Goal: Task Accomplishment & Management: Complete application form

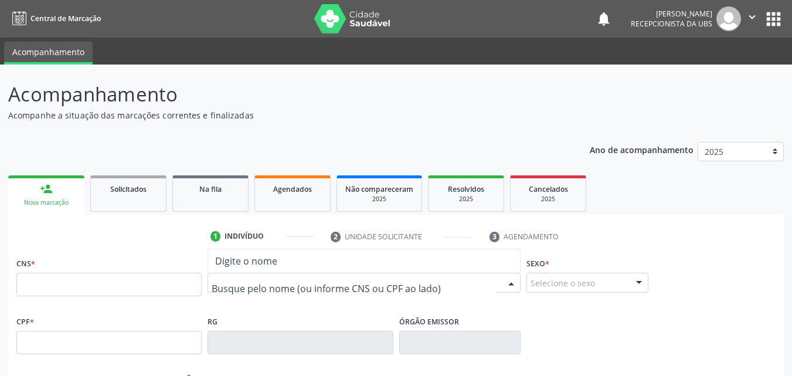
paste input "285.026.124-68"
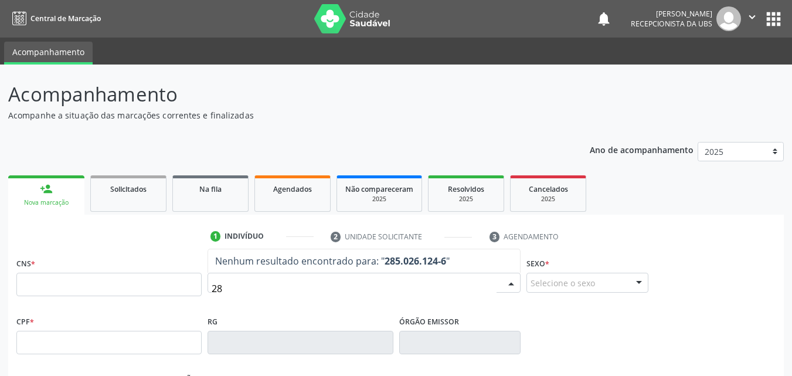
type input "2"
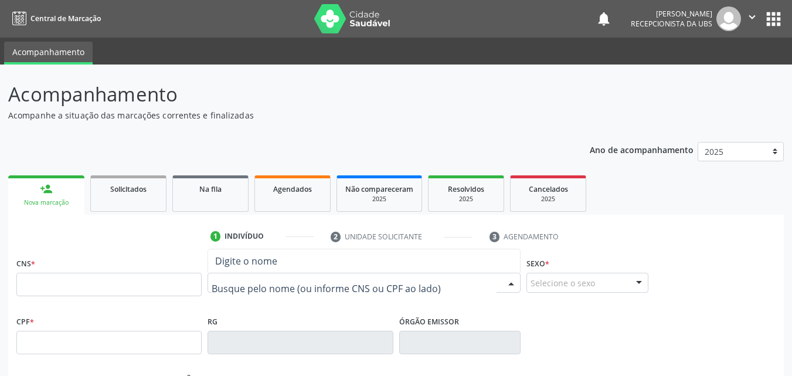
paste input "[PERSON_NAME]"
type input "[PERSON_NAME]"
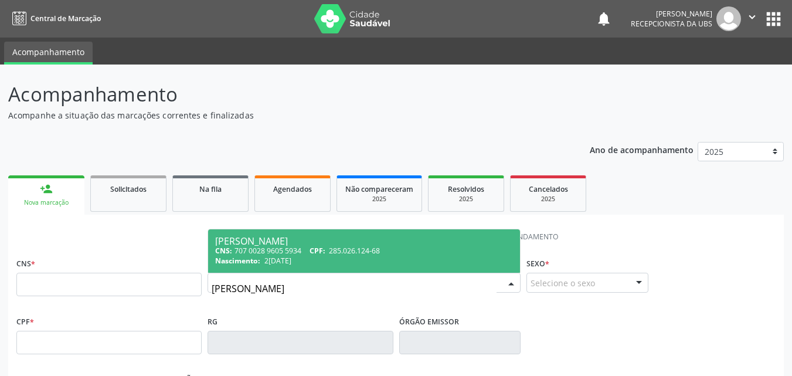
click at [330, 251] on div "CNS: 707 0028 9605 5934 CPF: 285.026.124-68" at bounding box center [364, 251] width 298 height 10
click at [0, 0] on span "Não há nenhuma opção para ser exibida." at bounding box center [0, 0] width 0 height 0
type input "707 0028 9605 5934"
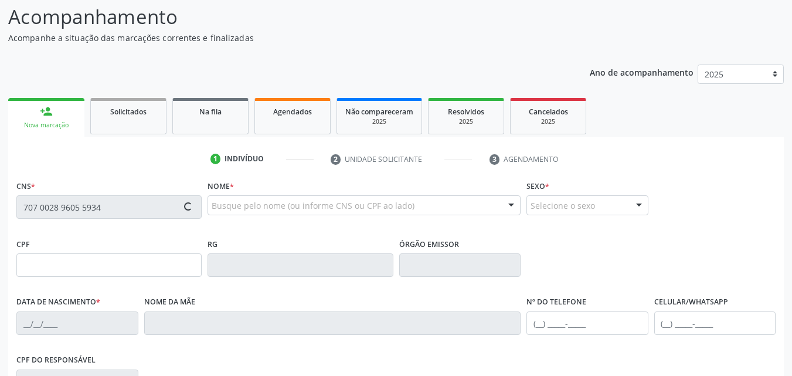
type input "285.026.124-68"
type input "2[DATE]"
type input "[PERSON_NAME]"
type input "[PHONE_NUMBER]"
type input "030.828.175-64"
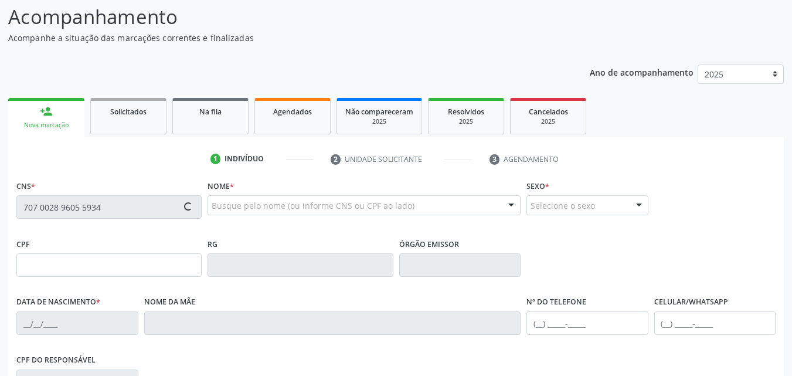
type input "415"
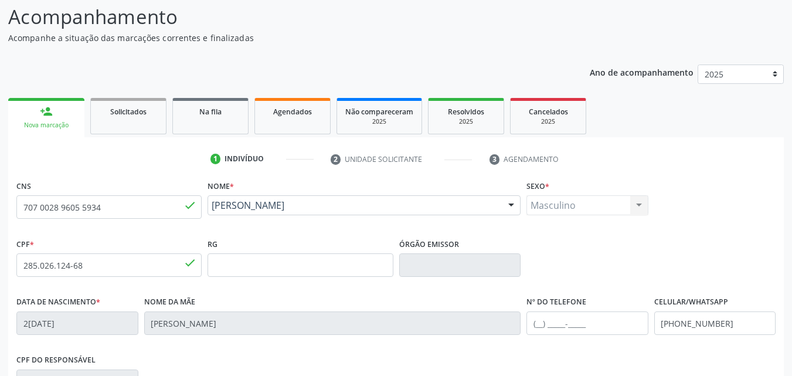
scroll to position [260, 0]
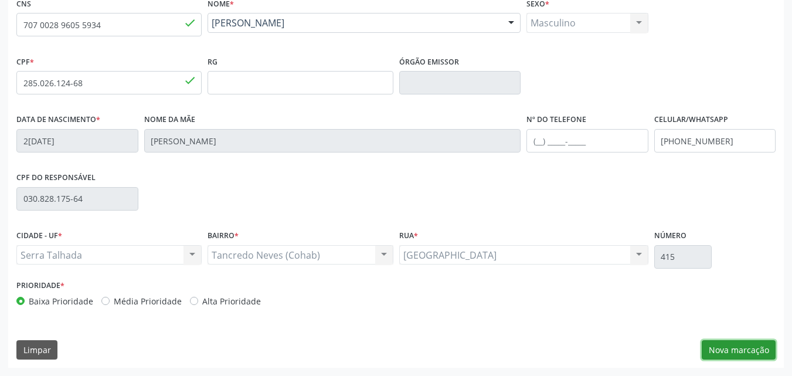
click at [723, 345] on button "Nova marcação" at bounding box center [738, 350] width 74 height 20
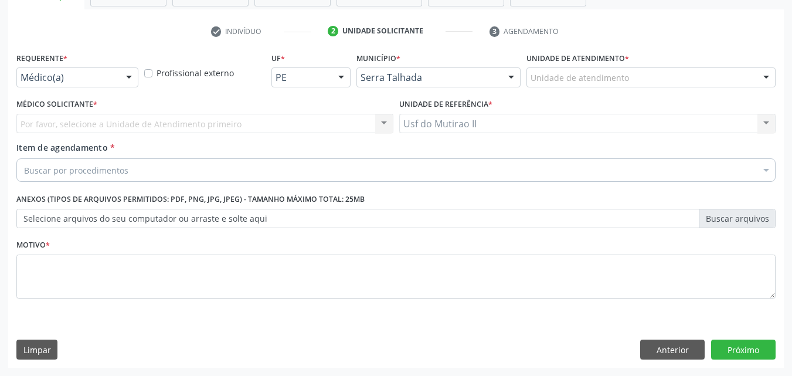
scroll to position [205, 0]
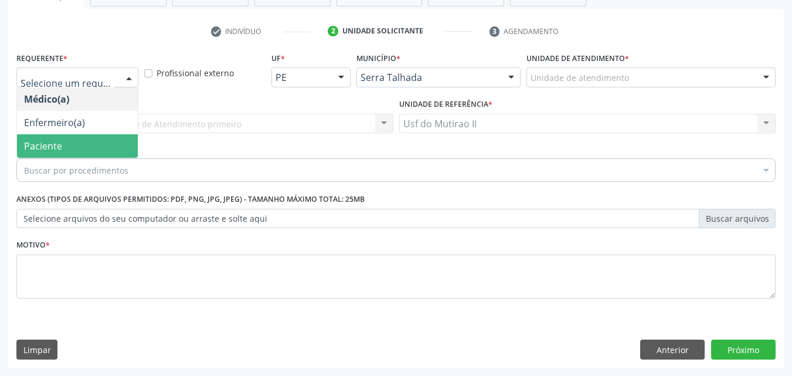
click at [81, 144] on span "Paciente" at bounding box center [77, 145] width 121 height 23
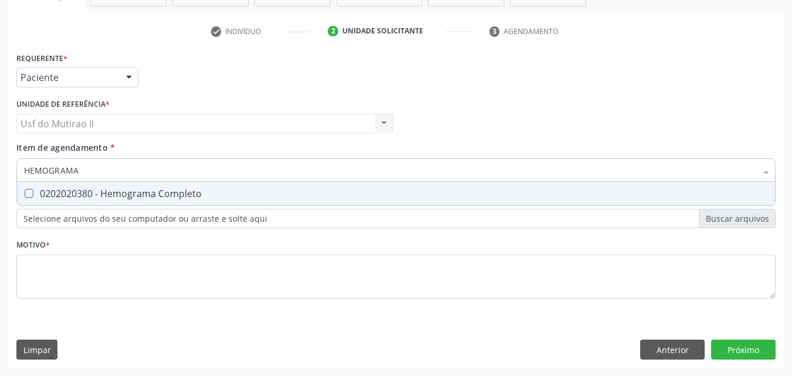
type input "HEMOGRAMA"
click at [83, 193] on div "0202020380 - Hemograma Completo" at bounding box center [396, 193] width 744 height 9
checkbox Completo "true"
drag, startPoint x: 96, startPoint y: 174, endPoint x: 21, endPoint y: 171, distance: 75.1
click at [20, 170] on div "HEMOGRAMA" at bounding box center [395, 169] width 759 height 23
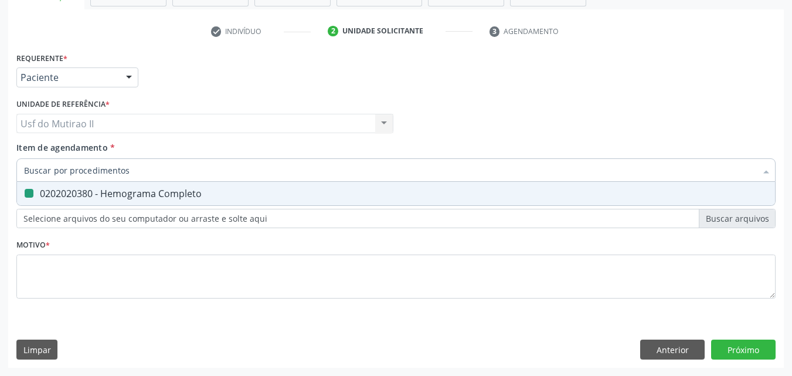
checkbox Completo "false"
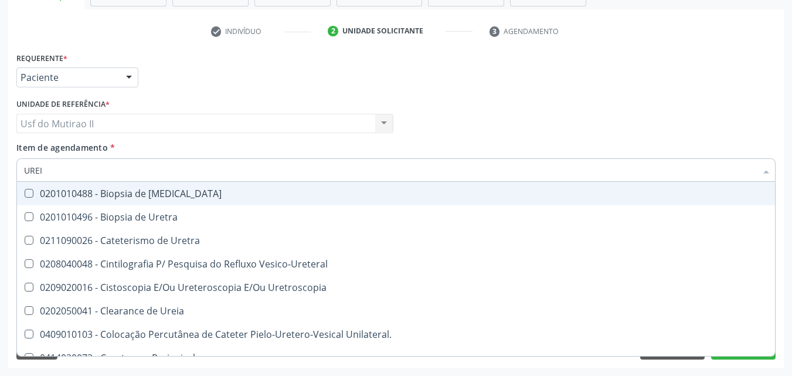
type input "UREIA"
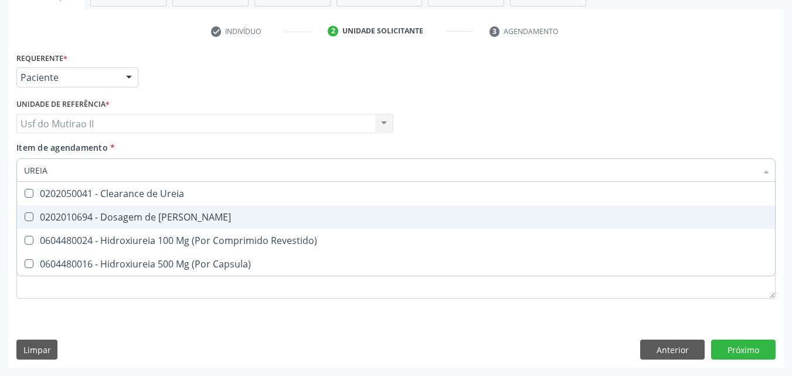
click at [38, 219] on div "0202010694 - Dosagem de [PERSON_NAME]" at bounding box center [396, 216] width 744 height 9
checkbox Ureia "true"
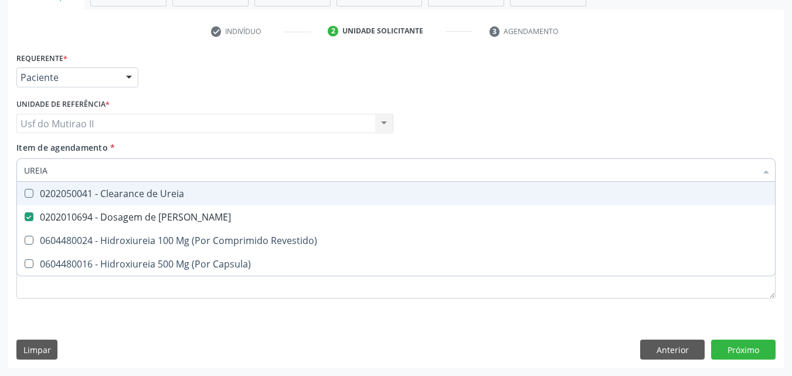
drag, startPoint x: 56, startPoint y: 166, endPoint x: 9, endPoint y: 169, distance: 46.9
click at [9, 169] on div "Requerente * Paciente Médico(a) Enfermeiro(a) Paciente Nenhum resultado encontr…" at bounding box center [395, 208] width 775 height 318
checkbox Ureia "false"
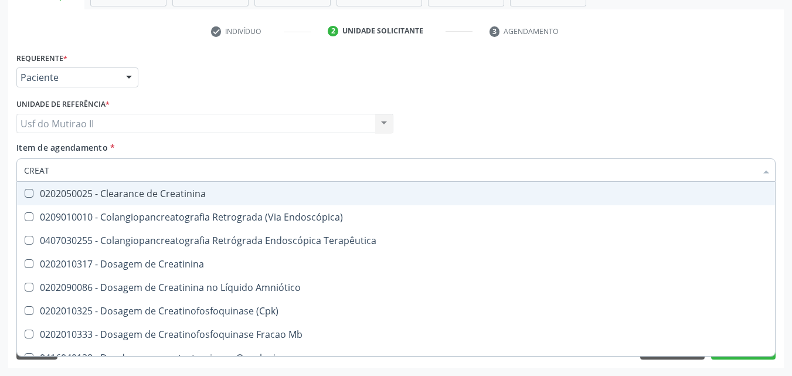
type input "CREATI"
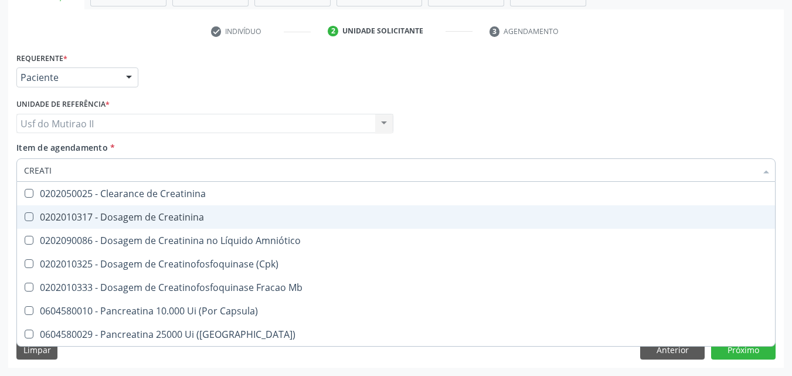
click at [56, 219] on div "0202010317 - Dosagem de Creatinina" at bounding box center [396, 216] width 744 height 9
checkbox Creatinina "true"
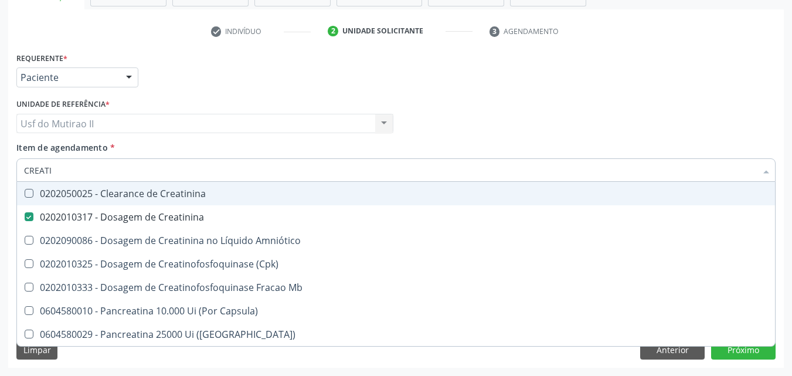
drag, startPoint x: 63, startPoint y: 174, endPoint x: 2, endPoint y: 166, distance: 61.5
click at [3, 175] on div "Acompanhamento Acompanhe a situação das marcações correntes e finalizadas Relat…" at bounding box center [396, 117] width 792 height 516
checkbox Creatinina "false"
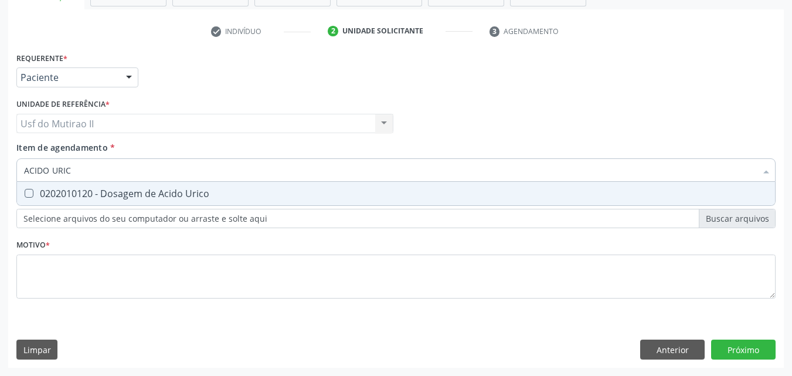
type input "ACIDO URICO"
click at [49, 190] on div "0202010120 - Dosagem de Acido Urico" at bounding box center [396, 193] width 744 height 9
checkbox Urico "true"
drag, startPoint x: 87, startPoint y: 167, endPoint x: 0, endPoint y: 169, distance: 86.8
click at [0, 169] on div "Acompanhamento Acompanhe a situação das marcações correntes e finalizadas Relat…" at bounding box center [396, 117] width 792 height 516
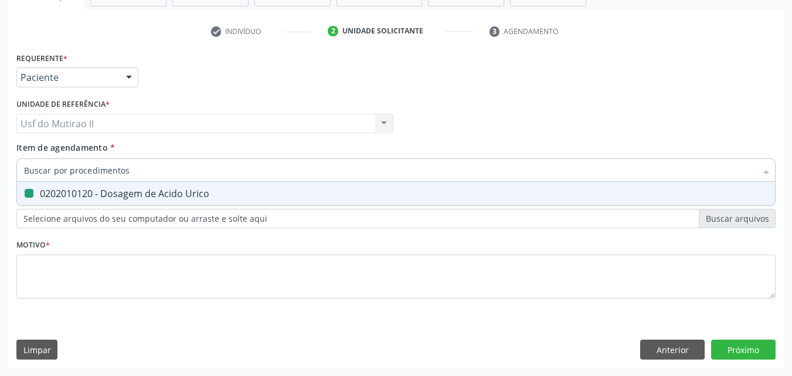
checkbox Urico "false"
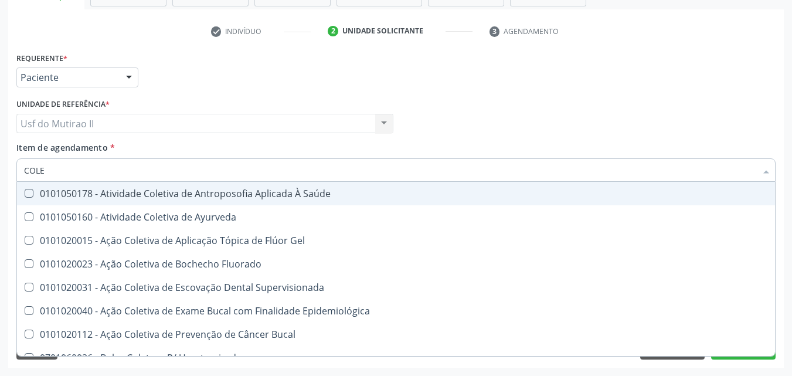
type input "COLES"
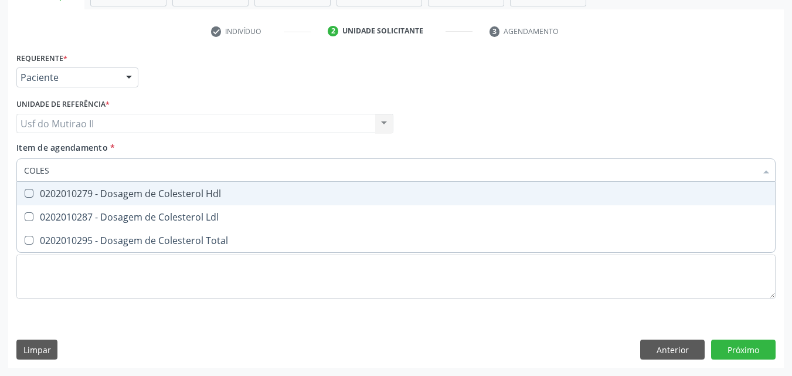
click at [86, 191] on div "0202010279 - Dosagem de Colesterol Hdl" at bounding box center [396, 193] width 744 height 9
checkbox Hdl "true"
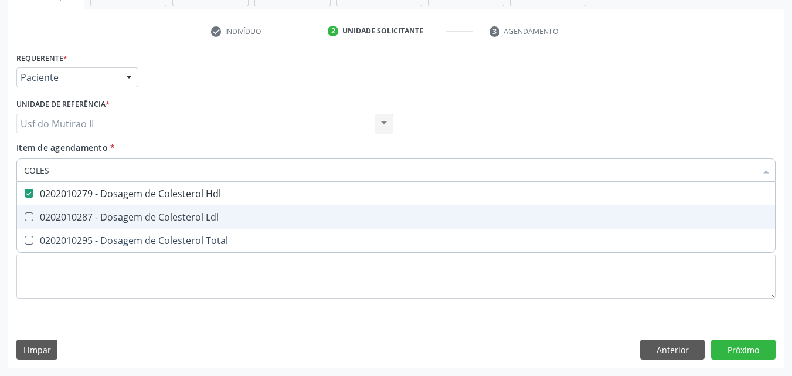
click at [87, 212] on div "0202010287 - Dosagem de Colesterol Ldl" at bounding box center [396, 216] width 744 height 9
checkbox Ldl "true"
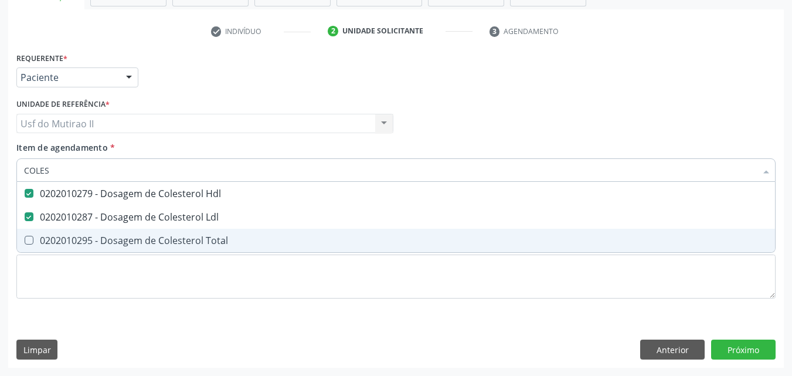
click at [92, 238] on div "0202010295 - Dosagem de Colesterol Total" at bounding box center [396, 240] width 744 height 9
checkbox Total "true"
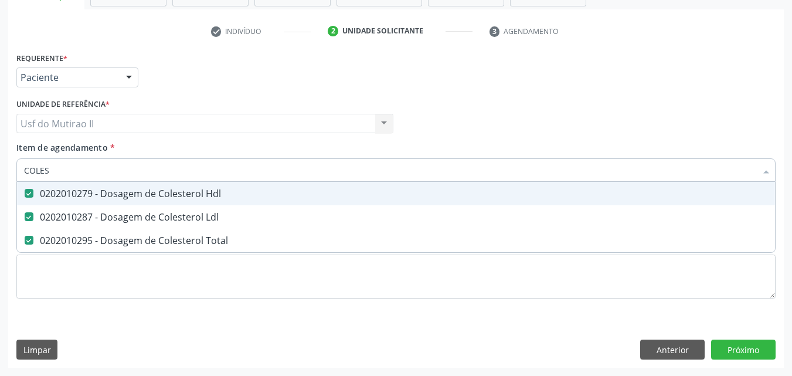
drag, startPoint x: 91, startPoint y: 166, endPoint x: 0, endPoint y: 178, distance: 92.2
click at [0, 178] on div "Acompanhamento Acompanhe a situação das marcações correntes e finalizadas Relat…" at bounding box center [396, 117] width 792 height 516
checkbox Hdl "false"
checkbox Ldl "false"
checkbox Total "false"
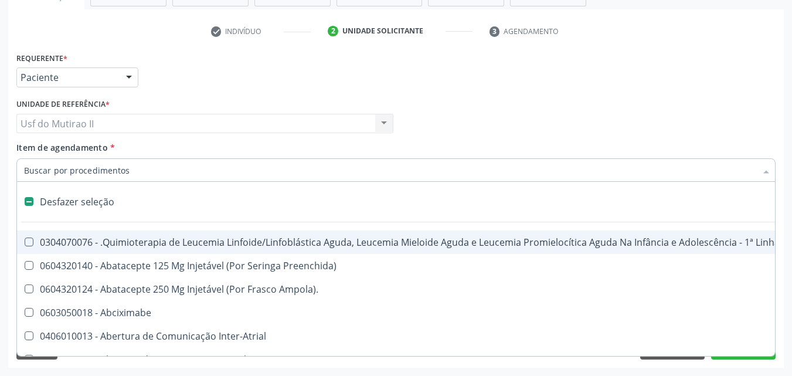
type input "R"
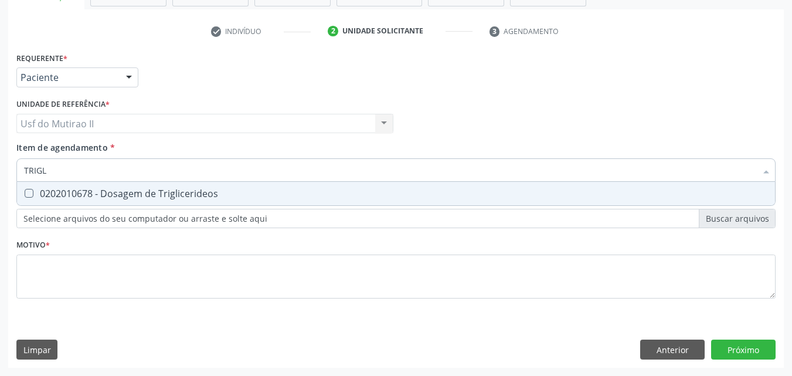
type input "TRIGLI"
click at [52, 190] on div "0202010678 - Dosagem de Triglicerideos" at bounding box center [396, 193] width 744 height 9
checkbox Triglicerideos "true"
drag, startPoint x: 58, startPoint y: 172, endPoint x: 11, endPoint y: 166, distance: 47.8
click at [11, 166] on div "Requerente * Paciente Médico(a) Enfermeiro(a) Paciente Nenhum resultado encontr…" at bounding box center [395, 208] width 775 height 318
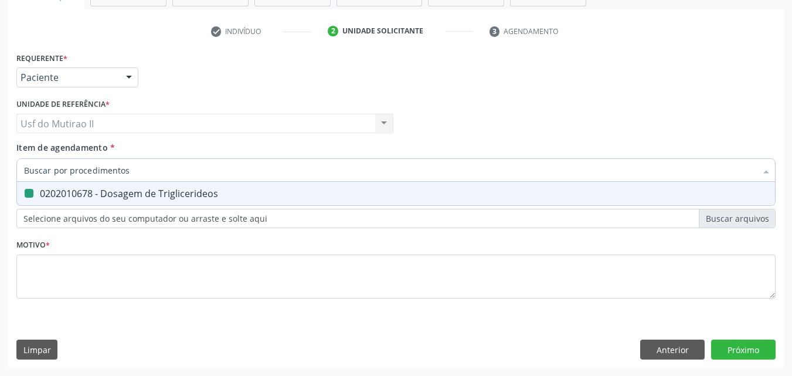
checkbox Triglicerideos "false"
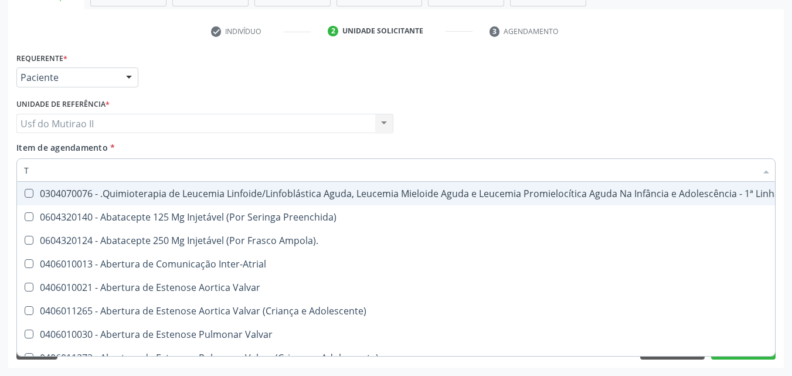
type input "TG"
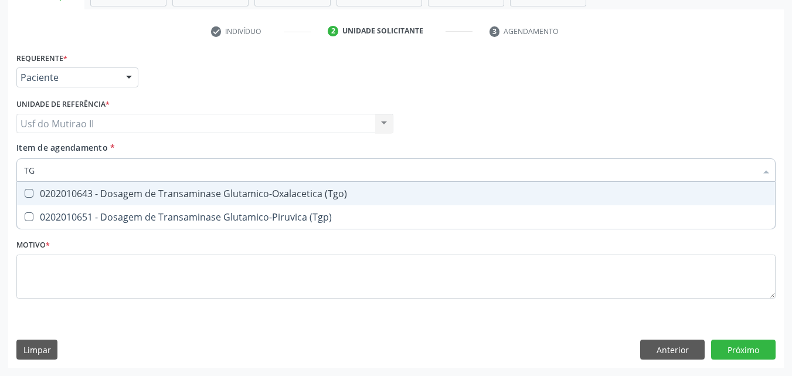
click at [49, 181] on input "TG" at bounding box center [390, 169] width 732 height 23
click at [52, 193] on div "0202010643 - Dosagem de Transaminase Glutamico-Oxalacetica (Tgo)" at bounding box center [396, 193] width 744 height 9
checkbox \(Tgo\) "true"
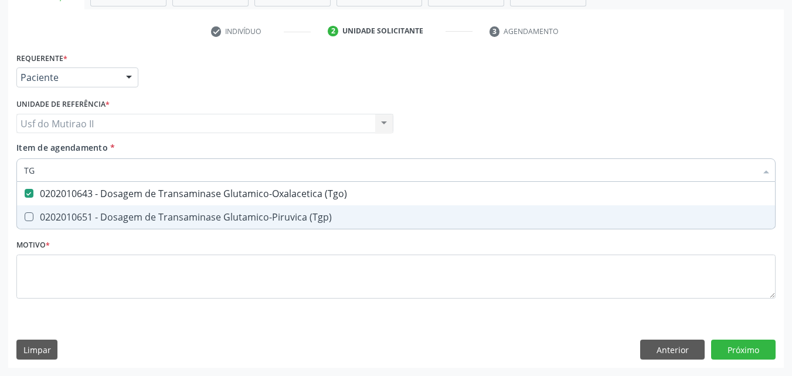
click at [52, 205] on span "0202010651 - Dosagem de Transaminase Glutamico-Piruvica (Tgp)" at bounding box center [396, 216] width 758 height 23
checkbox \(Tgp\) "true"
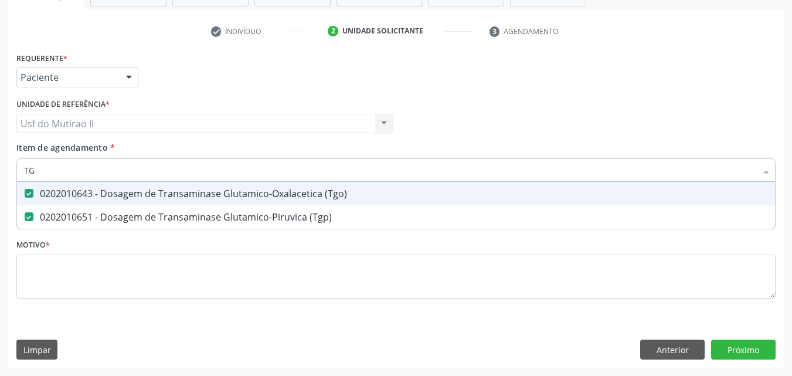
drag, startPoint x: 55, startPoint y: 173, endPoint x: 6, endPoint y: 164, distance: 49.5
click at [6, 164] on div "Acompanhamento Acompanhe a situação das marcações correntes e finalizadas Relat…" at bounding box center [396, 117] width 792 height 516
checkbox \(Tgo\) "false"
checkbox \(Tgp\) "false"
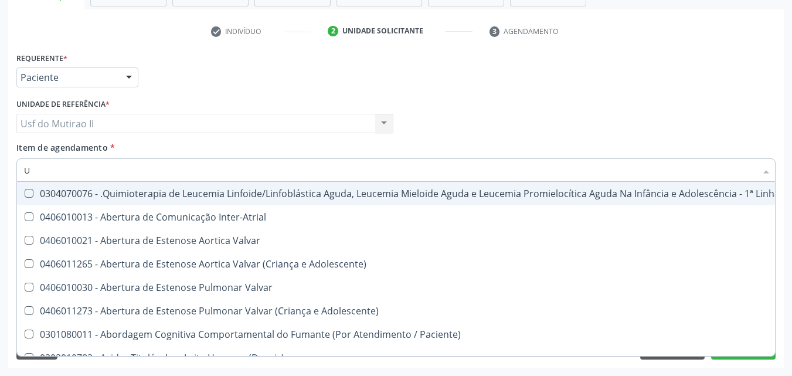
type input "UR"
checkbox B "true"
checkbox Coagulação\ "true"
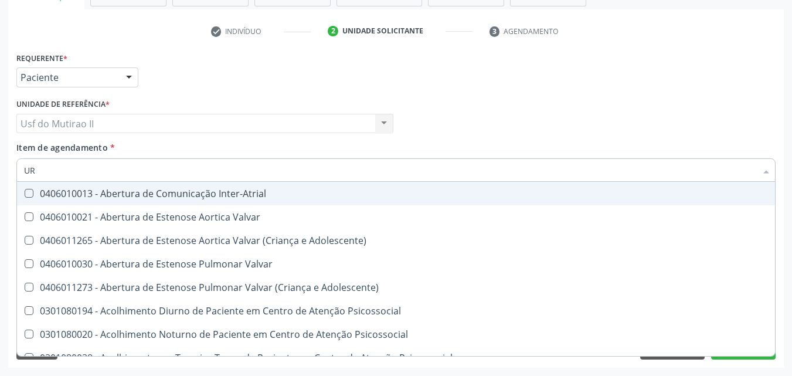
type input "URI"
checkbox B "true"
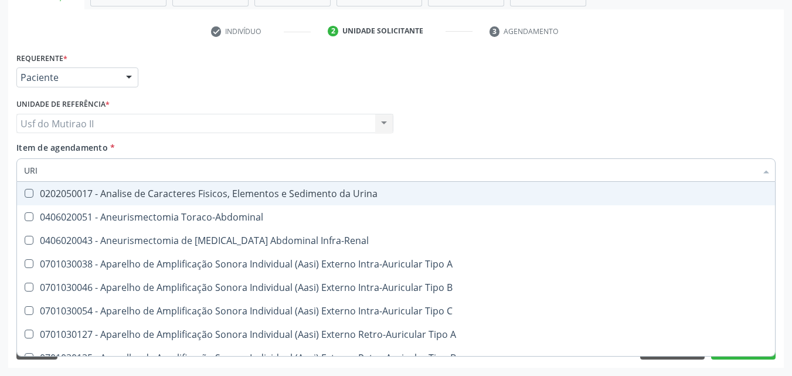
type input "URIN"
checkbox Urico "false"
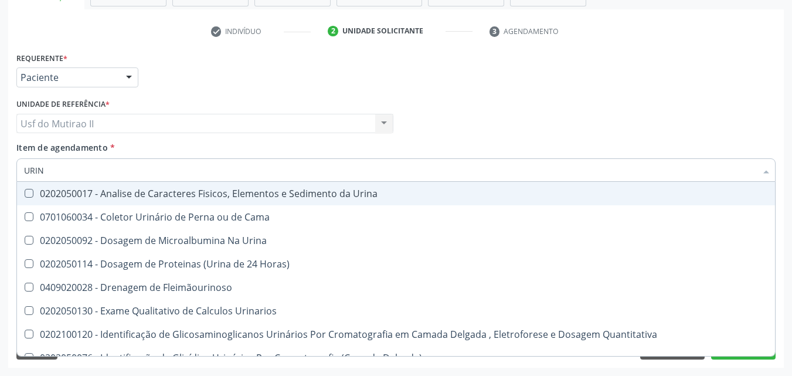
click at [60, 190] on div "0202050017 - Analise de Caracteres Fisicos, Elementos e Sedimento da Urina" at bounding box center [396, 193] width 744 height 9
checkbox Urina "true"
drag, startPoint x: 51, startPoint y: 169, endPoint x: 0, endPoint y: 169, distance: 51.0
click at [0, 170] on div "Acompanhamento Acompanhe a situação das marcações correntes e finalizadas Relat…" at bounding box center [396, 117] width 792 height 516
checkbox Urina "false"
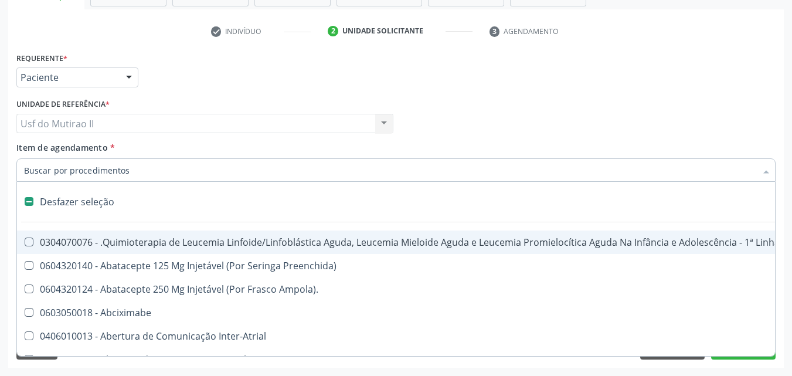
type input "P"
checkbox Urina "false"
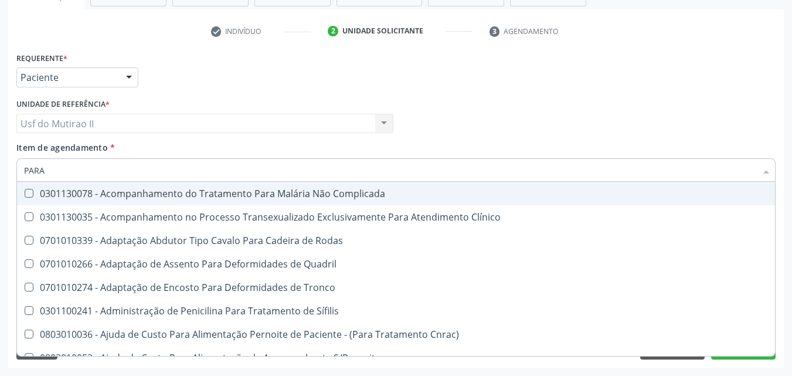
type input "PARAS"
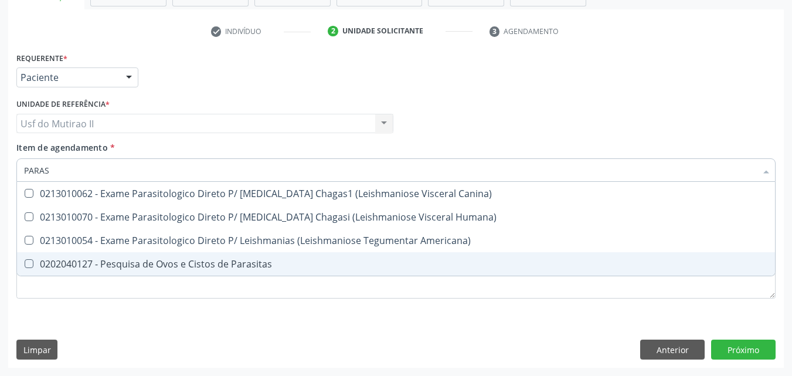
click at [131, 259] on div "0202040127 - Pesquisa de Ovos e Cistos de Parasitas" at bounding box center [396, 263] width 744 height 9
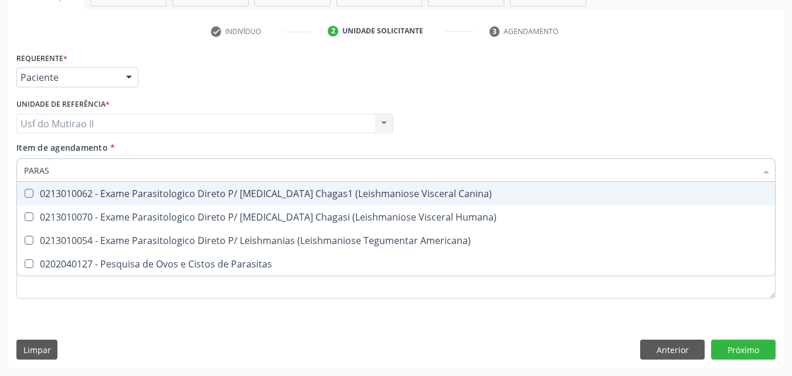
drag, startPoint x: 100, startPoint y: 176, endPoint x: 55, endPoint y: 173, distance: 44.6
click at [55, 173] on input "PARAS" at bounding box center [390, 169] width 732 height 23
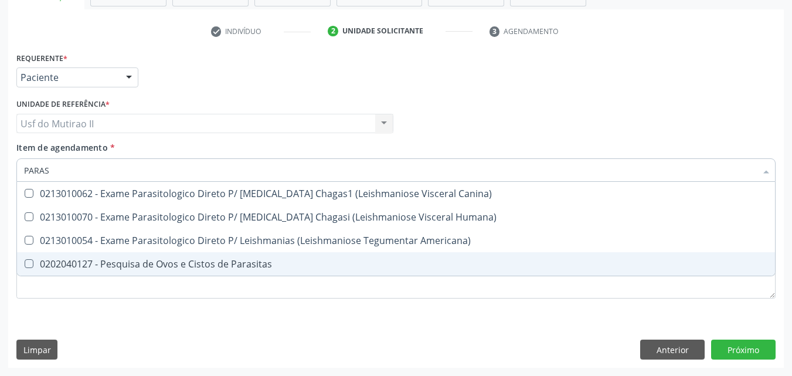
drag, startPoint x: 55, startPoint y: 263, endPoint x: 52, endPoint y: 254, distance: 9.5
click at [52, 263] on div "0202040127 - Pesquisa de Ovos e Cistos de Parasitas" at bounding box center [396, 263] width 744 height 9
checkbox Parasitas "true"
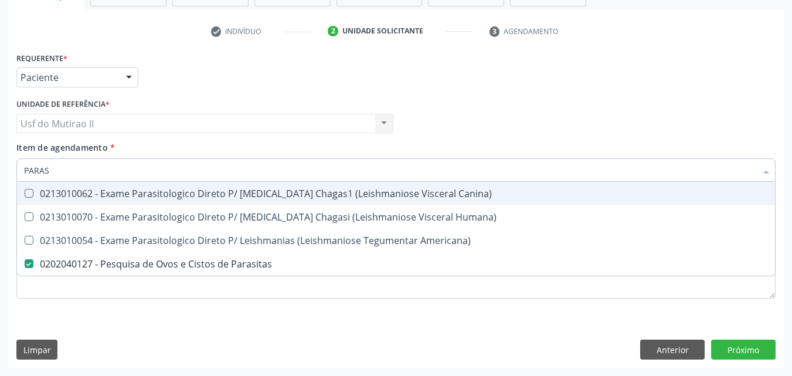
drag, startPoint x: 63, startPoint y: 177, endPoint x: 2, endPoint y: 177, distance: 60.9
click at [2, 177] on div "Acompanhamento Acompanhe a situação das marcações correntes e finalizadas Relat…" at bounding box center [396, 117] width 792 height 516
checkbox Parasitas "false"
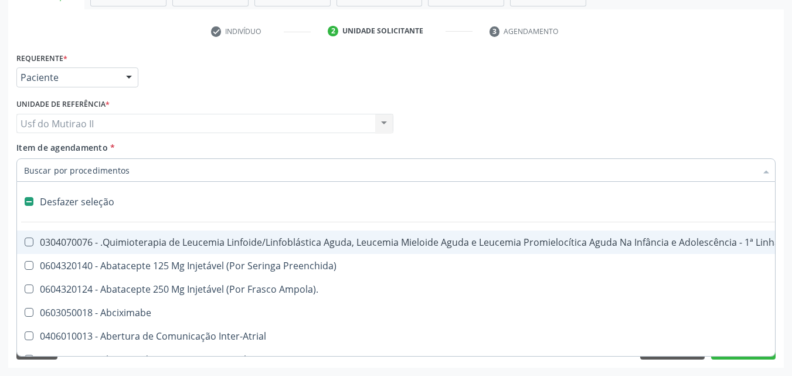
click at [77, 168] on input "Item de agendamento *" at bounding box center [390, 169] width 732 height 23
type input "B"
checkbox Urina "false"
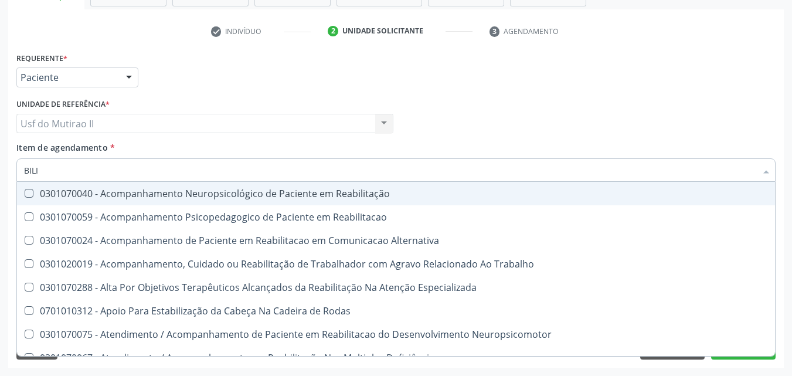
type input "BILIR"
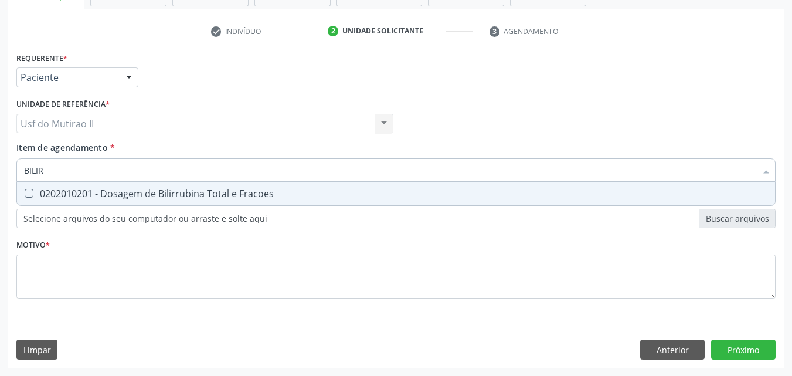
click at [85, 192] on div "0202010201 - Dosagem de Bilirrubina Total e Fracoes" at bounding box center [396, 193] width 744 height 9
drag, startPoint x: 67, startPoint y: 182, endPoint x: 20, endPoint y: 186, distance: 47.0
click at [20, 186] on span "0202010201 - Dosagem de Bilirrubina Total e Fracoes" at bounding box center [396, 193] width 758 height 23
click at [40, 193] on div "0202010201 - Dosagem de Bilirrubina Total e Fracoes" at bounding box center [396, 193] width 744 height 9
checkbox Fracoes "true"
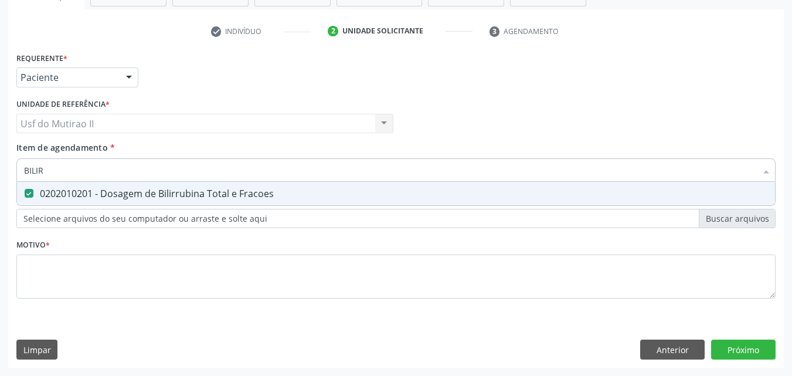
drag, startPoint x: 52, startPoint y: 175, endPoint x: 16, endPoint y: 179, distance: 36.0
click at [16, 179] on div "Item de agendamento * BILIR Desfazer seleção 0202010201 - Dosagem de Bilirrubin…" at bounding box center [395, 163] width 765 height 45
checkbox Fracoes "false"
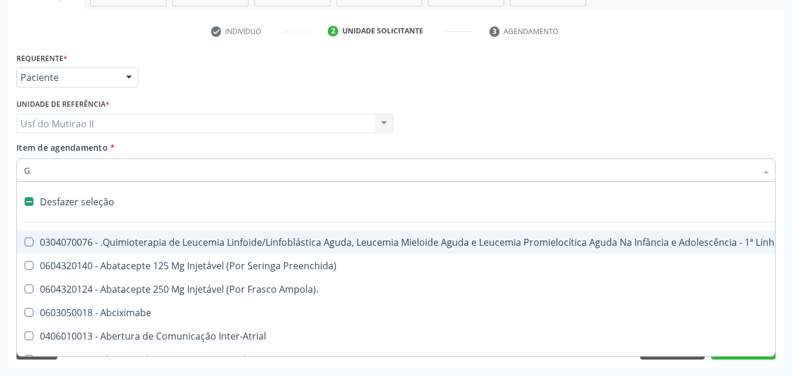
type input "GL"
checkbox Terapeutica\) "true"
checkbox Nutricional "true"
checkbox Bloco "true"
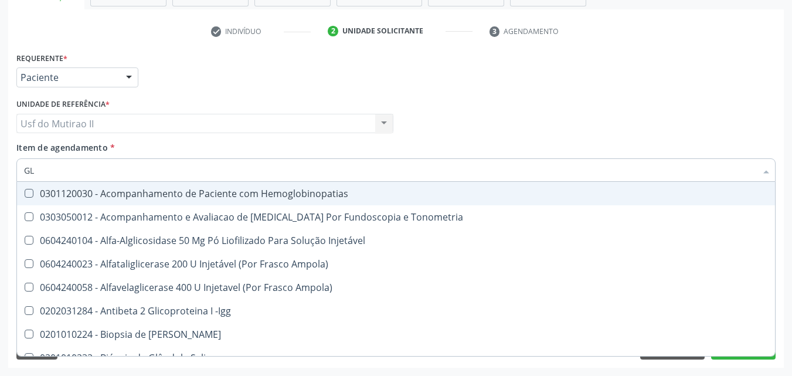
type input "GLI"
checkbox Glomerular "true"
type input "GLIC"
checkbox Tardio\) "true"
checkbox Glomerular "false"
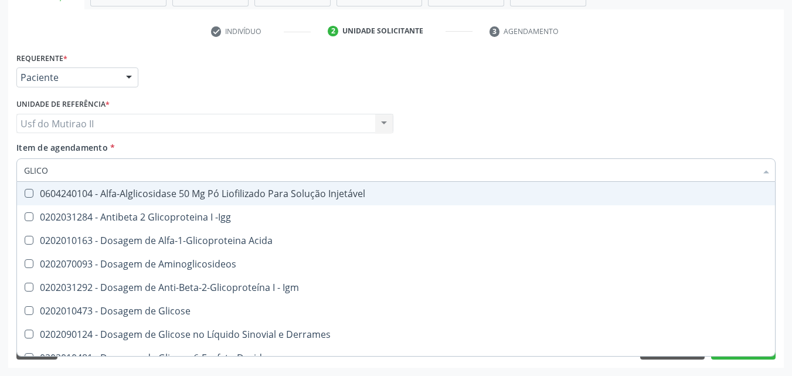
type input "GLICOS"
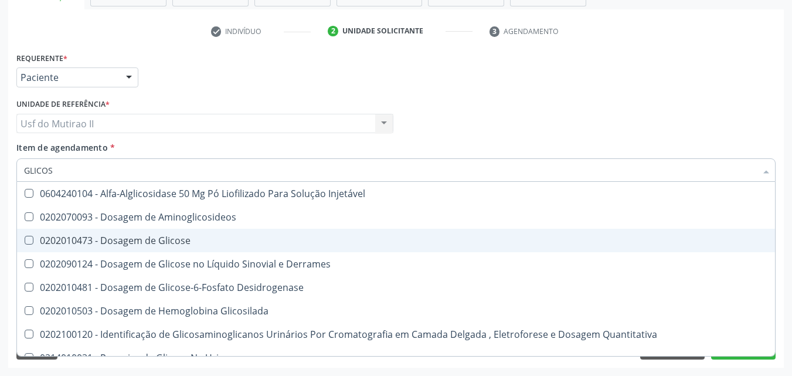
click at [124, 238] on div "0202010473 - Dosagem de Glicose" at bounding box center [396, 240] width 744 height 9
checkbox Glicose "true"
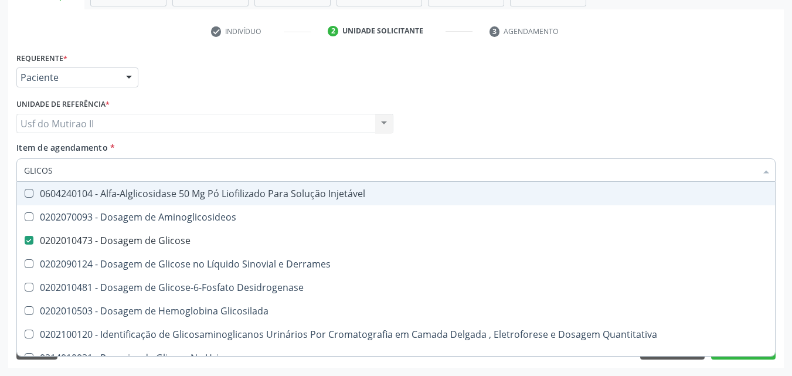
drag, startPoint x: 62, startPoint y: 172, endPoint x: 0, endPoint y: 187, distance: 63.8
click at [0, 187] on div "Acompanhamento Acompanhe a situação das marcações correntes e finalizadas Relat…" at bounding box center [396, 117] width 792 height 516
checkbox Glicose "false"
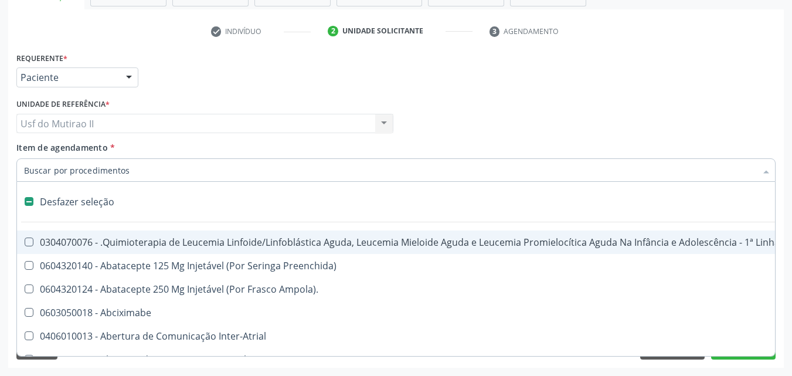
click at [185, 96] on div "Unidade de referência * Usf do Mutirao II Usf do Mutirao II Nenhum resultado en…" at bounding box center [204, 115] width 377 height 38
checkbox Preenchida\) "true"
checkbox Ampola\)\ "true"
checkbox Abciximabe "true"
checkbox Inter-Atrial "true"
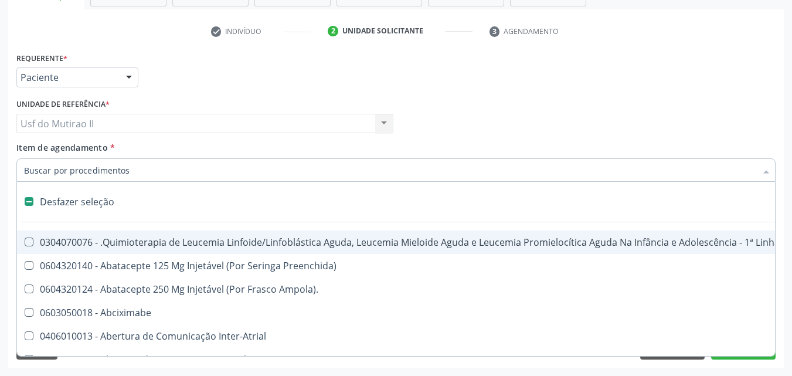
checkbox Valvar "true"
checkbox Adolescente\) "true"
checkbox Valvar "true"
checkbox Adolescente\) "true"
checkbox Paciente\) "true"
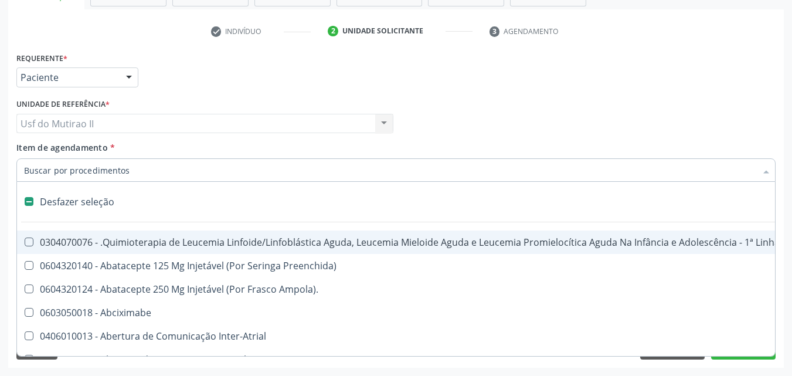
checkbox Dente\) "true"
checkbox Comprimido\) "true"
checkbox \(Dornic\) "true"
checkbox Capsula\) "true"
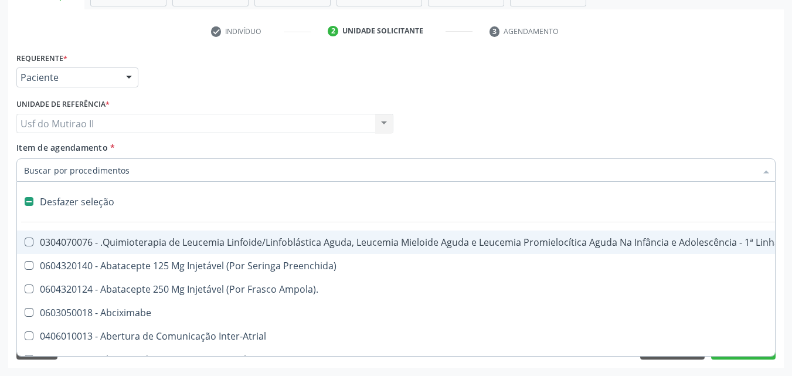
checkbox Urina "false"
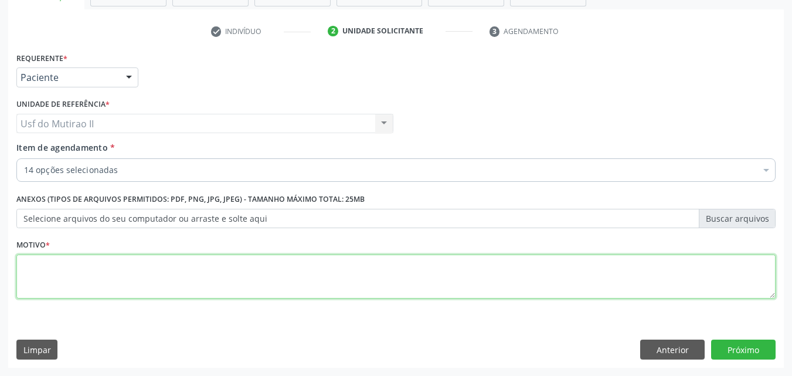
click at [151, 297] on textarea at bounding box center [395, 276] width 759 height 45
type textarea "."
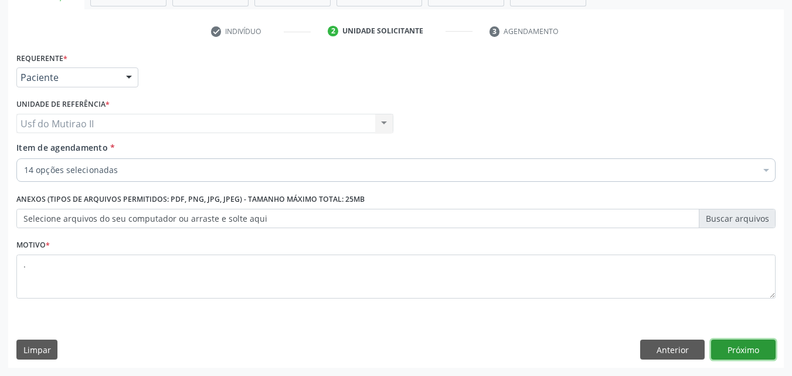
click at [741, 350] on button "Próximo" at bounding box center [743, 349] width 64 height 20
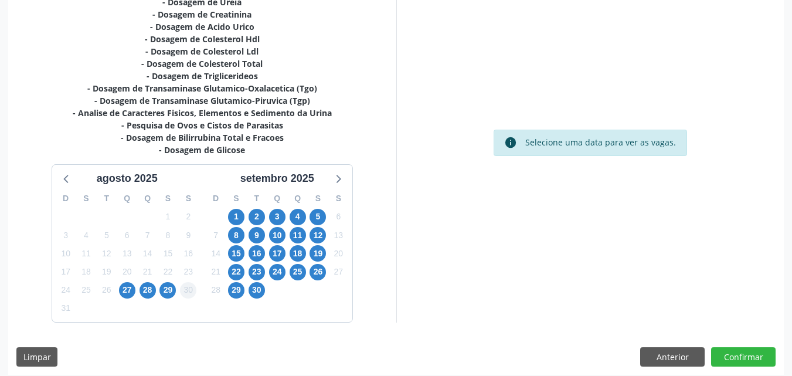
scroll to position [294, 0]
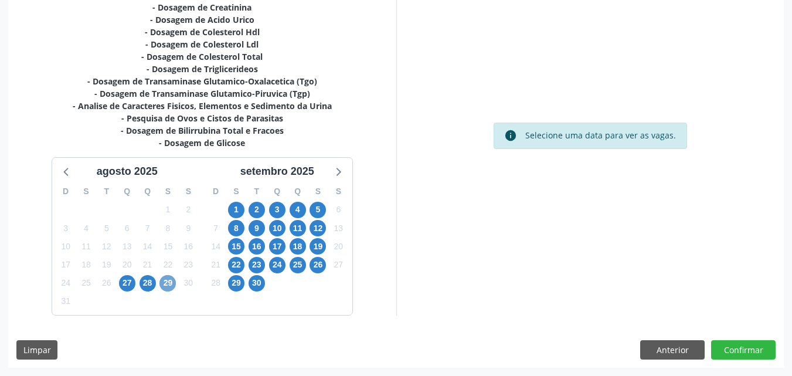
click at [172, 281] on span "29" at bounding box center [167, 283] width 16 height 16
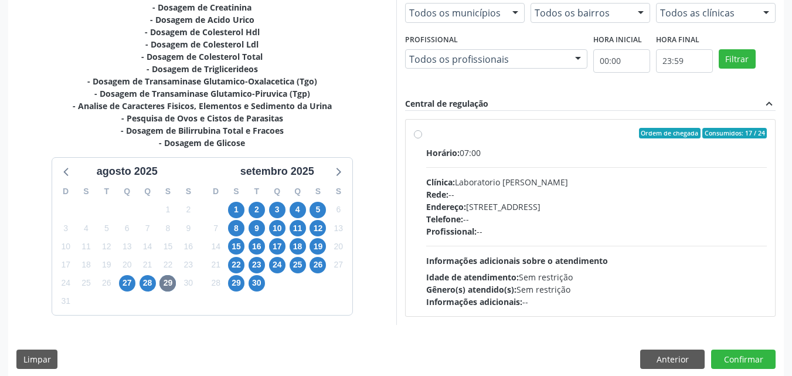
click at [439, 138] on label "Ordem de chegada Consumidos: 17 / 24 Horário: 07:00 Clínica: Laboratorio Jose P…" at bounding box center [596, 218] width 341 height 180
click at [422, 138] on input "Ordem de chegada Consumidos: 17 / 24 Horário: 07:00 Clínica: Laboratorio Jose P…" at bounding box center [418, 133] width 8 height 11
radio input "true"
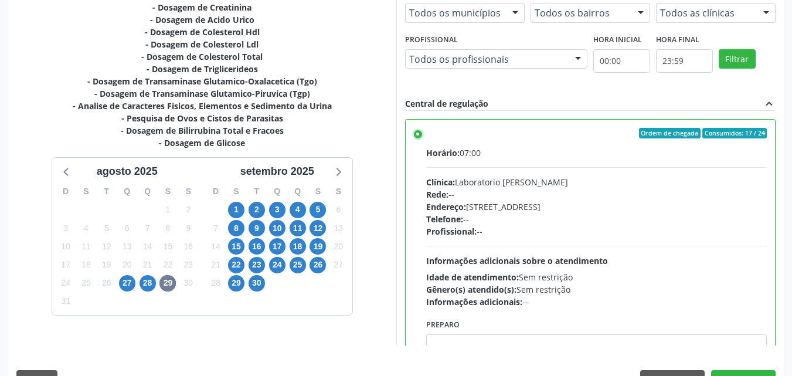
scroll to position [325, 0]
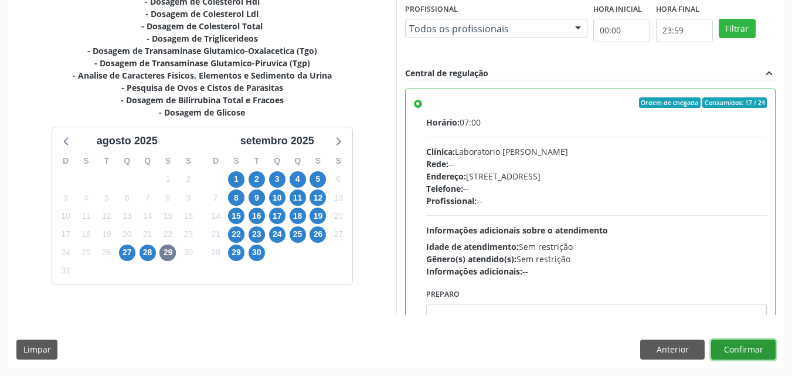
click at [739, 353] on button "Confirmar" at bounding box center [743, 349] width 64 height 20
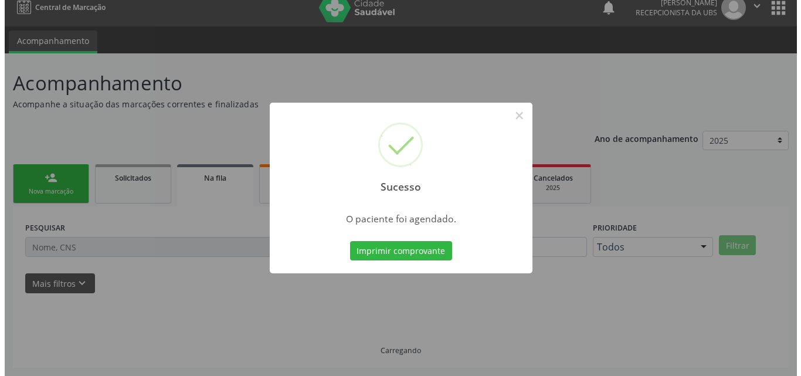
scroll to position [0, 0]
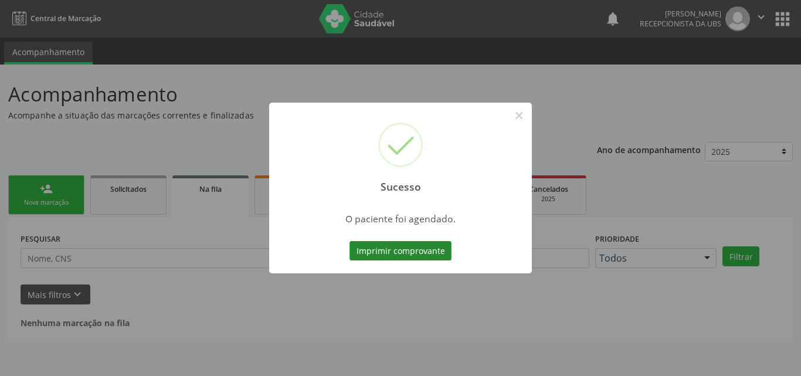
click at [390, 251] on button "Imprimir comprovante" at bounding box center [400, 251] width 102 height 20
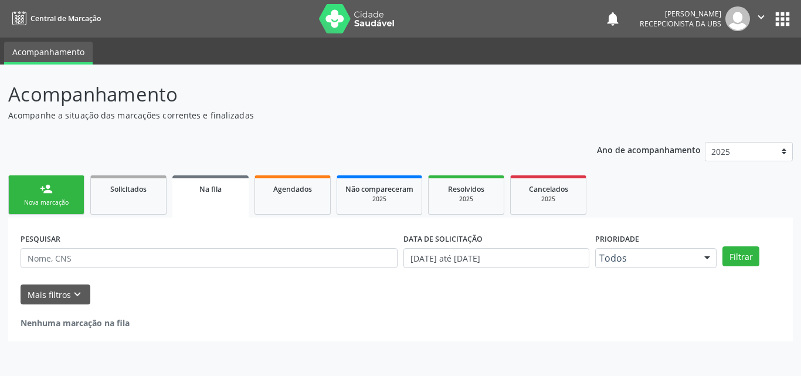
click at [50, 206] on div "Nova marcação" at bounding box center [46, 202] width 59 height 9
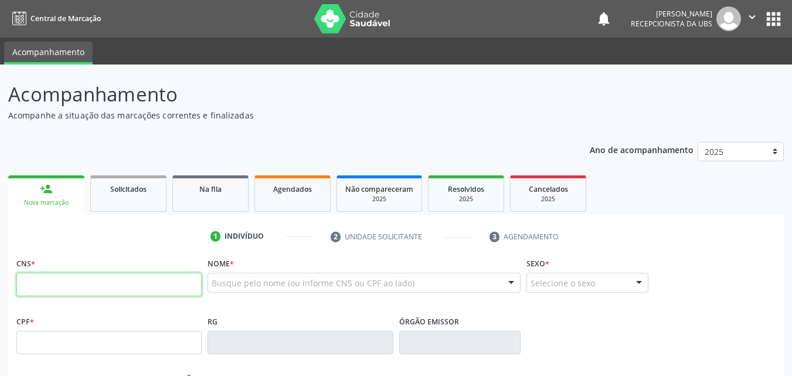
click at [71, 285] on input "text" at bounding box center [108, 284] width 185 height 23
paste input "707 0028 9605 5934"
type input "707 0028 9605 5934"
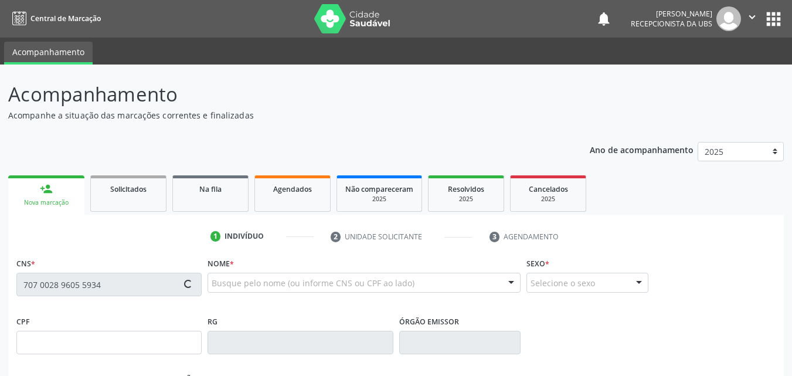
type input "285.026.124-68"
type input "2[DATE]"
type input "[PERSON_NAME]"
type input "[PHONE_NUMBER]"
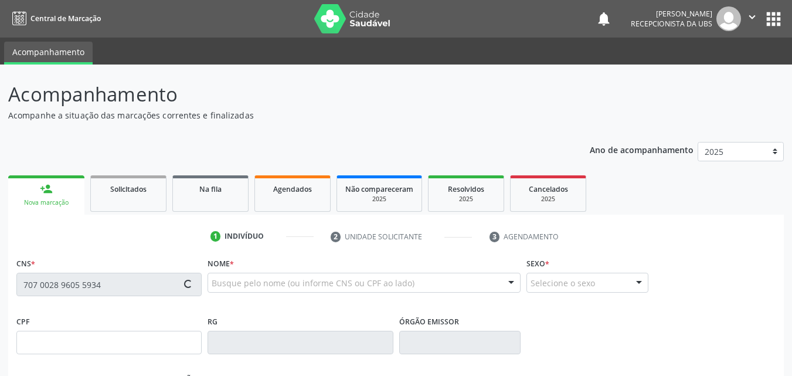
type input "030.828.175-64"
type input "415"
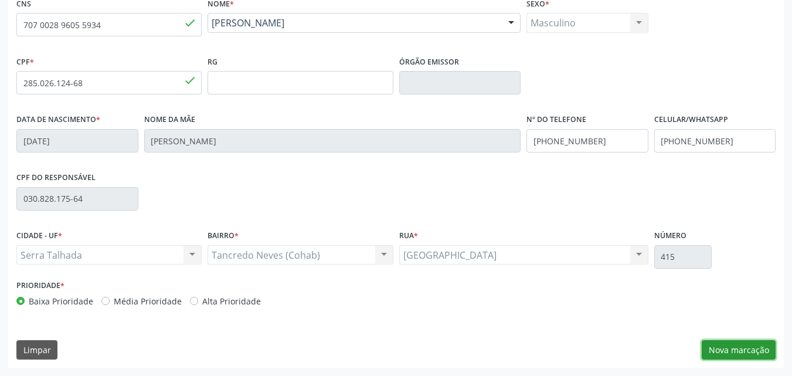
click at [731, 347] on button "Nova marcação" at bounding box center [738, 350] width 74 height 20
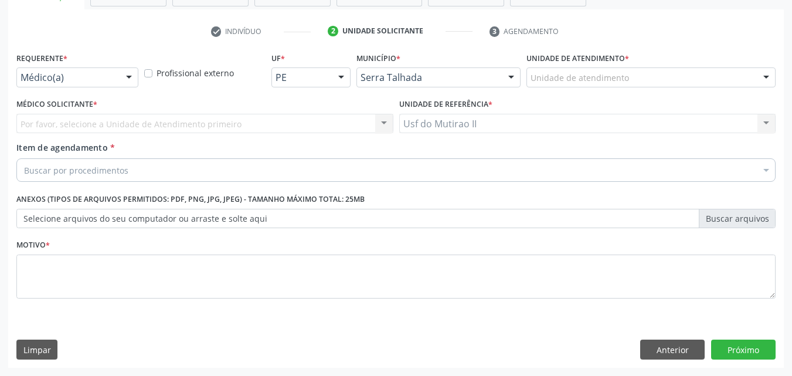
scroll to position [205, 0]
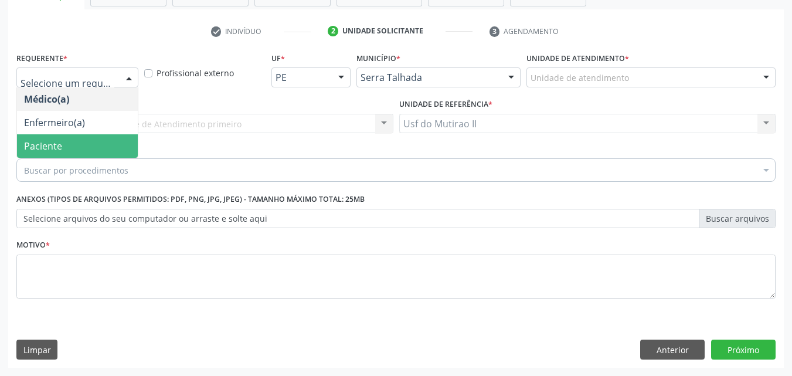
click at [84, 135] on span "Paciente" at bounding box center [77, 145] width 121 height 23
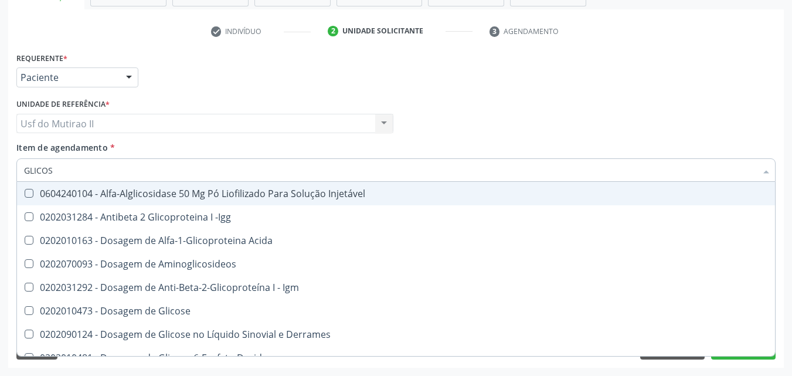
type input "GLICOSI"
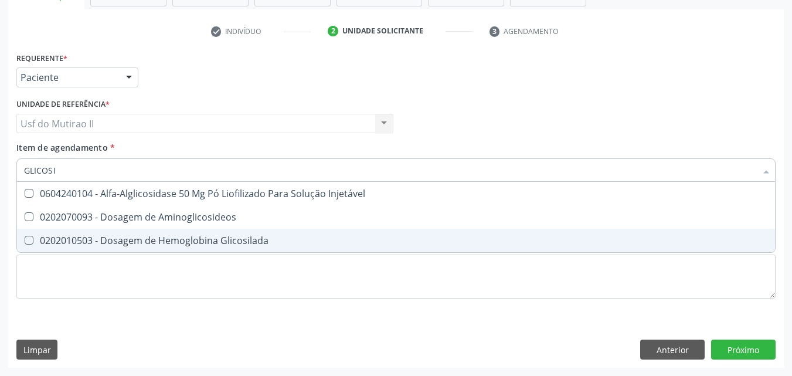
click at [129, 239] on div "0202010503 - Dosagem de Hemoglobina Glicosilada" at bounding box center [396, 240] width 744 height 9
checkbox Glicosilada "true"
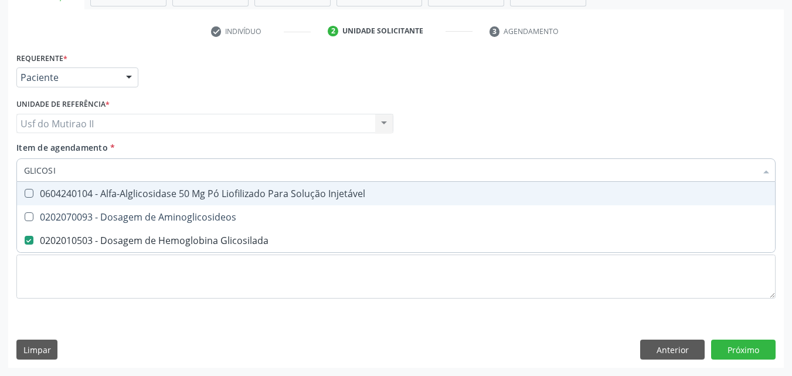
drag, startPoint x: 81, startPoint y: 168, endPoint x: 0, endPoint y: 166, distance: 80.9
click at [0, 166] on div "Acompanhamento Acompanhe a situação das marcações correntes e finalizadas Relat…" at bounding box center [396, 117] width 792 height 516
checkbox Glicosilada "false"
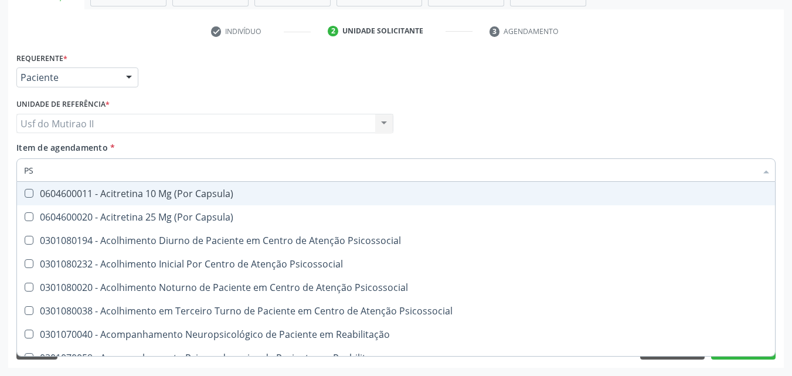
type input "PSA"
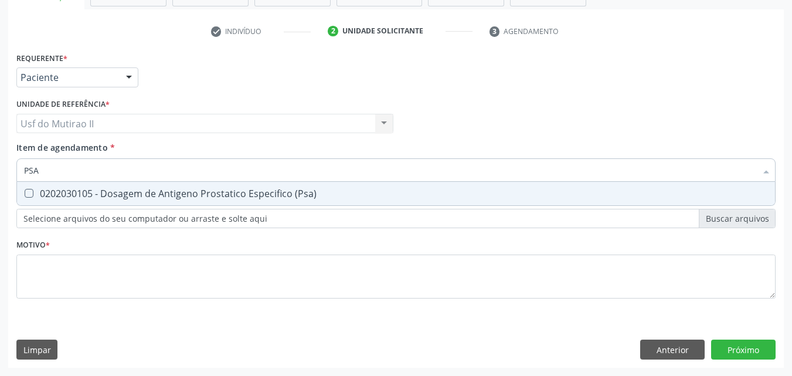
click at [47, 194] on div "0202030105 - Dosagem de Antigeno Prostatico Especifico (Psa)" at bounding box center [396, 193] width 744 height 9
checkbox \(Psa\) "true"
type input "PS"
checkbox \(Psa\) "false"
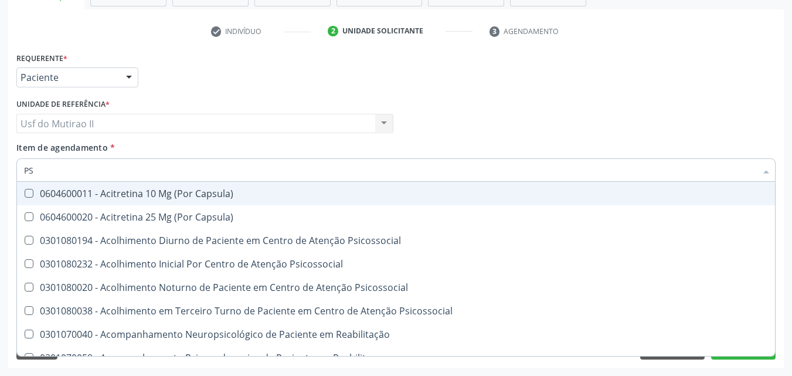
type input "P"
checkbox \(Psa\) "false"
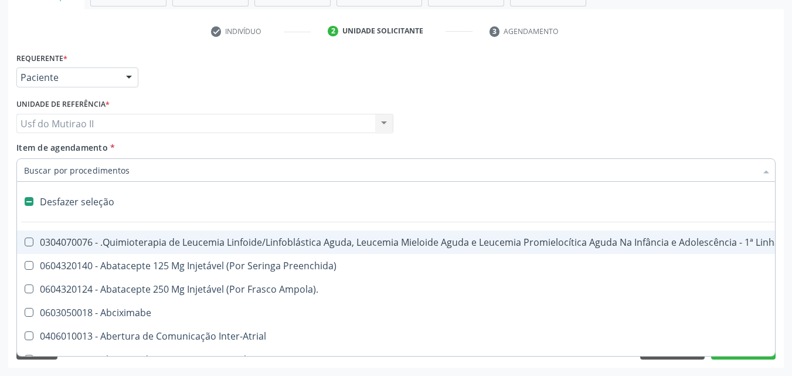
click at [164, 148] on div "Item de agendamento * Desfazer seleção 0304070076 - .Quimioterapia de Leucemia …" at bounding box center [395, 159] width 759 height 37
checkbox Preenchida\) "true"
checkbox Ampola\)\ "true"
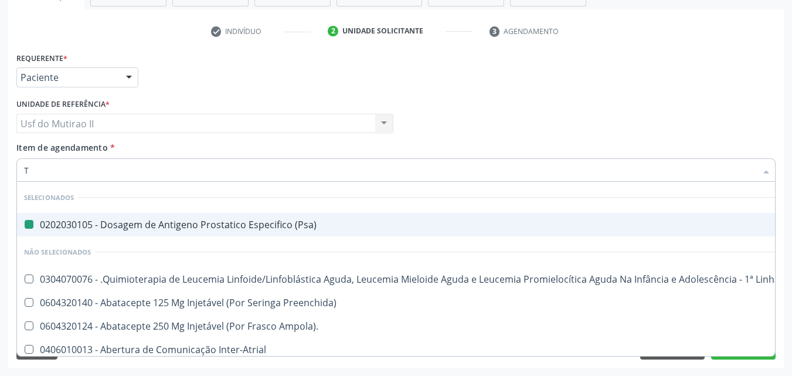
type input "TS"
checkbox \(Psa\) "false"
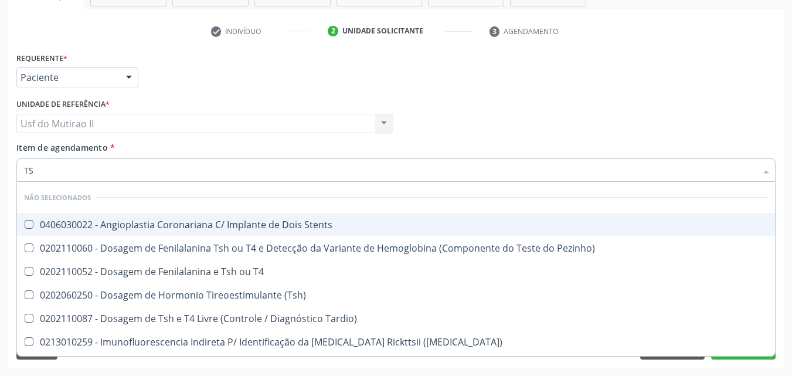
type input "TSH"
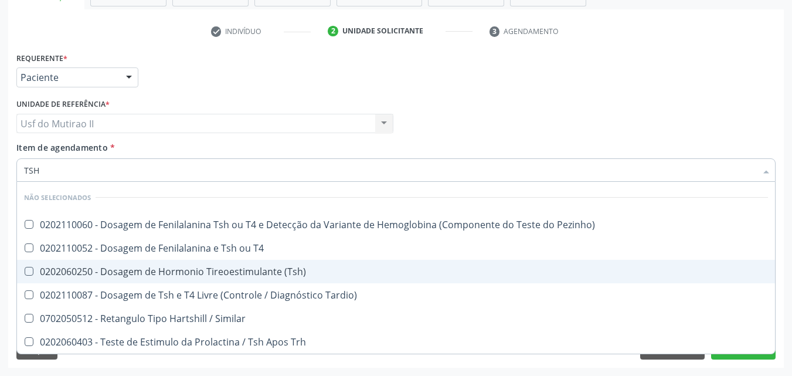
click at [117, 277] on span "0202060250 - Dosagem de Hormonio Tireoestimulante (Tsh)" at bounding box center [396, 271] width 758 height 23
checkbox \(Tsh\) "true"
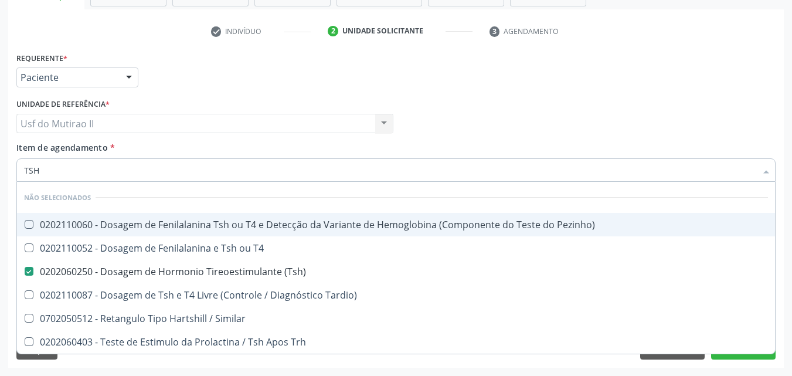
drag, startPoint x: 160, startPoint y: 177, endPoint x: 2, endPoint y: 178, distance: 157.7
click at [2, 178] on div "Acompanhamento Acompanhe a situação das marcações correntes e finalizadas Relat…" at bounding box center [396, 117] width 792 height 516
checkbox Pezinho\) "true"
checkbox T4 "true"
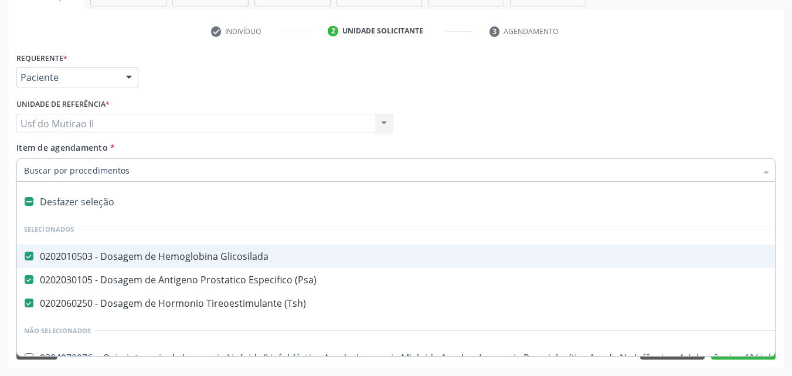
click at [96, 176] on input "Item de agendamento *" at bounding box center [390, 169] width 732 height 23
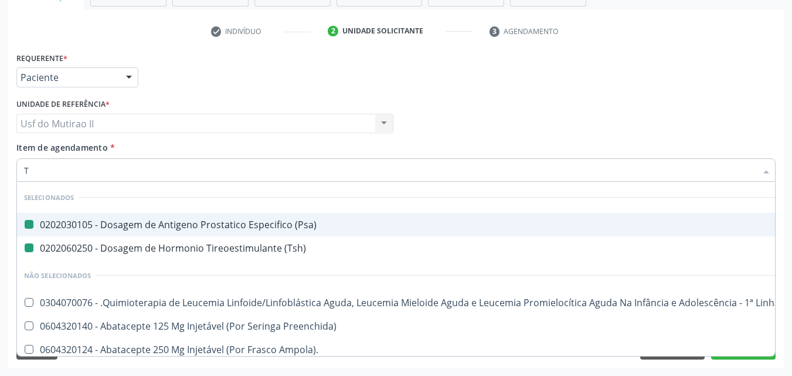
type input "T4"
checkbox \(Psa\) "false"
checkbox \(Tsh\) "false"
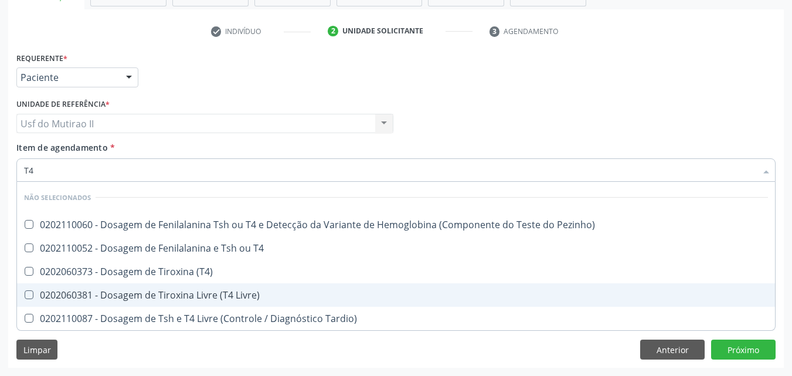
click at [168, 290] on div "0202060381 - Dosagem de Tiroxina Livre (T4 Livre)" at bounding box center [396, 294] width 744 height 9
checkbox Livre\) "true"
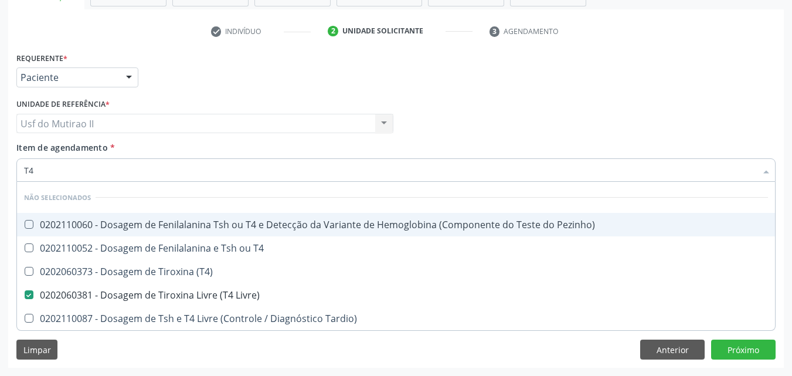
drag, startPoint x: 71, startPoint y: 172, endPoint x: 17, endPoint y: 174, distance: 54.5
click at [17, 174] on div "T4" at bounding box center [395, 169] width 759 height 23
checkbox Pezinho\) "true"
checkbox T4 "true"
checkbox \(T4\) "true"
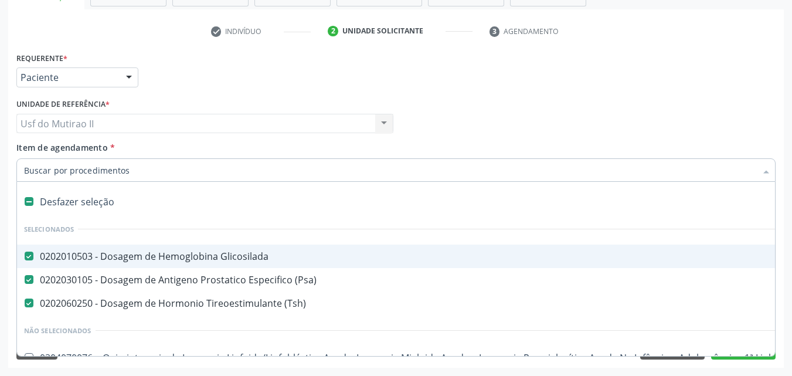
click at [196, 139] on div "Unidade de referência * Usf do Mutirao II Usf do Mutirao II Nenhum resultado en…" at bounding box center [204, 119] width 383 height 46
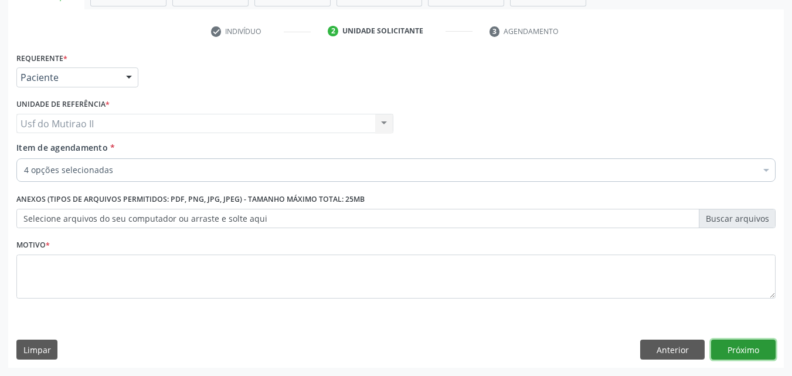
click at [739, 352] on button "Próximo" at bounding box center [743, 349] width 64 height 20
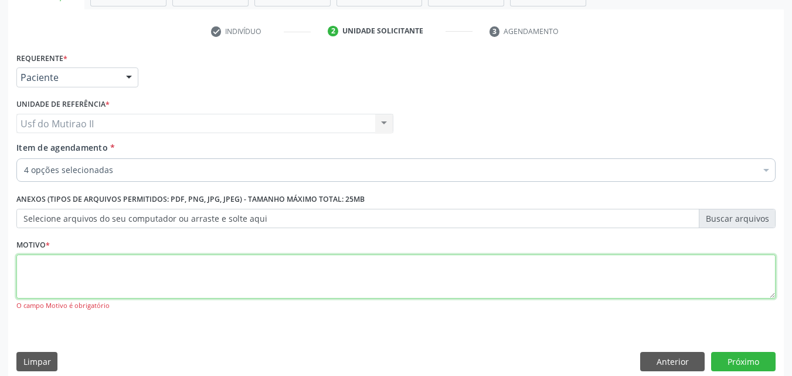
click at [42, 287] on textarea at bounding box center [395, 276] width 759 height 45
type textarea "."
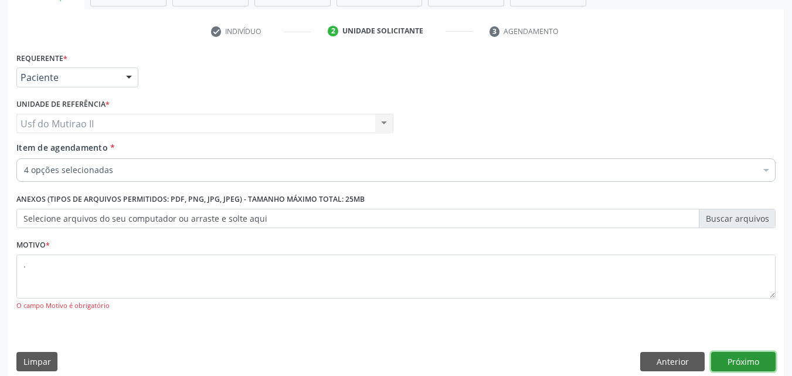
click at [742, 355] on button "Próximo" at bounding box center [743, 362] width 64 height 20
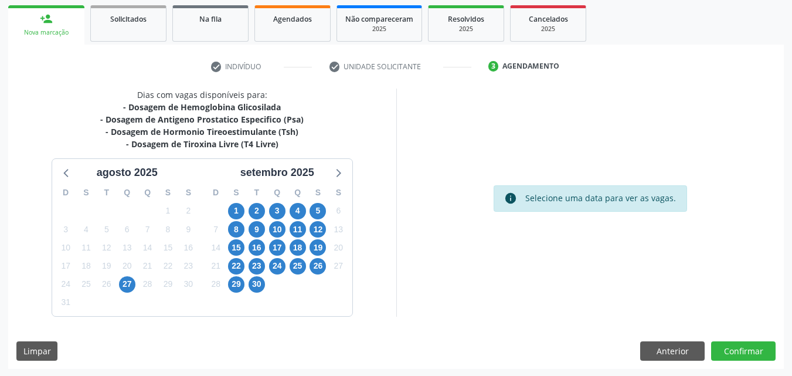
scroll to position [171, 0]
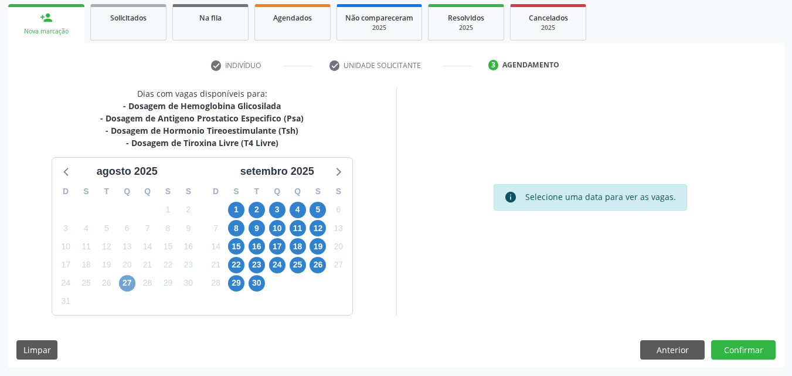
click at [127, 282] on span "27" at bounding box center [127, 283] width 16 height 16
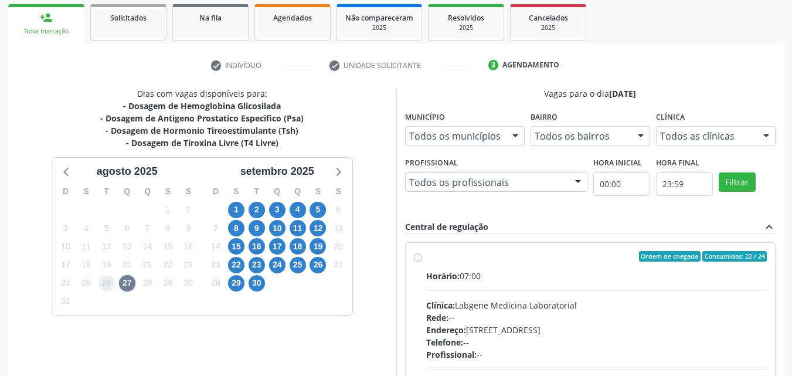
click at [108, 280] on span "26" at bounding box center [106, 283] width 16 height 16
click at [127, 287] on span "27" at bounding box center [127, 283] width 16 height 16
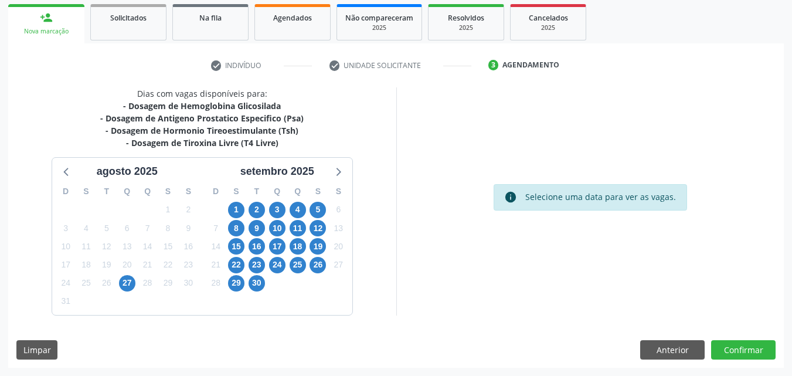
click at [145, 322] on div "Dias com vagas disponíveis para: - Dosagem de Hemoglobina Glicosilada - Dosagem…" at bounding box center [395, 227] width 775 height 280
click at [665, 351] on button "Anterior" at bounding box center [672, 350] width 64 height 20
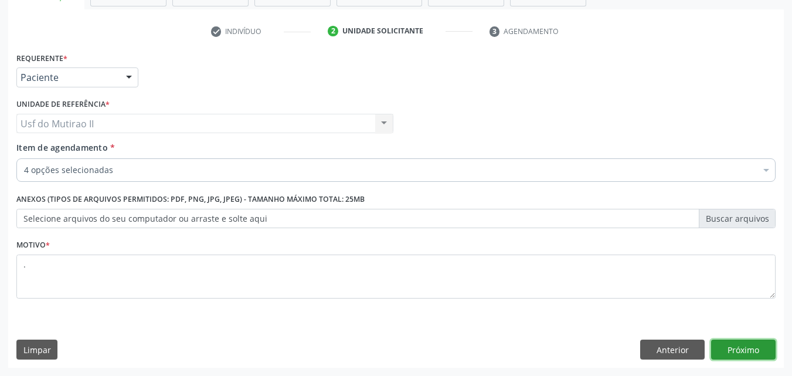
click at [769, 343] on button "Próximo" at bounding box center [743, 349] width 64 height 20
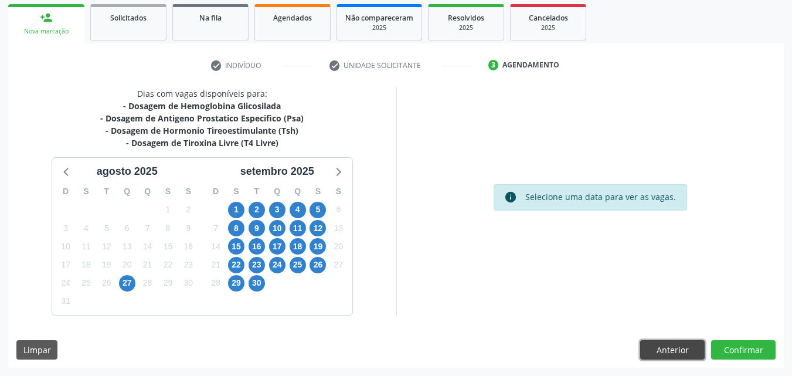
click at [666, 353] on button "Anterior" at bounding box center [672, 350] width 64 height 20
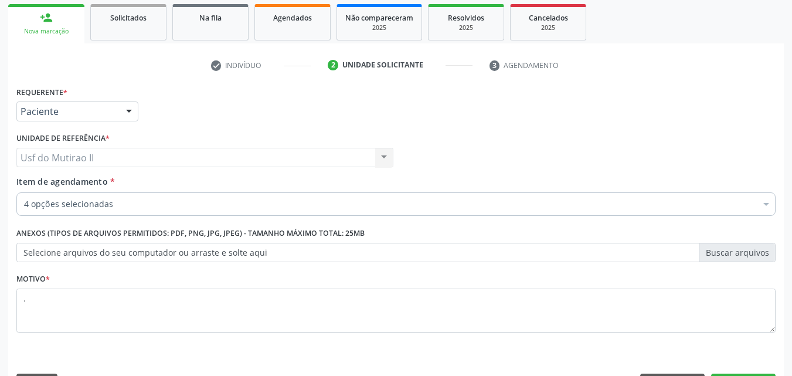
scroll to position [205, 0]
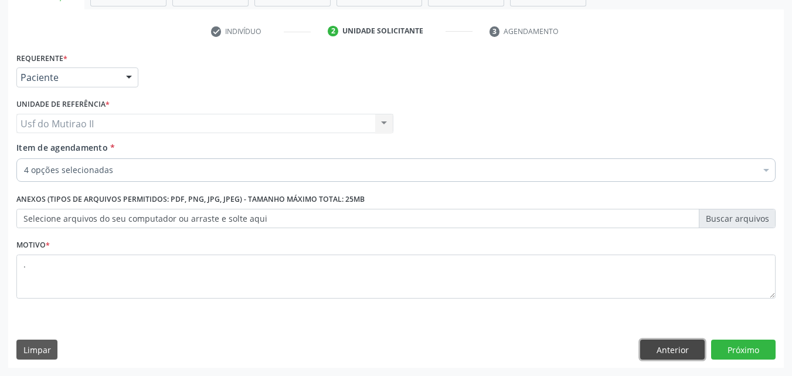
click at [687, 349] on button "Anterior" at bounding box center [672, 349] width 64 height 20
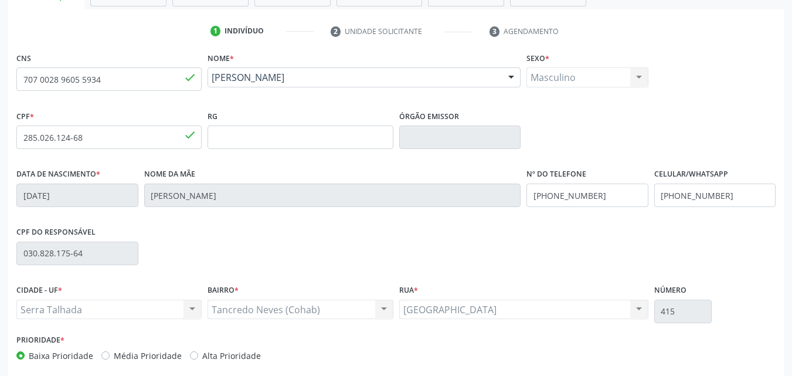
click at [20, 104] on div "CNS 707 0028 9605 5934 done" at bounding box center [108, 78] width 191 height 58
drag, startPoint x: 120, startPoint y: 81, endPoint x: 13, endPoint y: 83, distance: 106.1
click at [13, 83] on div "CNS 707 0028 9605 5934 done" at bounding box center [108, 78] width 191 height 58
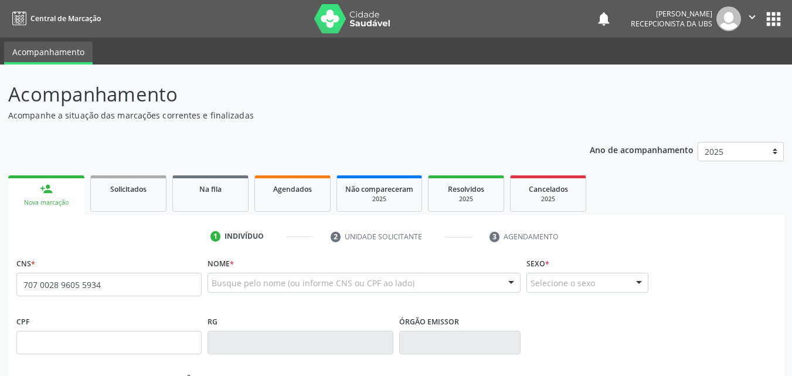
type input "707 0028 9605 5934"
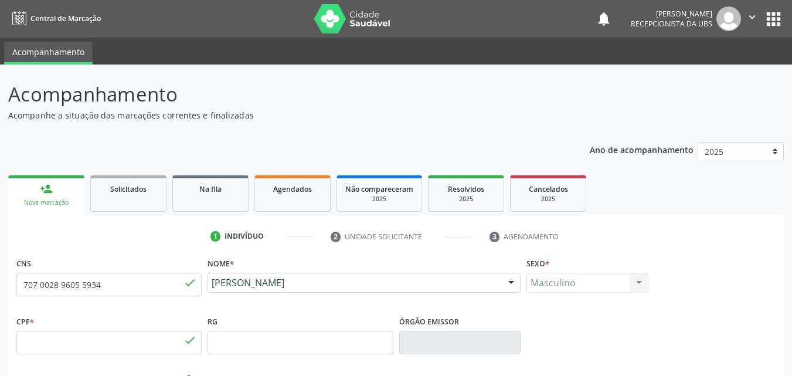
type input "285.026.124-68"
type input "20/06/1957"
type input "[PERSON_NAME]"
type input "[PHONE_NUMBER]"
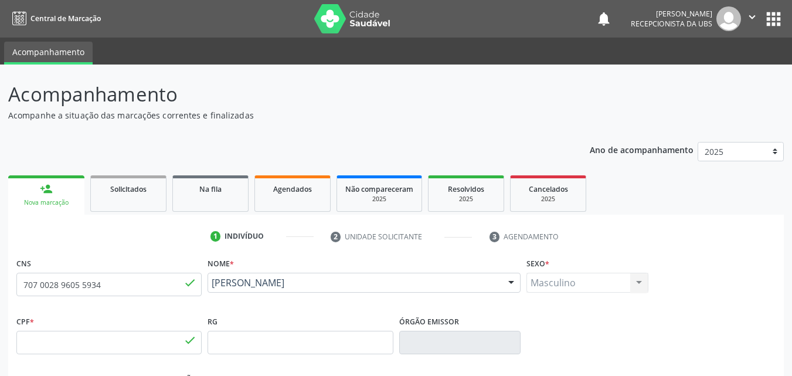
type input "030.828.175-64"
type input "415"
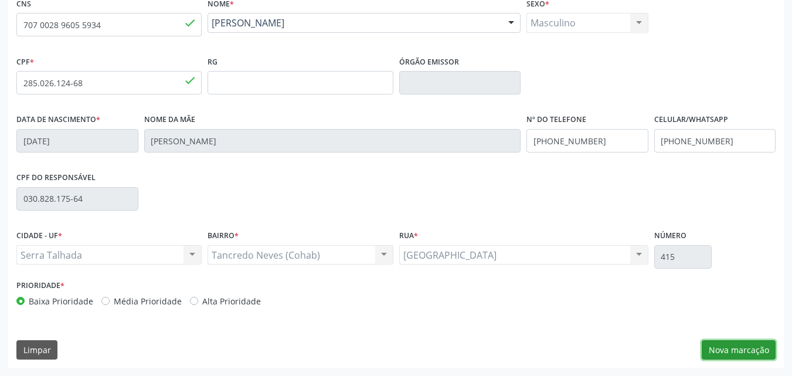
drag, startPoint x: 736, startPoint y: 347, endPoint x: 709, endPoint y: 342, distance: 27.9
click at [735, 347] on button "Nova marcação" at bounding box center [738, 350] width 74 height 20
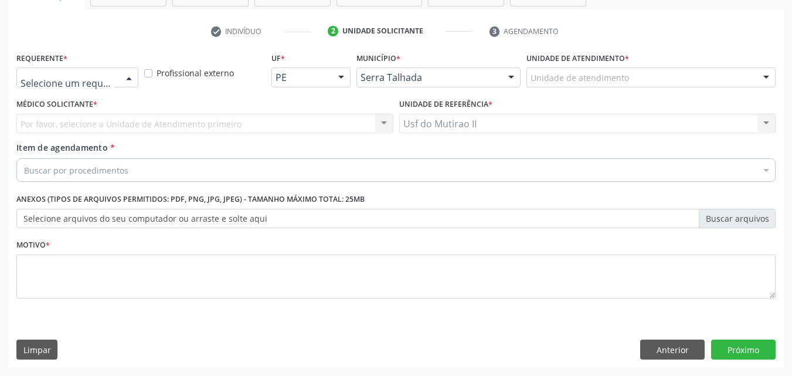
click at [127, 72] on div at bounding box center [129, 78] width 18 height 20
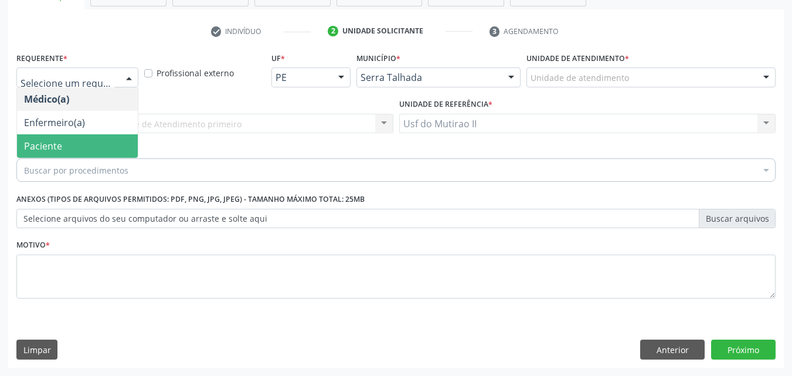
click at [80, 146] on span "Paciente" at bounding box center [77, 145] width 121 height 23
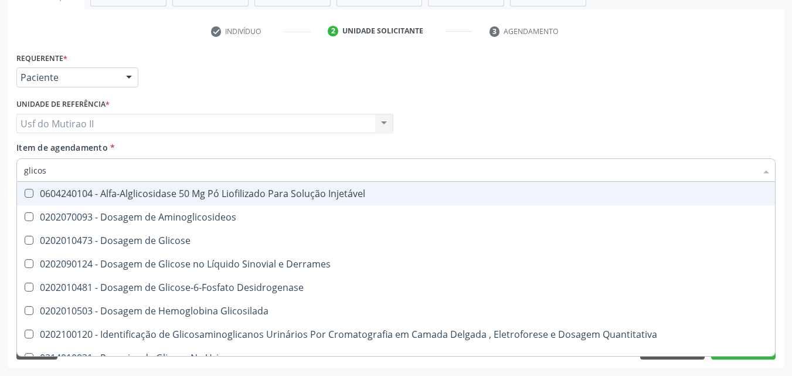
type input "glicosi"
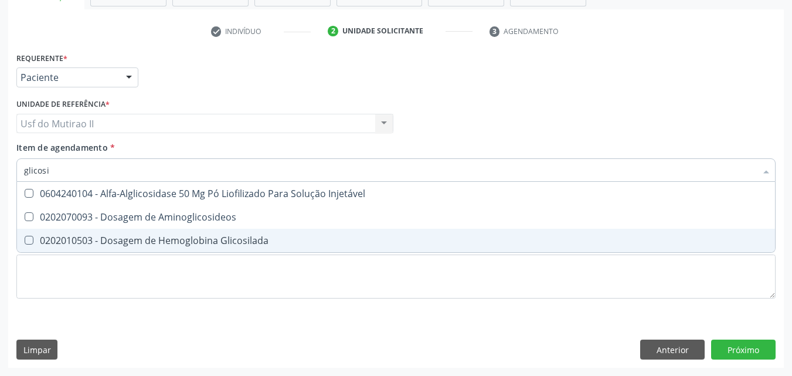
drag, startPoint x: 193, startPoint y: 246, endPoint x: 166, endPoint y: 210, distance: 45.2
click at [188, 243] on div "0202010503 - Dosagem de Hemoglobina Glicosilada" at bounding box center [396, 240] width 744 height 9
checkbox Glicosilada "true"
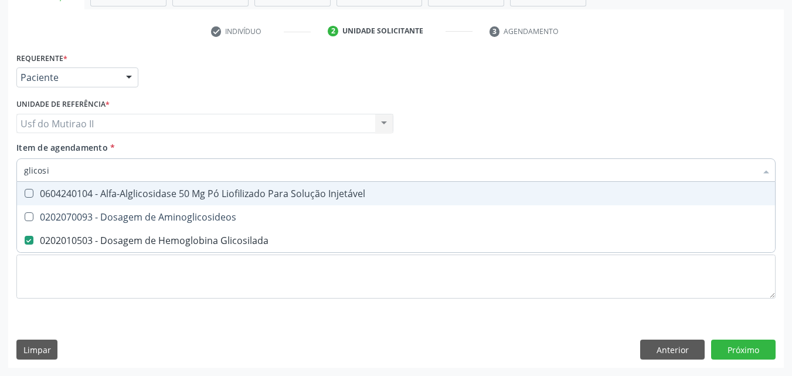
drag, startPoint x: 121, startPoint y: 173, endPoint x: 4, endPoint y: 151, distance: 118.6
click at [4, 151] on div "Acompanhamento Acompanhe a situação das marcações correntes e finalizadas Relat…" at bounding box center [396, 117] width 792 height 516
checkbox Glicosilada "false"
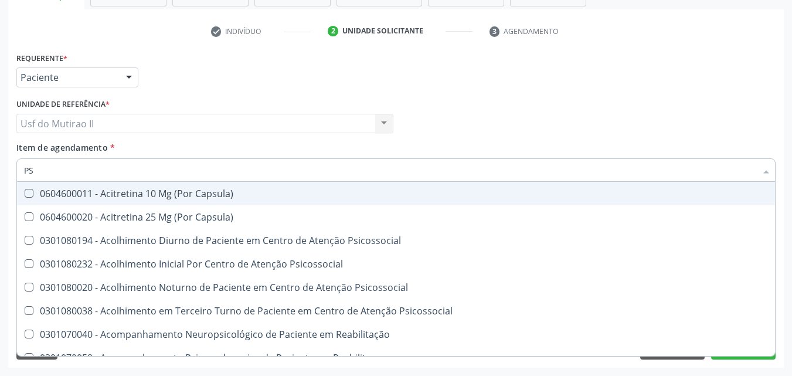
type input "PSA"
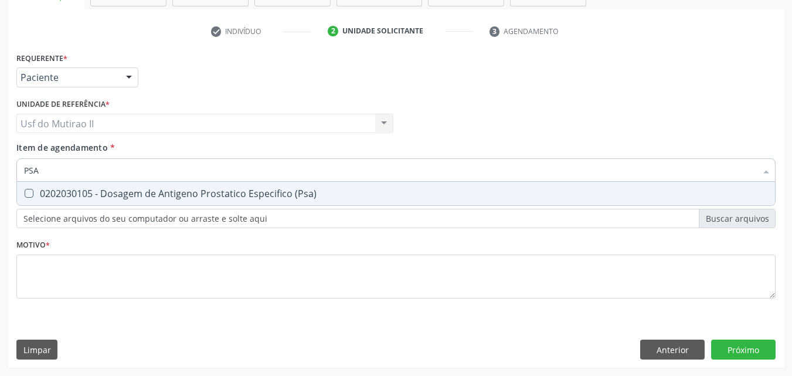
drag, startPoint x: 68, startPoint y: 196, endPoint x: 62, endPoint y: 186, distance: 11.9
click at [68, 197] on div "0202030105 - Dosagem de Antigeno Prostatico Especifico (Psa)" at bounding box center [396, 193] width 744 height 9
checkbox \(Psa\) "true"
drag, startPoint x: 57, startPoint y: 173, endPoint x: 0, endPoint y: 171, distance: 57.5
click at [0, 171] on div "Acompanhamento Acompanhe a situação das marcações correntes e finalizadas Relat…" at bounding box center [396, 117] width 792 height 516
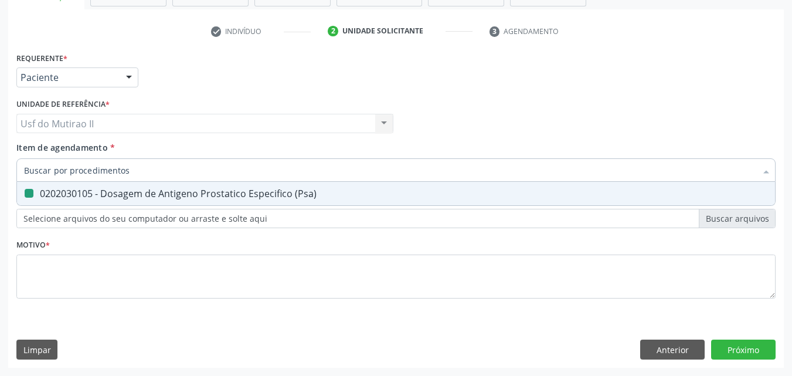
checkbox \(Psa\) "false"
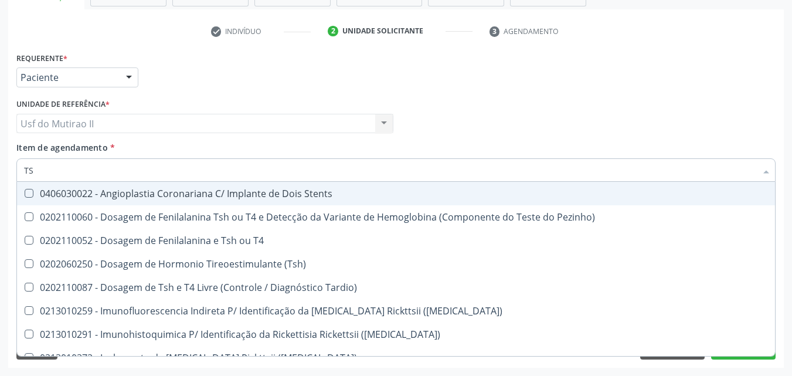
type input "TSH"
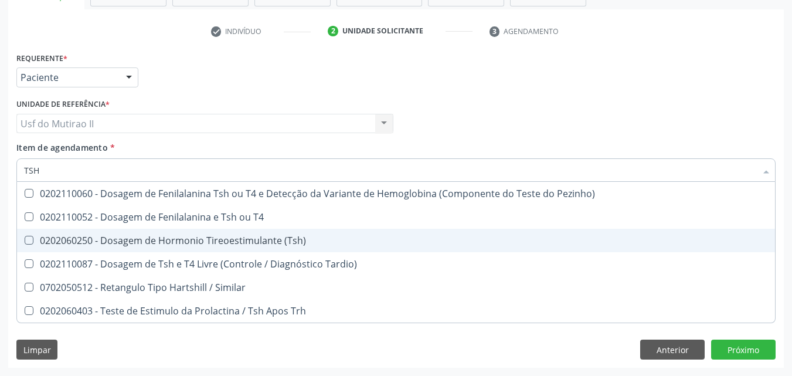
drag, startPoint x: 91, startPoint y: 242, endPoint x: 91, endPoint y: 219, distance: 22.9
click at [90, 241] on div "0202060250 - Dosagem de Hormonio Tireoestimulante (Tsh)" at bounding box center [396, 240] width 744 height 9
checkbox \(Tsh\) "true"
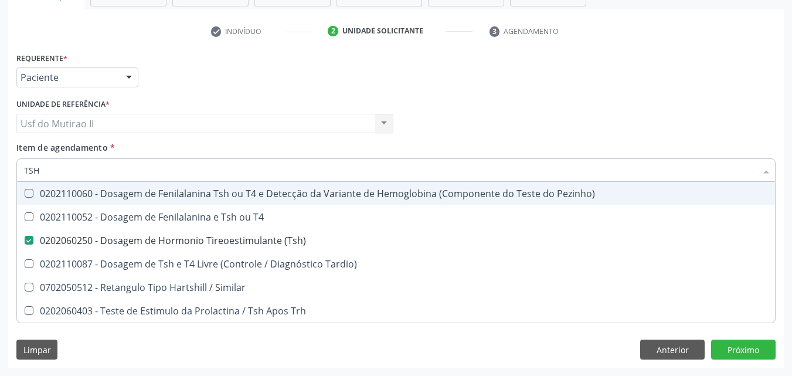
click at [67, 172] on input "TSH" at bounding box center [390, 169] width 732 height 23
type input "TS"
checkbox \(Tsh\) "false"
checkbox Tardio\) "true"
type input "T"
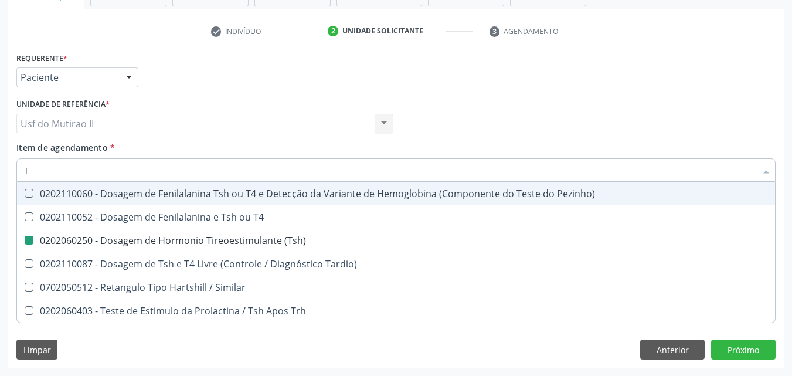
checkbox Tardio\) "false"
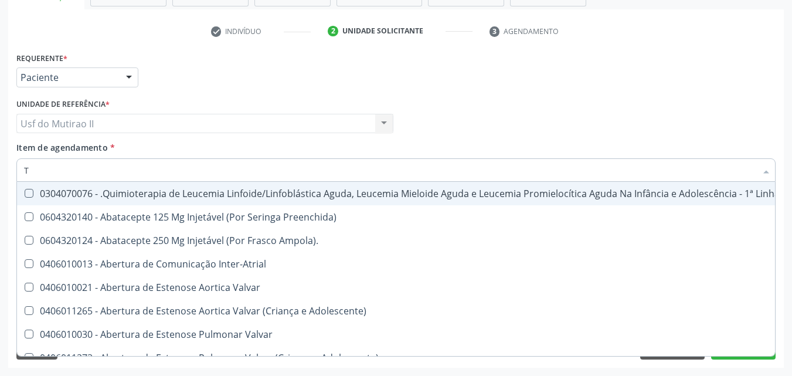
type input "T4"
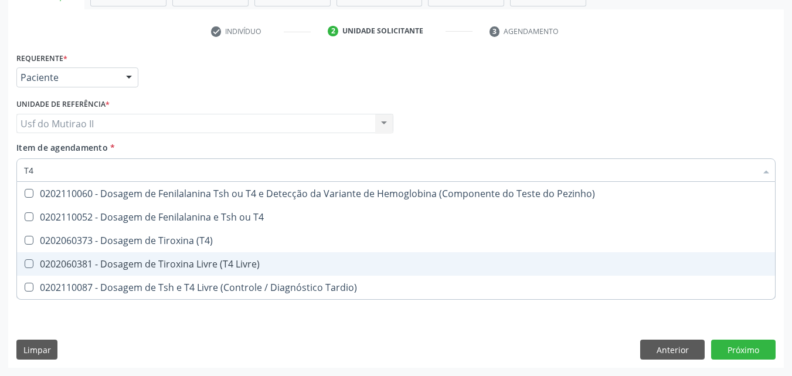
click at [132, 268] on div "0202060381 - Dosagem de Tiroxina Livre (T4 Livre)" at bounding box center [396, 263] width 744 height 9
checkbox Livre\) "true"
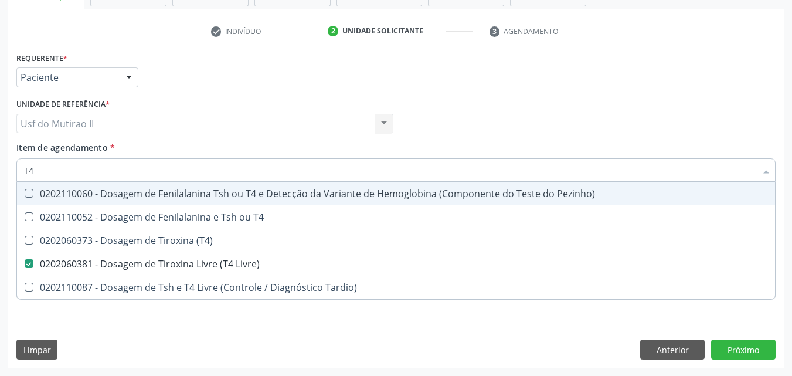
click at [193, 138] on div "Unidade de referência * Usf do Mutirao II Usf do Mutirao II Nenhum resultado en…" at bounding box center [204, 119] width 383 height 46
checkbox T4 "true"
checkbox \(T4\) "true"
checkbox Tardio\) "true"
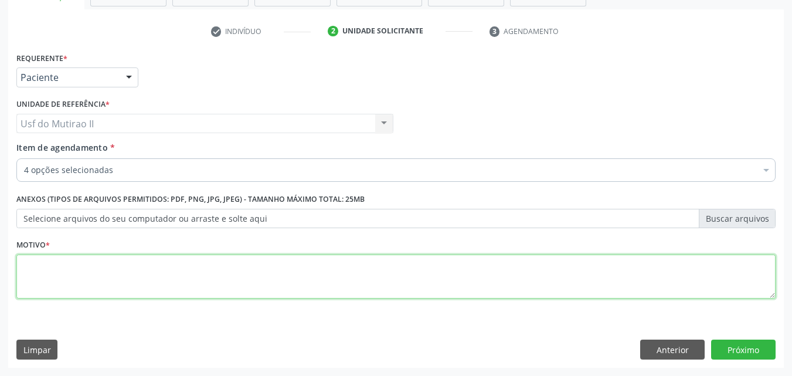
click at [289, 281] on textarea at bounding box center [395, 276] width 759 height 45
type textarea "."
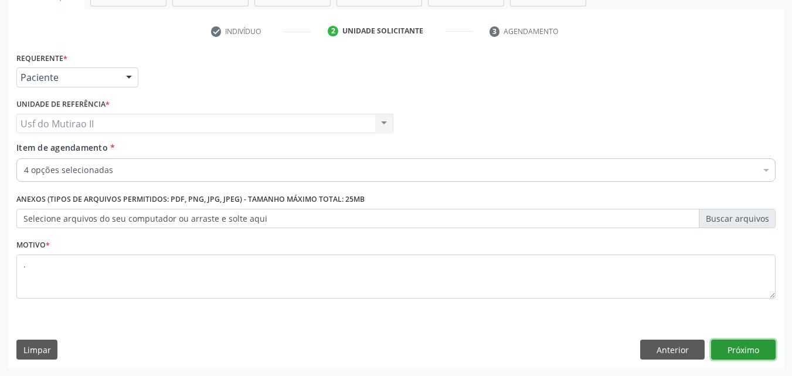
click at [762, 352] on button "Próximo" at bounding box center [743, 349] width 64 height 20
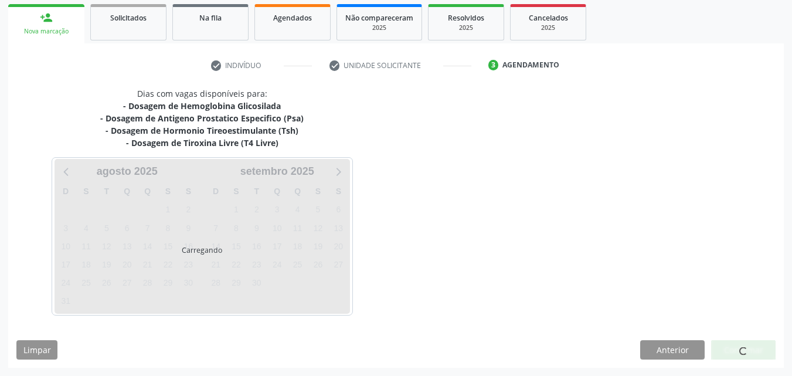
scroll to position [171, 0]
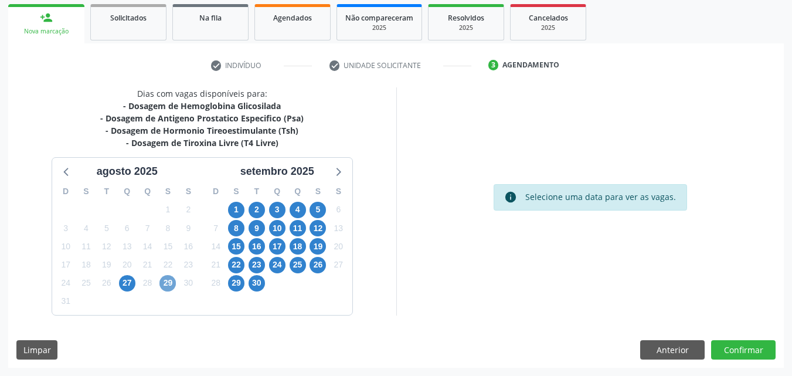
click at [166, 284] on span "29" at bounding box center [167, 283] width 16 height 16
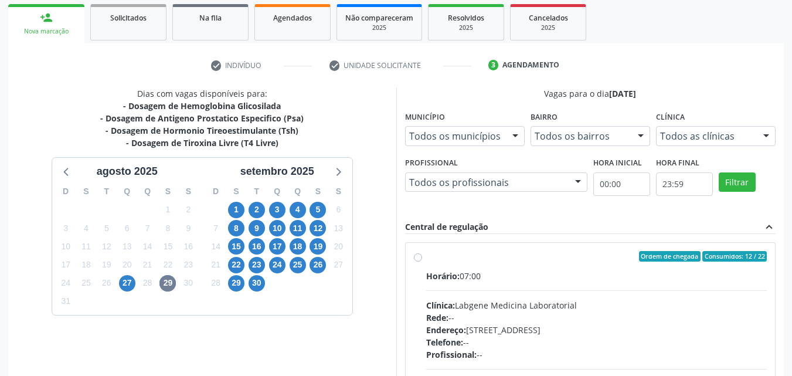
click at [430, 268] on label "Ordem de chegada Consumidos: 12 / 22 Horário: 07:00 Clínica: Labgene Medicina L…" at bounding box center [596, 341] width 341 height 180
click at [422, 261] on input "Ordem de chegada Consumidos: 12 / 22 Horário: 07:00 Clínica: Labgene Medicina L…" at bounding box center [418, 256] width 8 height 11
radio input "true"
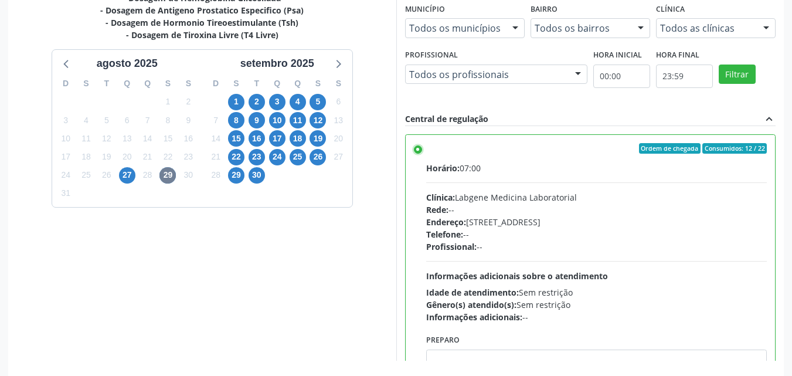
scroll to position [325, 0]
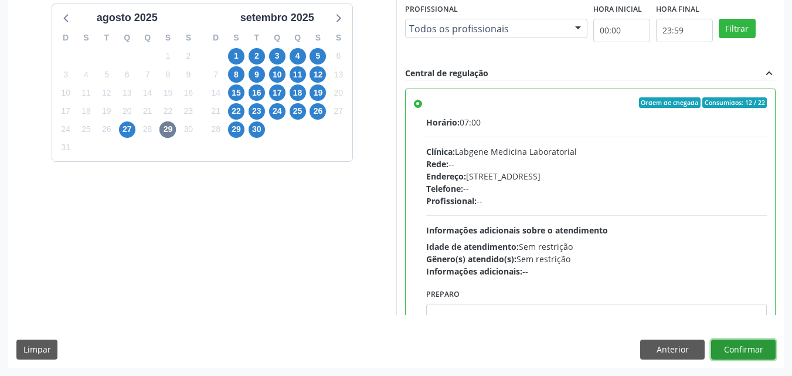
click at [738, 350] on button "Confirmar" at bounding box center [743, 349] width 64 height 20
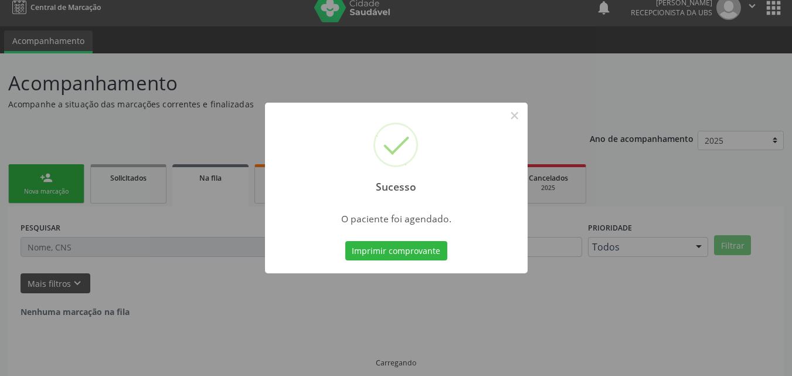
scroll to position [0, 0]
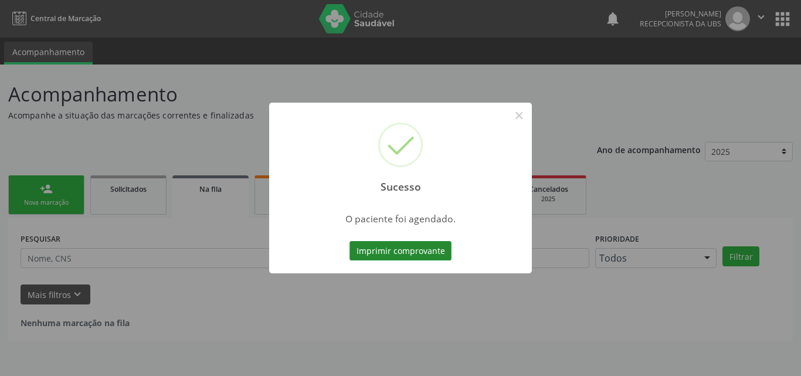
click at [397, 250] on button "Imprimir comprovante" at bounding box center [400, 251] width 102 height 20
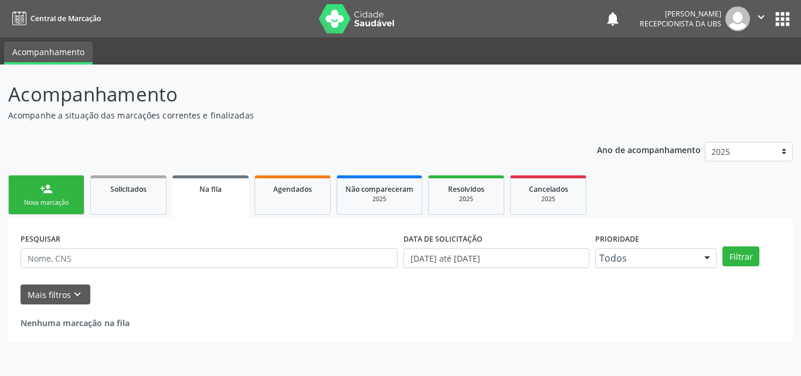
click at [40, 203] on div "Nova marcação" at bounding box center [46, 202] width 59 height 9
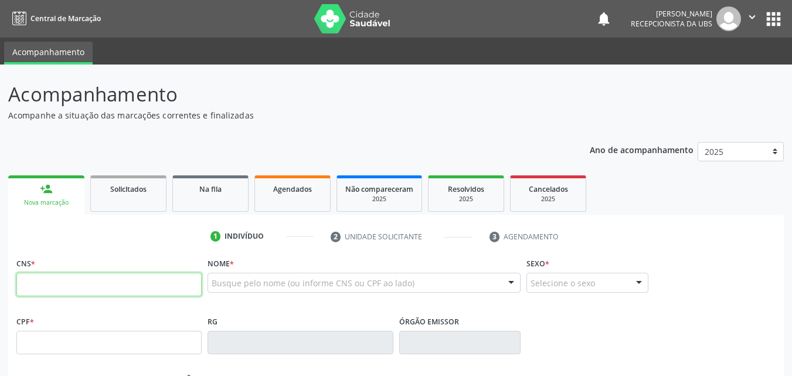
click at [55, 284] on input "text" at bounding box center [108, 284] width 185 height 23
type input "704 6026 6059 3622"
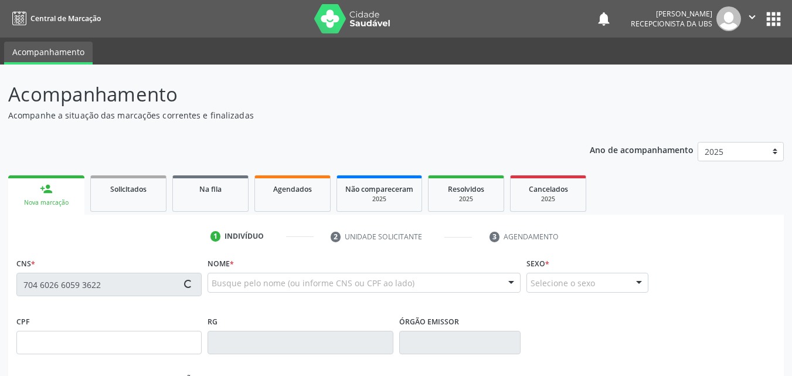
type input "103.832.624-96"
type input "25/05/1997"
type input "Rizocleide Lopes da Silva Bezerra"
type input "(87) 99636-8917"
type input "(87) 9996-5071"
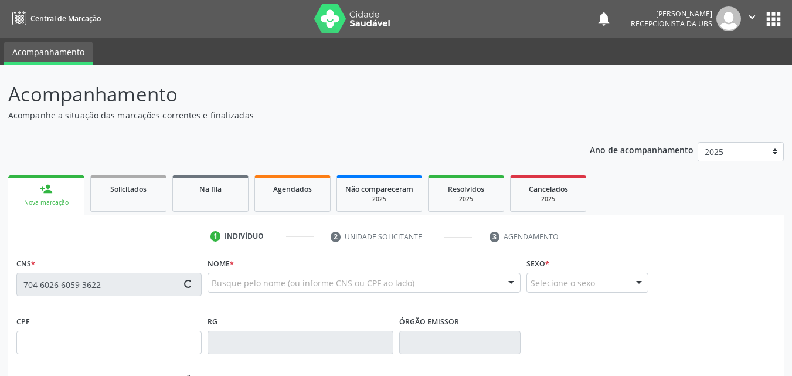
type input "062.862.064-00"
type input "60"
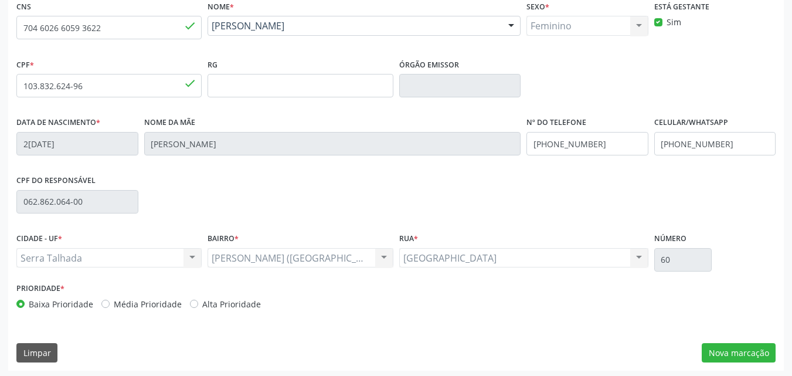
scroll to position [260, 0]
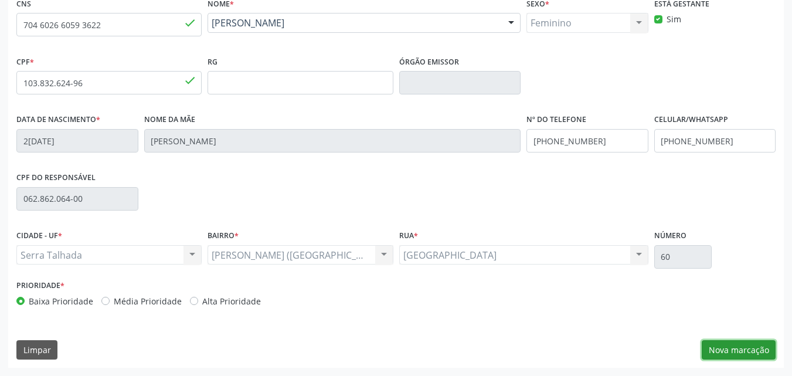
click at [711, 345] on button "Nova marcação" at bounding box center [738, 350] width 74 height 20
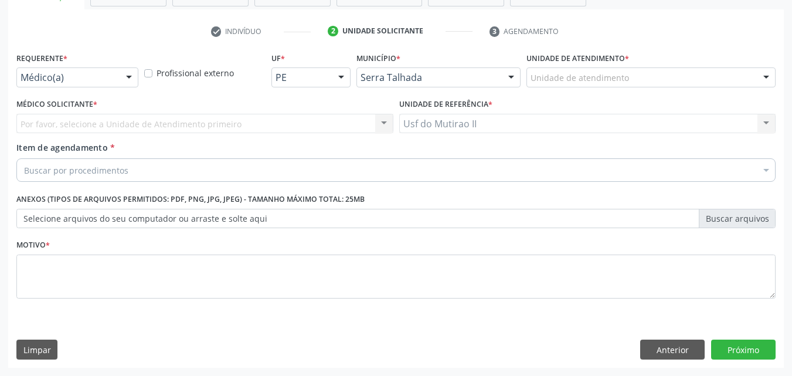
scroll to position [205, 0]
click at [119, 70] on div "Médico(a)" at bounding box center [77, 77] width 122 height 20
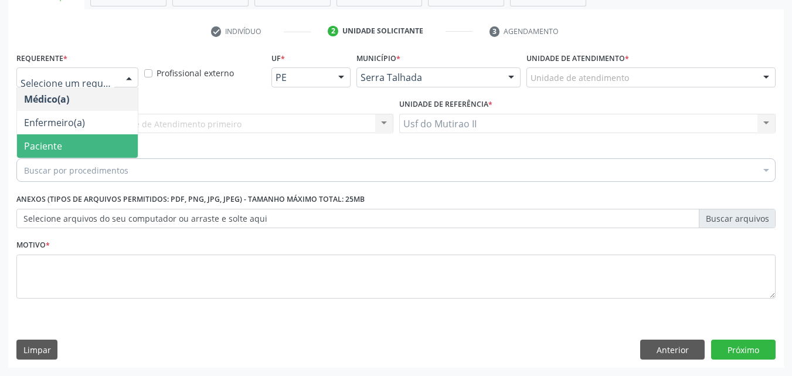
click at [80, 147] on span "Paciente" at bounding box center [77, 145] width 121 height 23
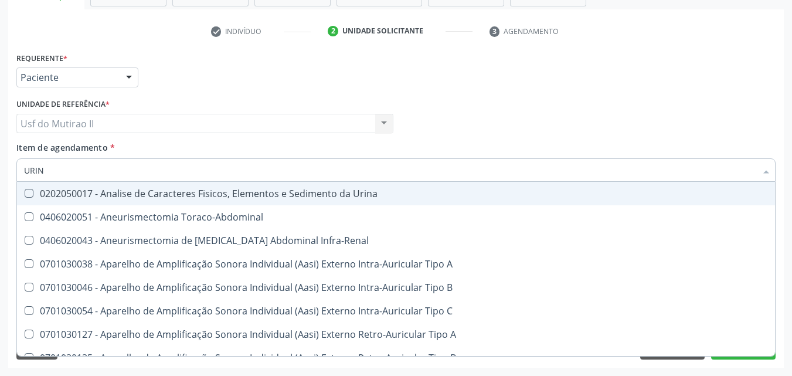
type input "URINA"
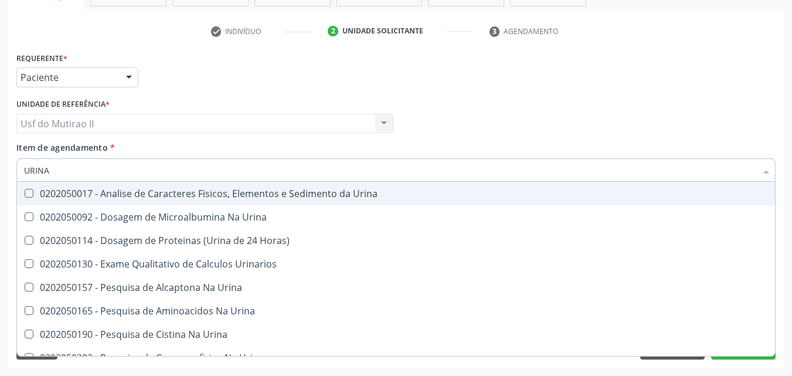
click at [93, 196] on div "0202050017 - Analise de Caracteres Fisicos, Elementos e Sedimento da Urina" at bounding box center [396, 193] width 744 height 9
checkbox Urina "true"
drag, startPoint x: 94, startPoint y: 176, endPoint x: 0, endPoint y: 173, distance: 93.8
click at [0, 173] on div "Acompanhamento Acompanhe a situação das marcações correntes e finalizadas Relat…" at bounding box center [396, 117] width 792 height 516
checkbox Urina "false"
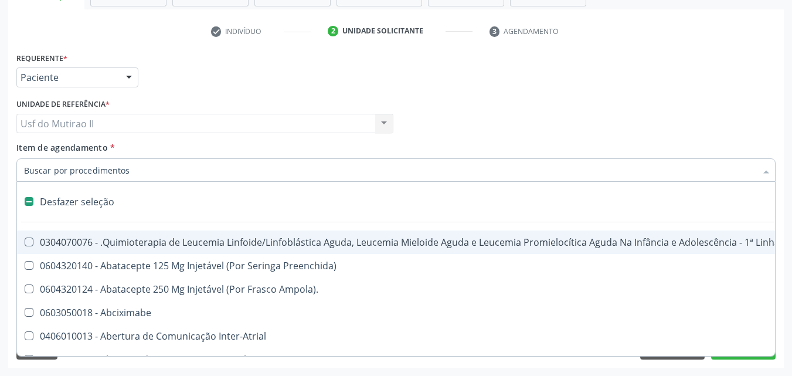
type input "H"
checkbox Urina "false"
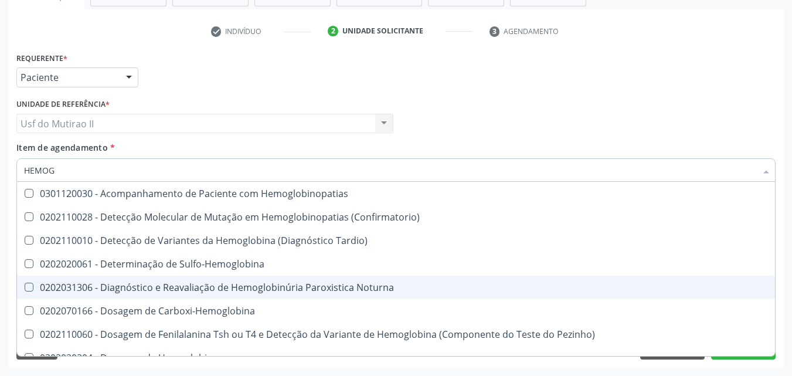
type input "HEMOGR"
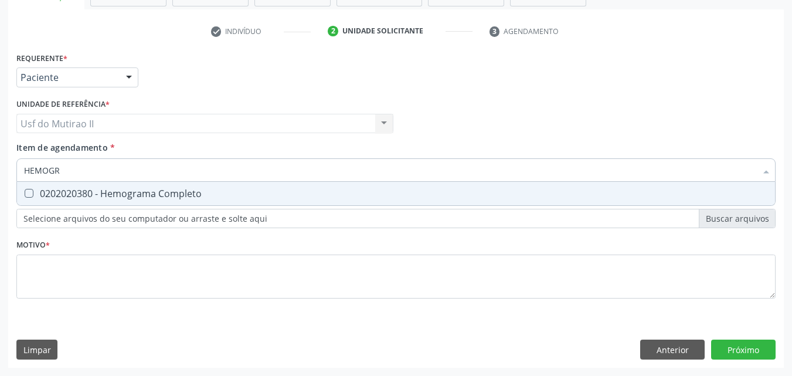
click at [182, 192] on div "0202020380 - Hemograma Completo" at bounding box center [396, 193] width 744 height 9
checkbox Completo "true"
drag, startPoint x: 201, startPoint y: 173, endPoint x: 27, endPoint y: 165, distance: 174.2
click at [27, 165] on input "HEMOGR" at bounding box center [390, 169] width 732 height 23
checkbox Completo "false"
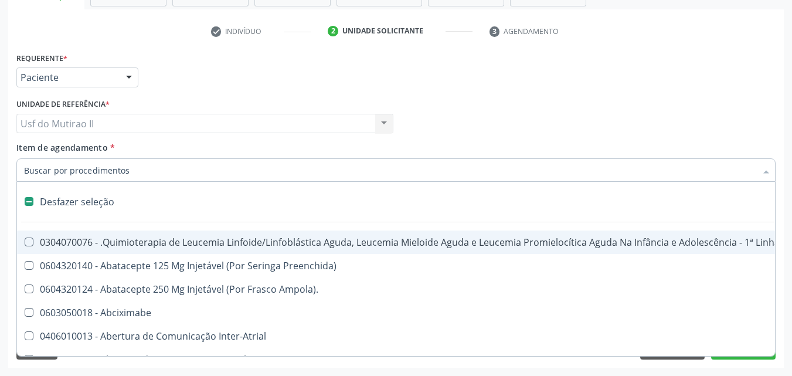
click at [173, 151] on div "Item de agendamento * Desfazer seleção 0304070076 - .Quimioterapia de Leucemia …" at bounding box center [395, 159] width 759 height 37
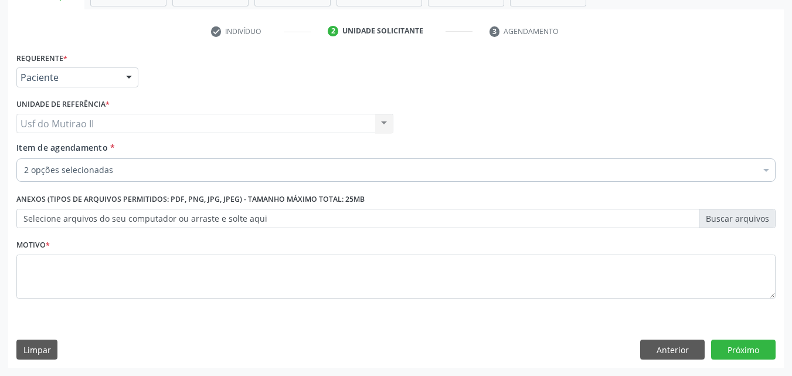
drag, startPoint x: 141, startPoint y: 249, endPoint x: 141, endPoint y: 257, distance: 7.6
click at [141, 255] on div "Motivo *" at bounding box center [395, 267] width 759 height 62
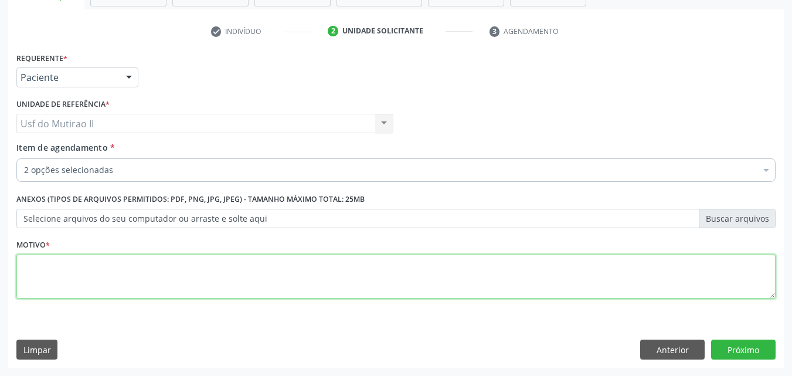
click at [141, 270] on textarea at bounding box center [395, 276] width 759 height 45
type textarea "."
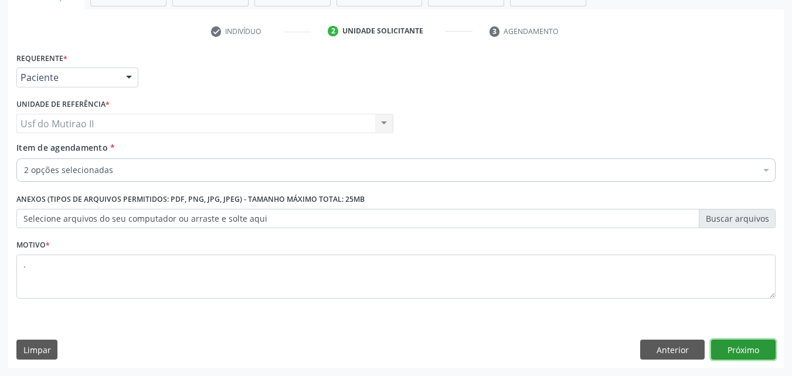
click at [726, 345] on button "Próximo" at bounding box center [743, 349] width 64 height 20
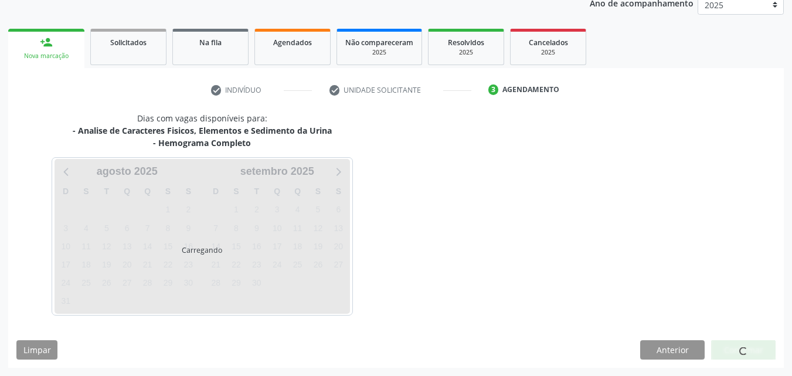
scroll to position [147, 0]
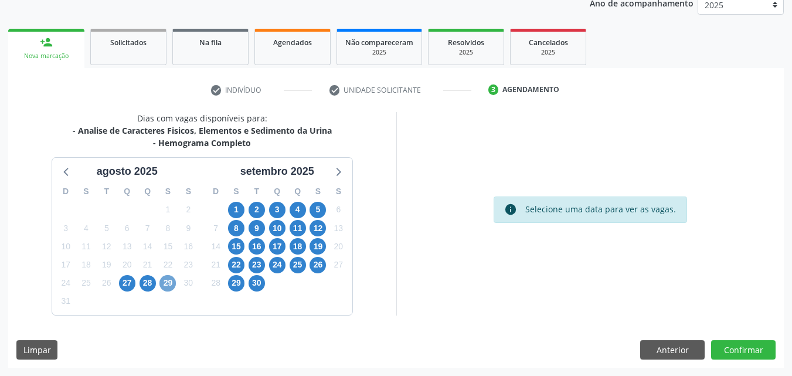
click at [167, 280] on span "29" at bounding box center [167, 283] width 16 height 16
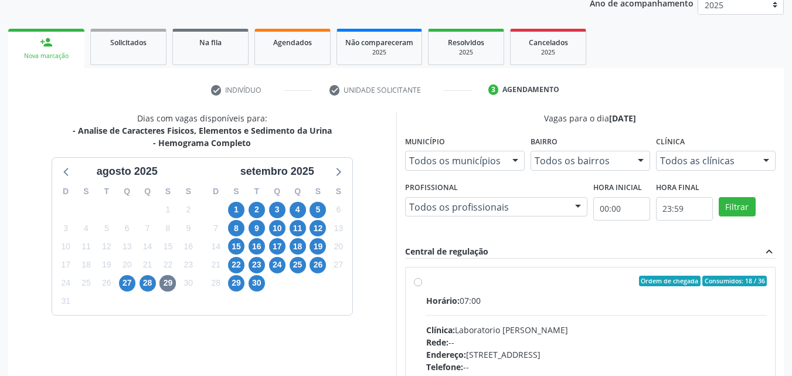
click at [418, 305] on div "Ordem de chegada Consumidos: 18 / 36 Horário: 07:00 Clínica: Laboratorio Jose P…" at bounding box center [590, 365] width 353 height 180
radio input "true"
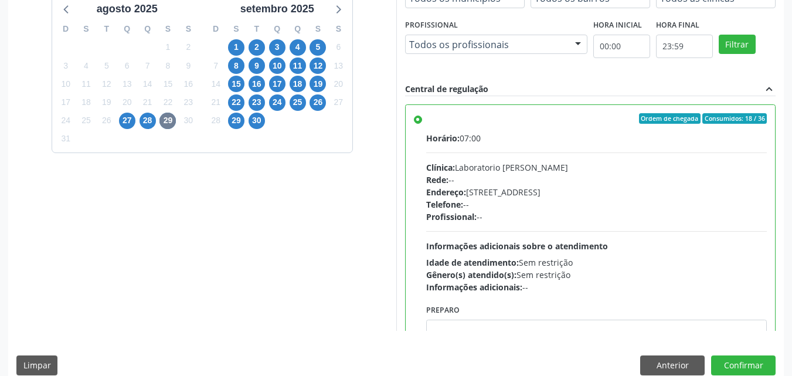
scroll to position [325, 0]
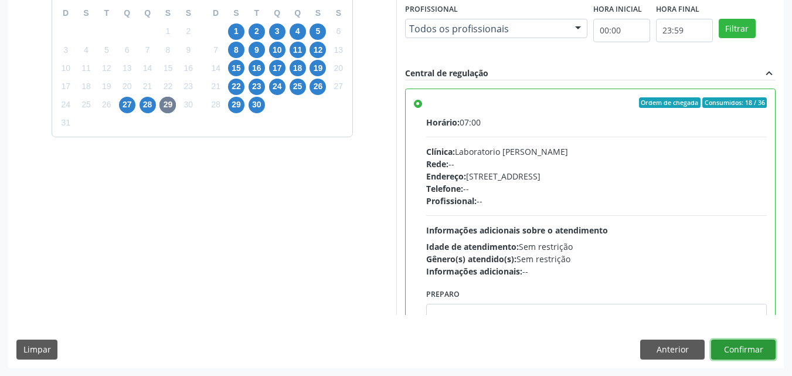
click at [726, 356] on button "Confirmar" at bounding box center [743, 349] width 64 height 20
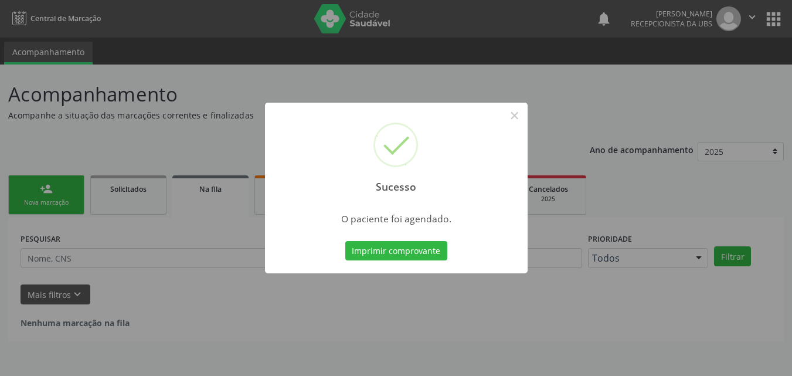
scroll to position [0, 0]
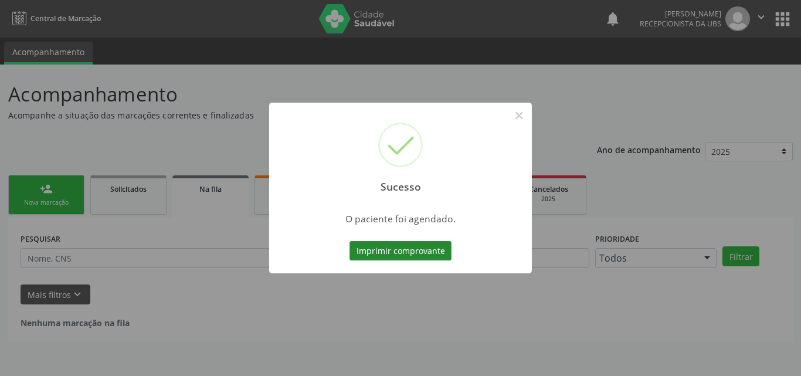
click at [408, 252] on button "Imprimir comprovante" at bounding box center [400, 251] width 102 height 20
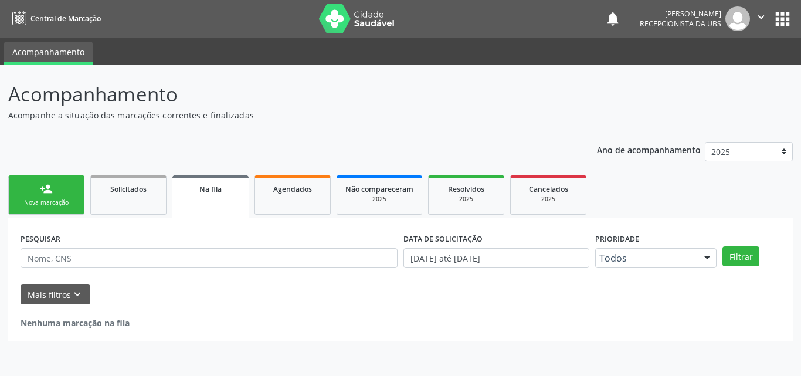
click at [59, 190] on link "person_add Nova marcação" at bounding box center [46, 194] width 76 height 39
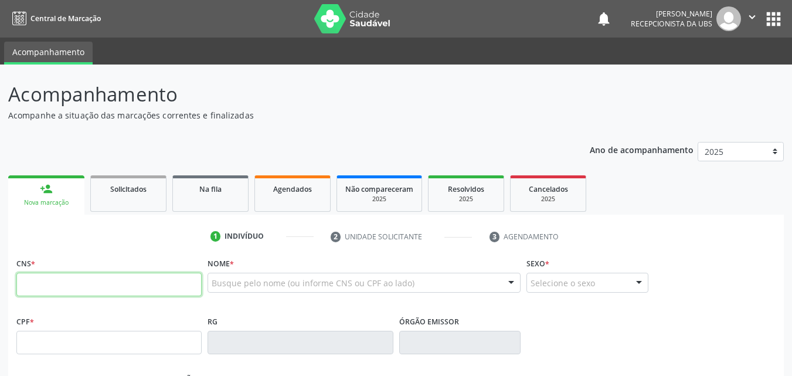
click at [36, 284] on input "text" at bounding box center [108, 284] width 185 height 23
paste input "704 6026 6059 3622"
type input "704 6026 6059 3622"
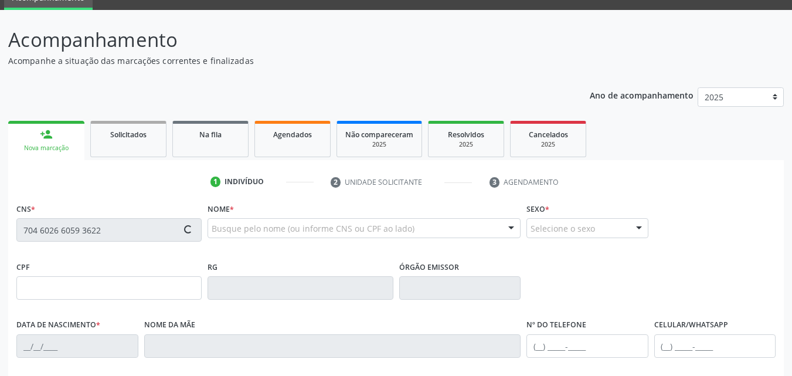
type input "103.832.624-96"
type input "25/05/1997"
type input "Rizocleide Lopes da Silva Bezerra"
type input "(87) 99636-8917"
type input "(87) 9996-5071"
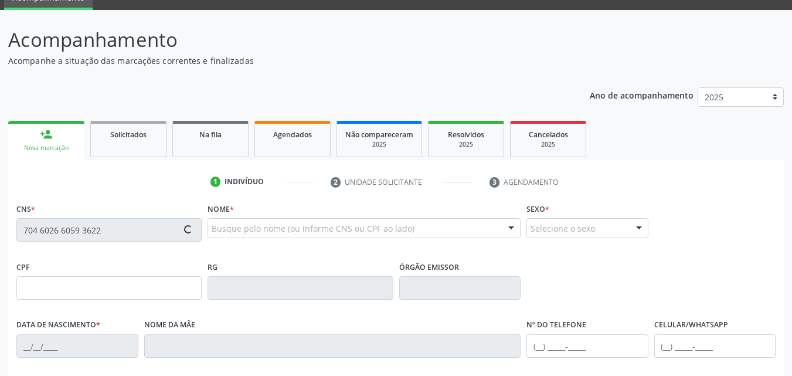
type input "062.862.064-00"
type input "60"
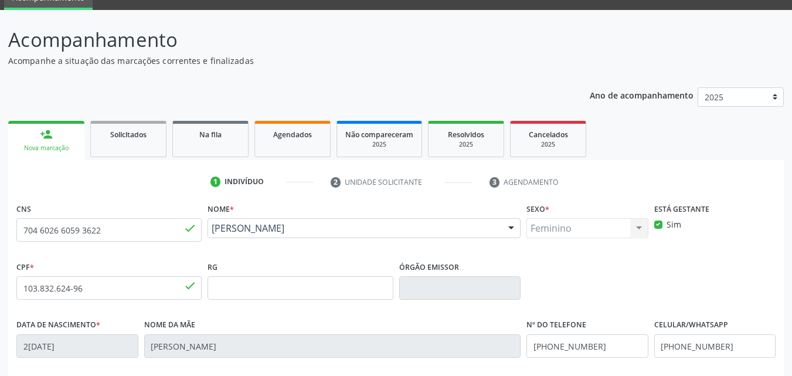
scroll to position [260, 0]
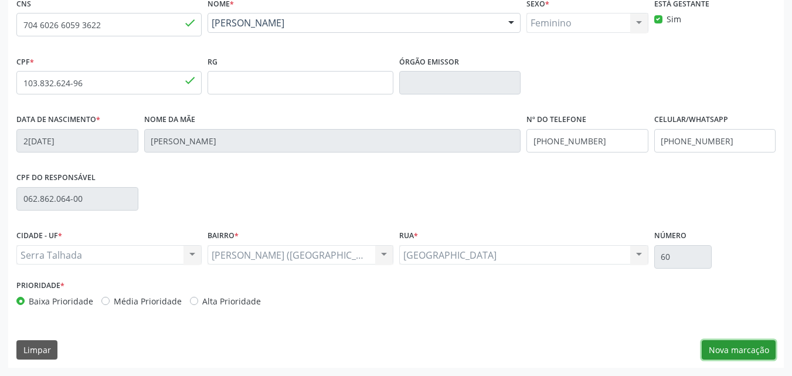
click at [750, 349] on button "Nova marcação" at bounding box center [738, 350] width 74 height 20
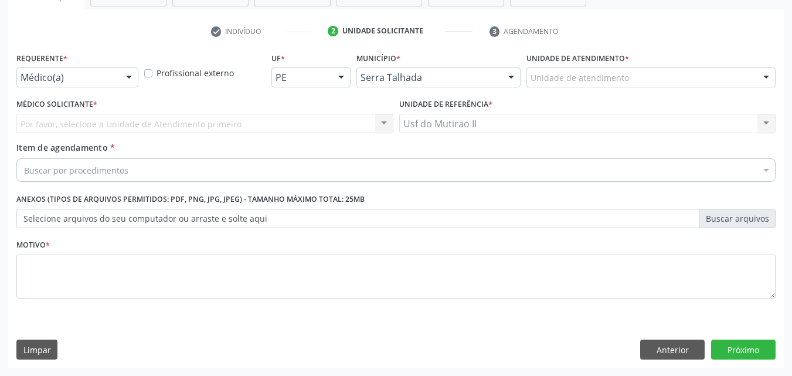
click at [127, 69] on div at bounding box center [129, 78] width 18 height 20
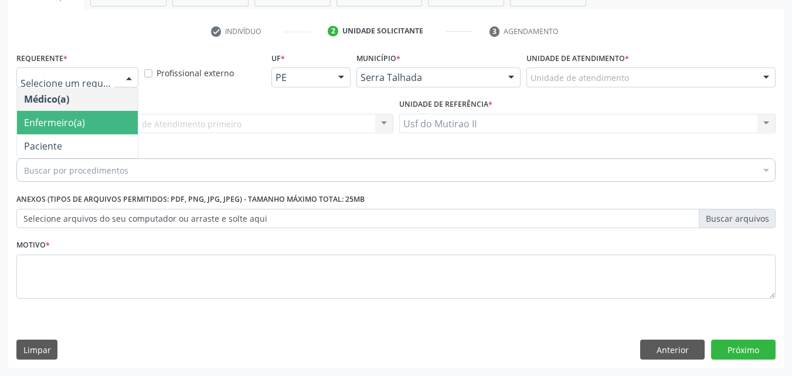
drag, startPoint x: 101, startPoint y: 128, endPoint x: 103, endPoint y: 138, distance: 10.8
click at [103, 136] on ul "Médico(a) Enfermeiro(a) Paciente Nenhum resultado encontrado para: " " Não há n…" at bounding box center [77, 122] width 121 height 70
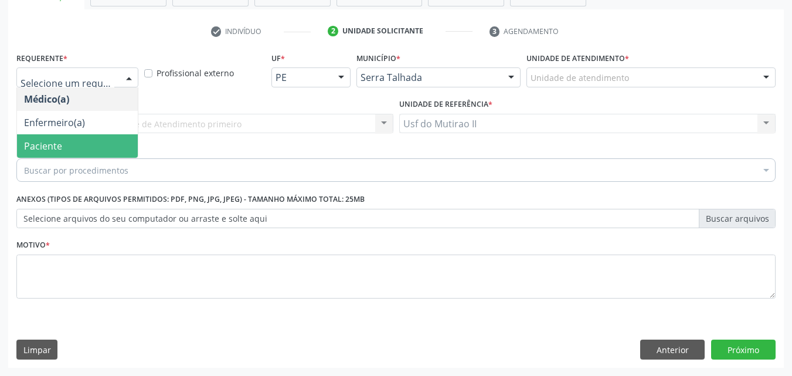
click at [104, 139] on span "Paciente" at bounding box center [77, 145] width 121 height 23
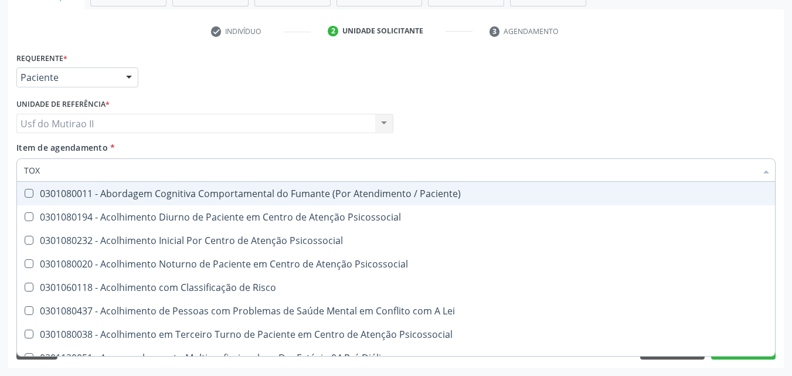
type input "TOXO"
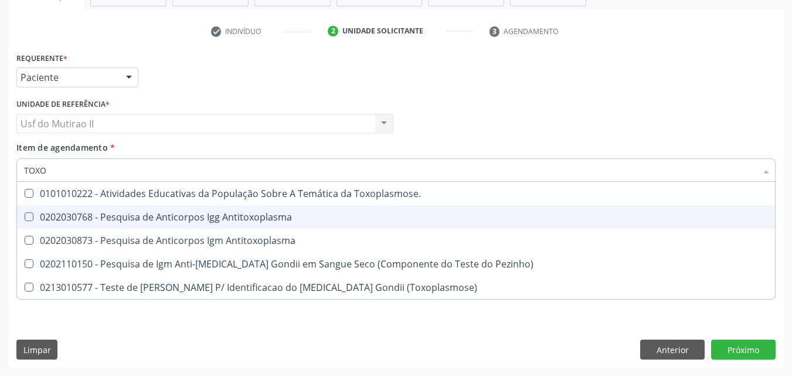
click at [118, 212] on div "0202030768 - Pesquisa de Anticorpos Igg Antitoxoplasma" at bounding box center [396, 216] width 744 height 9
checkbox Antitoxoplasma "true"
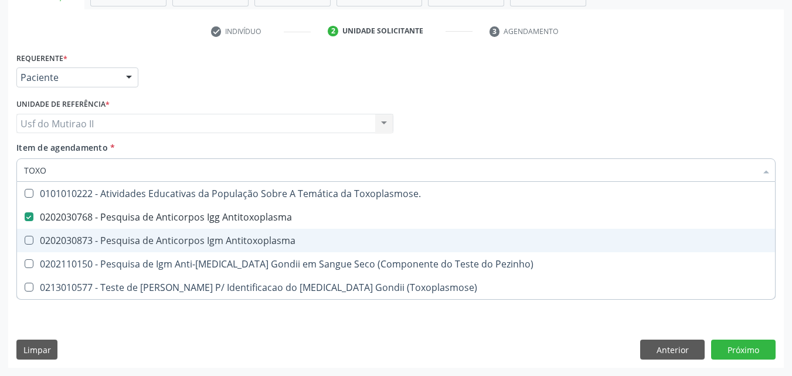
click at [115, 239] on div "0202030873 - Pesquisa de Anticorpos Igm Antitoxoplasma" at bounding box center [396, 240] width 744 height 9
checkbox Antitoxoplasma "true"
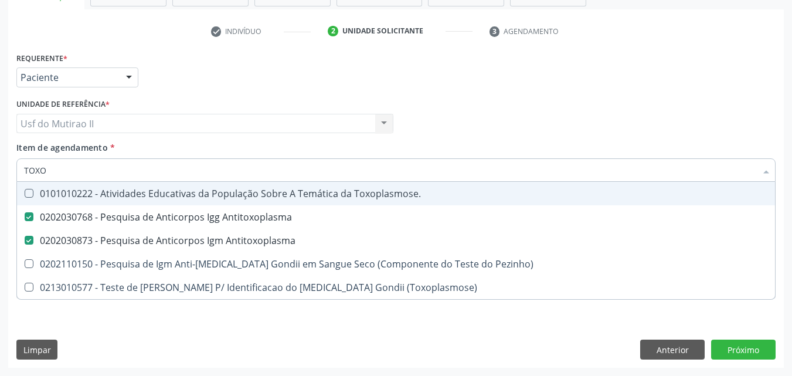
drag, startPoint x: 83, startPoint y: 176, endPoint x: 8, endPoint y: 165, distance: 75.3
click at [19, 171] on div "TOXO" at bounding box center [395, 169] width 759 height 23
checkbox Antitoxoplasma "false"
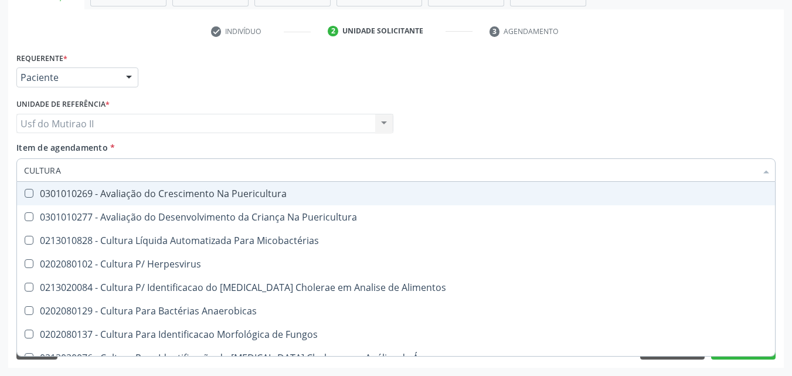
type input "CULTURA"
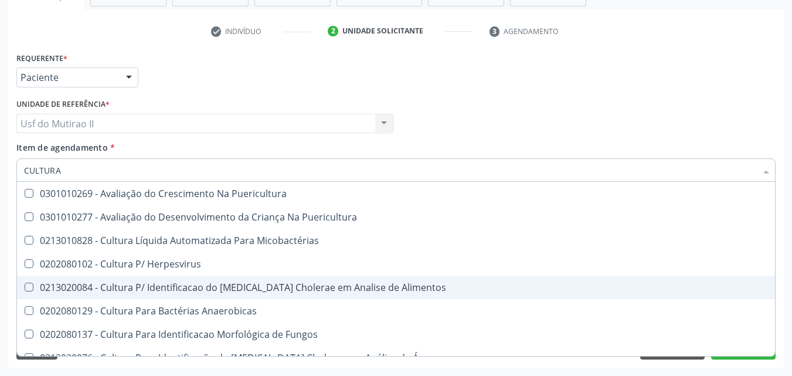
scroll to position [59, 0]
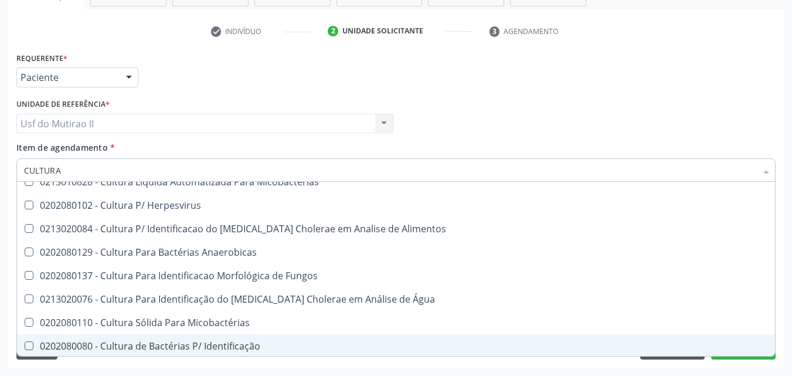
click at [138, 347] on div "0202080080 - Cultura de Bactérias P/ Identificação" at bounding box center [396, 345] width 744 height 9
checkbox Identificação "true"
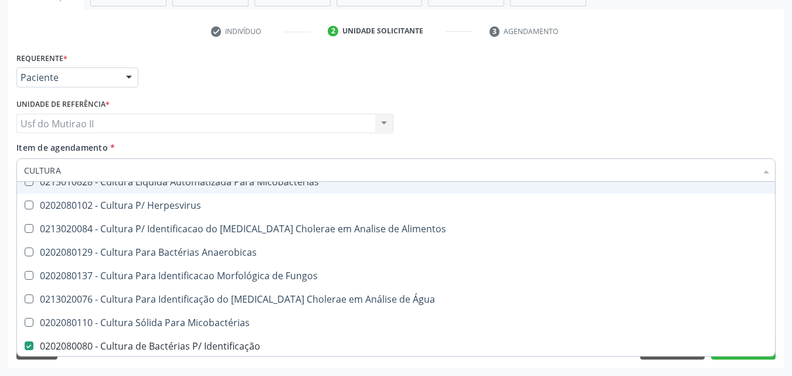
type input "CULTURA"
click at [254, 103] on div "Unidade de referência * Usf do Mutirao II Usf do Mutirao II Nenhum resultado en…" at bounding box center [204, 115] width 377 height 38
checkbox Puericultura "true"
checkbox Micobactérias "true"
checkbox Herpesvirus "true"
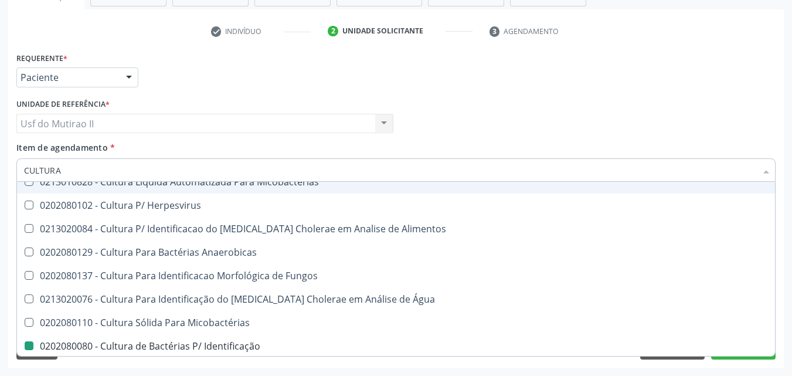
checkbox Identificação "false"
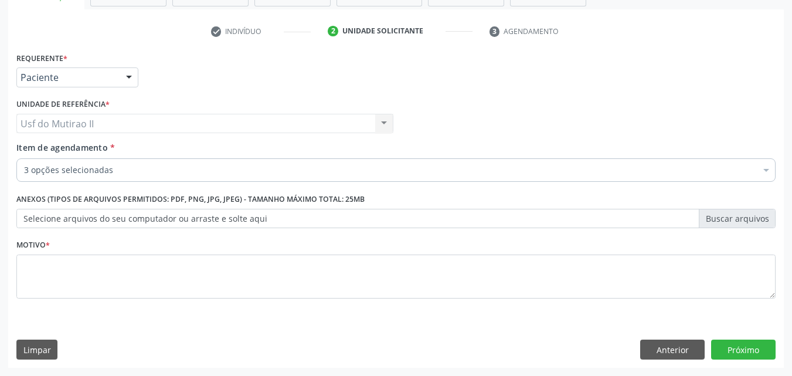
scroll to position [0, 0]
click at [125, 177] on div "3 opções selecionadas" at bounding box center [395, 169] width 759 height 23
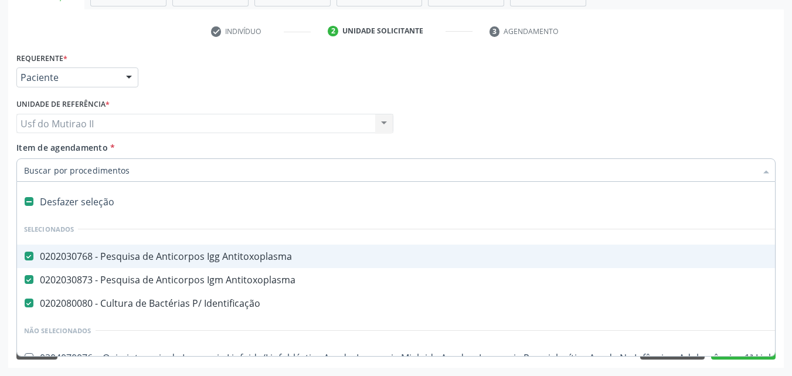
click at [242, 145] on div "Item de agendamento * Desfazer seleção Selecionados 0202030768 - Pesquisa de An…" at bounding box center [395, 159] width 759 height 37
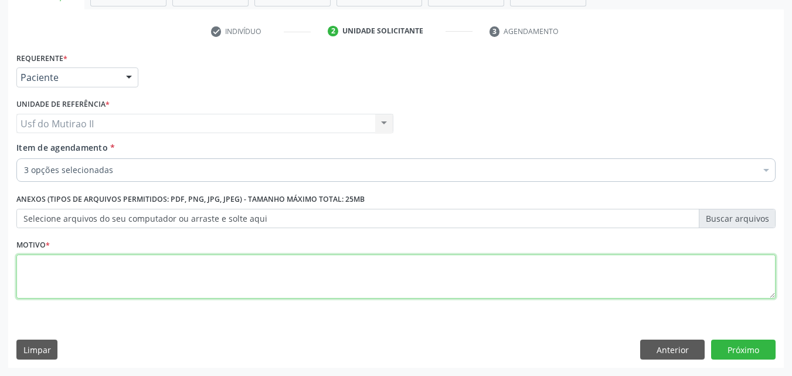
click at [200, 278] on textarea at bounding box center [395, 276] width 759 height 45
type textarea "."
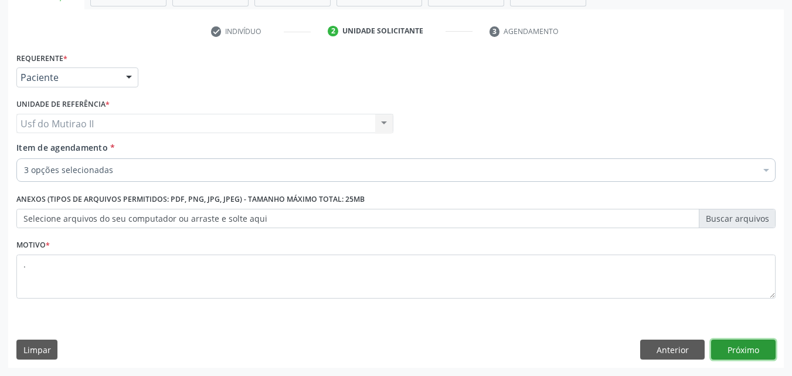
click at [735, 356] on button "Próximo" at bounding box center [743, 349] width 64 height 20
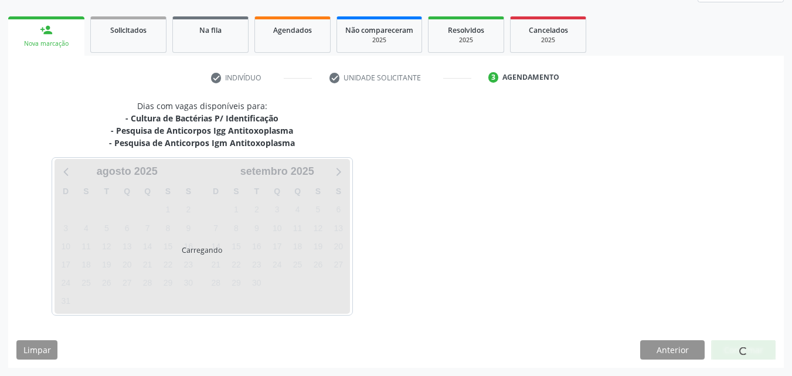
scroll to position [159, 0]
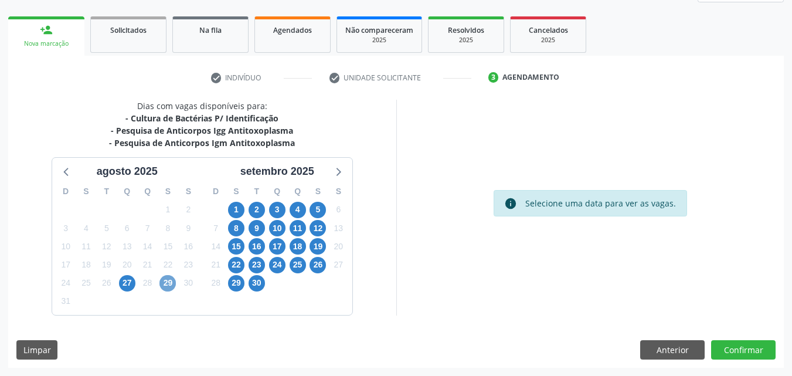
click at [168, 281] on span "29" at bounding box center [167, 283] width 16 height 16
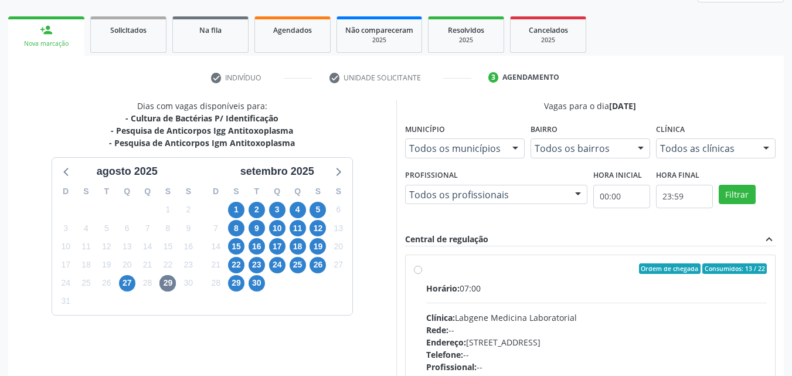
click at [469, 277] on label "Ordem de chegada Consumidos: 13 / 22 Horário: 07:00 Clínica: Labgene Medicina L…" at bounding box center [596, 353] width 341 height 180
click at [422, 274] on input "Ordem de chegada Consumidos: 13 / 22 Horário: 07:00 Clínica: Labgene Medicina L…" at bounding box center [418, 268] width 8 height 11
radio input "true"
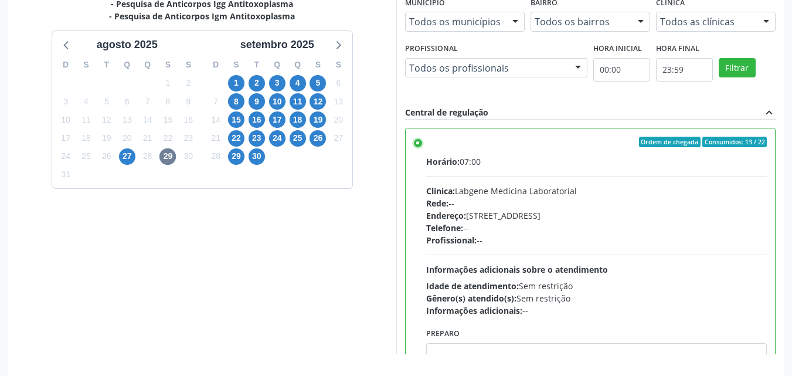
scroll to position [325, 0]
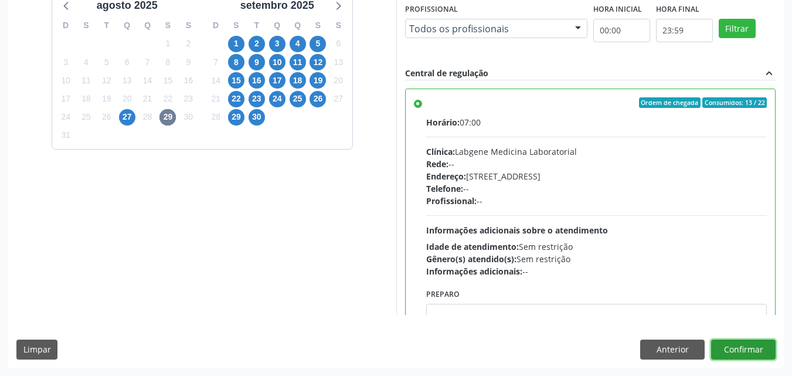
click at [730, 348] on button "Confirmar" at bounding box center [743, 349] width 64 height 20
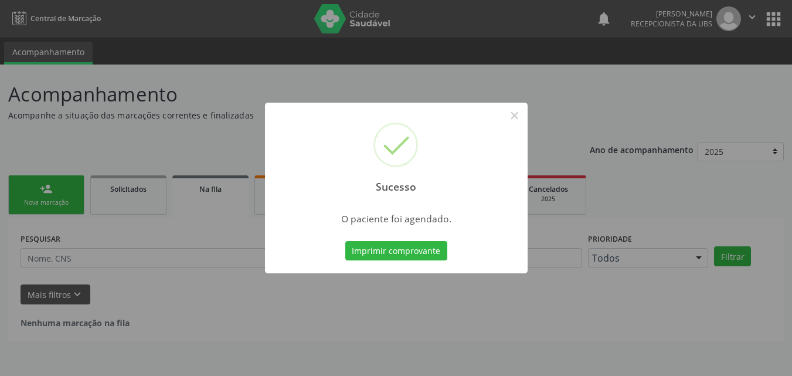
scroll to position [0, 0]
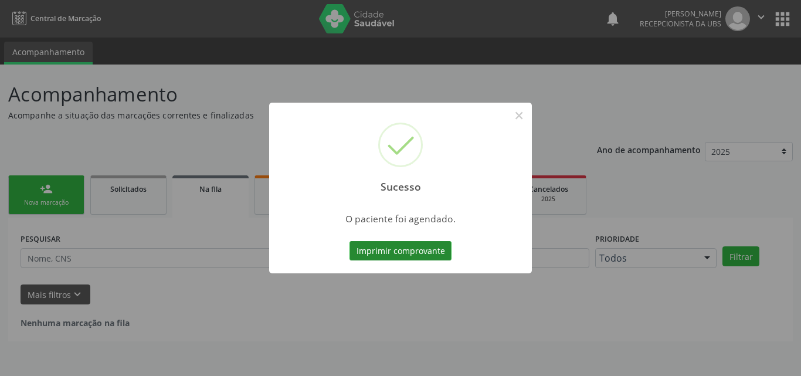
click at [429, 251] on button "Imprimir comprovante" at bounding box center [400, 251] width 102 height 20
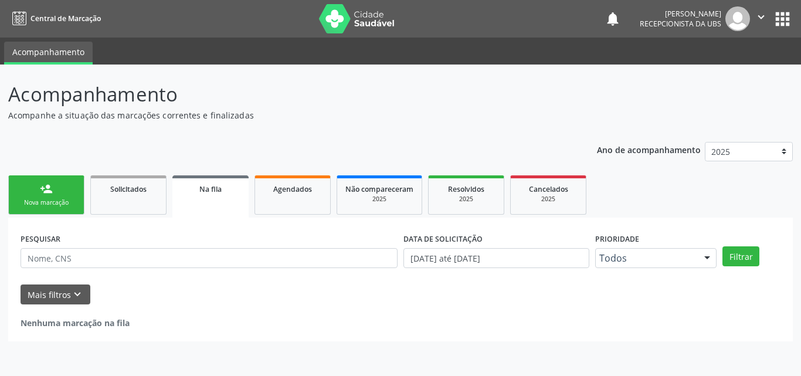
click at [13, 200] on link "person_add Nova marcação" at bounding box center [46, 194] width 76 height 39
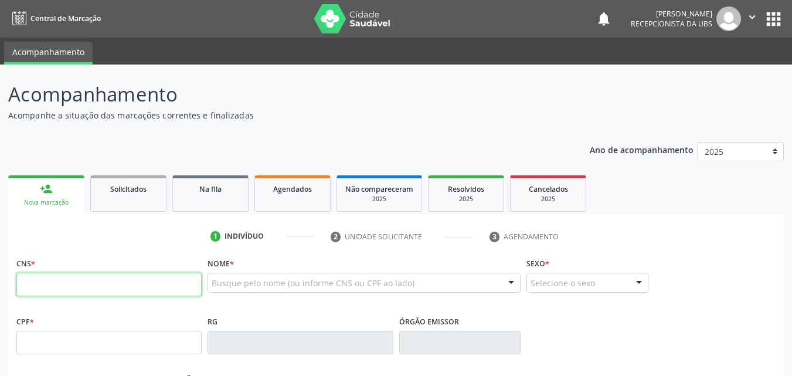
click at [74, 292] on input "text" at bounding box center [108, 284] width 185 height 23
type input "705 0072 9264 7753"
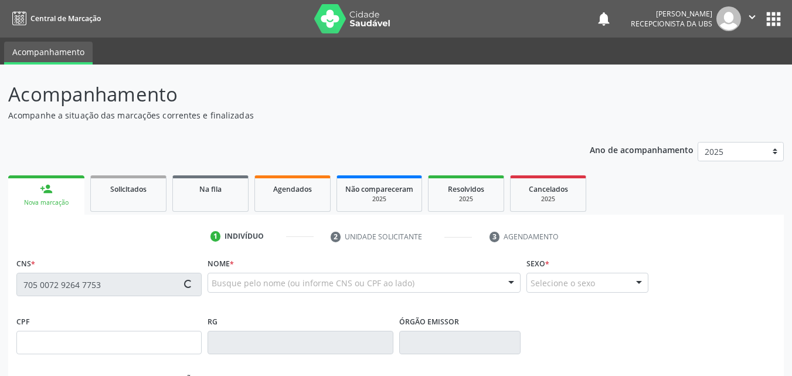
type input "03/03/1997"
type input "Giselda Maria de Lima Alves"
type input "(87) 99614-9379"
type input "26"
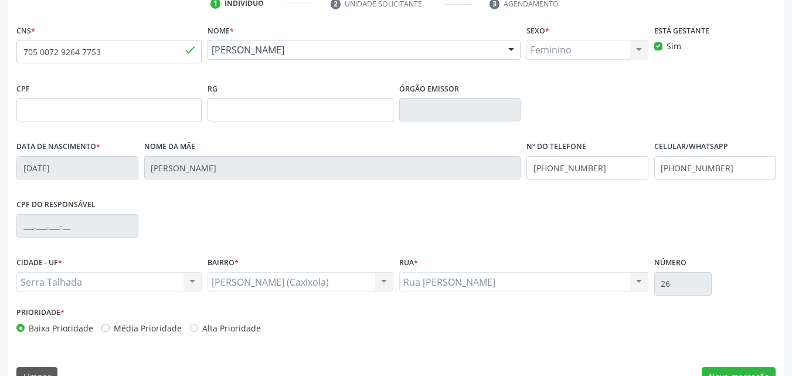
scroll to position [260, 0]
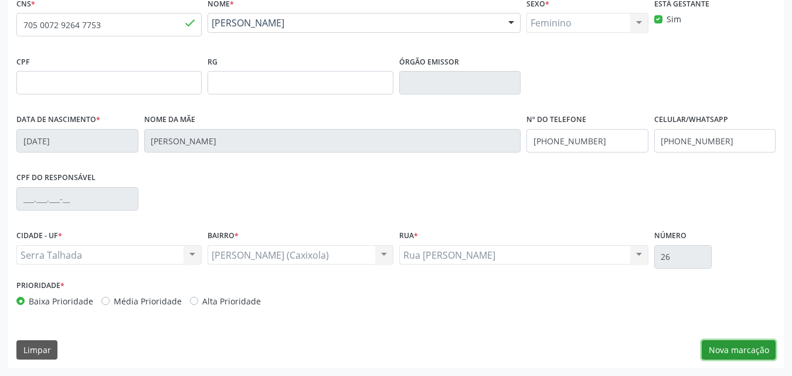
click at [720, 357] on button "Nova marcação" at bounding box center [738, 350] width 74 height 20
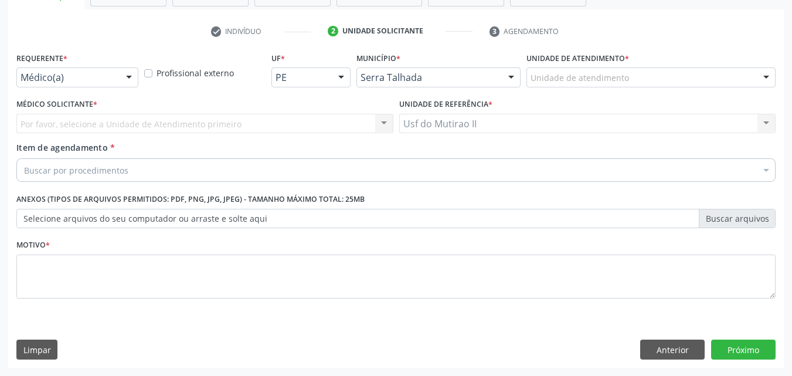
scroll to position [205, 0]
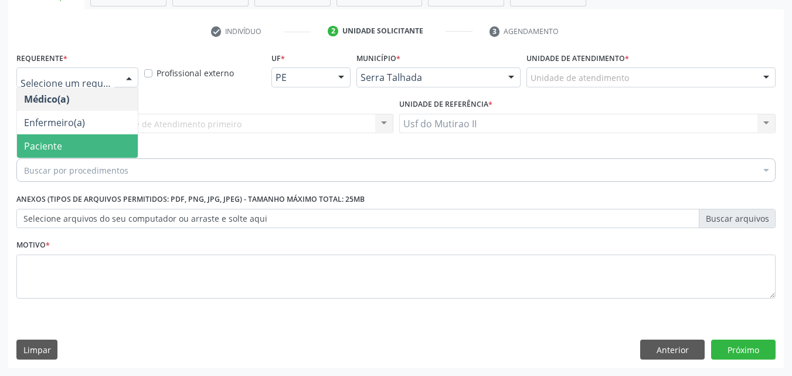
click at [86, 142] on span "Paciente" at bounding box center [77, 145] width 121 height 23
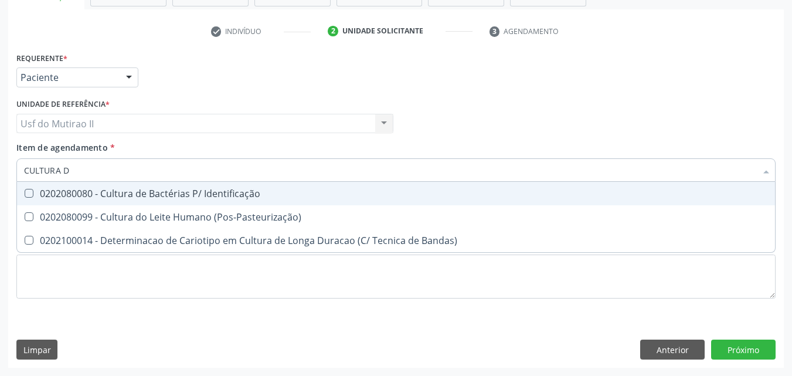
type input "CULTURA DE"
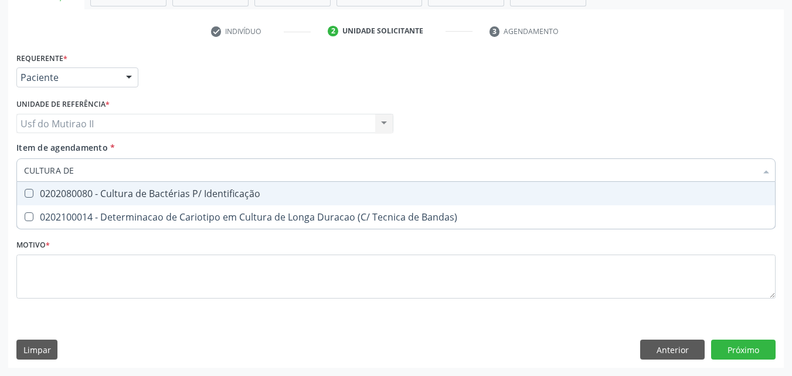
click at [182, 195] on div "0202080080 - Cultura de Bactérias P/ Identificação" at bounding box center [396, 193] width 744 height 9
checkbox Identificação "true"
drag, startPoint x: 115, startPoint y: 164, endPoint x: 12, endPoint y: 161, distance: 103.2
click at [12, 161] on div "Requerente * Paciente Médico(a) Enfermeiro(a) Paciente Nenhum resultado encontr…" at bounding box center [395, 208] width 775 height 318
checkbox Identificação "false"
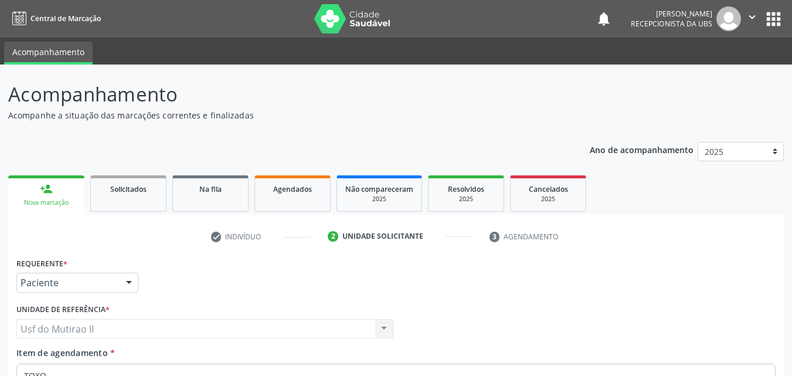
scroll to position [205, 0]
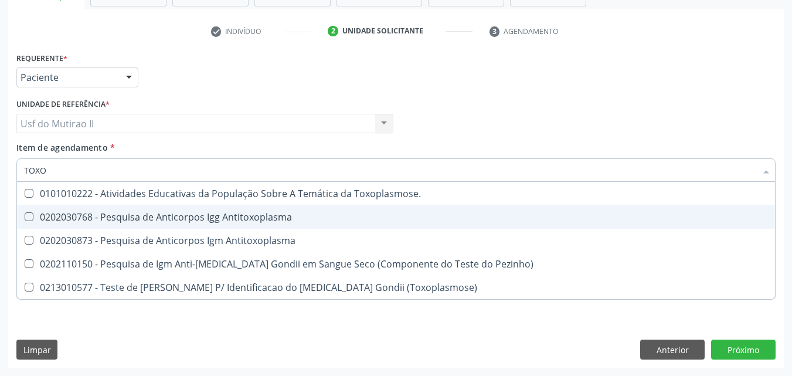
click at [138, 215] on div "0202030768 - Pesquisa de Anticorpos Igg Antitoxoplasma" at bounding box center [396, 216] width 744 height 9
checkbox Antitoxoplasma "true"
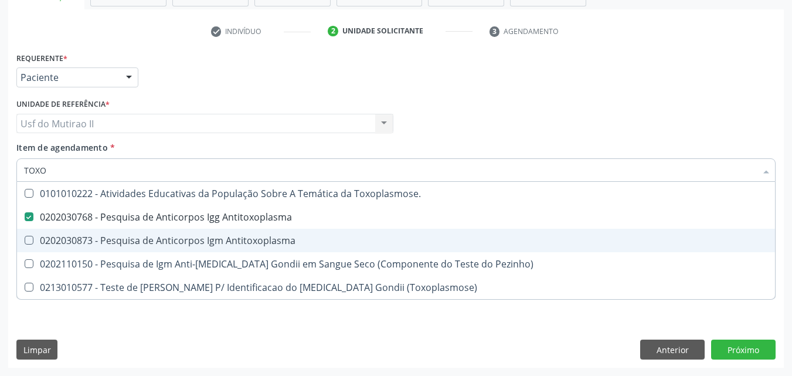
click at [138, 236] on div "0202030873 - Pesquisa de Anticorpos Igm Antitoxoplasma" at bounding box center [396, 240] width 744 height 9
checkbox Antitoxoplasma "true"
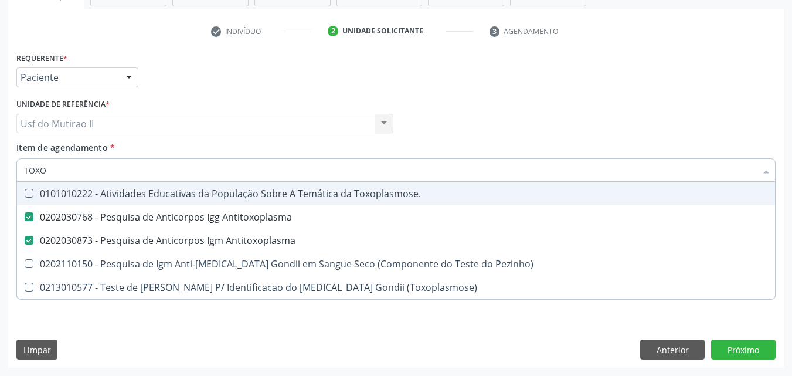
drag, startPoint x: 64, startPoint y: 175, endPoint x: 15, endPoint y: 169, distance: 49.6
click at [15, 169] on div "Item de agendamento * TOXO Desfazer seleção 0101010222 - Atividades Educativas …" at bounding box center [395, 163] width 765 height 45
checkbox Antitoxoplasma "false"
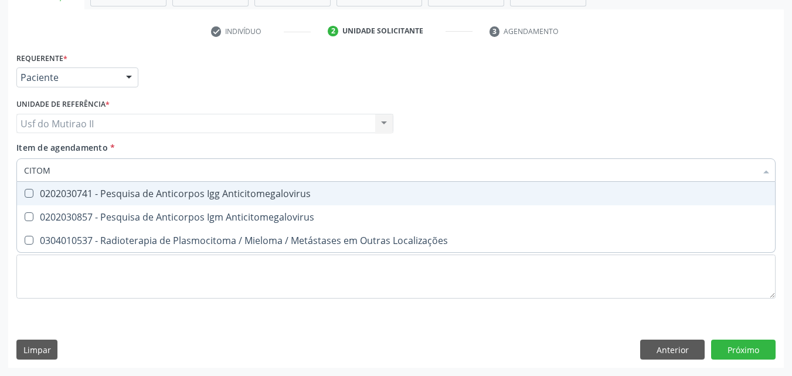
type input "CITOME"
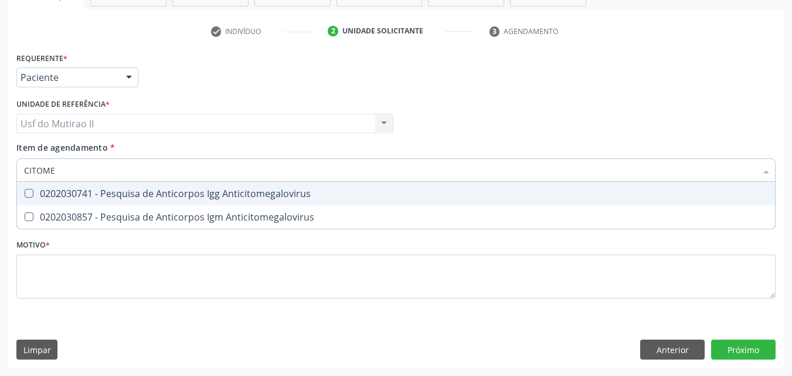
click at [39, 184] on span "0202030741 - Pesquisa de Anticorpos Igg Anticitomegalovirus" at bounding box center [396, 193] width 758 height 23
checkbox Anticitomegalovirus "true"
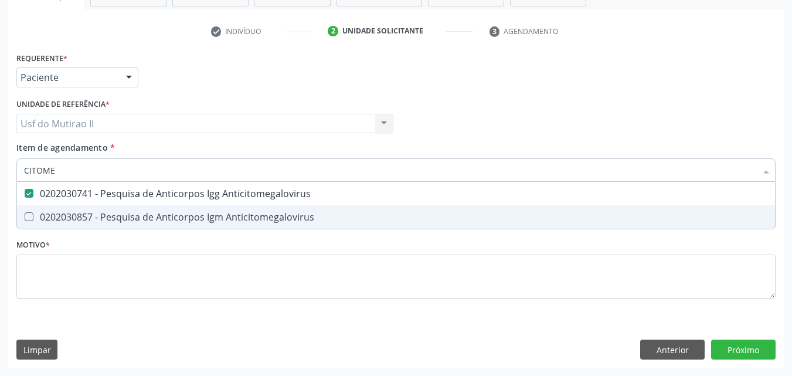
click at [46, 224] on span "0202030857 - Pesquisa de Anticorpos Igm Anticitomegalovirus" at bounding box center [396, 216] width 758 height 23
checkbox Anticitomegalovirus "true"
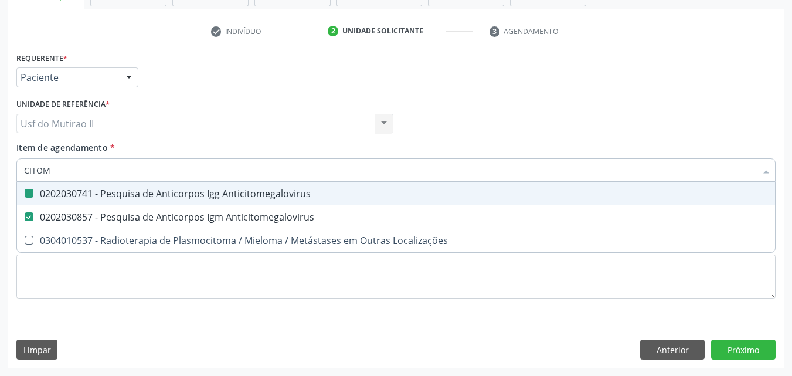
type input "CITO"
checkbox Anticitomegalovirus "false"
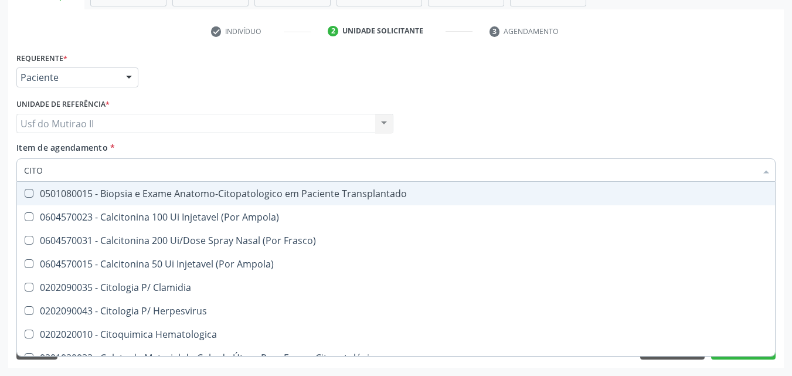
type input "CIT"
checkbox Anticitomegalovirus "false"
type input "C"
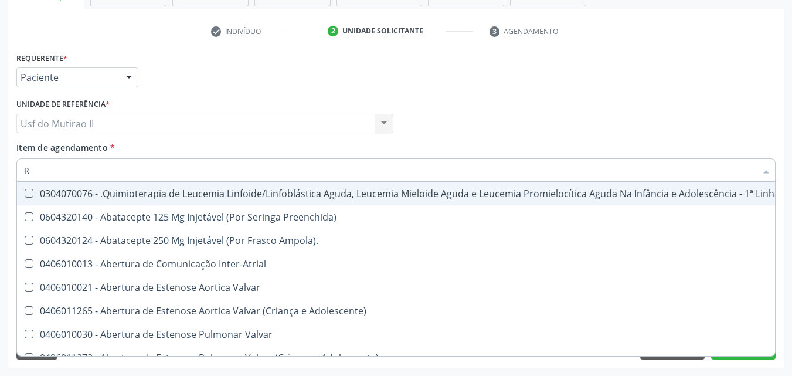
type input "RU"
checkbox Urina "true"
checkbox Adolescente\) "true"
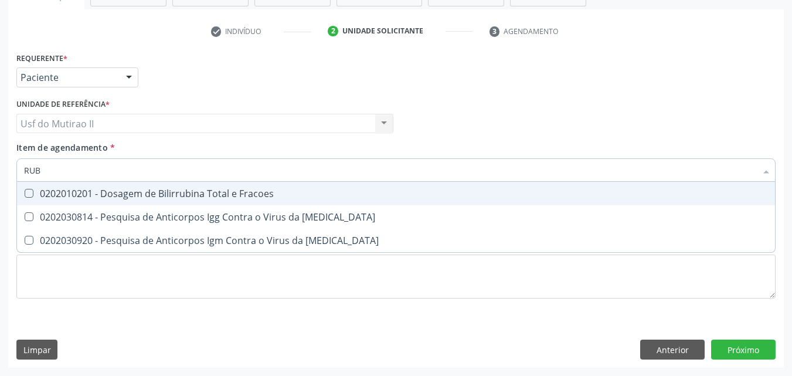
type input "RUBE"
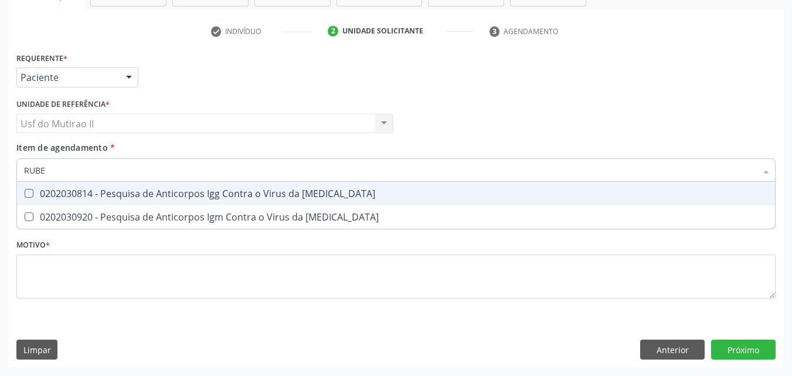
click at [47, 185] on span "0202030814 - Pesquisa de Anticorpos Igg Contra o Virus da [MEDICAL_DATA]" at bounding box center [396, 193] width 758 height 23
checkbox Rubeola "true"
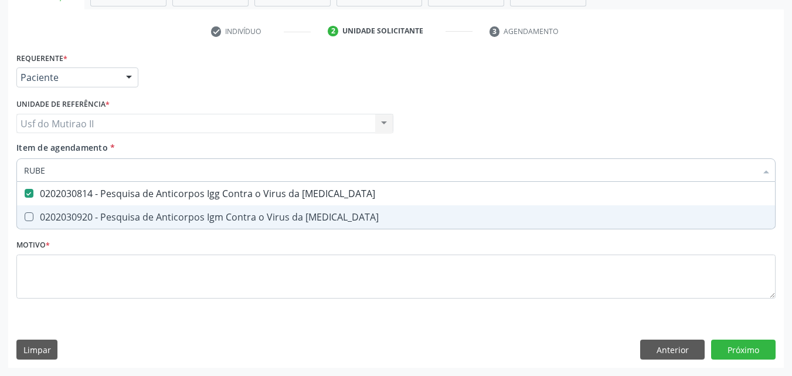
click at [63, 207] on span "0202030920 - Pesquisa de Anticorpos Igm Contra o Virus da [MEDICAL_DATA]" at bounding box center [396, 216] width 758 height 23
checkbox Rubeola "true"
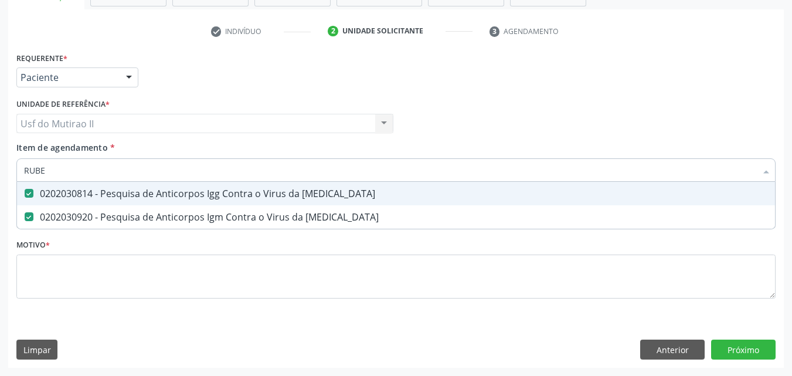
drag, startPoint x: 60, startPoint y: 175, endPoint x: 25, endPoint y: 177, distance: 34.6
click at [25, 177] on input "RUBE" at bounding box center [390, 169] width 732 height 23
checkbox Rubeola "false"
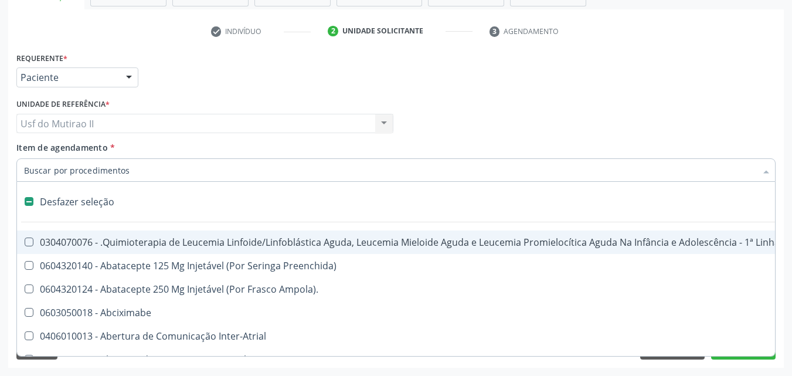
click at [38, 171] on input "Item de agendamento *" at bounding box center [390, 169] width 732 height 23
type input "F"
checkbox Nascimento "true"
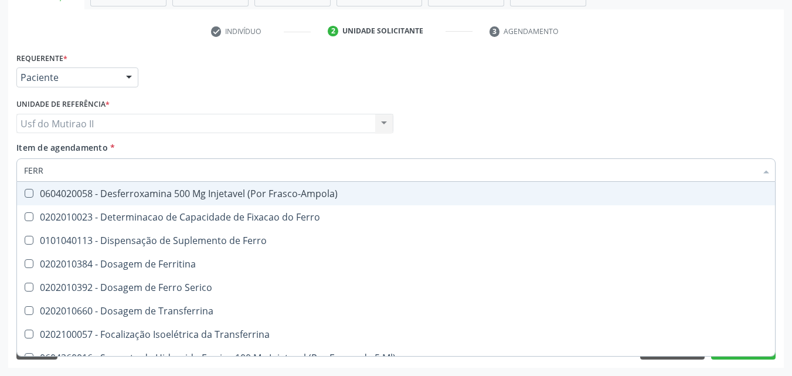
type input "FERRO"
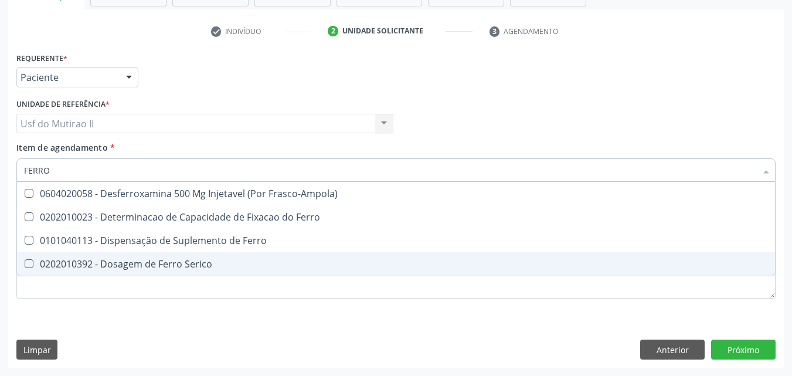
click at [146, 275] on span "0202010392 - Dosagem de Ferro Serico" at bounding box center [396, 263] width 758 height 23
checkbox Serico "true"
click at [161, 342] on div "Requerente * Paciente Médico(a) Enfermeiro(a) Paciente Nenhum resultado encontr…" at bounding box center [395, 208] width 775 height 318
checkbox Ferro "true"
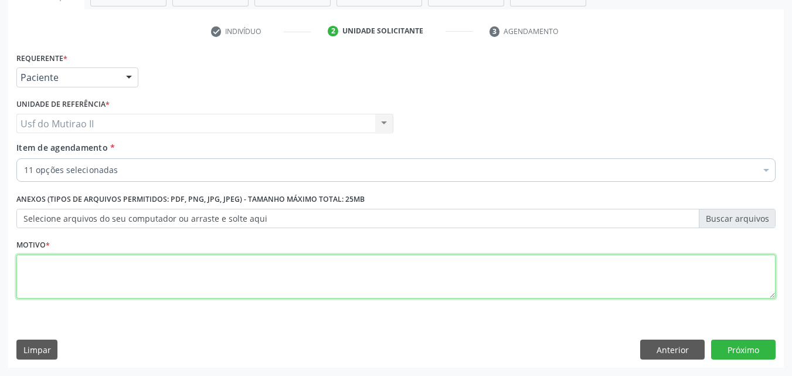
click at [125, 273] on textarea at bounding box center [395, 276] width 759 height 45
type textarea "."
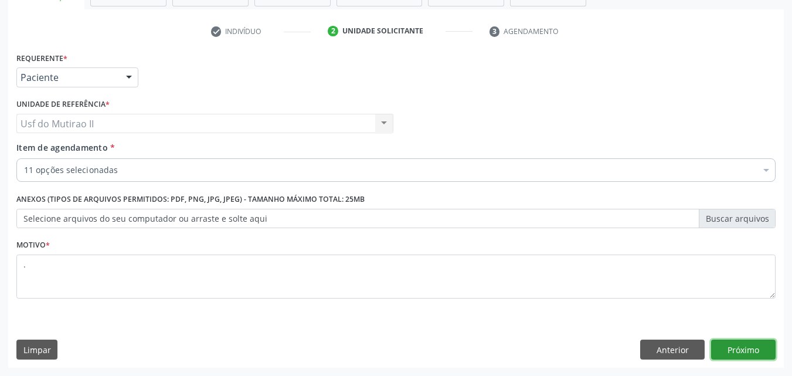
click at [738, 349] on button "Próximo" at bounding box center [743, 349] width 64 height 20
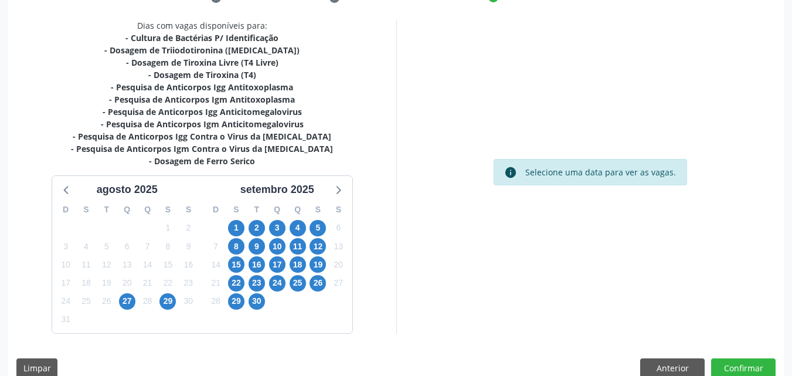
scroll to position [257, 0]
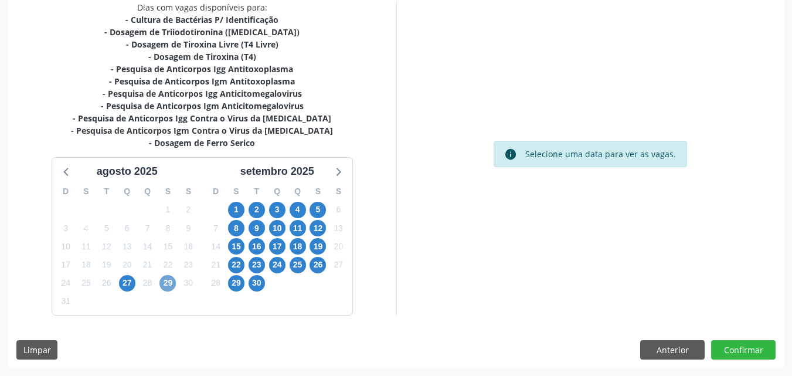
click at [168, 281] on span "29" at bounding box center [167, 283] width 16 height 16
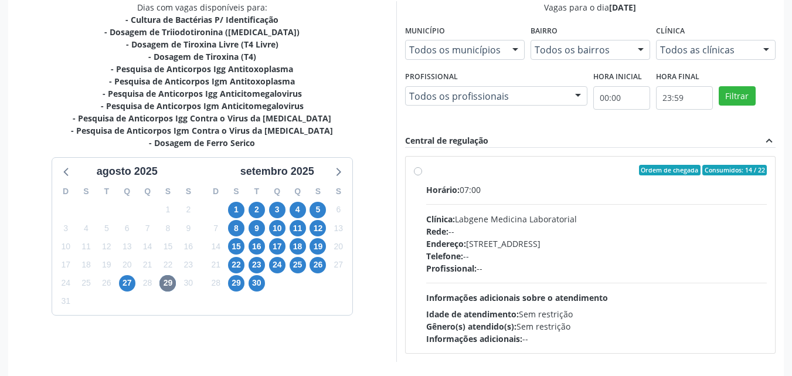
click at [431, 188] on span "Horário:" at bounding box center [442, 189] width 33 height 11
click at [422, 175] on input "Ordem de chegada Consumidos: 14 / 22 Horário: 07:00 Clínica: Labgene Medicina L…" at bounding box center [418, 170] width 8 height 11
radio input "true"
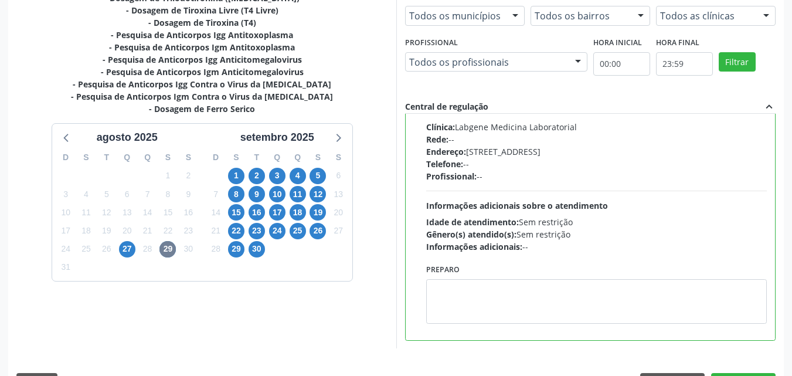
scroll to position [325, 0]
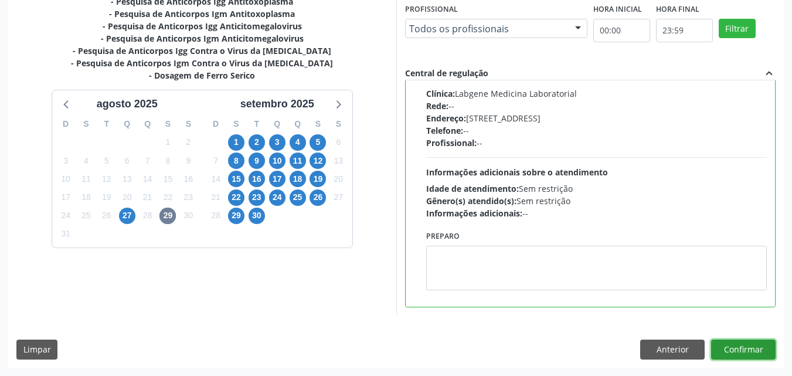
click at [751, 348] on button "Confirmar" at bounding box center [743, 349] width 64 height 20
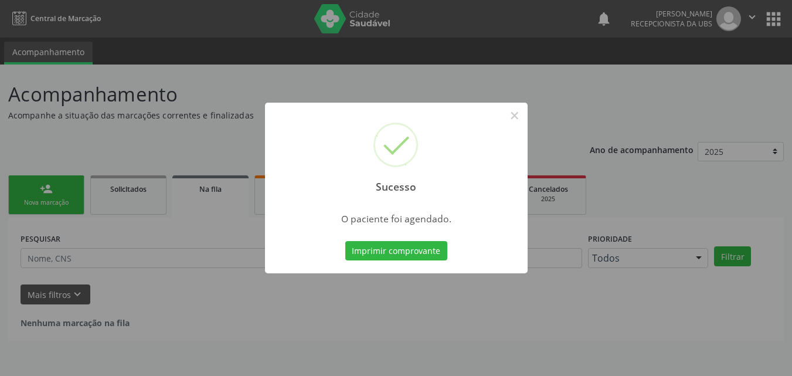
scroll to position [0, 0]
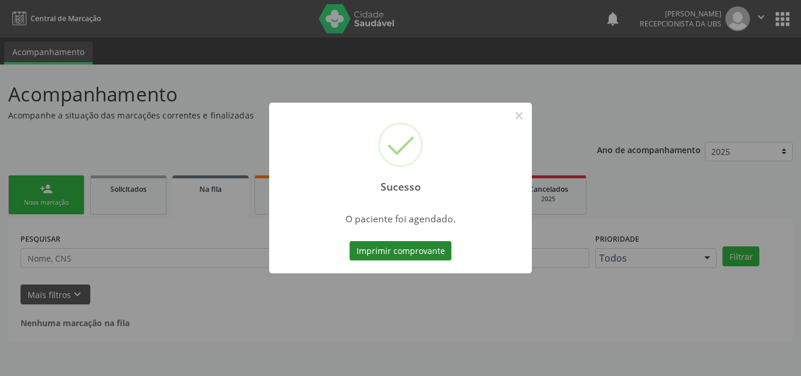
click at [424, 253] on button "Imprimir comprovante" at bounding box center [400, 251] width 102 height 20
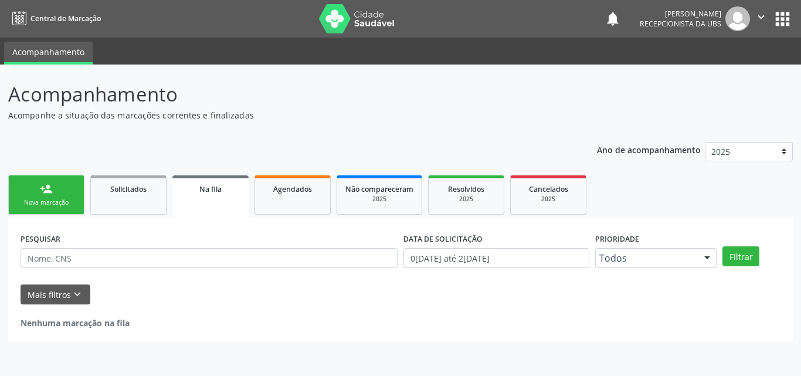
click at [60, 202] on div "Nova marcação" at bounding box center [46, 202] width 59 height 9
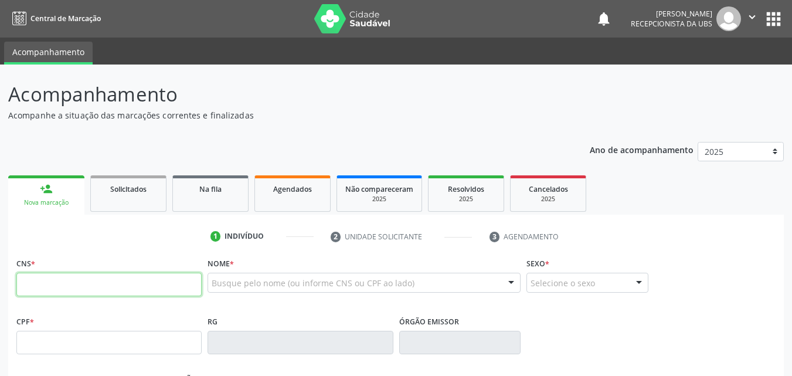
click at [61, 287] on input "text" at bounding box center [108, 284] width 185 height 23
type input "700 0068 5560 8307"
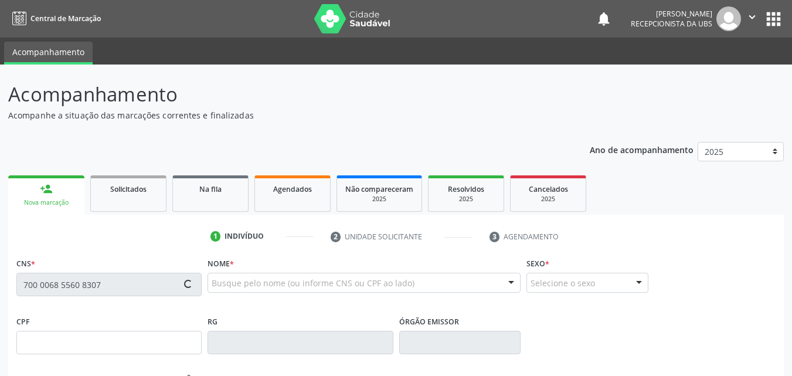
type input "096.445.344-41"
type input "05/11/2006"
type input "Francisca Alves de Souza"
type input "(87) 99640-2790"
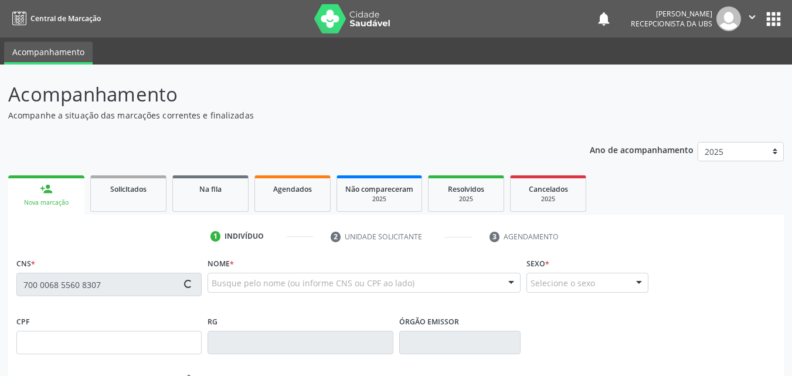
type input "152.010.024-80"
type input "271"
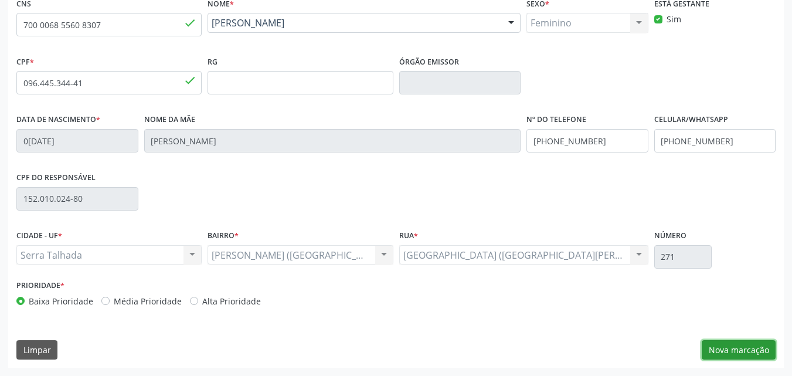
click at [721, 355] on button "Nova marcação" at bounding box center [738, 350] width 74 height 20
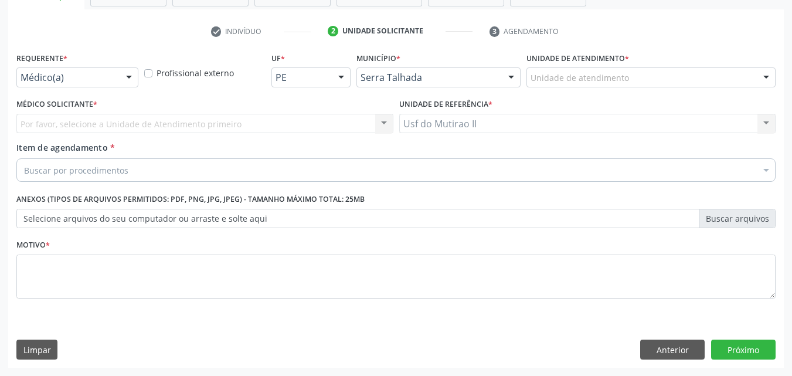
scroll to position [205, 0]
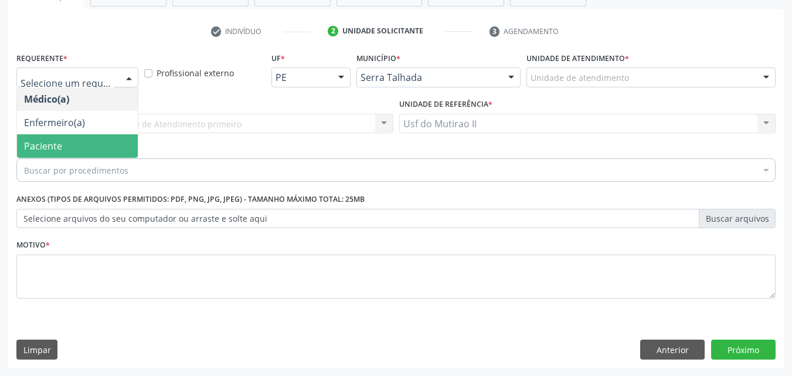
click at [45, 145] on span "Paciente" at bounding box center [43, 145] width 38 height 13
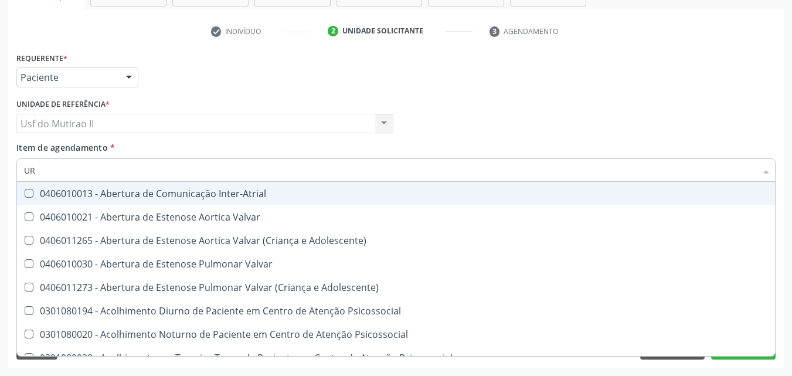
type input "URI"
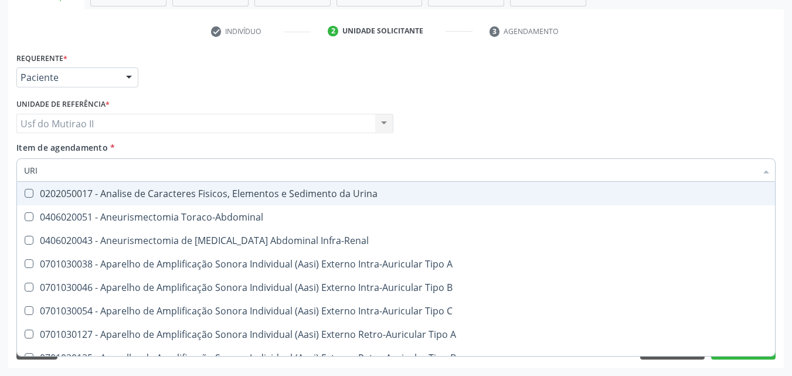
click at [86, 190] on div "0202050017 - Analise de Caracteres Fisicos, Elementos e Sedimento da Urina" at bounding box center [443, 193] width 839 height 9
checkbox Urina "true"
click at [305, 96] on div "Unidade de referência * Usf do Mutirao II Usf do Mutirao II Nenhum resultado en…" at bounding box center [204, 115] width 377 height 38
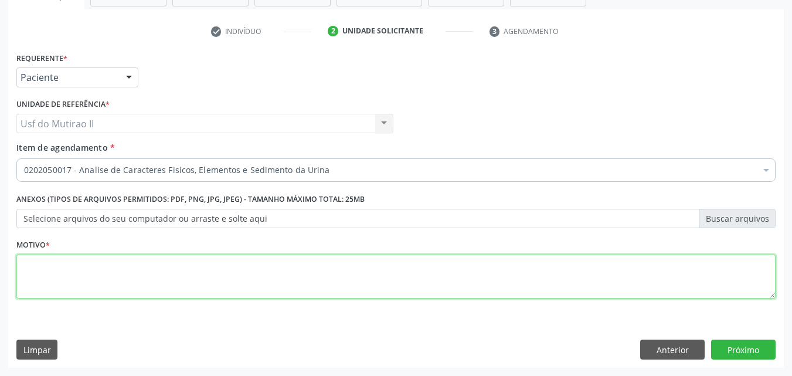
click at [193, 274] on textarea at bounding box center [395, 276] width 759 height 45
type textarea "."
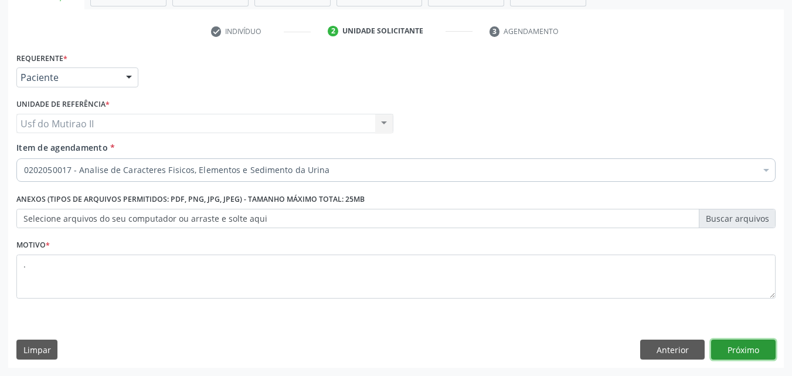
click at [748, 350] on button "Próximo" at bounding box center [743, 349] width 64 height 20
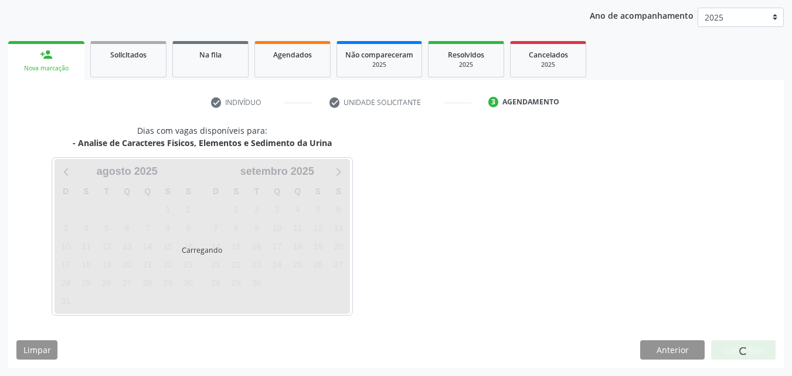
scroll to position [134, 0]
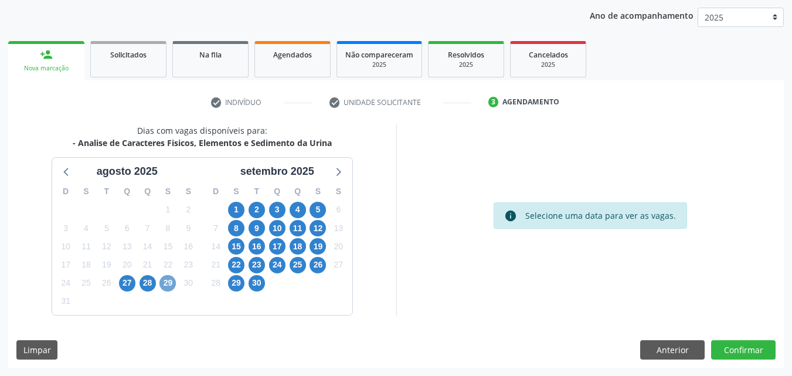
click at [166, 284] on span "29" at bounding box center [167, 283] width 16 height 16
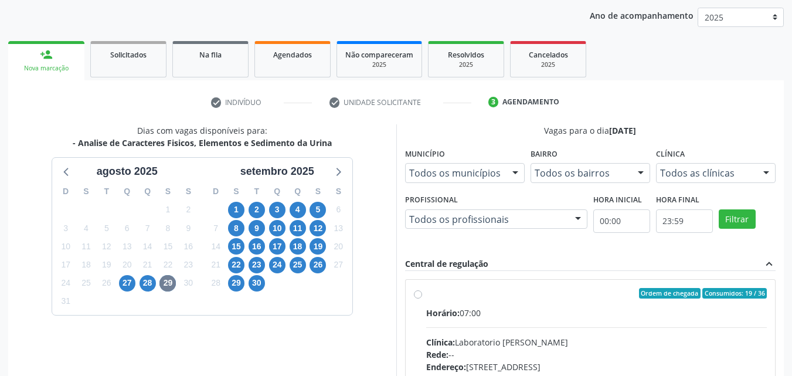
click at [428, 295] on div "Ordem de chegada Consumidos: 19 / 36" at bounding box center [596, 293] width 341 height 11
click at [422, 295] on input "Ordem de chegada Consumidos: 19 / 36 Horário: 07:00 Clínica: Laboratorio Jose P…" at bounding box center [418, 293] width 8 height 11
radio input "true"
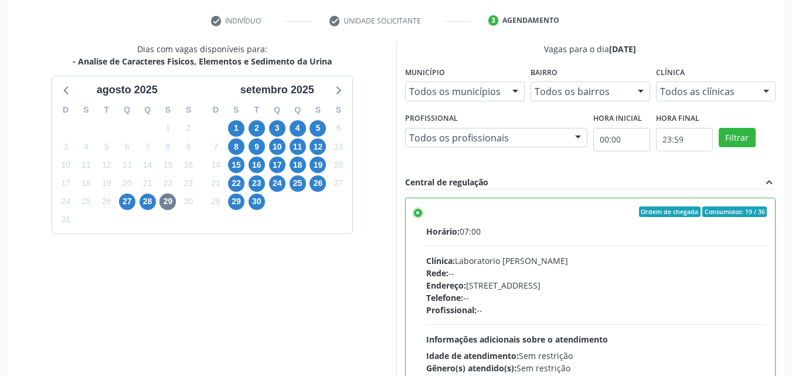
scroll to position [325, 0]
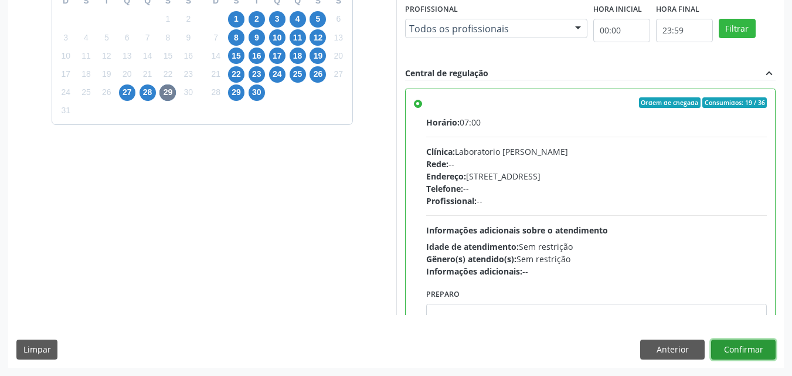
click at [745, 348] on button "Confirmar" at bounding box center [743, 349] width 64 height 20
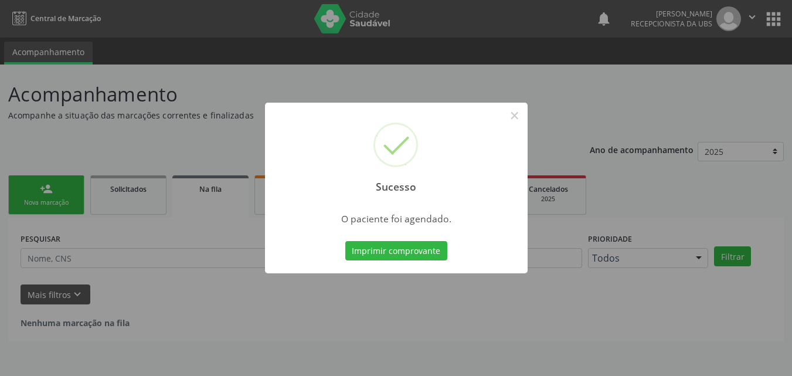
scroll to position [0, 0]
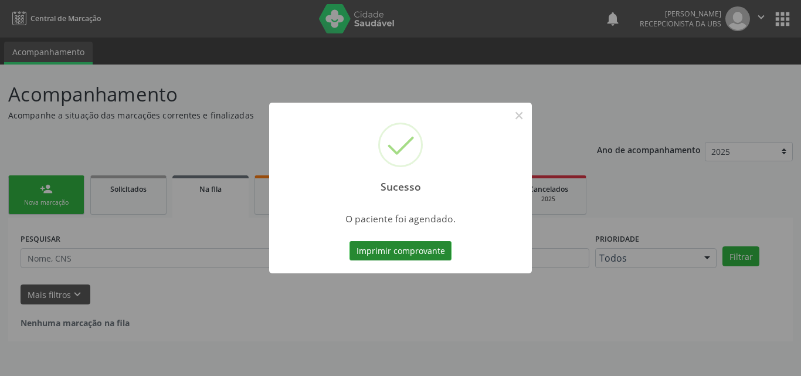
click at [424, 248] on button "Imprimir comprovante" at bounding box center [400, 251] width 102 height 20
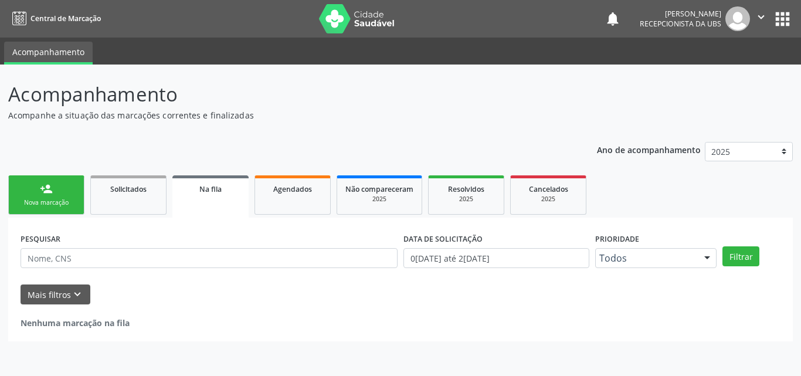
click at [60, 189] on link "person_add Nova marcação" at bounding box center [46, 194] width 76 height 39
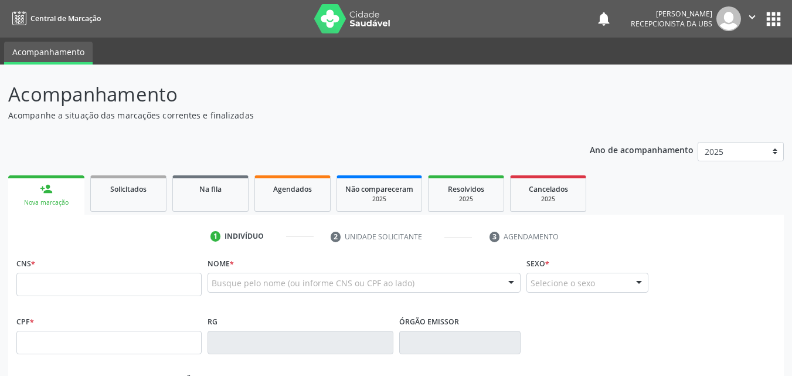
click at [88, 300] on fieldset "CNS *" at bounding box center [108, 279] width 185 height 50
click at [86, 282] on input "text" at bounding box center [108, 284] width 185 height 23
paste input "700 0068 5560 8307"
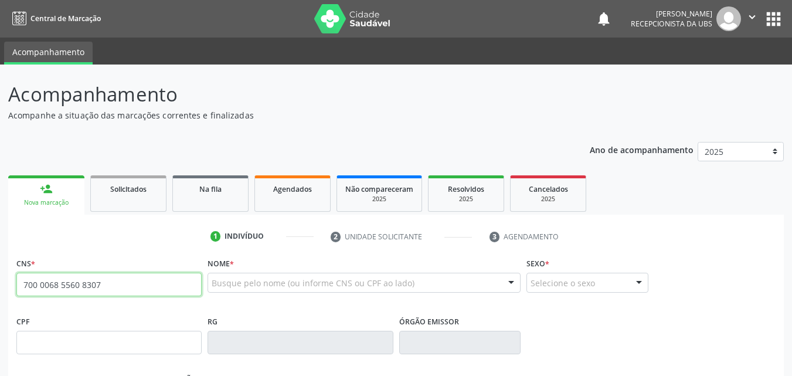
type input "700 0068 5560 8307"
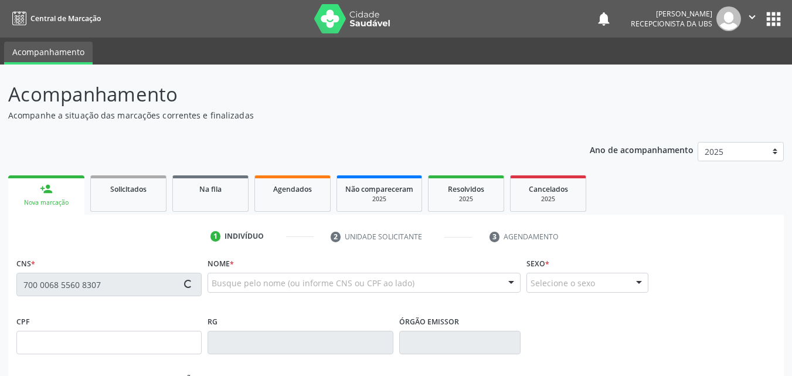
type input "096.445.344-41"
type input "05/11/2006"
type input "Francisca Alves de Souza"
type input "(87) 99640-2790"
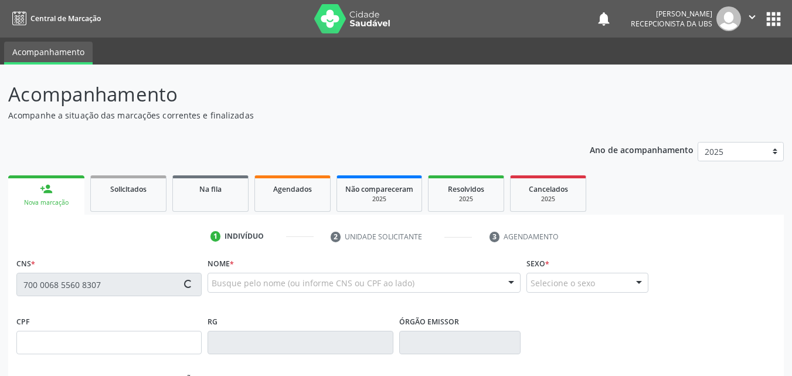
type input "152.010.024-80"
type input "271"
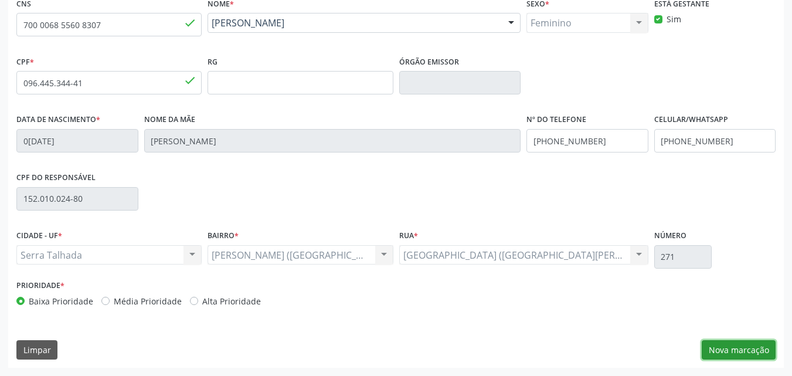
click at [748, 340] on button "Nova marcação" at bounding box center [738, 350] width 74 height 20
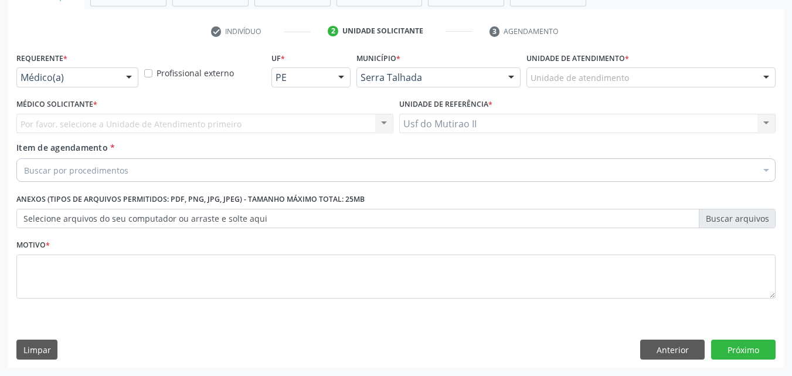
click at [90, 87] on div "Requerente * Médico(a) Médico(a) Enfermeiro(a) Paciente Nenhum resultado encont…" at bounding box center [77, 72] width 128 height 46
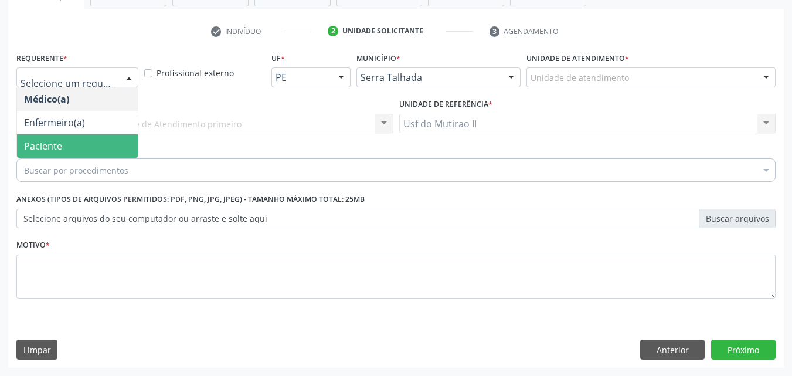
click at [76, 139] on span "Paciente" at bounding box center [77, 145] width 121 height 23
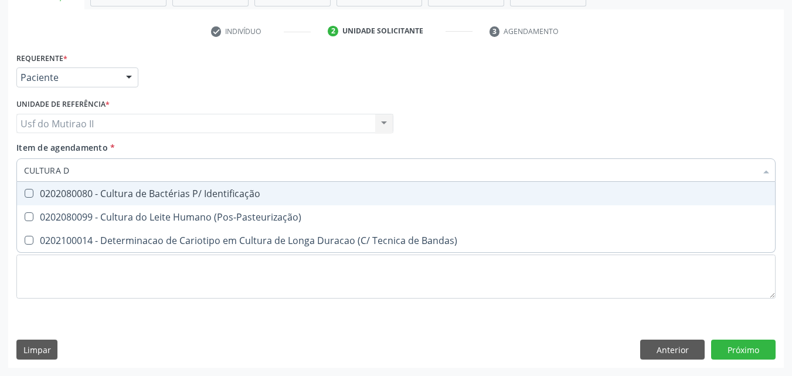
type input "CULTURA D"
click at [139, 195] on div "0202080080 - Cultura de Bactérias P/ Identificação" at bounding box center [396, 193] width 744 height 9
checkbox Identificação "true"
drag, startPoint x: 110, startPoint y: 177, endPoint x: 0, endPoint y: 171, distance: 109.8
click at [0, 171] on div "Acompanhamento Acompanhe a situação das marcações correntes e finalizadas Relat…" at bounding box center [396, 117] width 792 height 516
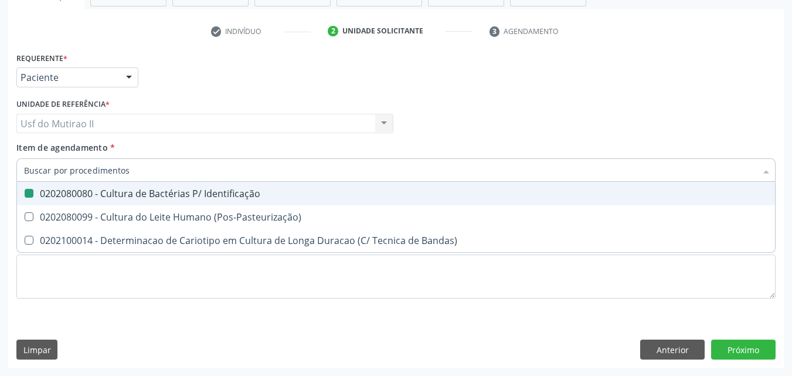
checkbox Identificação "false"
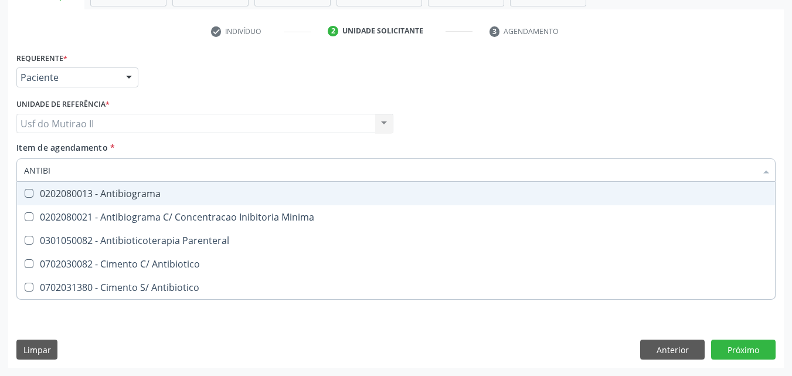
type input "ANTIBIO"
click at [38, 189] on div "0202080013 - Antibiograma" at bounding box center [396, 193] width 744 height 9
checkbox Antibiograma "true"
click at [142, 147] on div "Item de agendamento * ANTIBIO Desfazer seleção 0202080013 - Antibiograma 020208…" at bounding box center [395, 159] width 759 height 37
checkbox Minima "true"
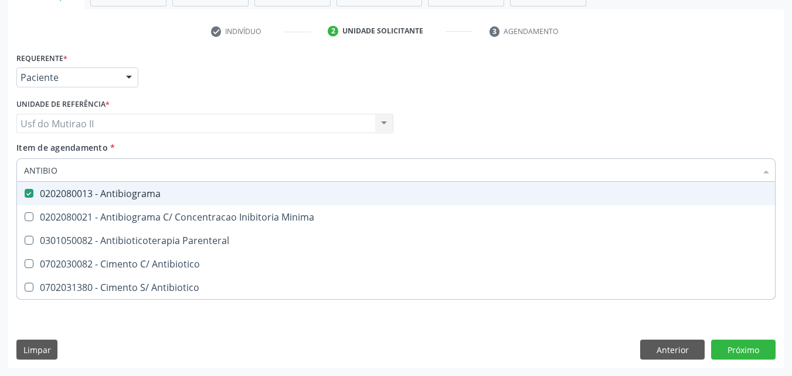
checkbox Parenteral "true"
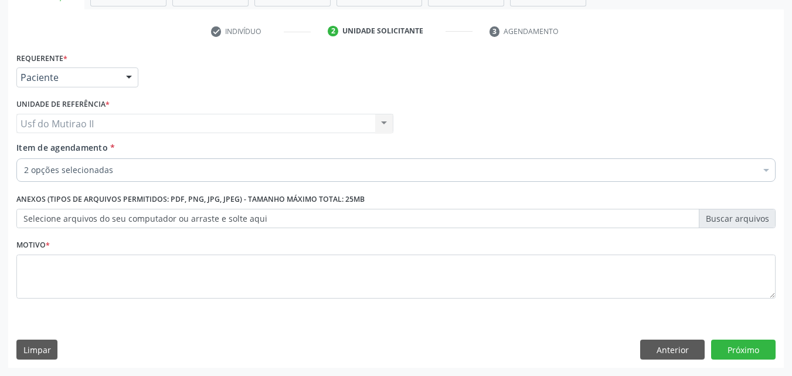
click at [142, 147] on div "Item de agendamento * 2 opções selecionadas Desfazer seleção Selecionados 02020…" at bounding box center [395, 159] width 759 height 37
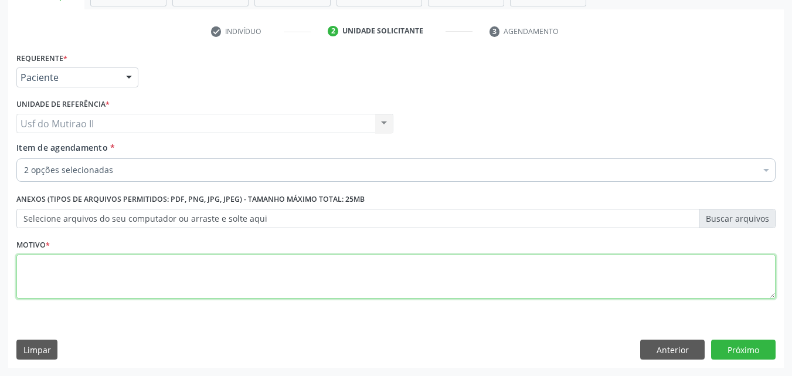
click at [149, 267] on textarea at bounding box center [395, 276] width 759 height 45
type textarea "."
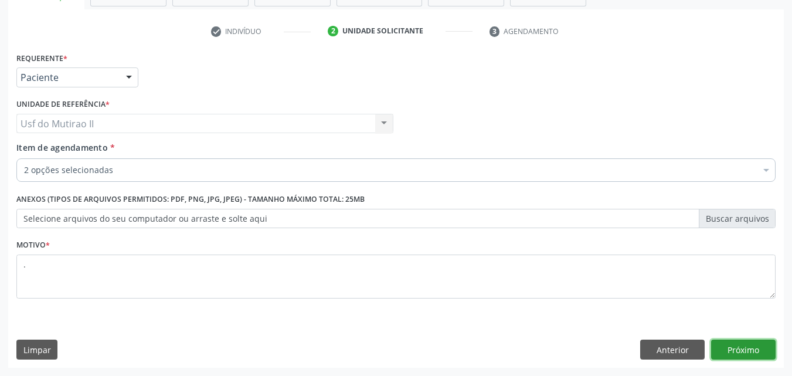
click at [761, 349] on button "Próximo" at bounding box center [743, 349] width 64 height 20
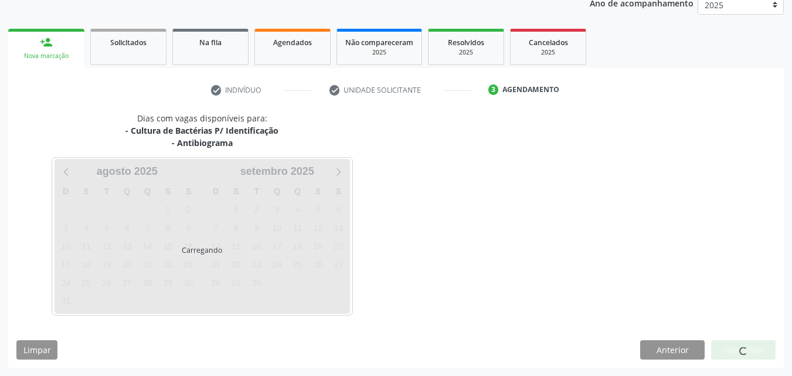
scroll to position [147, 0]
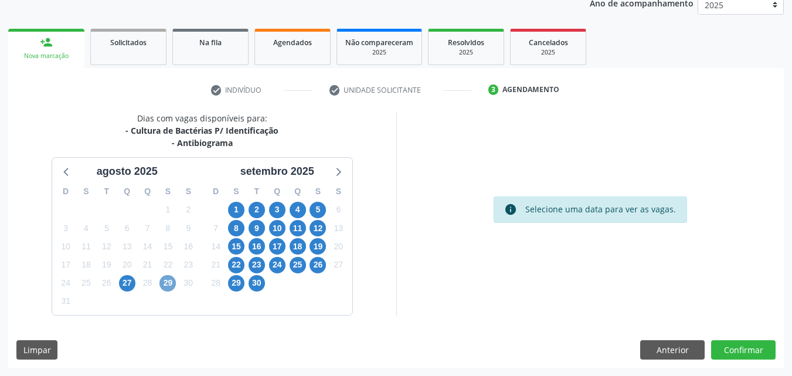
click at [166, 284] on span "29" at bounding box center [167, 283] width 16 height 16
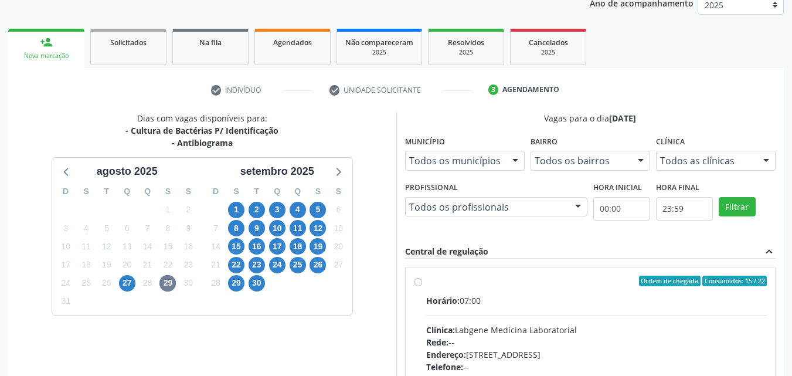
click at [428, 293] on label "Ordem de chegada Consumidos: 15 / 22 Horário: 07:00 Clínica: Labgene Medicina L…" at bounding box center [596, 365] width 341 height 180
click at [422, 286] on input "Ordem de chegada Consumidos: 15 / 22 Horário: 07:00 Clínica: Labgene Medicina L…" at bounding box center [418, 280] width 8 height 11
radio input "true"
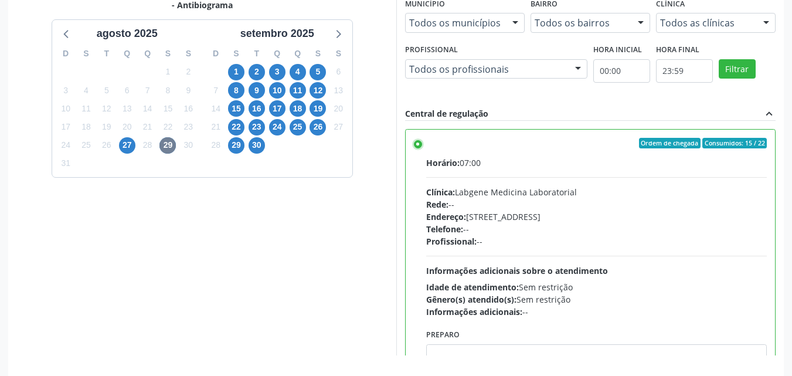
scroll to position [325, 0]
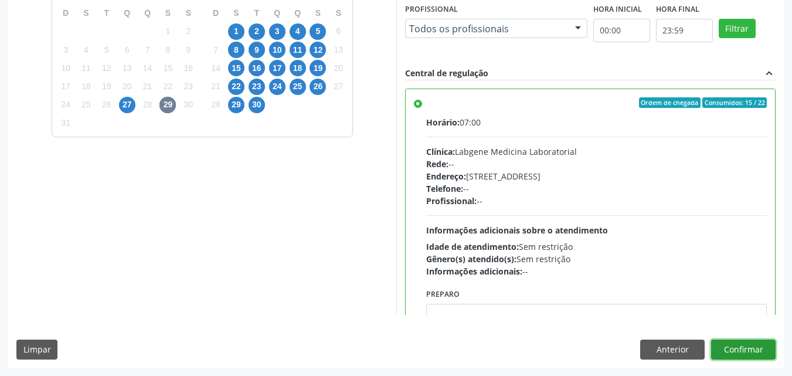
click at [735, 346] on button "Confirmar" at bounding box center [743, 349] width 64 height 20
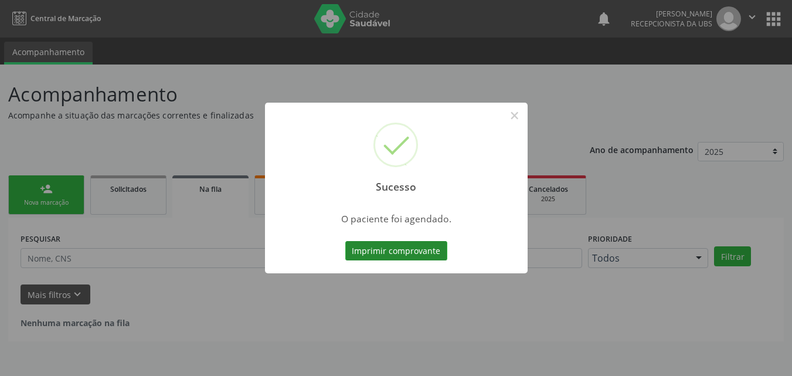
scroll to position [0, 0]
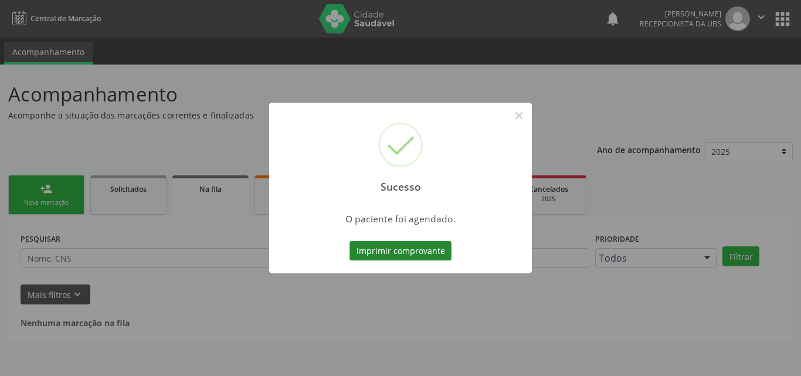
click at [384, 254] on button "Imprimir comprovante" at bounding box center [400, 251] width 102 height 20
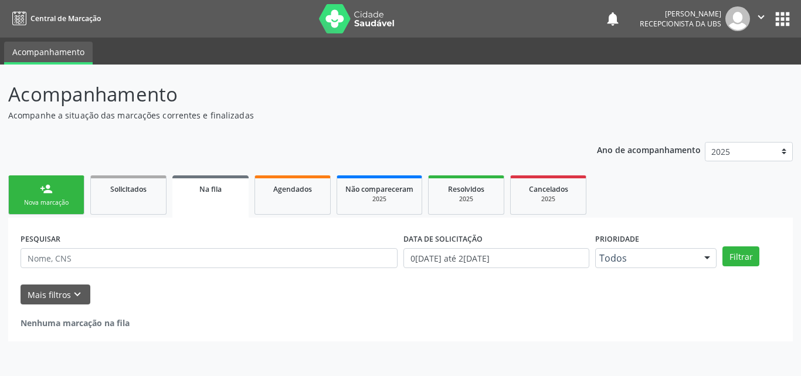
click at [57, 199] on div "Nova marcação" at bounding box center [46, 202] width 59 height 9
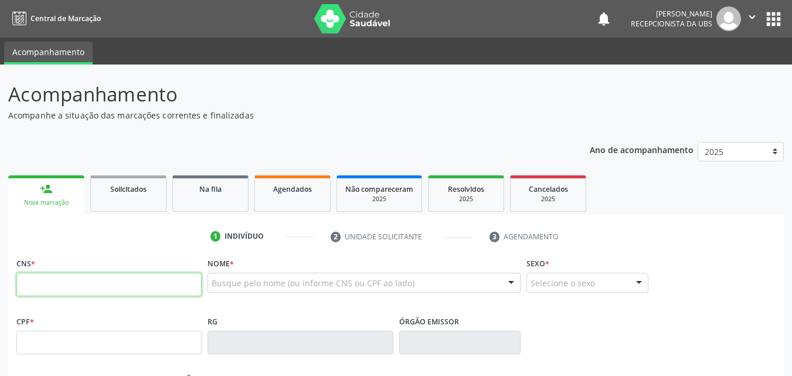
click at [58, 287] on input "text" at bounding box center [108, 284] width 185 height 23
type input "203 1884 1961 0018"
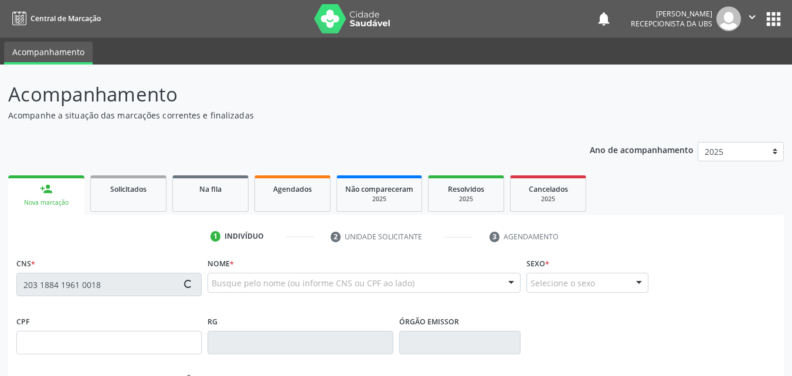
type input "0[DATE]"
type input "[PERSON_NAME]"
type input "[PHONE_NUMBER]"
type input "505"
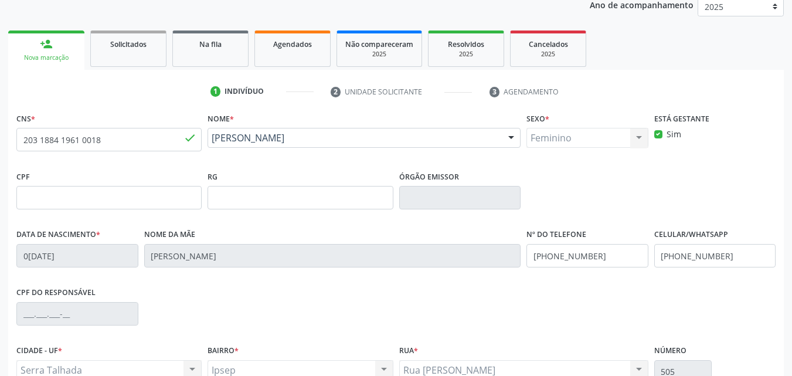
scroll to position [260, 0]
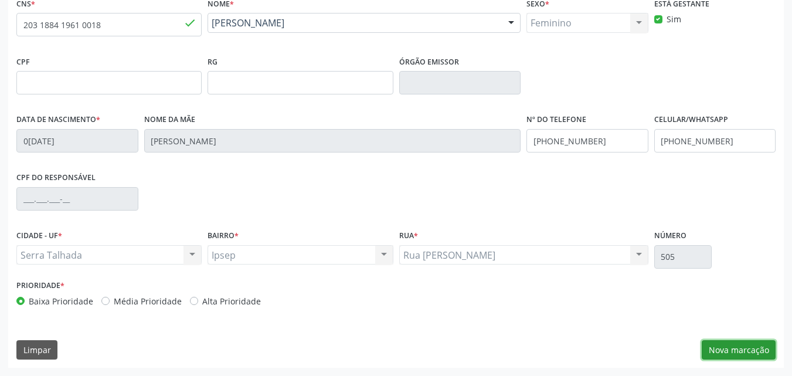
click at [745, 348] on button "Nova marcação" at bounding box center [738, 350] width 74 height 20
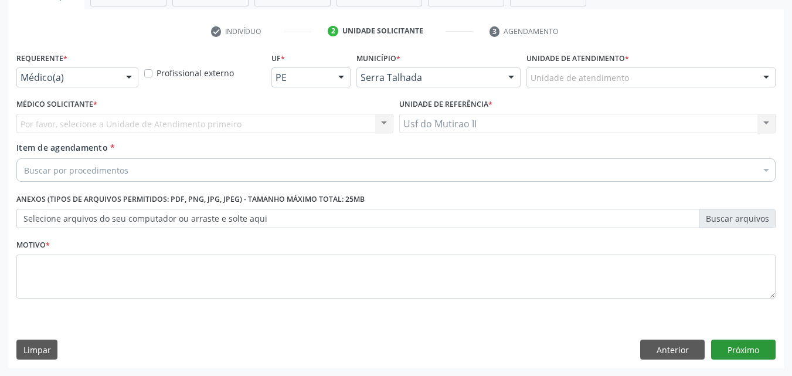
scroll to position [205, 0]
click at [114, 83] on div "Médico(a)" at bounding box center [77, 77] width 122 height 20
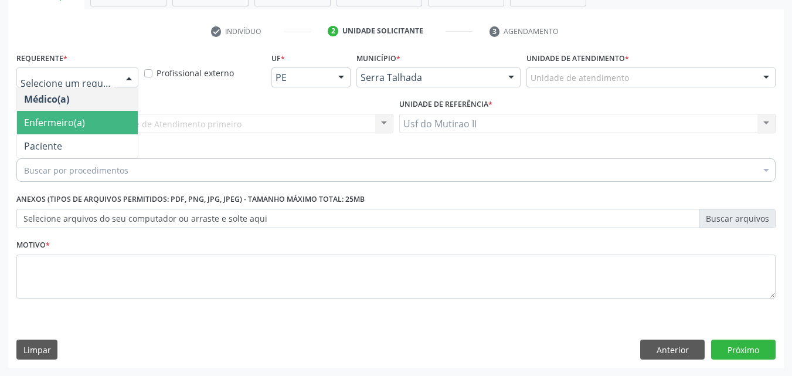
click at [67, 118] on span "Enfermeiro(a)" at bounding box center [54, 122] width 61 height 13
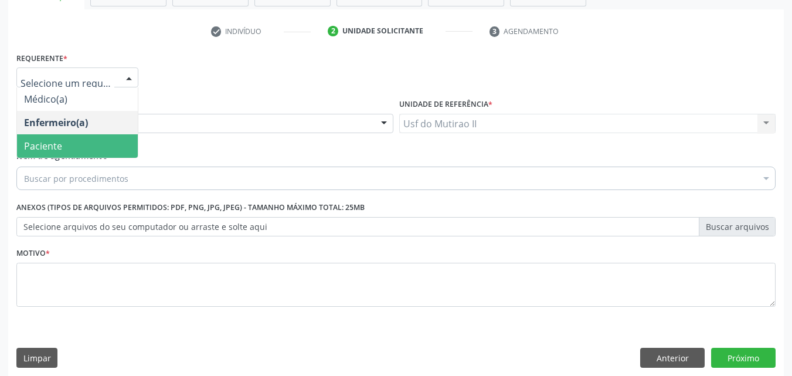
click at [71, 141] on span "Paciente" at bounding box center [77, 145] width 121 height 23
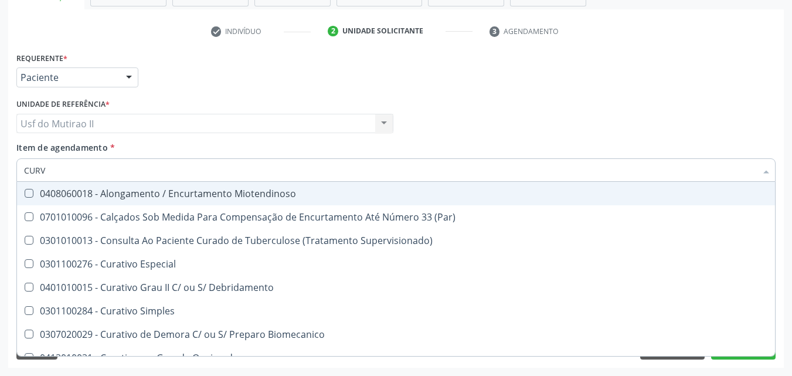
type input "CURVA"
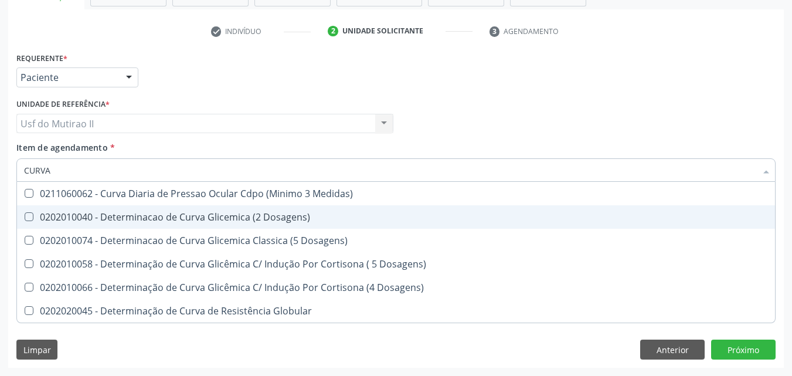
click at [91, 212] on div "0202010040 - Determinacao de Curva Glicemica (2 Dosagens)" at bounding box center [396, 216] width 744 height 9
checkbox Dosagens\) "true"
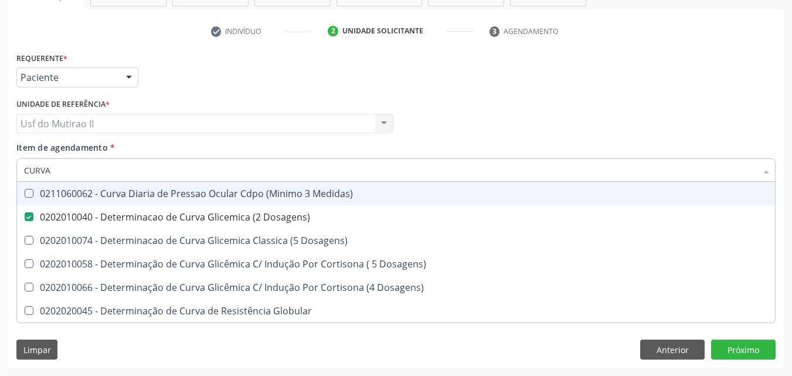
drag, startPoint x: 55, startPoint y: 175, endPoint x: 14, endPoint y: 182, distance: 41.5
click at [14, 182] on div "Item de agendamento * CURVA Desfazer seleção 0211060062 - Curva Diaria de Press…" at bounding box center [395, 163] width 765 height 45
checkbox Dosagens\) "false"
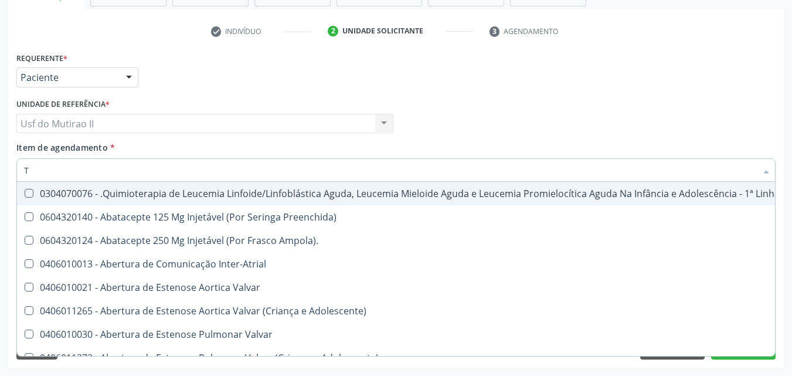
type input "TO"
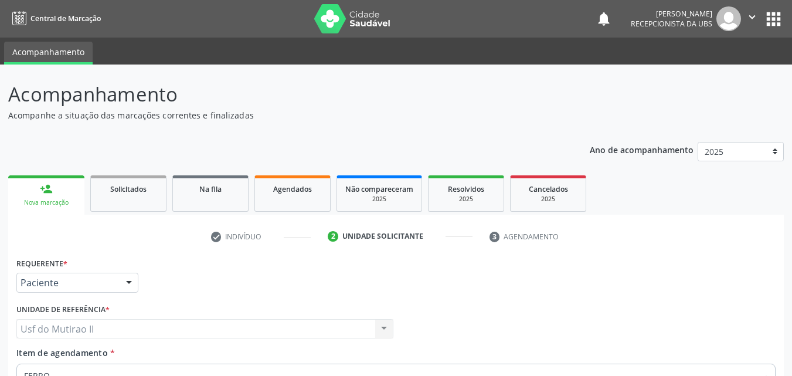
scroll to position [205, 0]
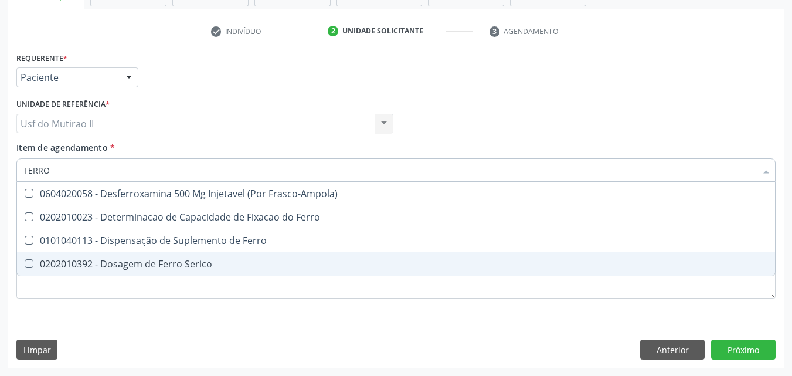
click at [102, 259] on div "0202010392 - Dosagem de Ferro Serico" at bounding box center [396, 263] width 744 height 9
checkbox Serico "true"
type input "FERR"
checkbox Serico "false"
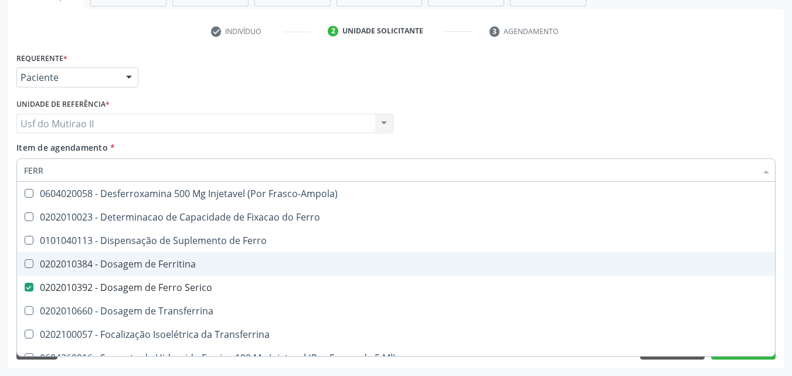
type input "FERRI"
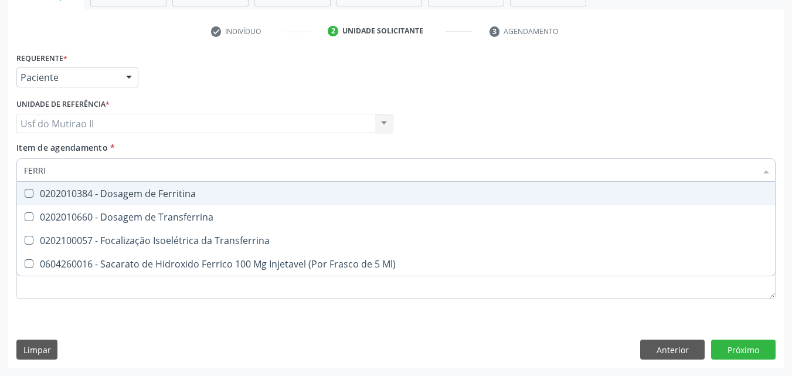
click at [130, 190] on div "0202010384 - Dosagem de Ferritina" at bounding box center [396, 193] width 744 height 9
checkbox Ferritina "true"
drag, startPoint x: 47, startPoint y: 164, endPoint x: 5, endPoint y: 169, distance: 43.1
click at [5, 169] on div "Acompanhamento Acompanhe a situação das marcações correntes e finalizadas Relat…" at bounding box center [396, 117] width 792 height 516
checkbox Ferritina "false"
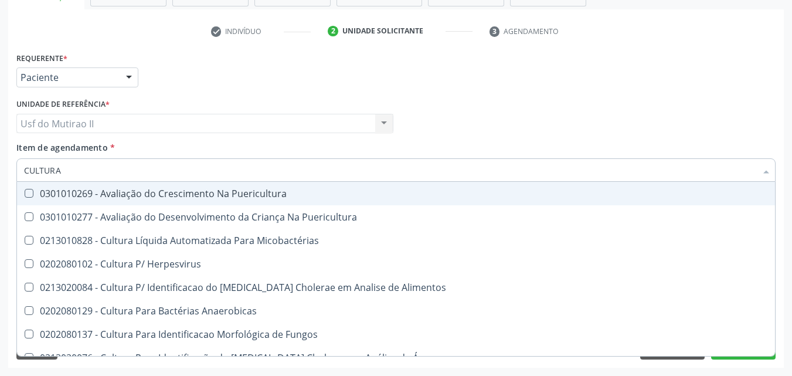
type input "CULTURA D"
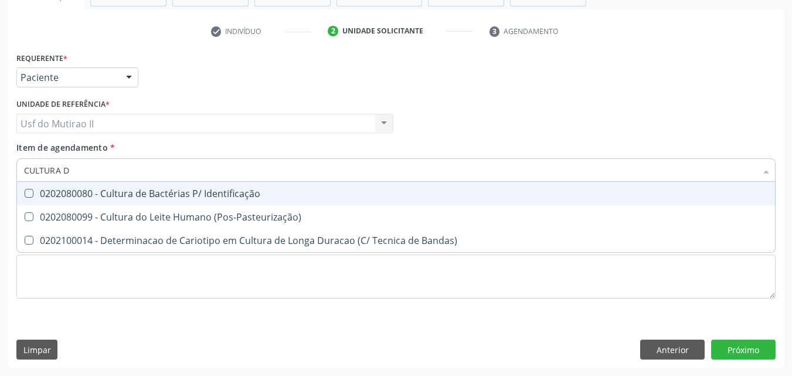
click at [132, 194] on div "0202080080 - Cultura de Bactérias P/ Identificação" at bounding box center [396, 193] width 744 height 9
checkbox Identificação "true"
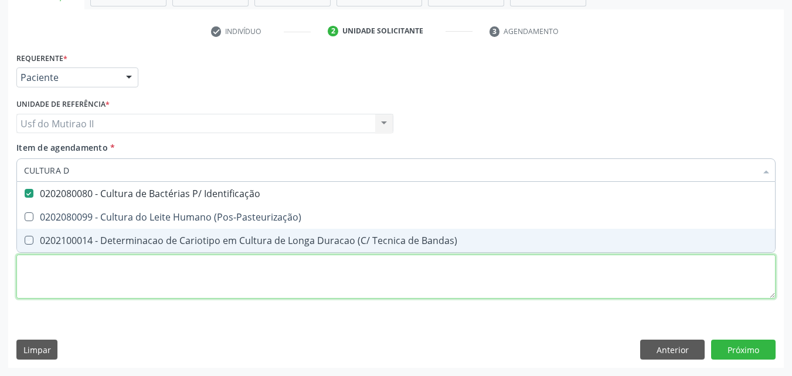
click at [139, 281] on div "Requerente * Paciente Médico(a) Enfermeiro(a) Paciente Nenhum resultado encontr…" at bounding box center [395, 181] width 759 height 265
checkbox \(Pos-Pasteurização\) "true"
checkbox Bandas\) "true"
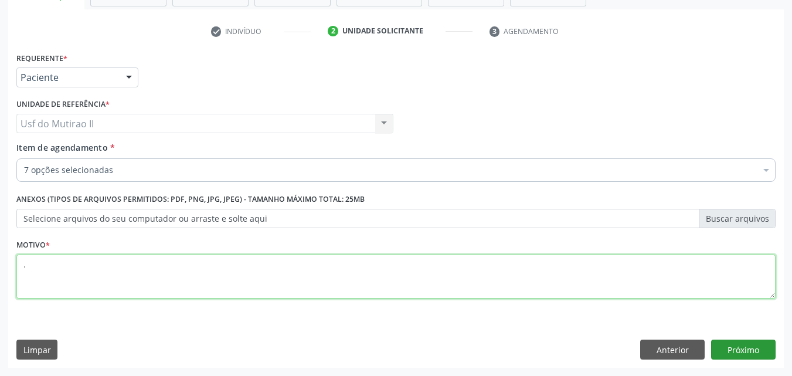
type textarea "."
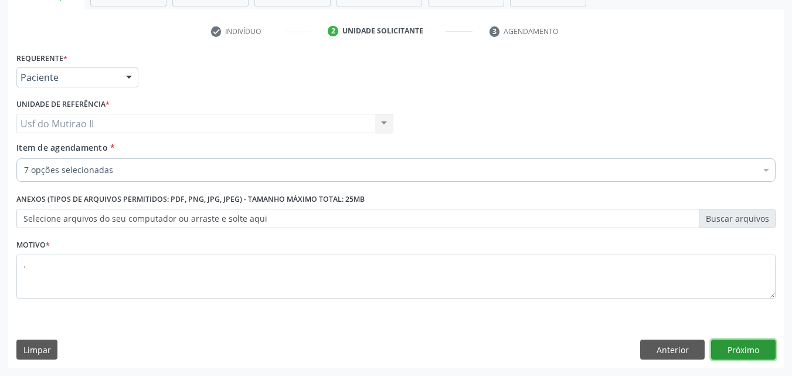
click at [744, 348] on button "Próximo" at bounding box center [743, 349] width 64 height 20
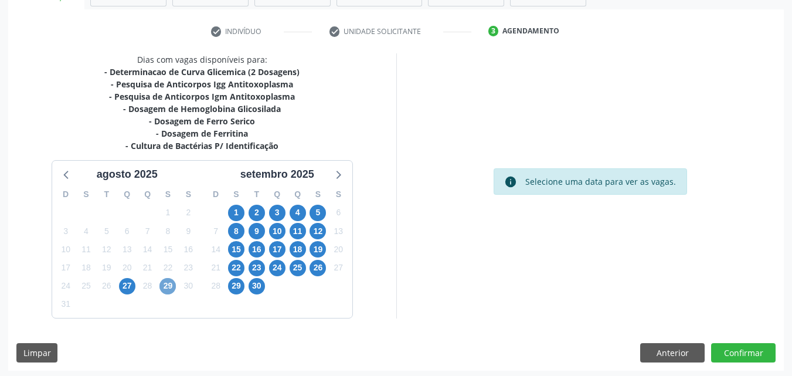
click at [168, 285] on span "29" at bounding box center [167, 286] width 16 height 16
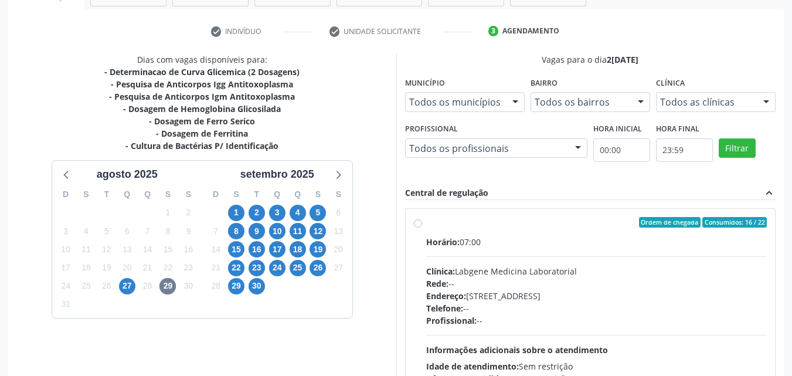
click at [449, 245] on span "Horário:" at bounding box center [442, 241] width 33 height 11
click at [422, 227] on input "Ordem de chegada Consumidos: 16 / 22 Horário: 07:00 Clínica: Labgene Medicina L…" at bounding box center [418, 222] width 8 height 11
radio input "true"
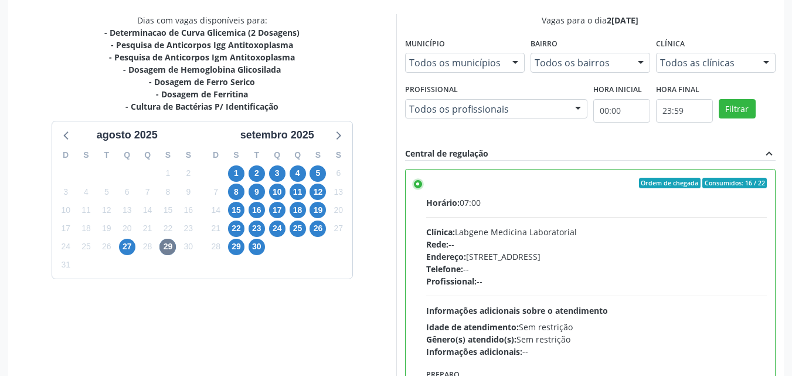
scroll to position [325, 0]
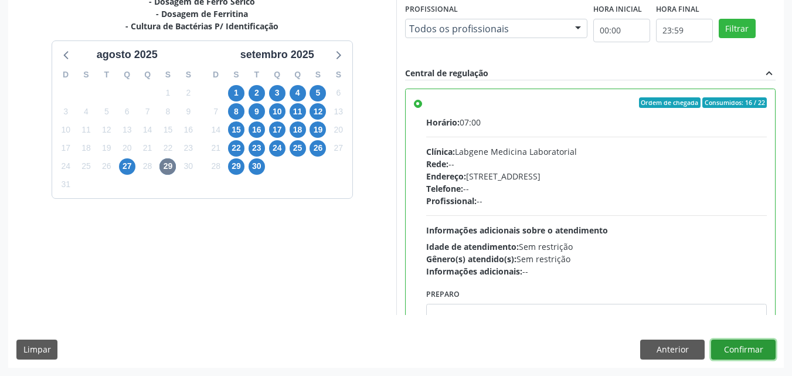
click at [752, 346] on button "Confirmar" at bounding box center [743, 349] width 64 height 20
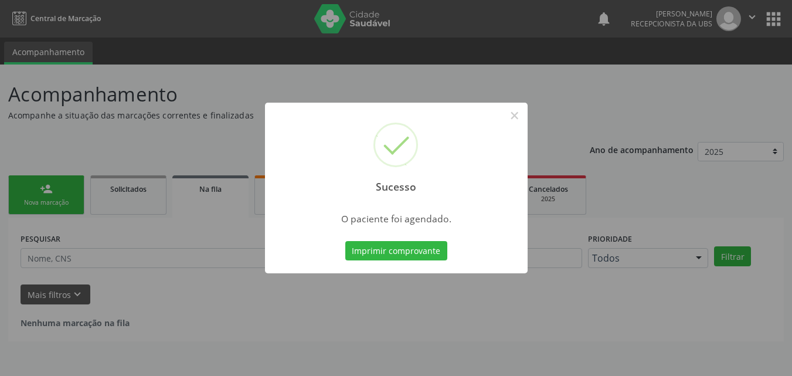
scroll to position [0, 0]
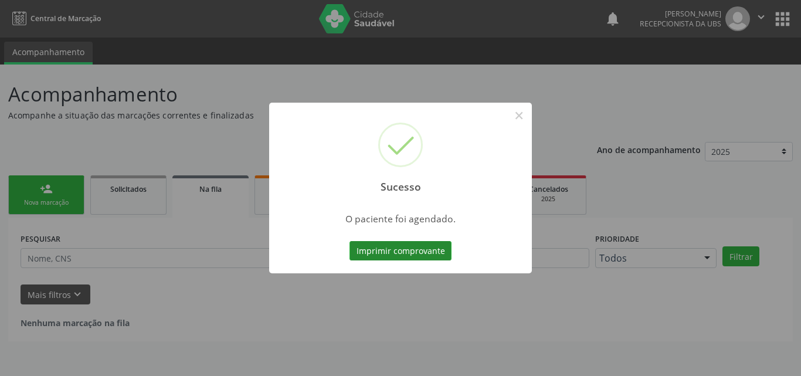
click at [406, 256] on button "Imprimir comprovante" at bounding box center [400, 251] width 102 height 20
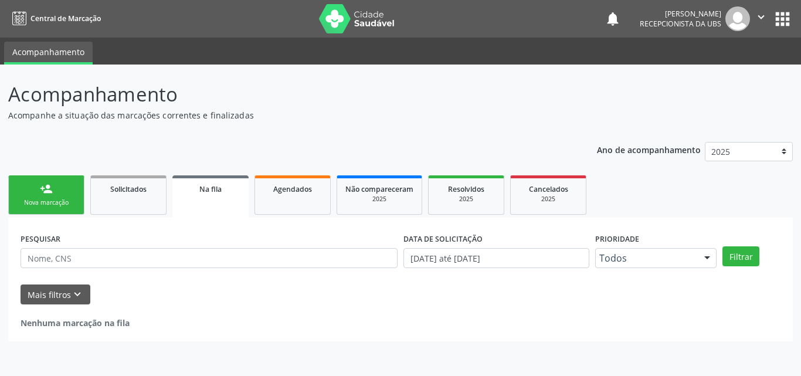
click at [73, 188] on link "person_add Nova marcação" at bounding box center [46, 194] width 76 height 39
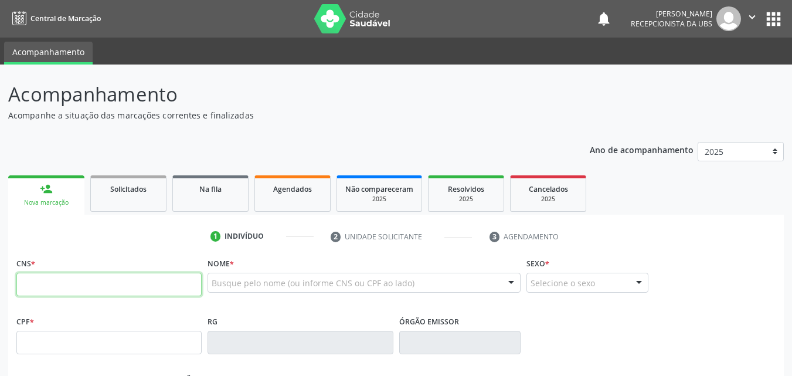
click at [81, 287] on input "text" at bounding box center [108, 284] width 185 height 23
paste input "203 1884 1961 0018"
type input "203 1884 1961 0018"
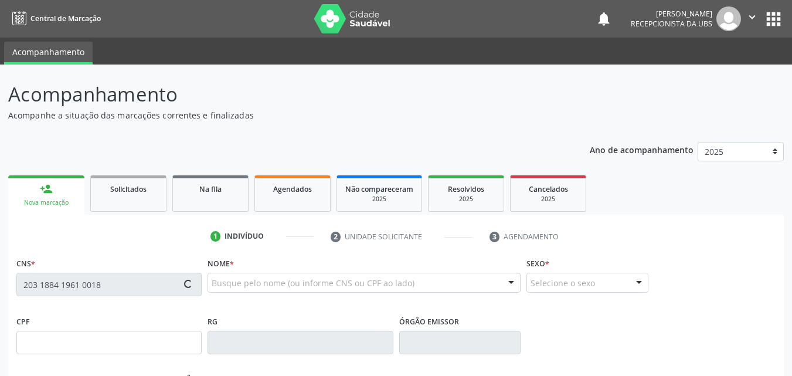
type input "0[DATE]"
type input "[PERSON_NAME]"
type input "[PHONE_NUMBER]"
type input "505"
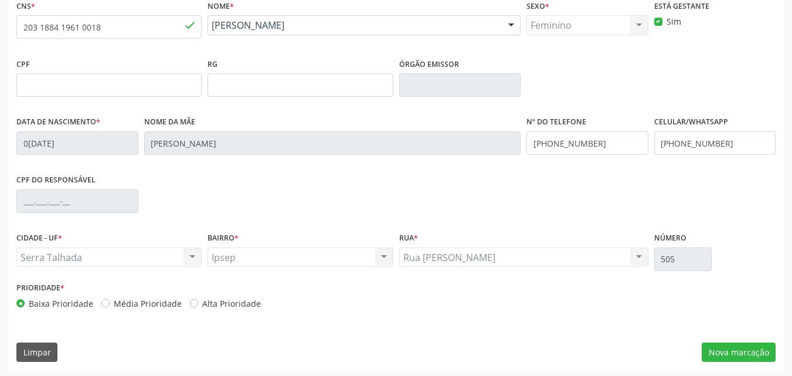
scroll to position [260, 0]
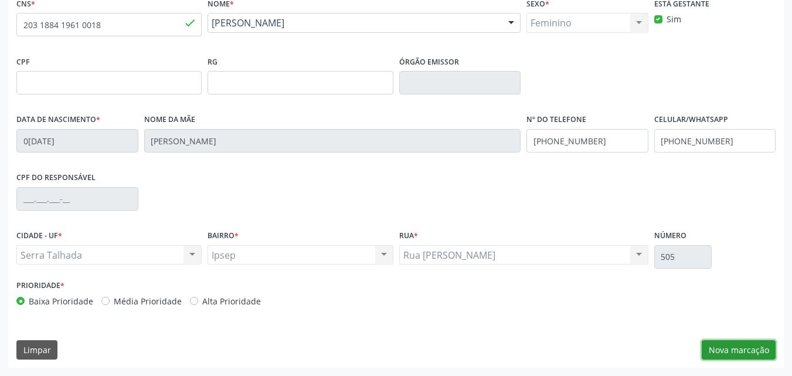
click at [711, 350] on button "Nova marcação" at bounding box center [738, 350] width 74 height 20
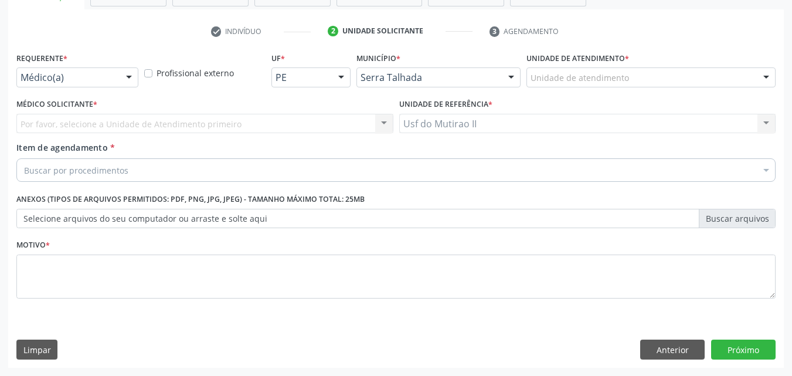
scroll to position [205, 0]
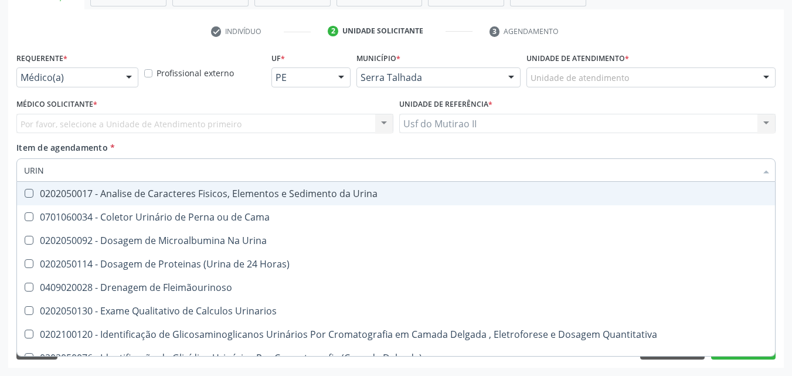
type input "URINA"
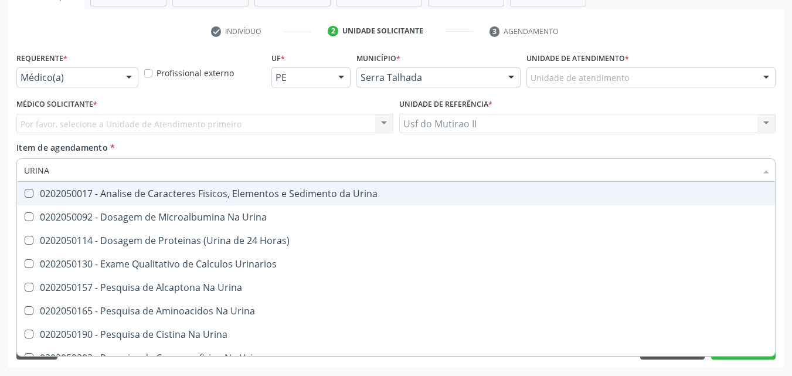
click at [114, 192] on div "0202050017 - Analise de Caracteres Fisicos, Elementos e Sedimento da Urina" at bounding box center [396, 193] width 744 height 9
checkbox Urina "true"
drag, startPoint x: 98, startPoint y: 173, endPoint x: 23, endPoint y: 171, distance: 75.1
click at [23, 171] on div "URINA" at bounding box center [395, 169] width 759 height 23
checkbox Urina "false"
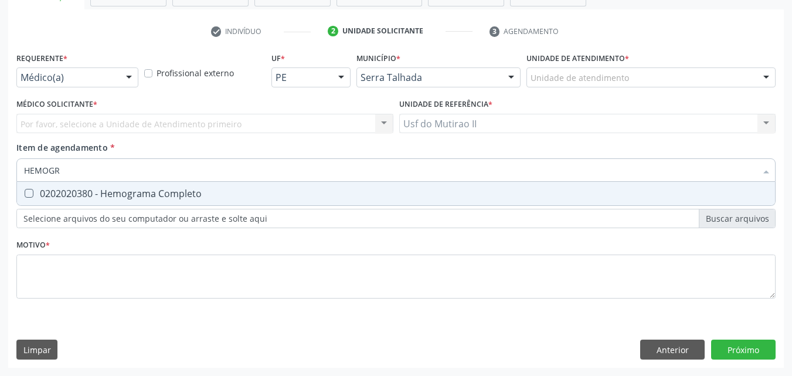
type input "HEMOGRA"
click at [41, 190] on div "0202020380 - Hemograma Completo" at bounding box center [396, 193] width 744 height 9
checkbox Completo "true"
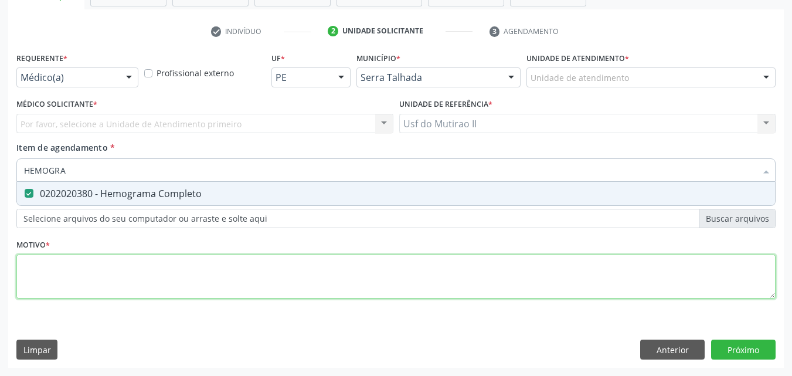
click at [67, 273] on div "Requerente * Médico(a) Médico(a) Enfermeiro(a) Paciente Nenhum resultado encont…" at bounding box center [395, 181] width 759 height 265
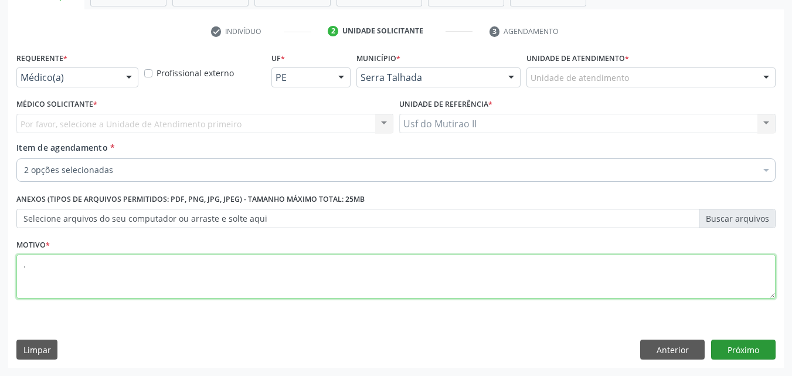
type textarea "."
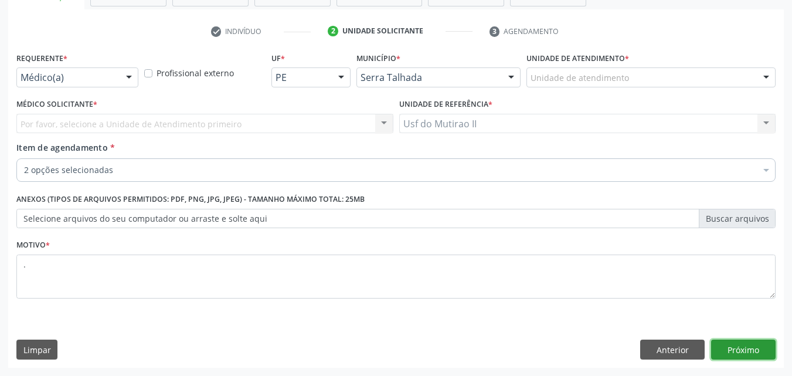
click at [734, 354] on button "Próximo" at bounding box center [743, 349] width 64 height 20
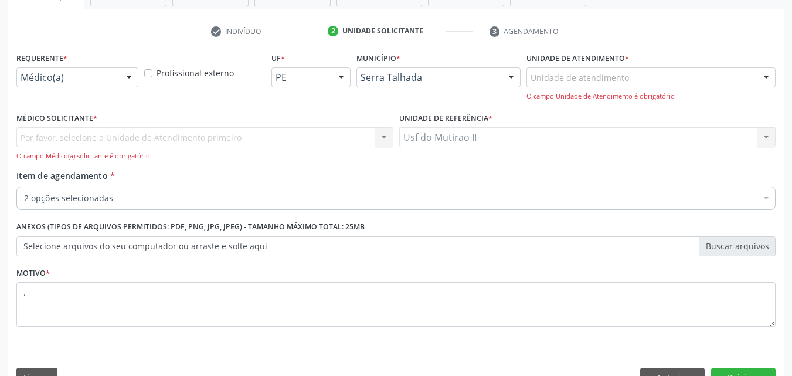
click at [91, 71] on div "Médico(a)" at bounding box center [77, 77] width 122 height 20
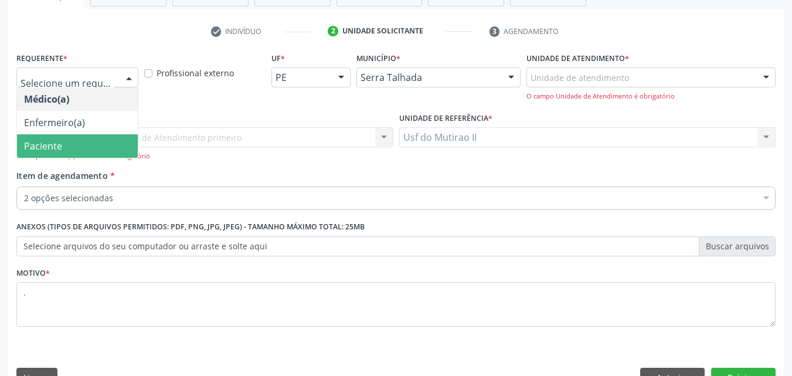
click at [67, 139] on span "Paciente" at bounding box center [77, 145] width 121 height 23
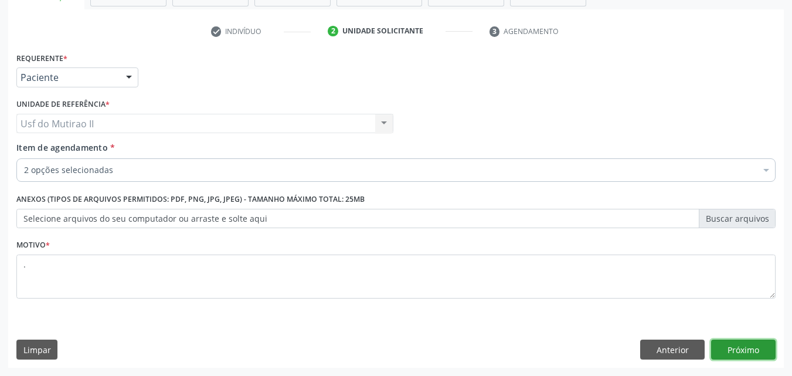
click at [722, 351] on button "Próximo" at bounding box center [743, 349] width 64 height 20
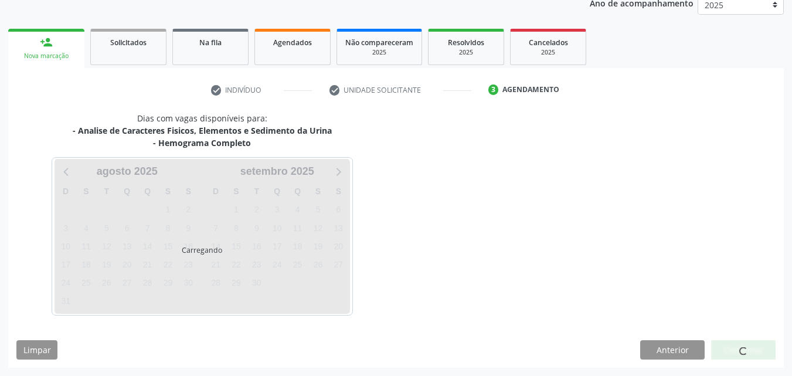
scroll to position [147, 0]
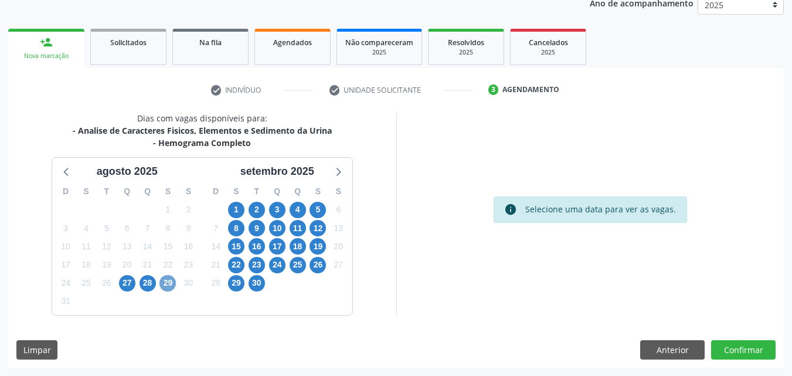
click at [172, 287] on span "29" at bounding box center [167, 283] width 16 height 16
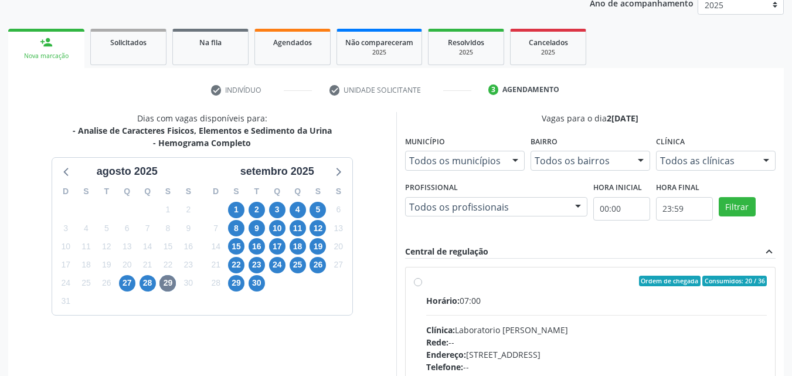
drag, startPoint x: 453, startPoint y: 298, endPoint x: 469, endPoint y: 292, distance: 16.9
click at [452, 298] on span "Horário:" at bounding box center [442, 300] width 33 height 11
click at [422, 286] on input "Ordem de chegada Consumidos: 20 / 36 Horário: 07:00 Clínica: Laboratorio Jose P…" at bounding box center [418, 280] width 8 height 11
radio input "true"
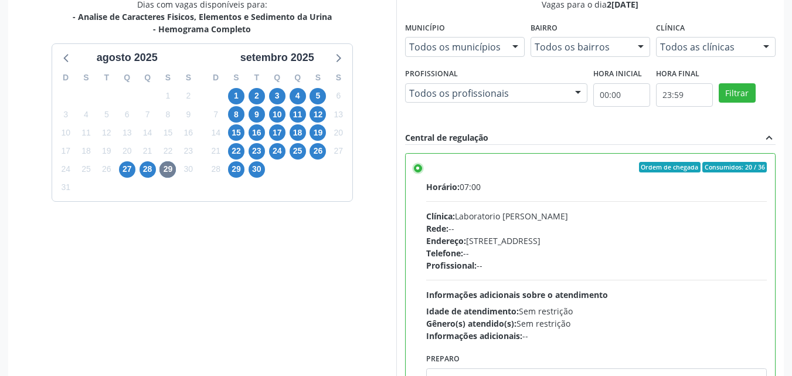
scroll to position [325, 0]
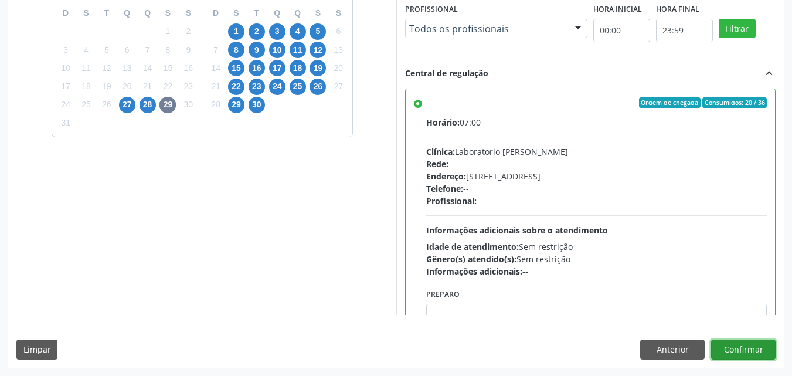
click at [755, 351] on button "Confirmar" at bounding box center [743, 349] width 64 height 20
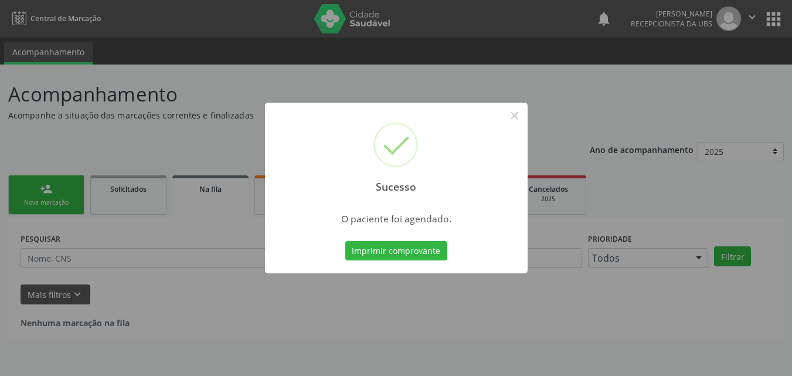
scroll to position [0, 0]
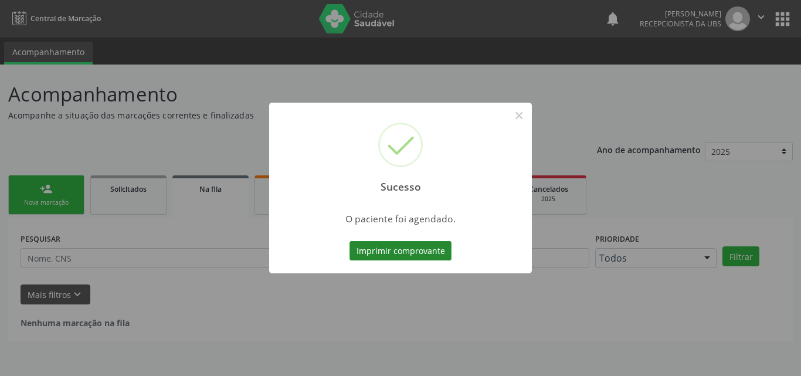
click at [444, 252] on button "Imprimir comprovante" at bounding box center [400, 251] width 102 height 20
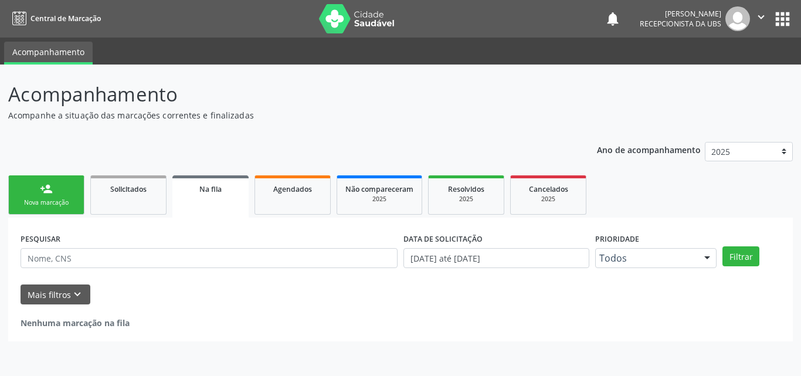
click at [56, 202] on div "Nova marcação" at bounding box center [46, 202] width 59 height 9
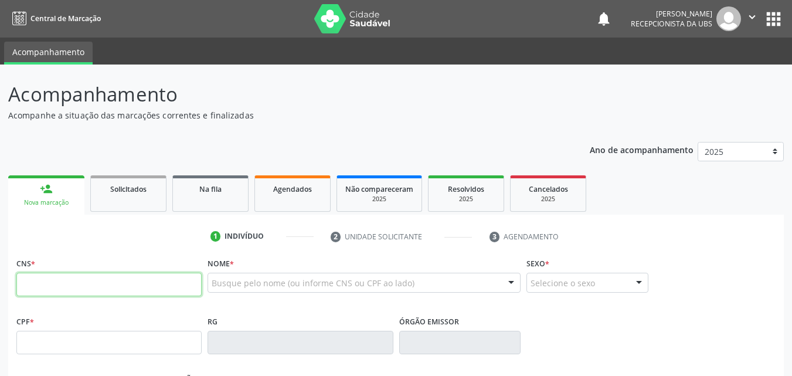
click at [82, 281] on input "text" at bounding box center [108, 284] width 185 height 23
paste input "203 1884 1961 0018"
type input "203 1884 1961 0018"
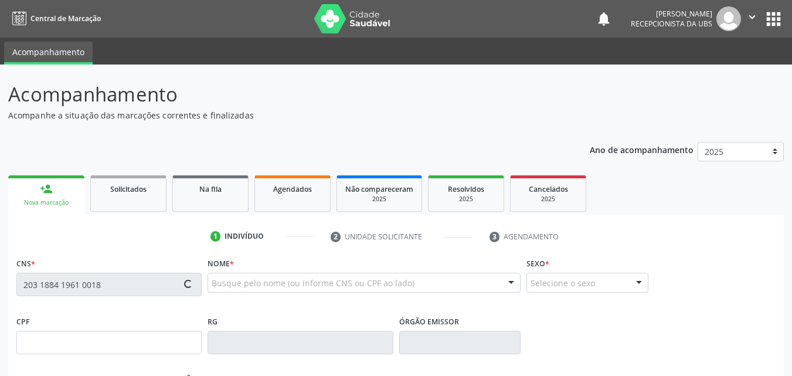
type input "04/05/1997"
type input "Gilvanete Silva Araujo Leite"
type input "(87) 99999-9999"
type input "(87) 9911-3655"
type input "505"
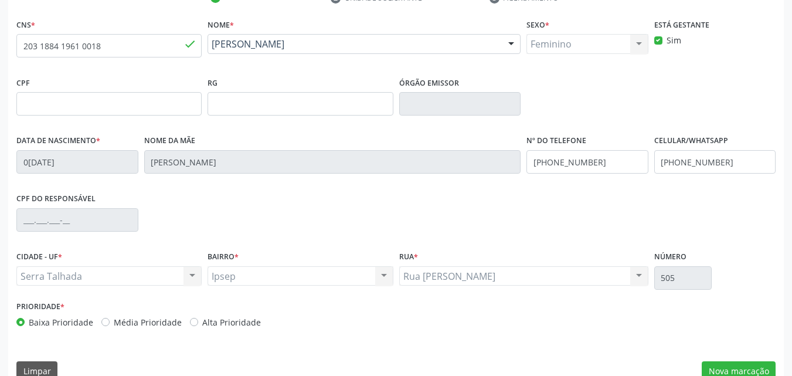
scroll to position [260, 0]
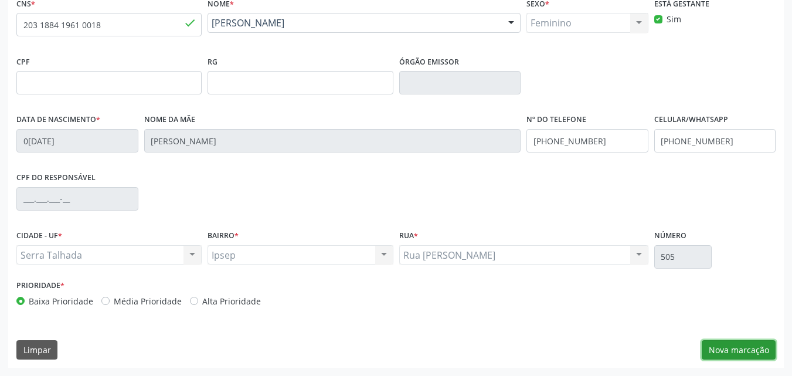
click at [720, 349] on button "Nova marcação" at bounding box center [738, 350] width 74 height 20
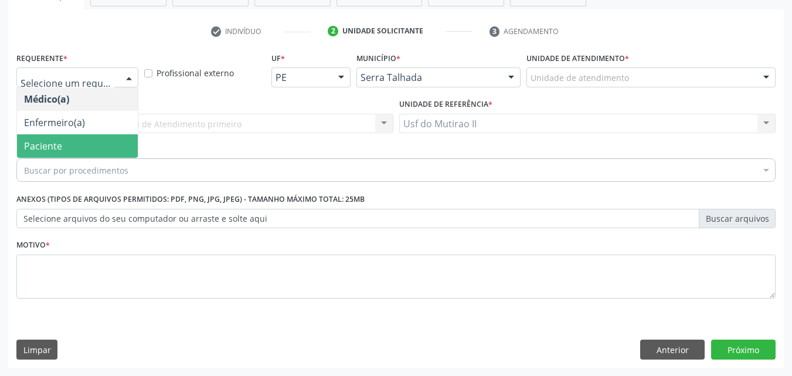
click at [55, 147] on span "Paciente" at bounding box center [43, 145] width 38 height 13
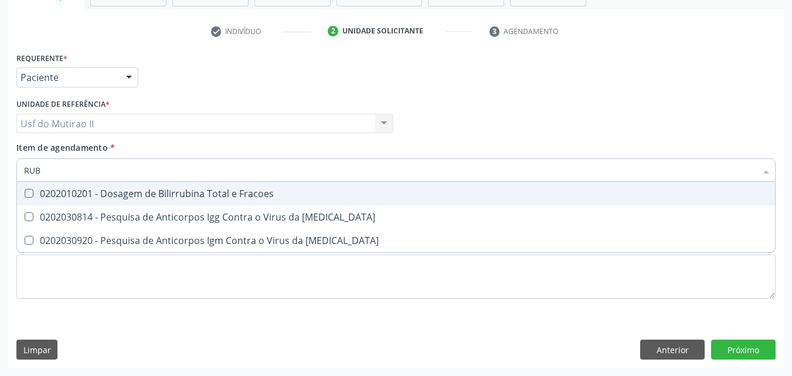
type input "RUBE"
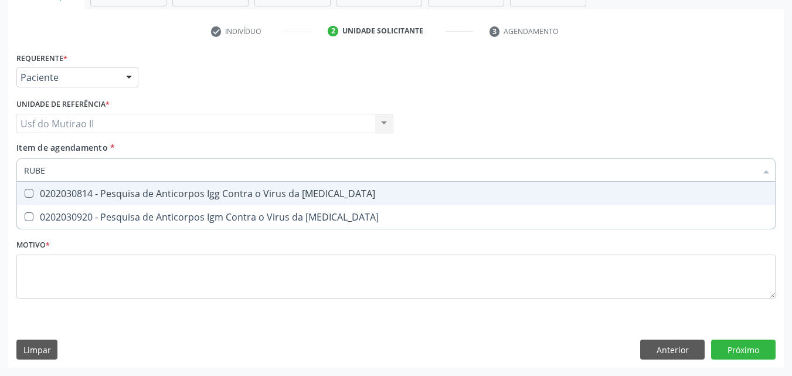
click at [131, 192] on div "0202030814 - Pesquisa de Anticorpos Igg Contra o Virus da Rubeola" at bounding box center [396, 193] width 744 height 9
checkbox Rubeola "true"
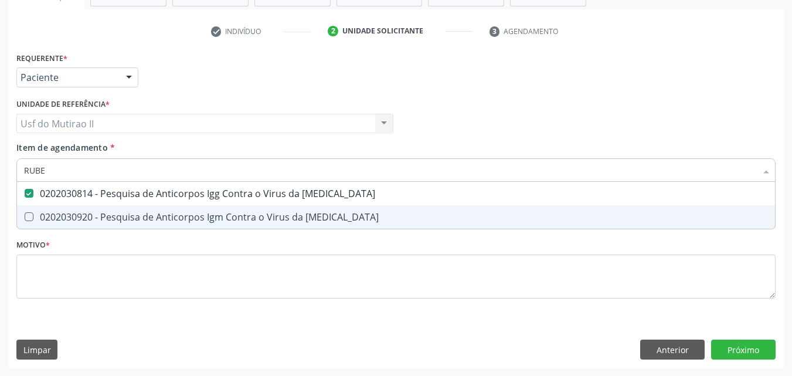
click at [117, 217] on div "0202030920 - Pesquisa de Anticorpos Igm Contra o Virus da Rubeola" at bounding box center [396, 216] width 744 height 9
checkbox Rubeola "true"
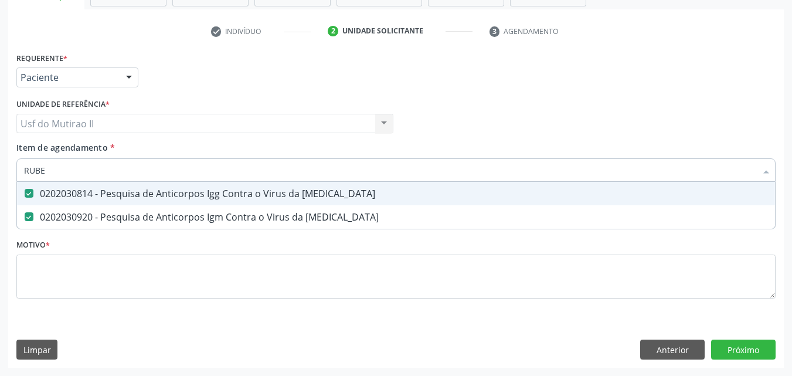
drag, startPoint x: 62, startPoint y: 166, endPoint x: 19, endPoint y: 173, distance: 43.5
click at [19, 173] on div "RUBE" at bounding box center [395, 169] width 759 height 23
checkbox Rubeola "false"
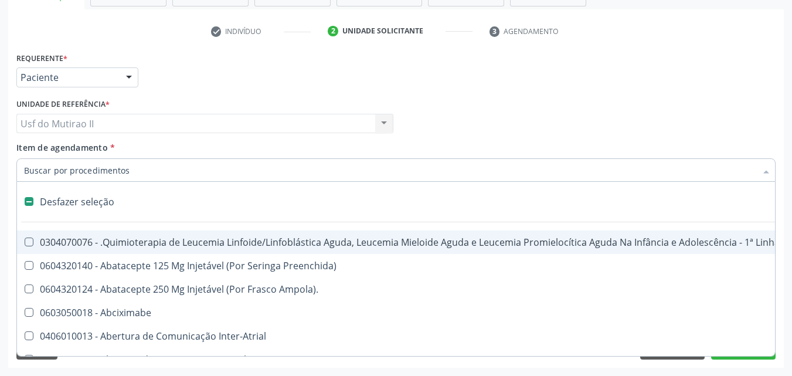
click at [36, 165] on input "Item de agendamento *" at bounding box center [390, 169] width 732 height 23
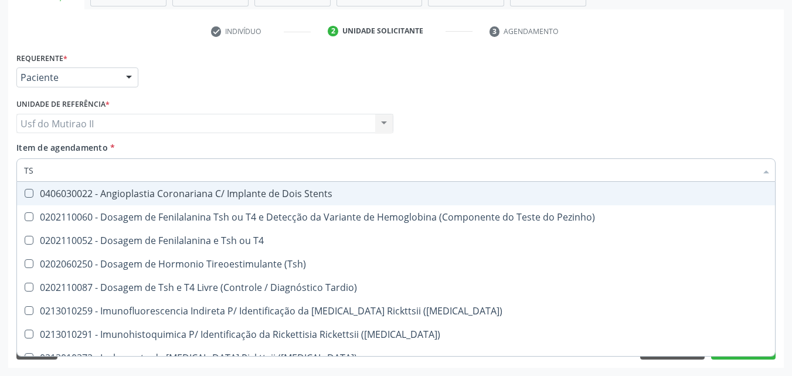
type input "TSH"
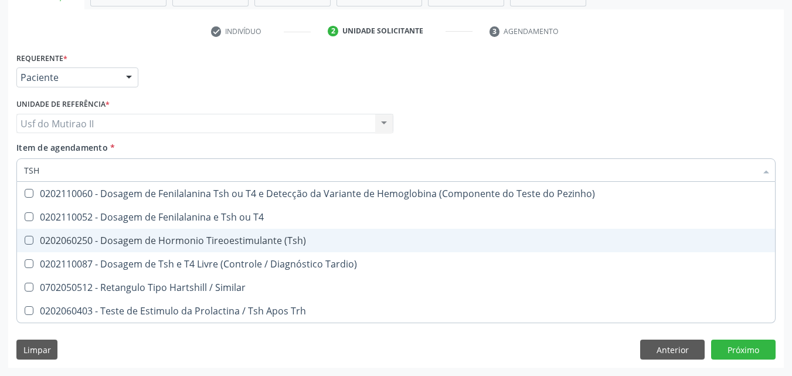
click at [214, 240] on div "0202060250 - Dosagem de Hormonio Tireoestimulante (Tsh)" at bounding box center [396, 240] width 744 height 9
checkbox \(Tsh\) "true"
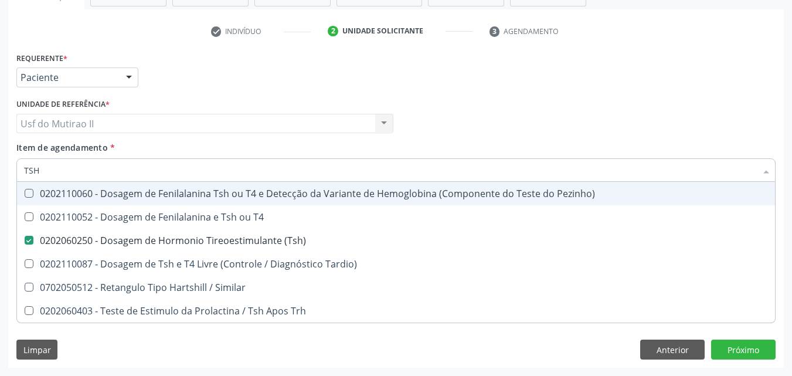
drag, startPoint x: 85, startPoint y: 172, endPoint x: 12, endPoint y: 173, distance: 73.3
click at [12, 173] on div "Requerente * Paciente Médico(a) Enfermeiro(a) Paciente Nenhum resultado encontr…" at bounding box center [395, 208] width 775 height 318
checkbox \(Tsh\) "false"
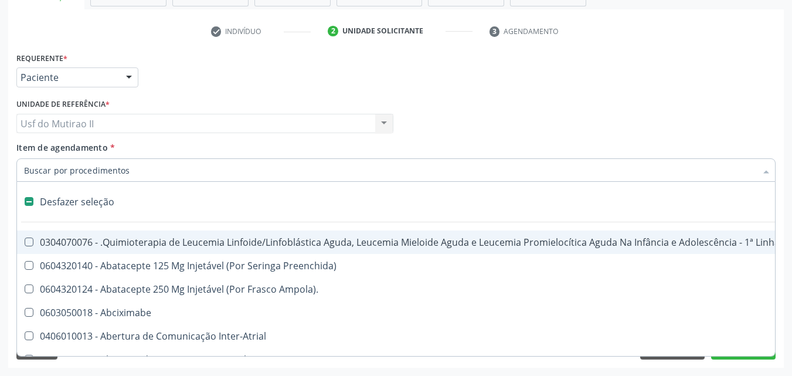
click at [60, 165] on input "Item de agendamento *" at bounding box center [390, 169] width 732 height 23
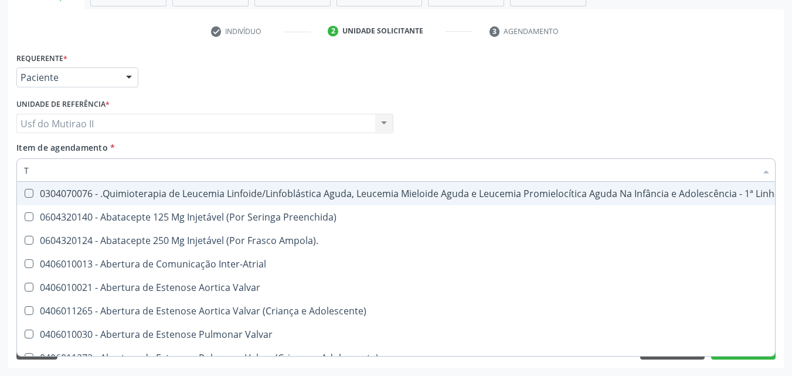
type input "T4"
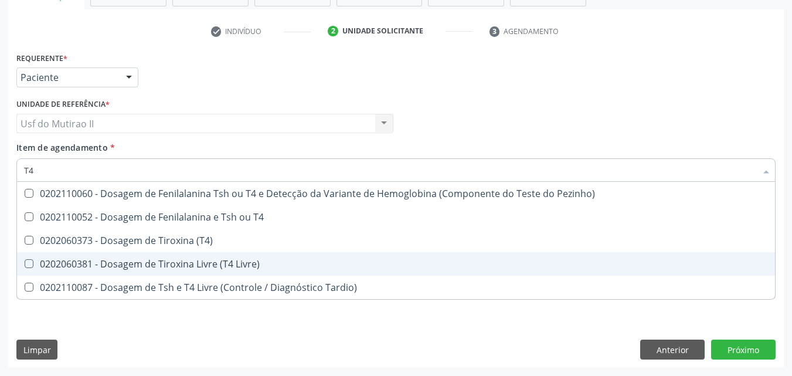
click at [180, 263] on div "0202060381 - Dosagem de Tiroxina Livre (T4 Livre)" at bounding box center [396, 263] width 744 height 9
checkbox Livre\) "true"
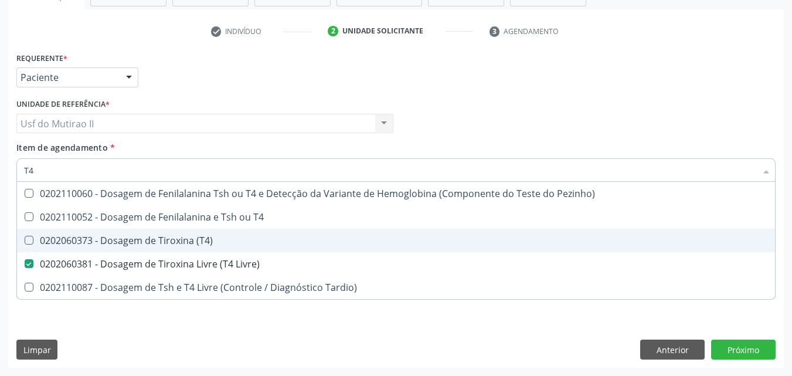
click at [173, 243] on div "0202060373 - Dosagem de Tiroxina (T4)" at bounding box center [396, 240] width 744 height 9
checkbox \(T4\) "true"
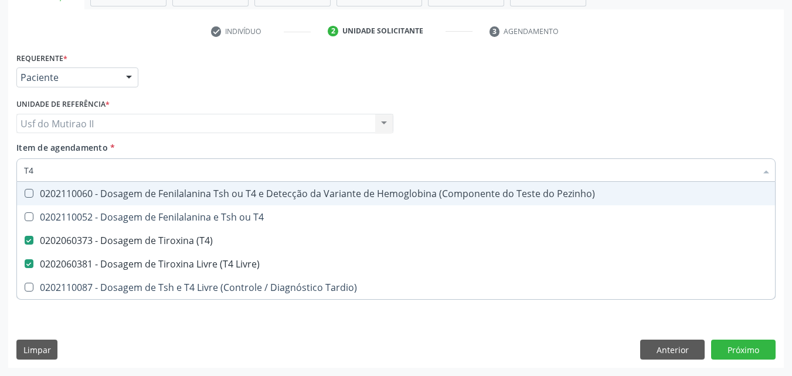
drag, startPoint x: 87, startPoint y: 171, endPoint x: 11, endPoint y: 175, distance: 76.3
click at [11, 175] on div "Requerente * Paciente Médico(a) Enfermeiro(a) Paciente Nenhum resultado encontr…" at bounding box center [395, 208] width 775 height 318
checkbox \(T4\) "false"
checkbox Livre\) "false"
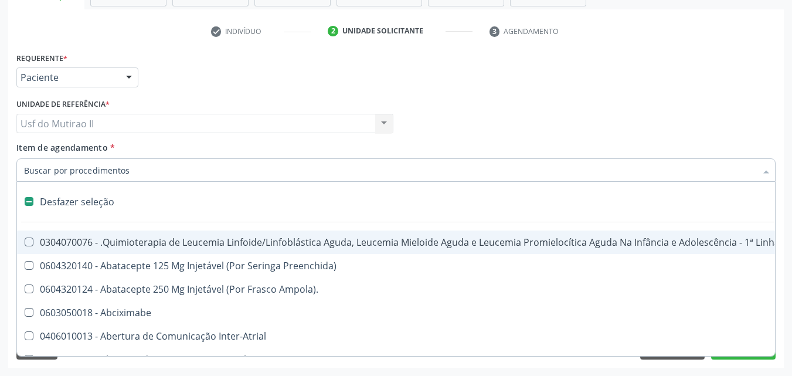
click at [59, 171] on input "Item de agendamento *" at bounding box center [390, 169] width 732 height 23
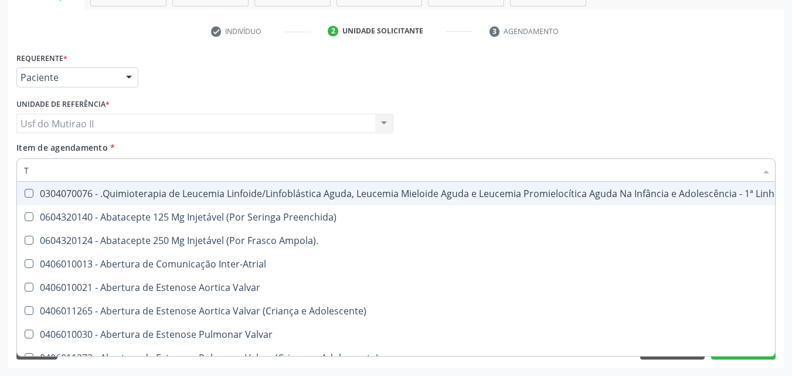
type input "T4"
checkbox Ampola\)\ "true"
checkbox Inter-Atrial "true"
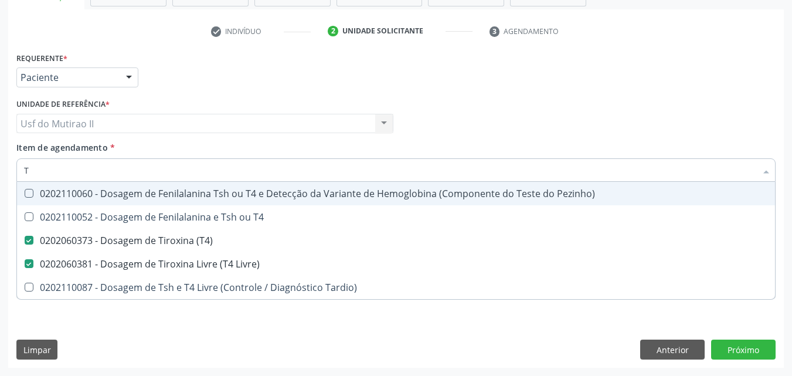
type input "T3"
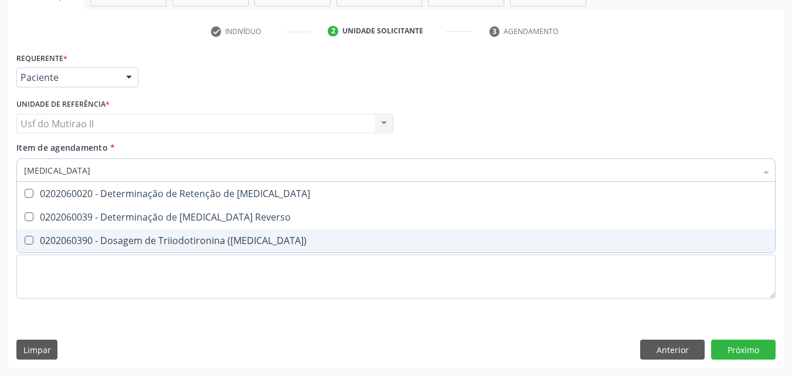
click at [120, 241] on div "0202060390 - Dosagem de Triiodotironina ([MEDICAL_DATA])" at bounding box center [396, 240] width 744 height 9
checkbox \(T3\) "true"
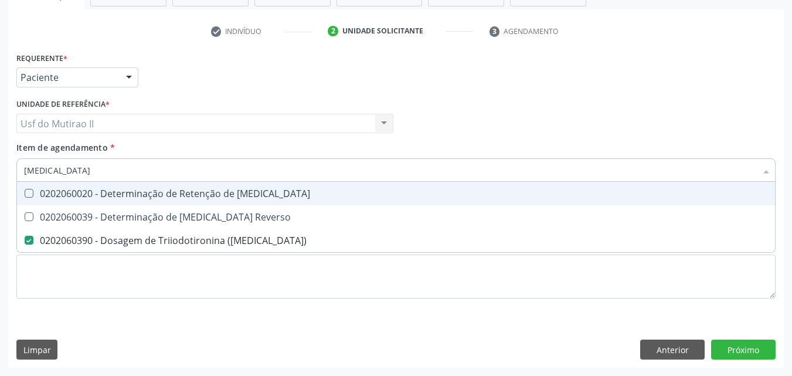
drag, startPoint x: 39, startPoint y: 175, endPoint x: 21, endPoint y: 174, distance: 18.2
click at [21, 174] on div "T3" at bounding box center [395, 169] width 759 height 23
checkbox \(T3\) "false"
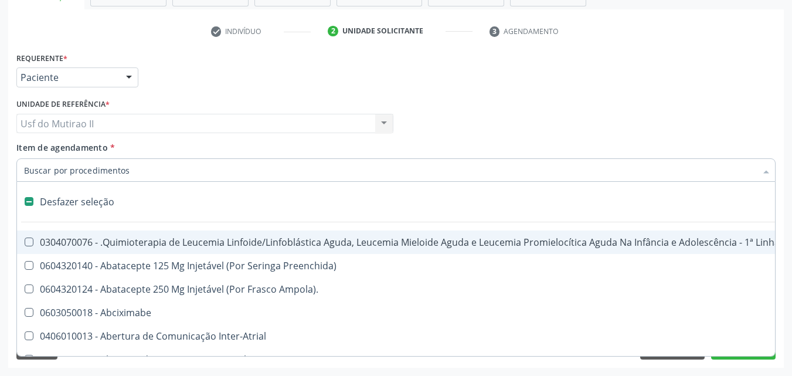
click at [229, 148] on div "Item de agendamento * Desfazer seleção 0304070076 - .Quimioterapia de Leucemia …" at bounding box center [395, 159] width 759 height 37
checkbox Preenchida\) "true"
checkbox Ampola\)\ "true"
checkbox Abciximabe "true"
checkbox Inter-Atrial "true"
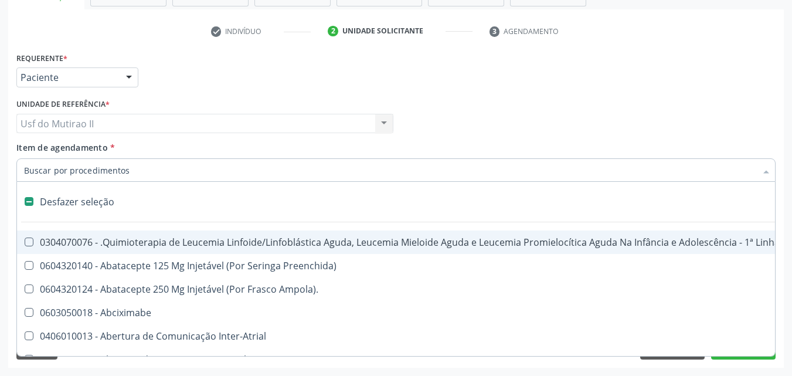
checkbox Valvar "true"
checkbox Adolescente\) "true"
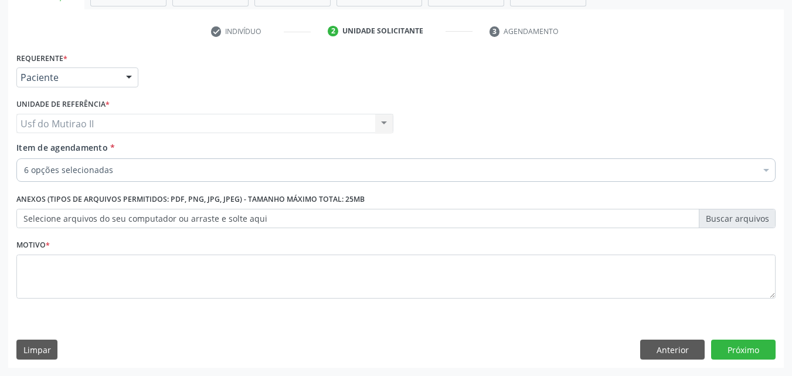
click at [735, 86] on div "Requerente * Paciente Médico(a) Enfermeiro(a) Paciente Nenhum resultado encontr…" at bounding box center [395, 72] width 765 height 46
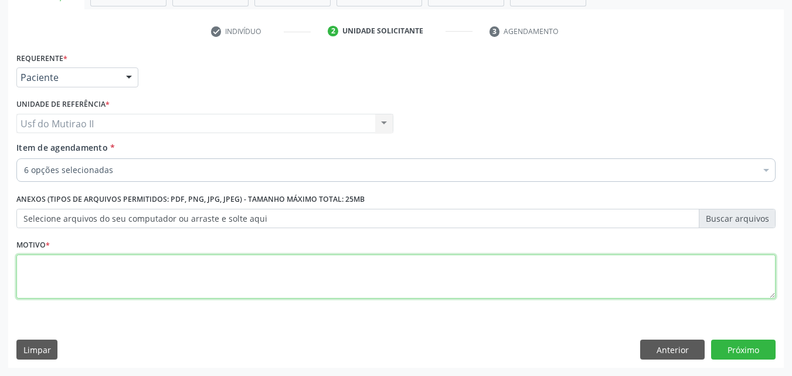
click at [424, 277] on textarea at bounding box center [395, 276] width 759 height 45
type textarea "."
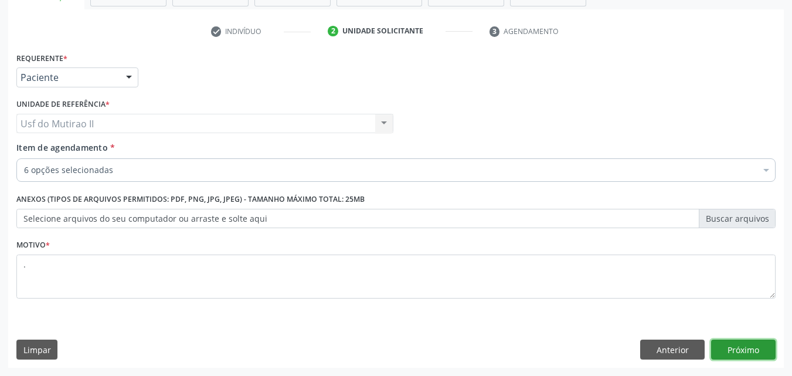
click at [734, 341] on button "Próximo" at bounding box center [743, 349] width 64 height 20
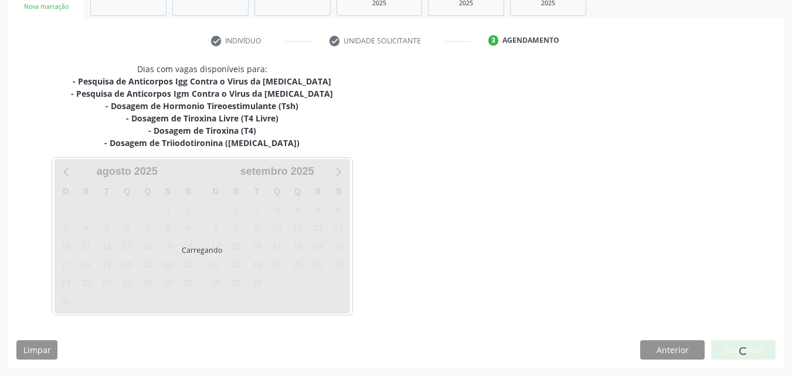
scroll to position [196, 0]
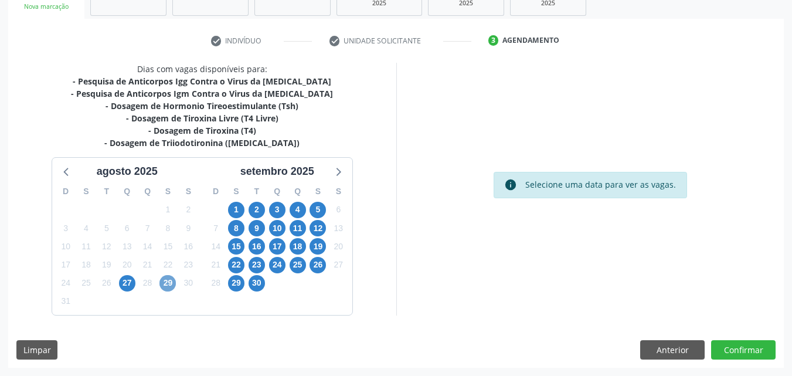
click at [169, 287] on span "29" at bounding box center [167, 283] width 16 height 16
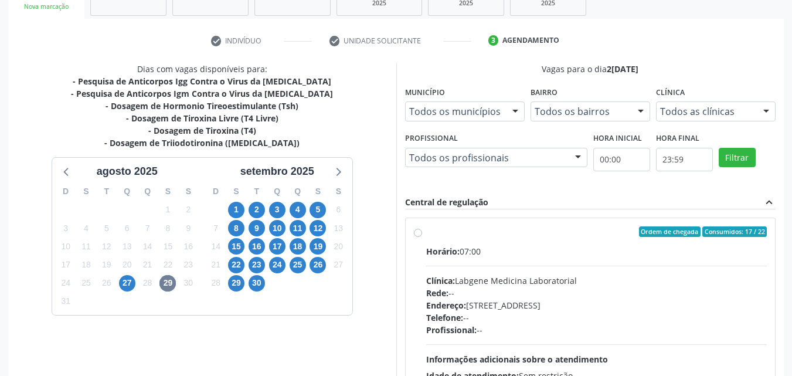
click at [545, 253] on div "Horário: 07:00" at bounding box center [596, 251] width 341 height 12
click at [422, 237] on input "Ordem de chegada Consumidos: 17 / 22 Horário: 07:00 Clínica: Labgene Medicina L…" at bounding box center [418, 231] width 8 height 11
radio input "true"
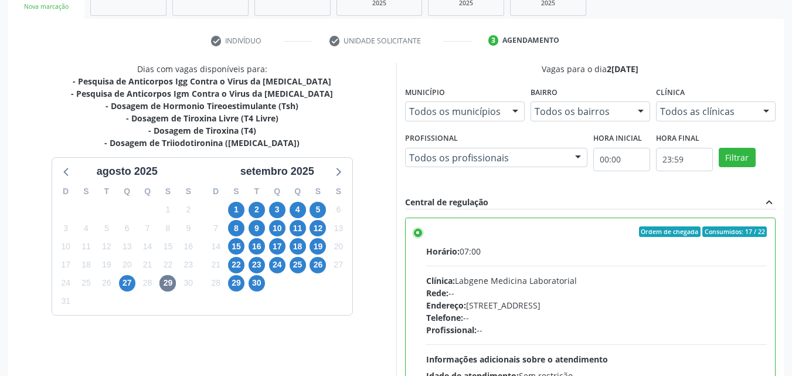
scroll to position [325, 0]
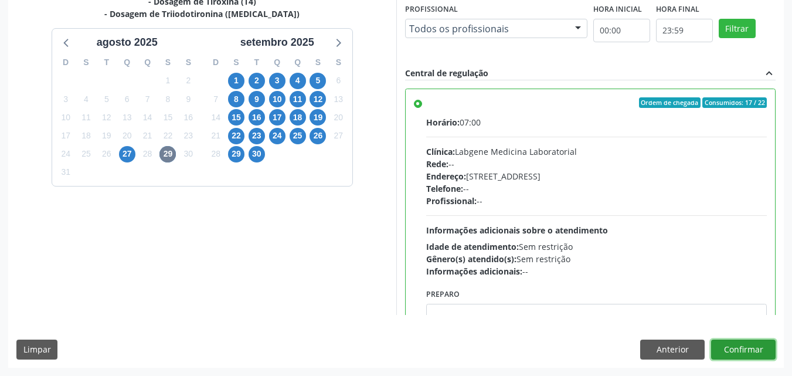
click at [735, 343] on button "Confirmar" at bounding box center [743, 349] width 64 height 20
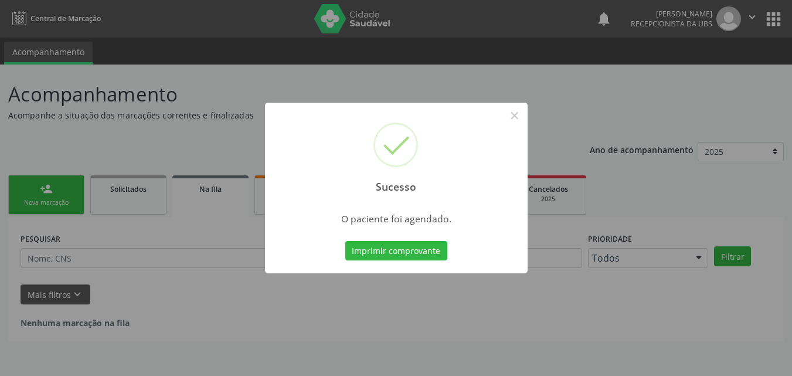
scroll to position [0, 0]
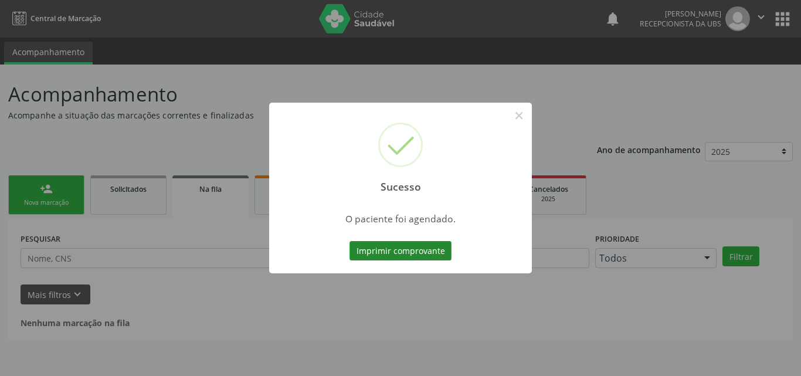
click at [386, 248] on button "Imprimir comprovante" at bounding box center [400, 251] width 102 height 20
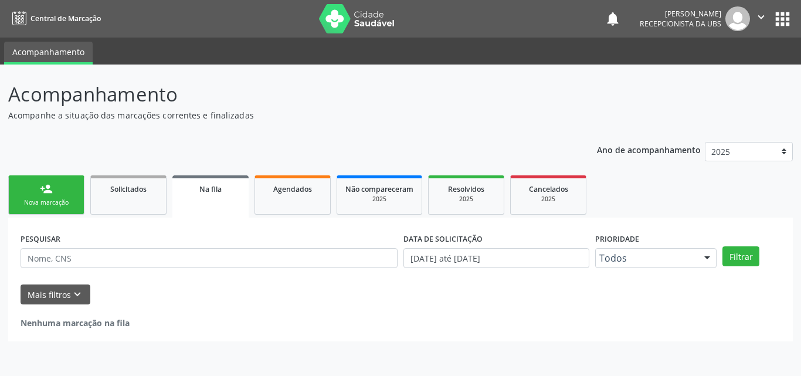
click at [43, 207] on link "person_add Nova marcação" at bounding box center [46, 194] width 76 height 39
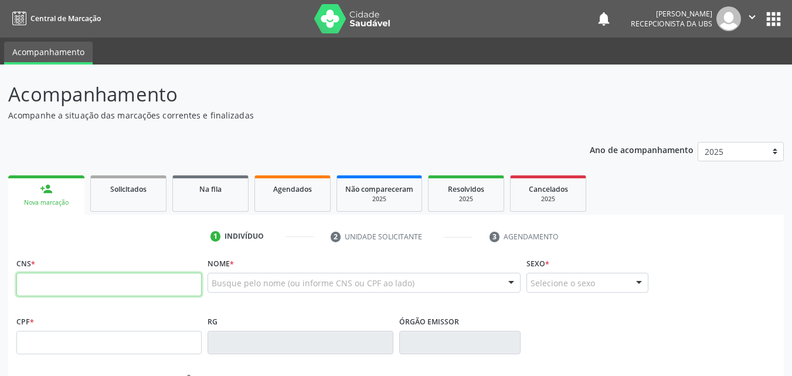
click at [56, 288] on input "text" at bounding box center [108, 284] width 185 height 23
type input "898 0029 9302 3952"
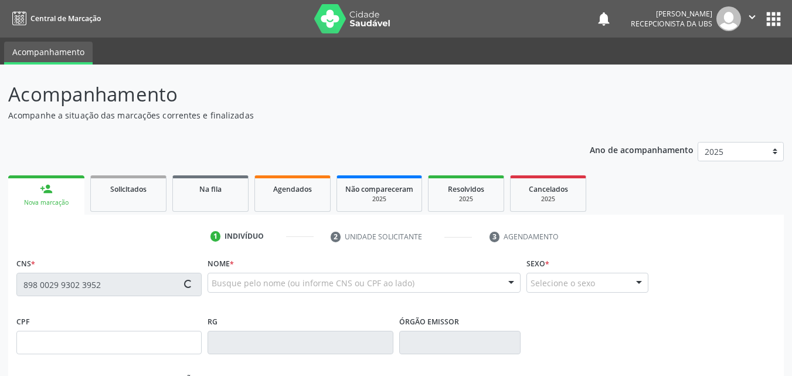
type input "169.023.704-00"
type input "08/08/2004"
type input "Neuraci Francisca de Lima"
type input "(87) 98141-0598"
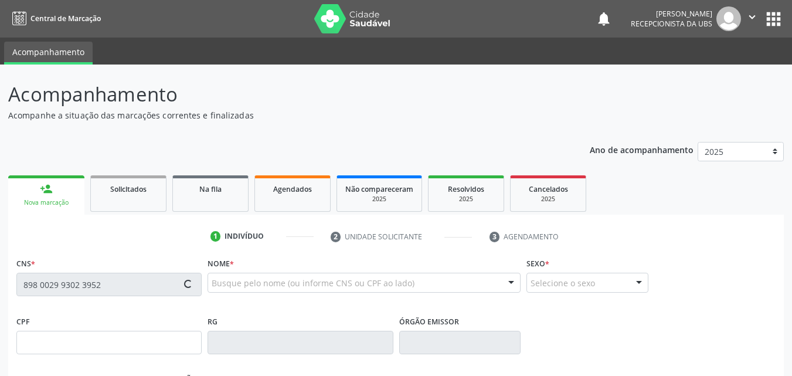
type input "471.315.784-87"
type input "201"
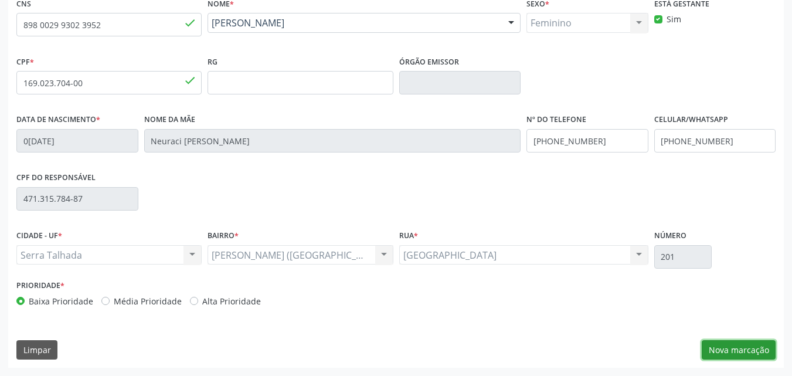
click at [721, 350] on button "Nova marcação" at bounding box center [738, 350] width 74 height 20
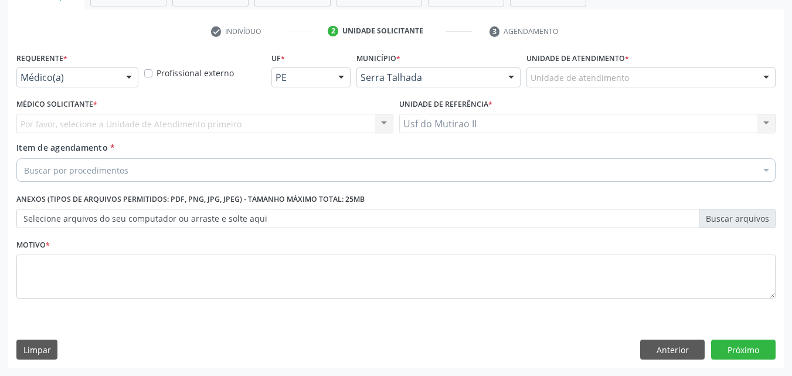
scroll to position [205, 0]
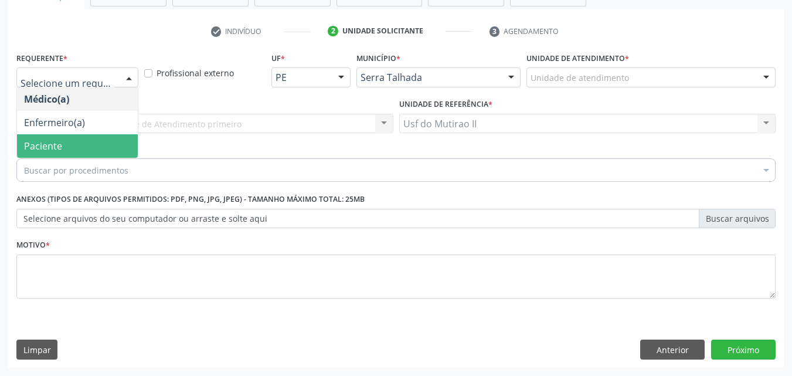
click at [73, 148] on span "Paciente" at bounding box center [77, 145] width 121 height 23
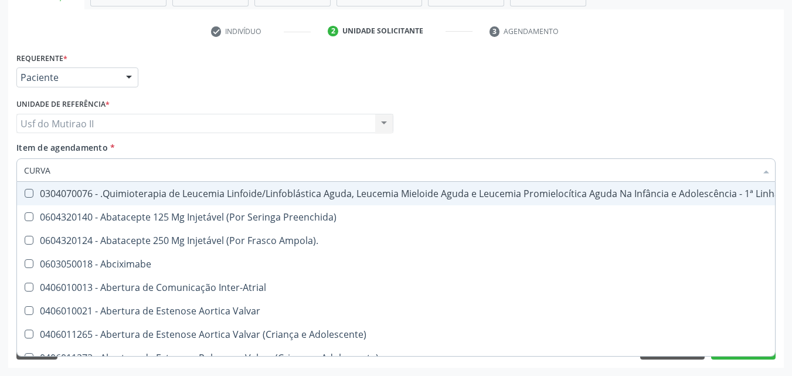
type input "CURVA"
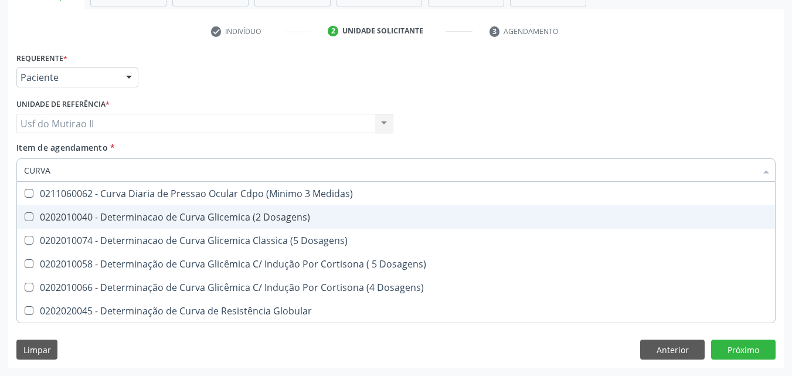
click at [134, 213] on div "0202010040 - Determinacao de Curva Glicemica (2 Dosagens)" at bounding box center [396, 216] width 744 height 9
checkbox Dosagens\) "true"
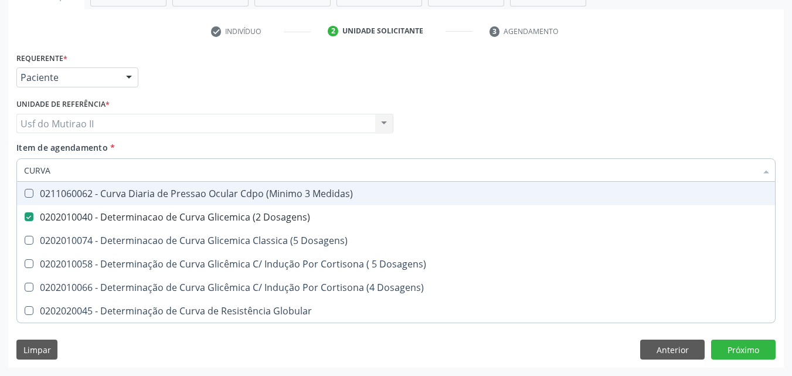
drag, startPoint x: 68, startPoint y: 166, endPoint x: 10, endPoint y: 178, distance: 59.2
click at [10, 178] on div "Requerente * Paciente Médico(a) Enfermeiro(a) Paciente Nenhum resultado encontr…" at bounding box center [395, 208] width 775 height 318
type input "T"
checkbox Dosagens\) "false"
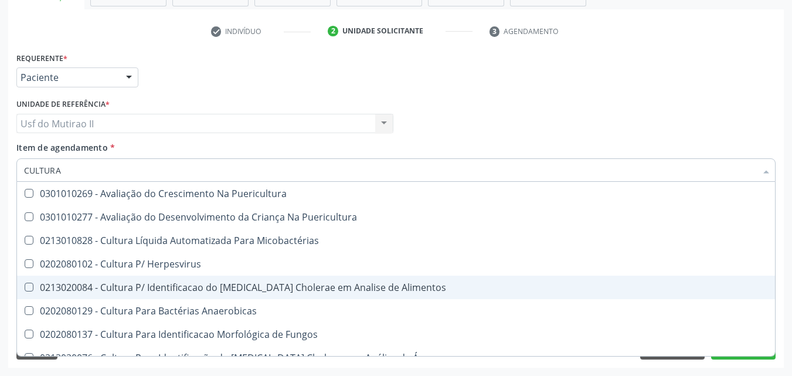
scroll to position [59, 0]
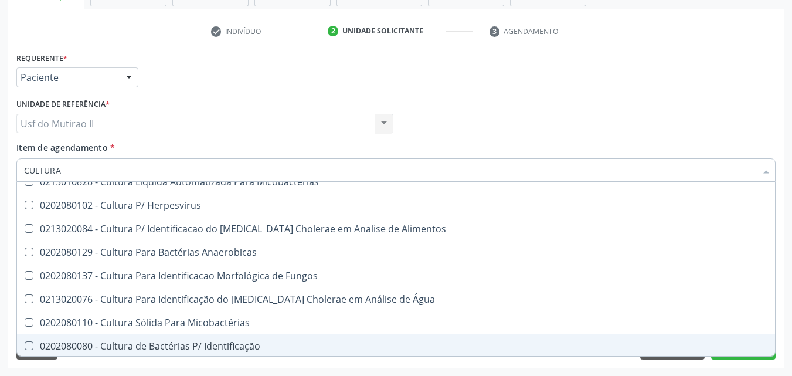
click at [144, 345] on div "0202080080 - Cultura de Bactérias P/ Identificação" at bounding box center [396, 345] width 744 height 9
checkbox Identificação "true"
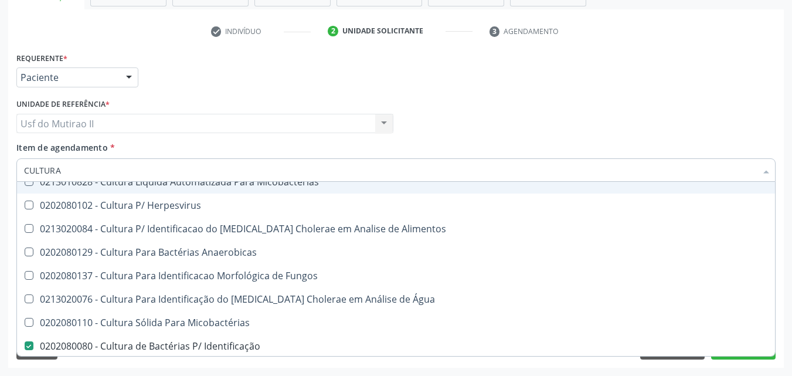
drag, startPoint x: 74, startPoint y: 174, endPoint x: 9, endPoint y: 165, distance: 66.2
click at [9, 165] on div "Requerente * Paciente Médico(a) Enfermeiro(a) Paciente Nenhum resultado encontr…" at bounding box center [395, 208] width 775 height 318
checkbox Identificação "false"
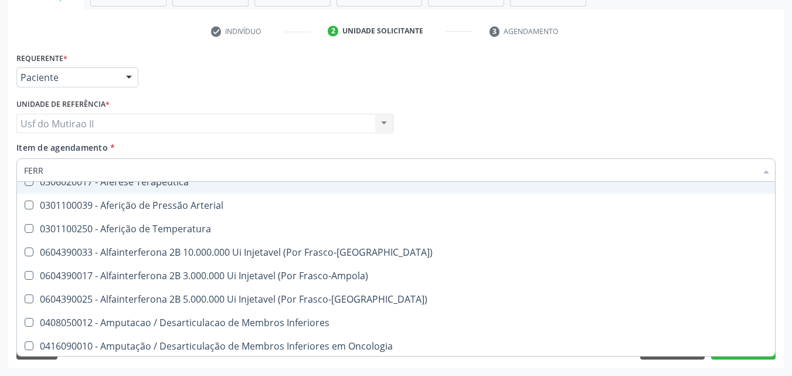
scroll to position [38, 0]
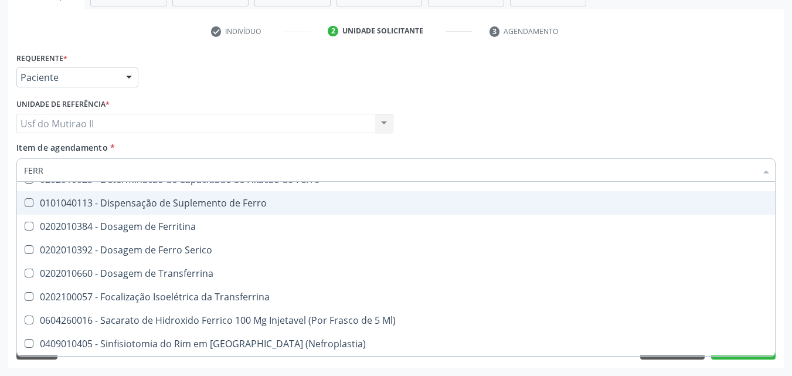
type input "FERRO"
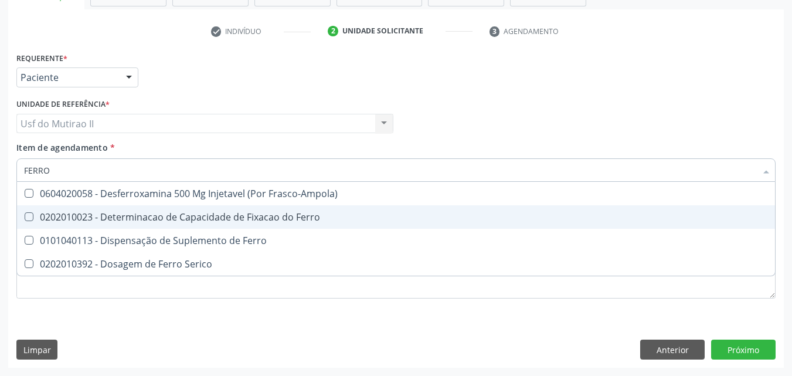
scroll to position [0, 0]
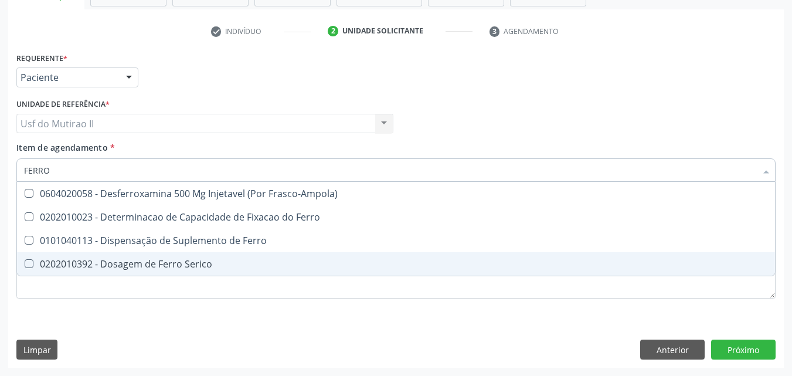
drag, startPoint x: 177, startPoint y: 264, endPoint x: 145, endPoint y: 227, distance: 49.5
click at [176, 264] on div "0202010392 - Dosagem de Ferro Serico" at bounding box center [396, 263] width 744 height 9
checkbox Serico "true"
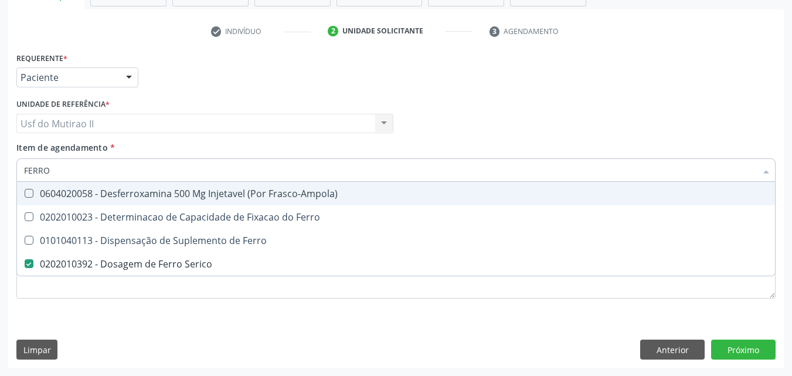
drag, startPoint x: 64, startPoint y: 174, endPoint x: 15, endPoint y: 171, distance: 49.4
click at [15, 171] on div "Item de agendamento * FERRO Desfazer seleção 0604020058 - Desferroxamina 500 Mg…" at bounding box center [395, 163] width 765 height 45
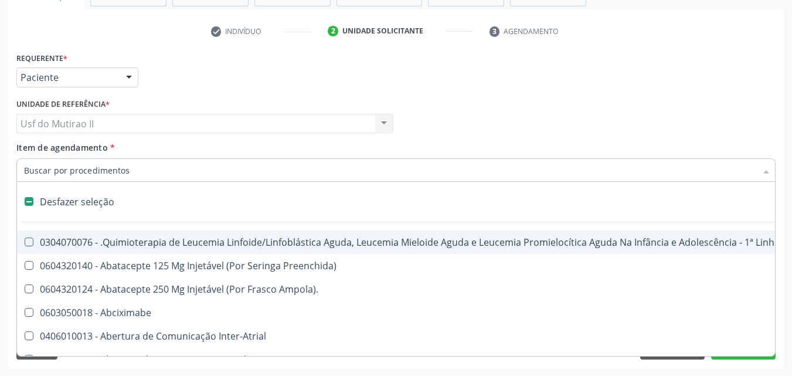
checkbox Abciximabe "false"
type input "H"
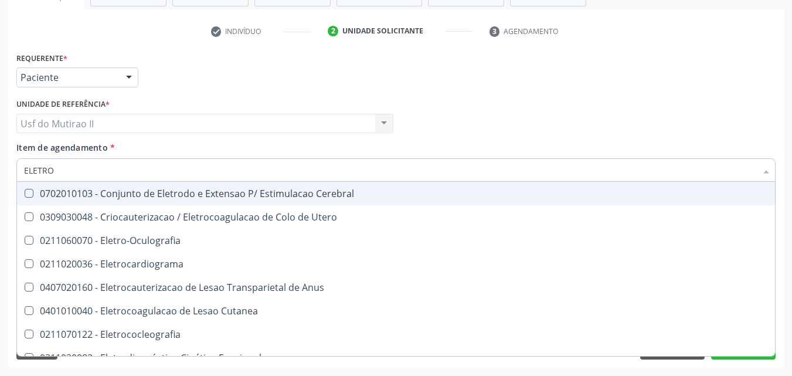
type input "ELETROF"
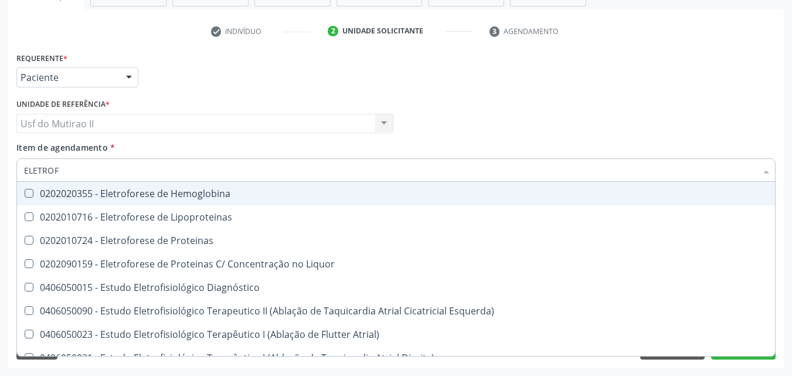
click at [210, 194] on div "0202020355 - Eletroforese de Hemoglobina" at bounding box center [443, 193] width 839 height 9
checkbox Hemoglobina "true"
type input "ELETRO"
checkbox Hemoglobina "false"
checkbox Proteinas "true"
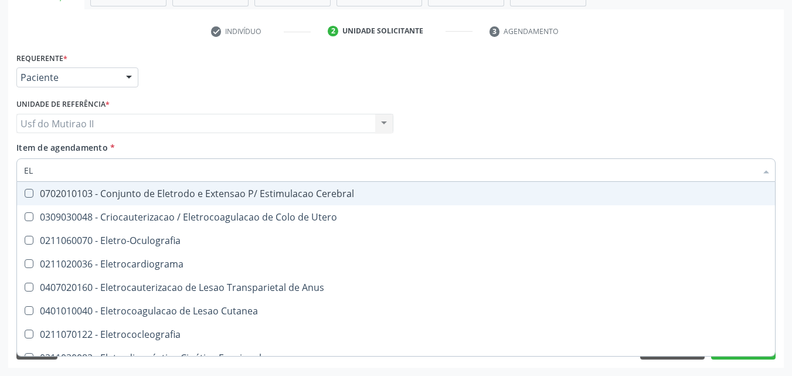
type input "E"
checkbox Hemoglobina "false"
checkbox Proteinas "false"
checkbox Unica "false"
checkbox Esquerdas\) "false"
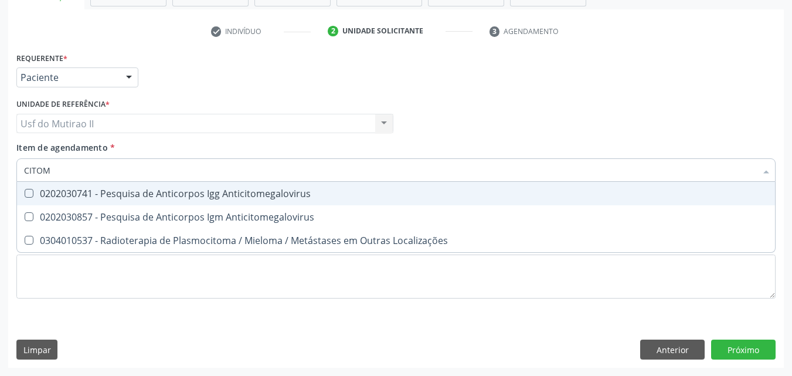
type input "CITOME"
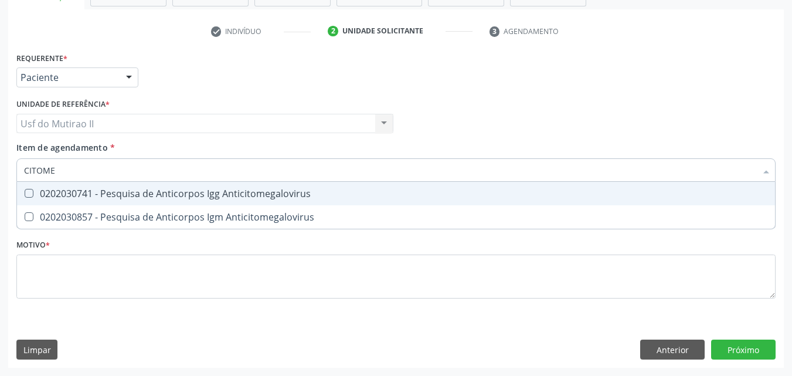
click at [210, 194] on div "0202030741 - Pesquisa de Anticorpos Igg Anticitomegalovirus" at bounding box center [396, 193] width 744 height 9
checkbox Anticitomegalovirus "true"
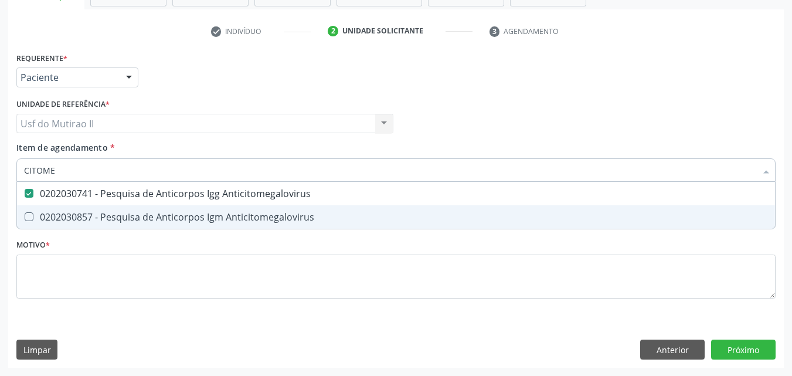
click at [227, 219] on div "0202030857 - Pesquisa de Anticorpos Igm Anticitomegalovirus" at bounding box center [396, 216] width 744 height 9
checkbox Anticitomegalovirus "true"
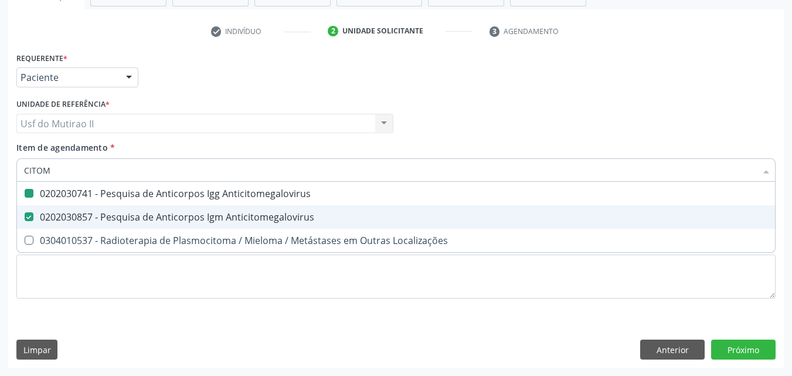
type input "CITO"
checkbox Anticitomegalovirus "false"
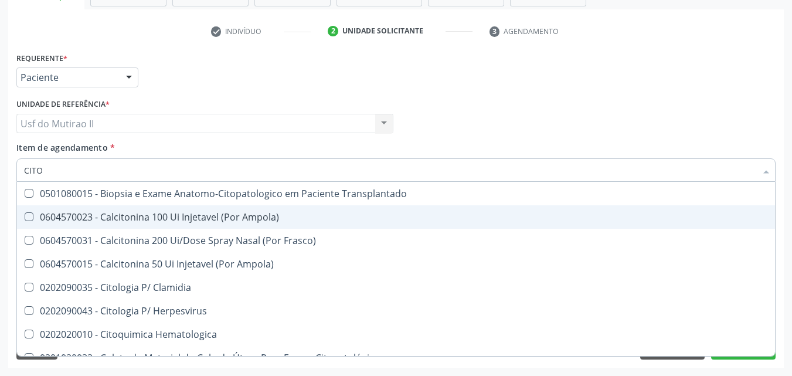
type input "CIT"
checkbox Anticitomegalovirus "false"
type input "C"
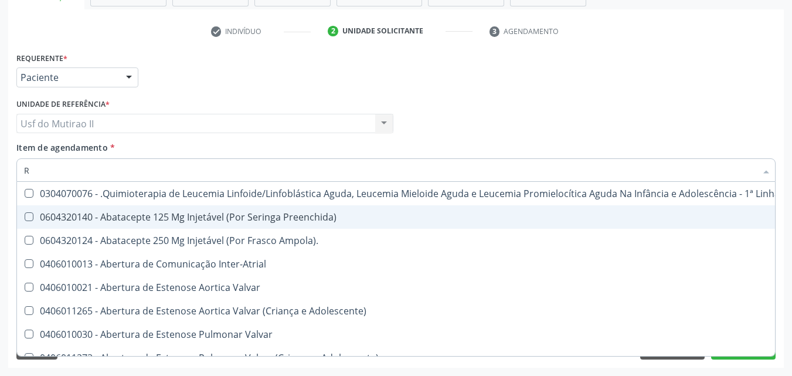
type input "RU"
checkbox Urina "true"
checkbox Adolescente\) "true"
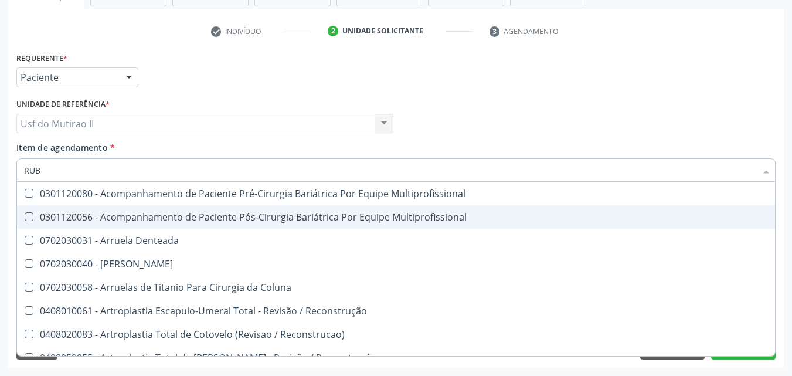
type input "RUBE"
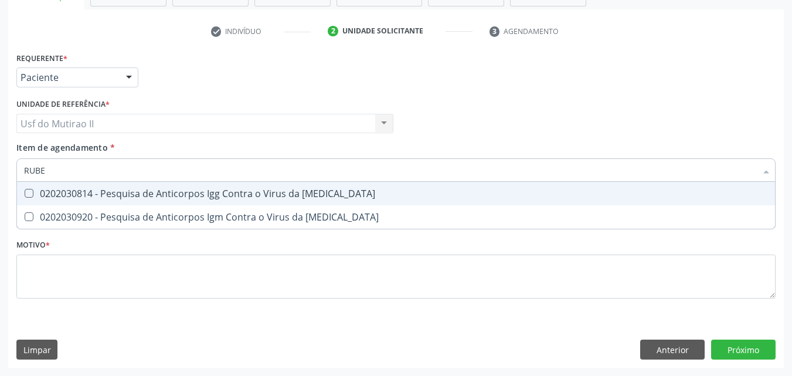
click at [232, 202] on span "0202030814 - Pesquisa de Anticorpos Igg Contra o Virus da [MEDICAL_DATA]" at bounding box center [396, 193] width 758 height 23
checkbox Rubeola "true"
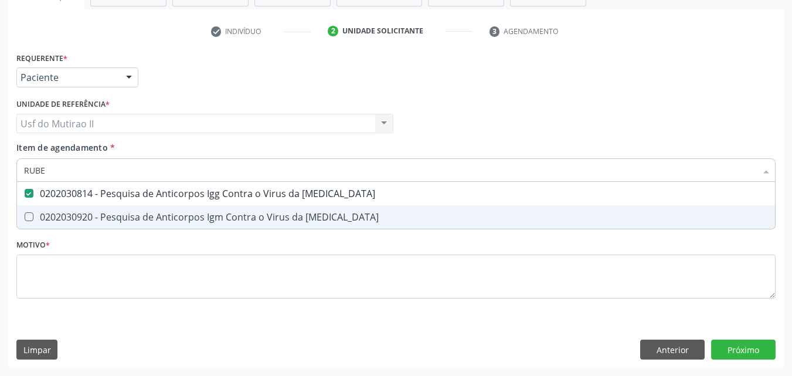
click at [231, 222] on div "0202030920 - Pesquisa de Anticorpos Igm Contra o Virus da [MEDICAL_DATA]" at bounding box center [396, 216] width 744 height 9
checkbox Rubeola "true"
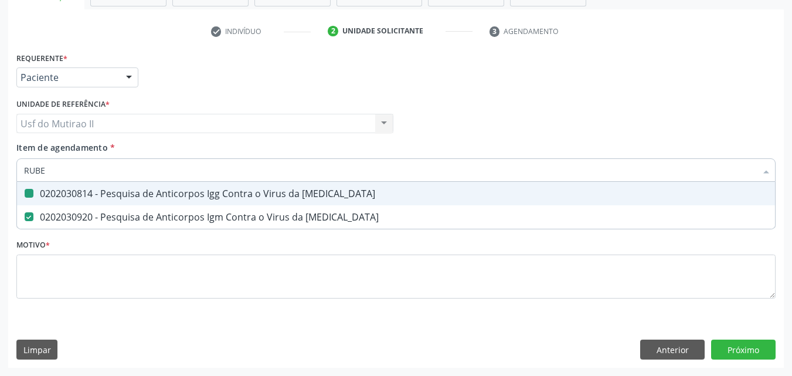
type input "RUB"
checkbox Rubeola "false"
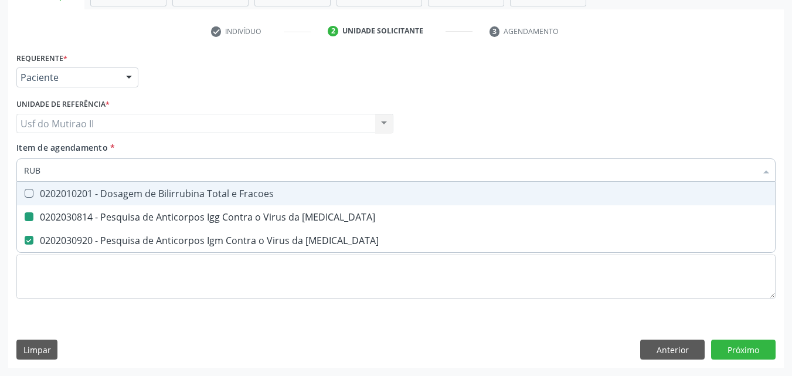
type input "RU"
checkbox Rubeola "false"
type input "R"
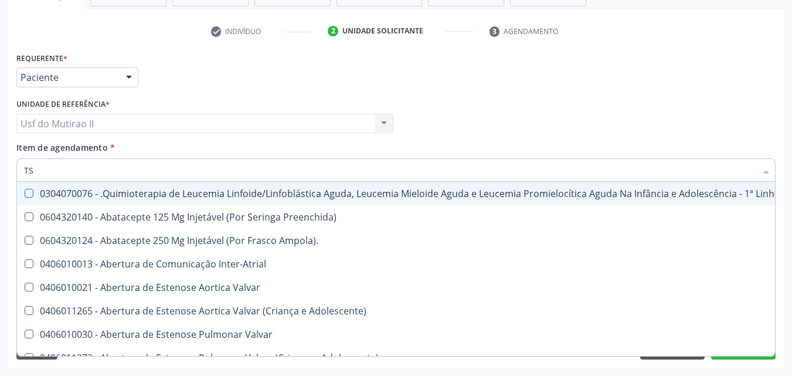
type input "TSH"
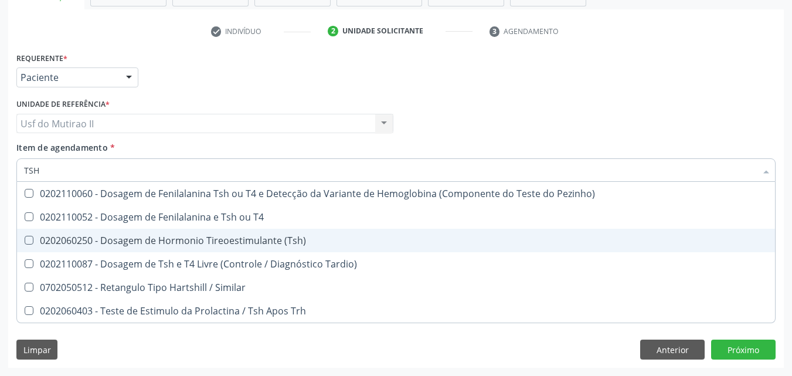
click at [154, 237] on div "0202060250 - Dosagem de Hormonio Tireoestimulante (Tsh)" at bounding box center [396, 240] width 744 height 9
checkbox \(Tsh\) "true"
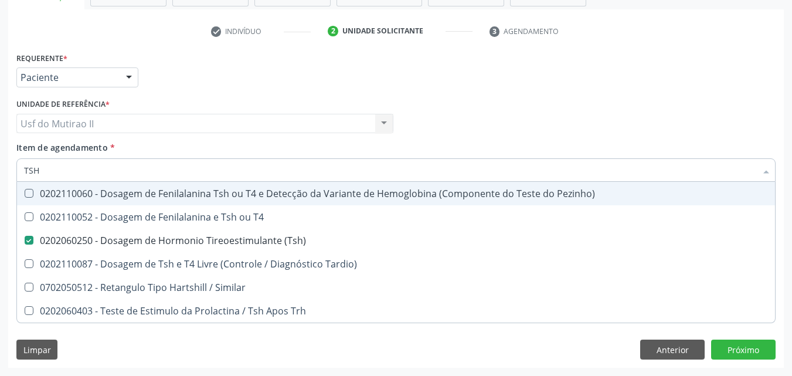
click at [101, 171] on input "TSH" at bounding box center [390, 169] width 732 height 23
type input "TS"
checkbox \(Tsh\) "false"
checkbox Tardio\) "true"
type input "T"
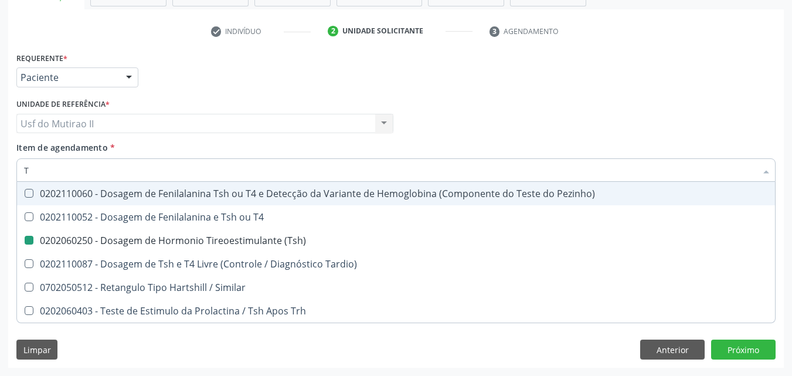
checkbox Tardio\) "false"
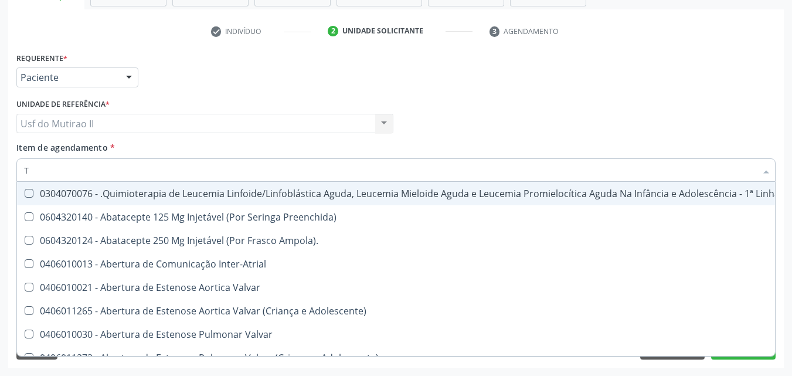
type input "T4"
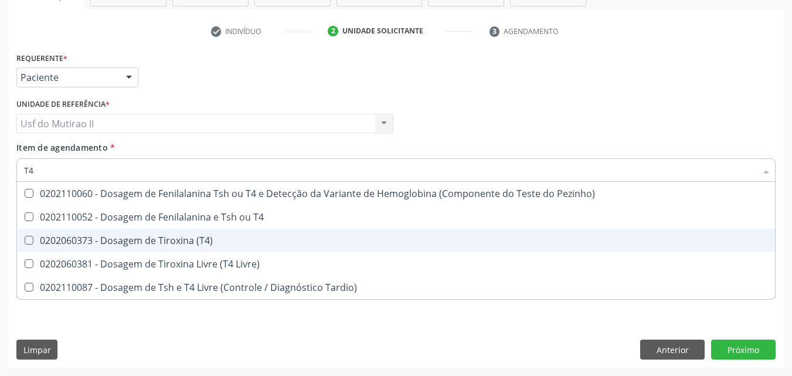
click at [136, 229] on span "0202060373 - Dosagem de Tiroxina (T4)" at bounding box center [396, 240] width 758 height 23
checkbox \(T4\) "true"
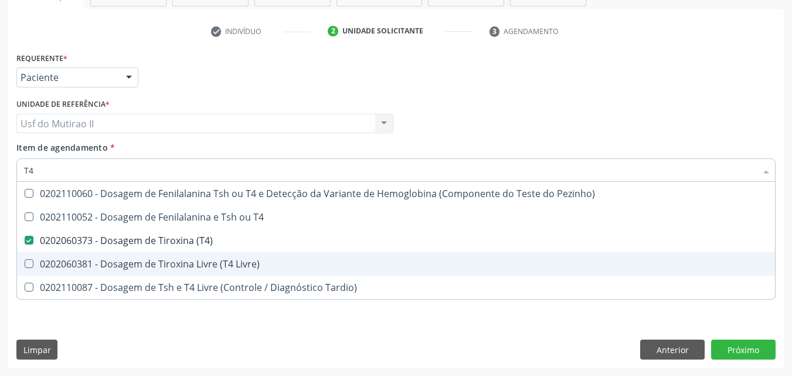
click at [142, 257] on span "0202060381 - Dosagem de Tiroxina Livre (T4 Livre)" at bounding box center [396, 263] width 758 height 23
checkbox Livre\) "true"
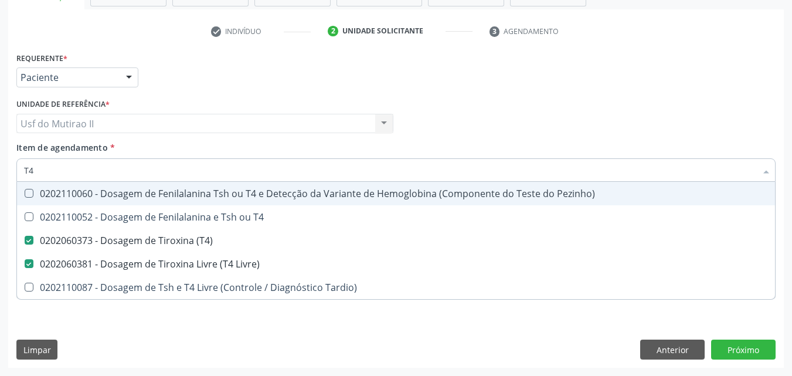
click at [191, 345] on div "Requerente * Paciente Médico(a) Enfermeiro(a) Paciente Nenhum resultado encontr…" at bounding box center [395, 208] width 775 height 318
checkbox T4 "true"
checkbox Tardio\) "true"
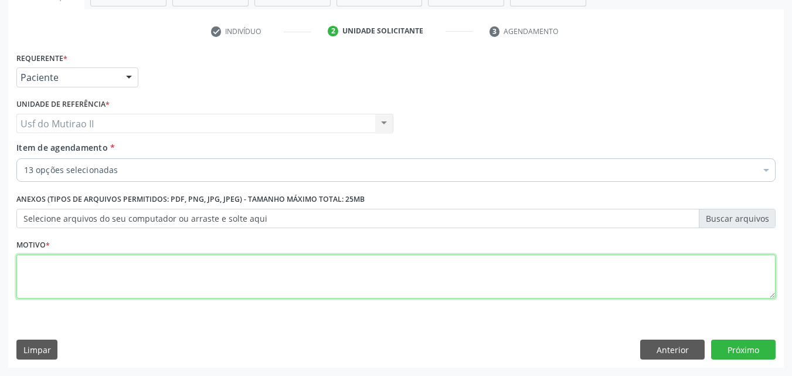
click at [132, 281] on textarea at bounding box center [395, 276] width 759 height 45
type textarea "."
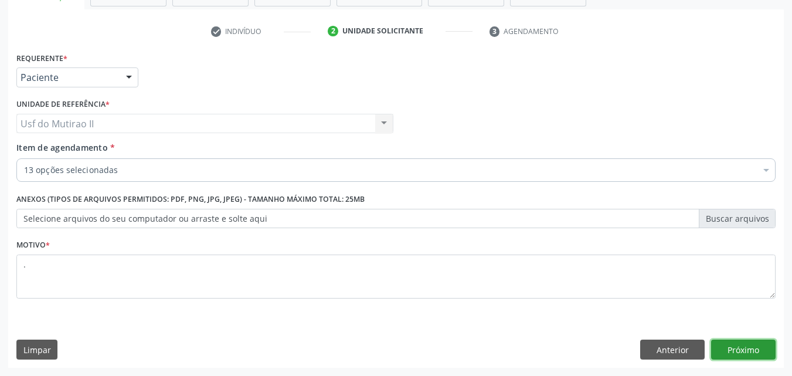
click at [741, 349] on button "Próximo" at bounding box center [743, 349] width 64 height 20
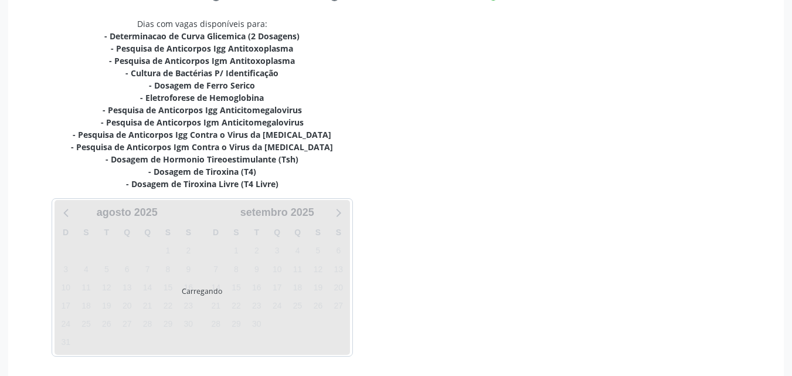
scroll to position [282, 0]
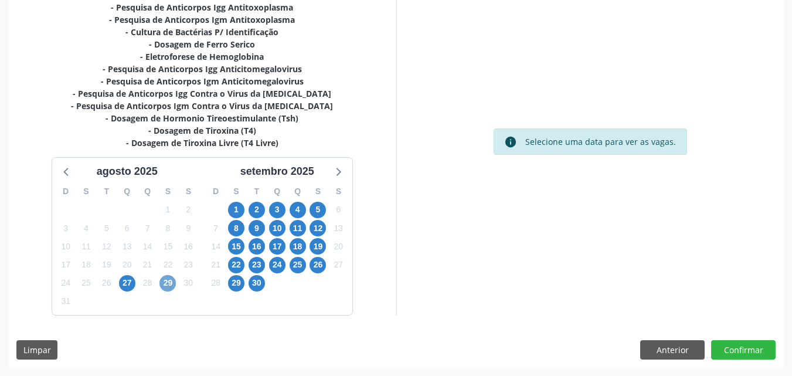
click at [164, 281] on span "29" at bounding box center [167, 283] width 16 height 16
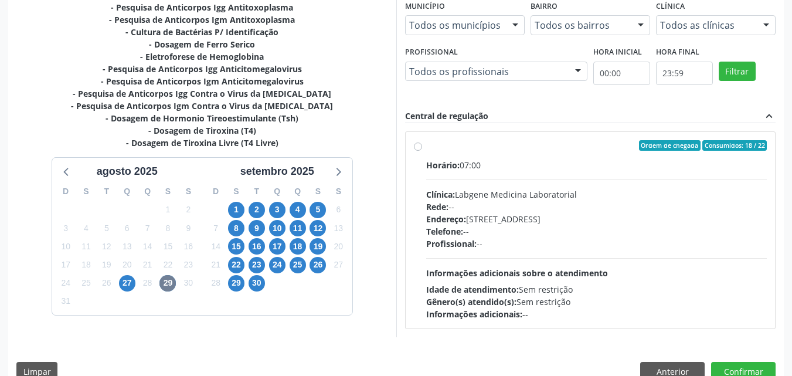
click at [435, 189] on span "Clínica:" at bounding box center [440, 194] width 29 height 11
click at [422, 151] on input "Ordem de chegada Consumidos: 18 / 22 Horário: 07:00 Clínica: Labgene Medicina L…" at bounding box center [418, 145] width 8 height 11
radio input "true"
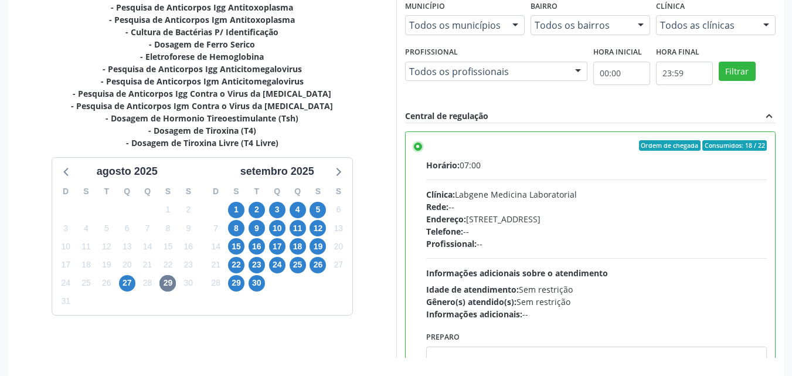
scroll to position [325, 0]
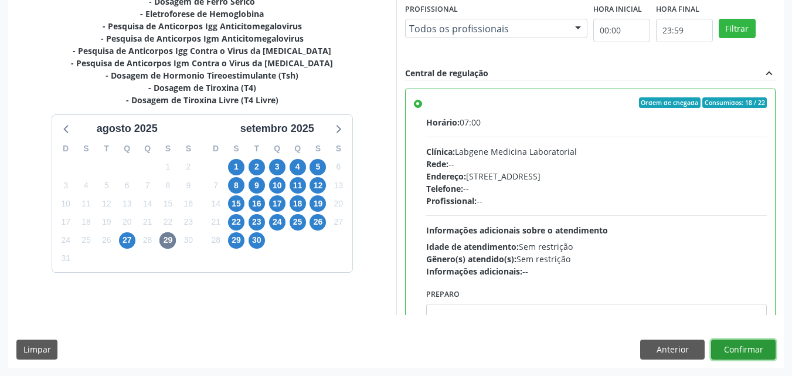
click at [737, 340] on button "Confirmar" at bounding box center [743, 349] width 64 height 20
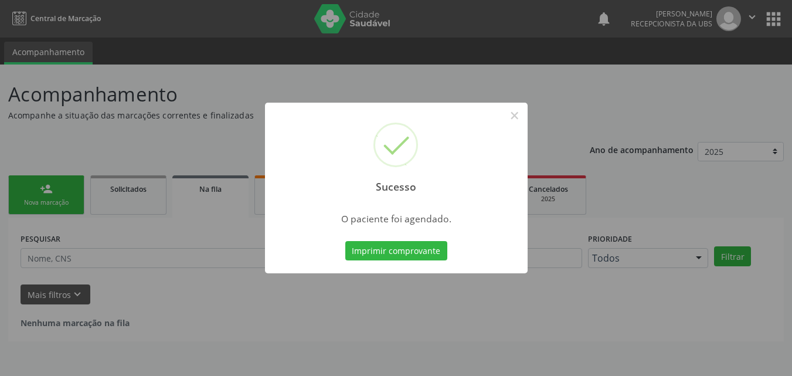
scroll to position [0, 0]
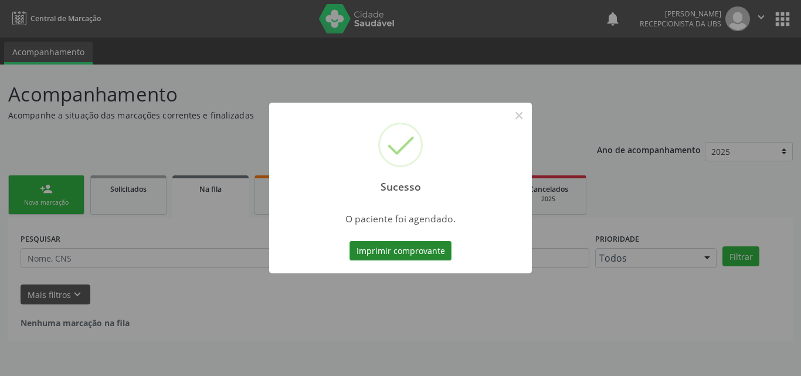
click at [425, 256] on button "Imprimir comprovante" at bounding box center [400, 251] width 102 height 20
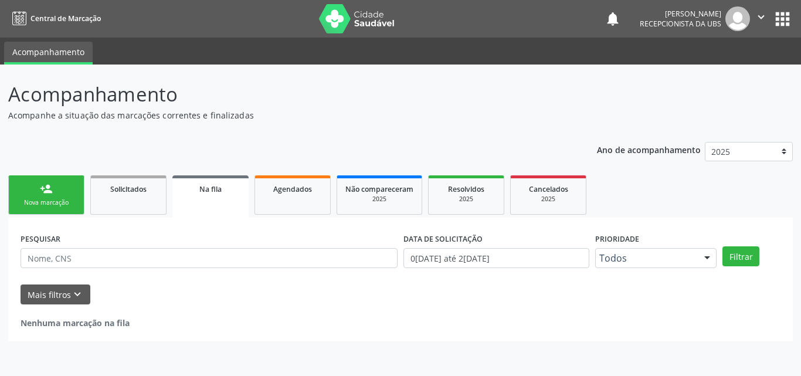
click at [38, 176] on link "person_add Nova marcação" at bounding box center [46, 194] width 76 height 39
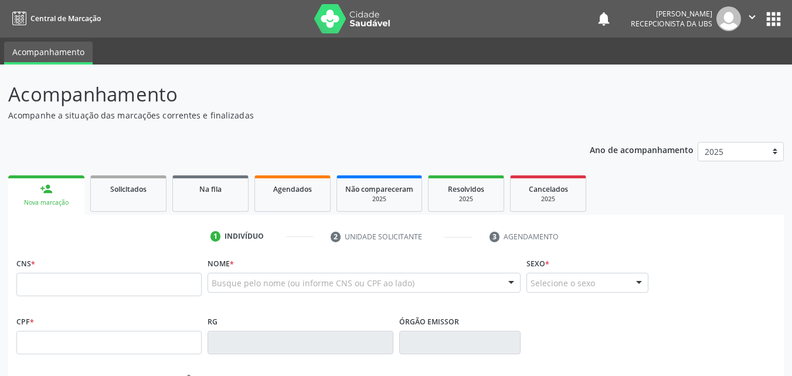
click at [43, 192] on div "person_add" at bounding box center [46, 188] width 13 height 13
click at [69, 277] on input "text" at bounding box center [108, 284] width 185 height 23
paste input "898 0029 9302 3952"
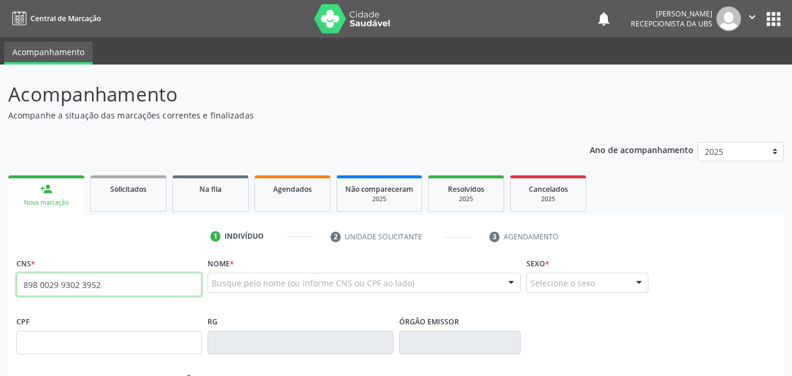
type input "898 0029 9302 3952"
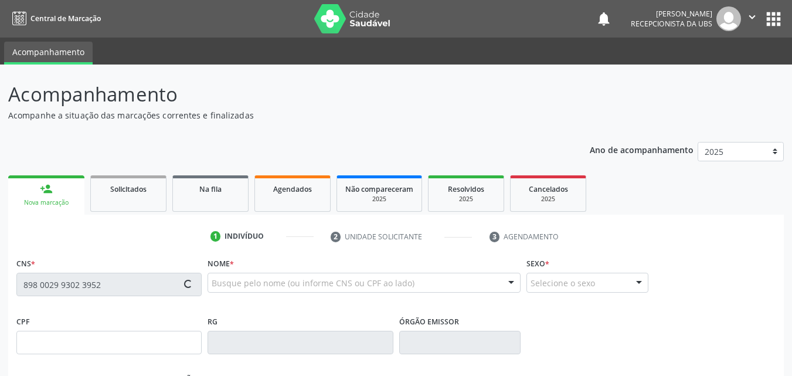
type input "169.023.704-00"
type input "08/08/2004"
type input "Neuraci Francisca de Lima"
type input "(87) 98141-0598"
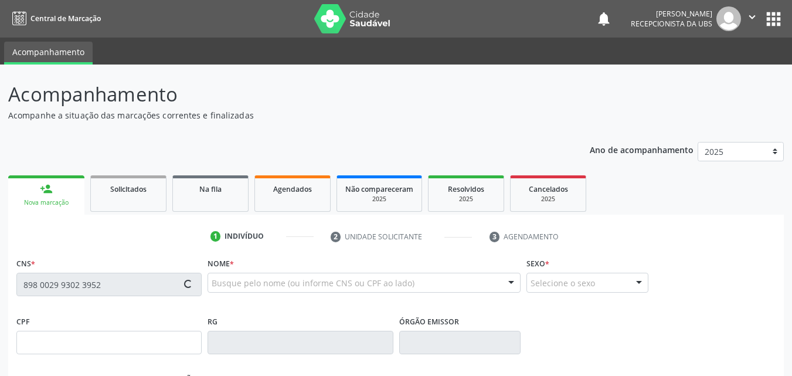
type input "471.315.784-87"
type input "201"
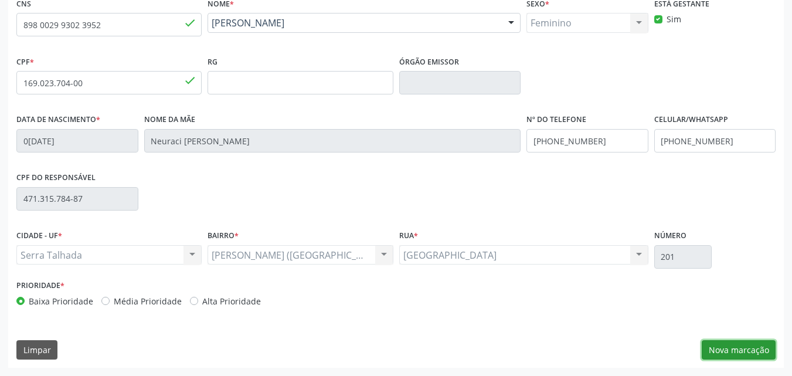
click at [714, 350] on button "Nova marcação" at bounding box center [738, 350] width 74 height 20
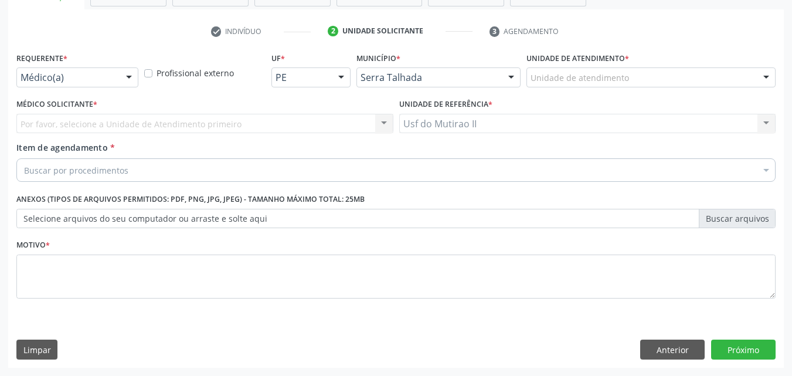
scroll to position [205, 0]
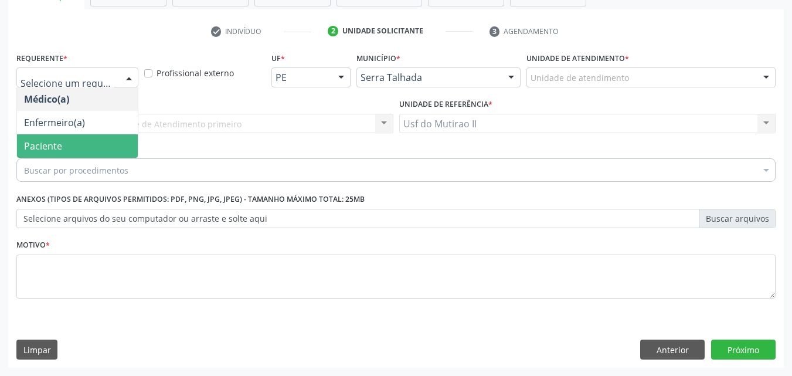
click at [66, 138] on span "Paciente" at bounding box center [77, 145] width 121 height 23
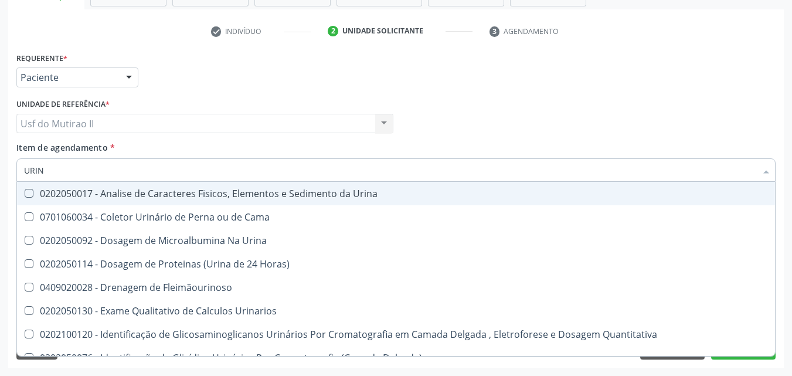
type input "URINA"
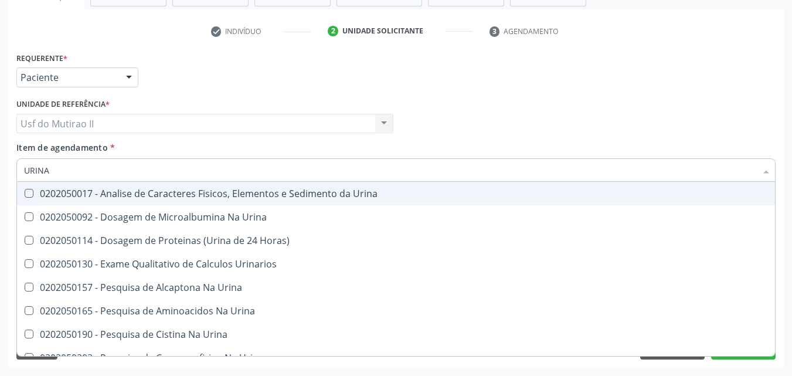
click at [108, 195] on div "0202050017 - Analise de Caracteres Fisicos, Elementos e Sedimento da Urina" at bounding box center [396, 193] width 744 height 9
checkbox Urina "true"
drag, startPoint x: 96, startPoint y: 174, endPoint x: 20, endPoint y: 154, distance: 78.7
click at [21, 154] on div "Item de agendamento * URINA Desfazer seleção 0202050017 - Analise de Caracteres…" at bounding box center [395, 159] width 759 height 37
checkbox Urina "false"
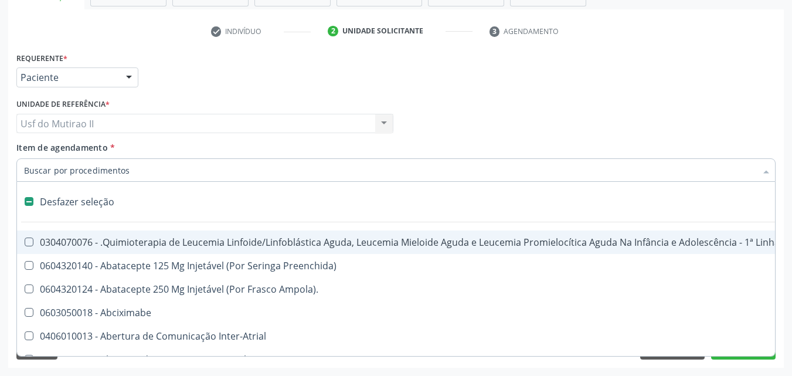
type input "H"
checkbox Urina "false"
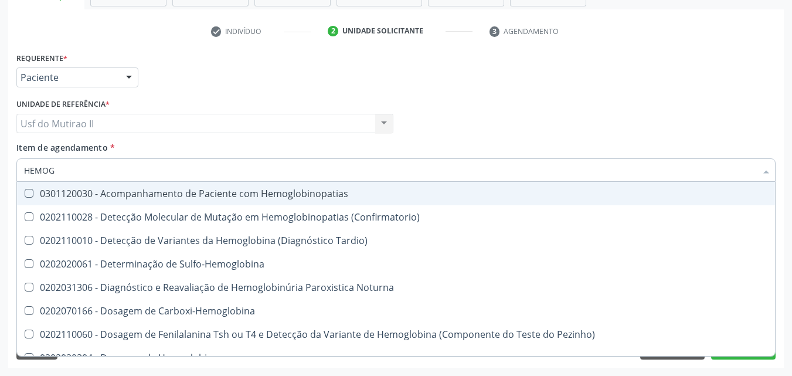
type input "HEMOGR"
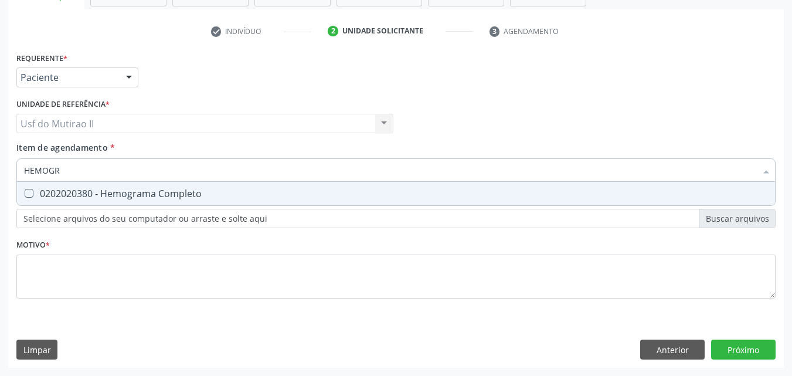
click at [120, 190] on div "0202020380 - Hemograma Completo" at bounding box center [396, 193] width 744 height 9
checkbox Completo "true"
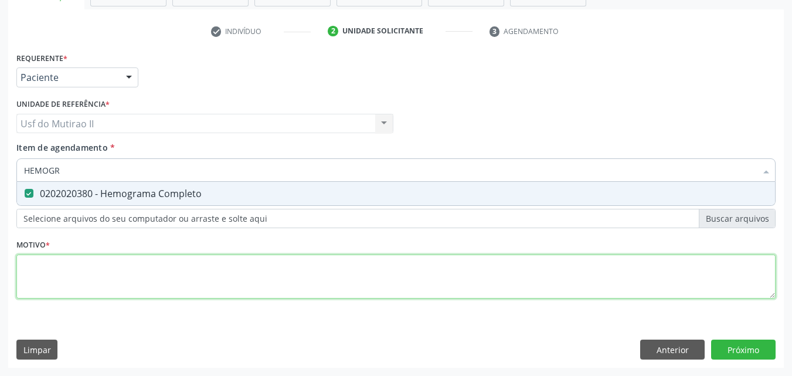
click at [105, 274] on div "Requerente * Paciente Médico(a) Enfermeiro(a) Paciente Nenhum resultado encontr…" at bounding box center [395, 181] width 759 height 265
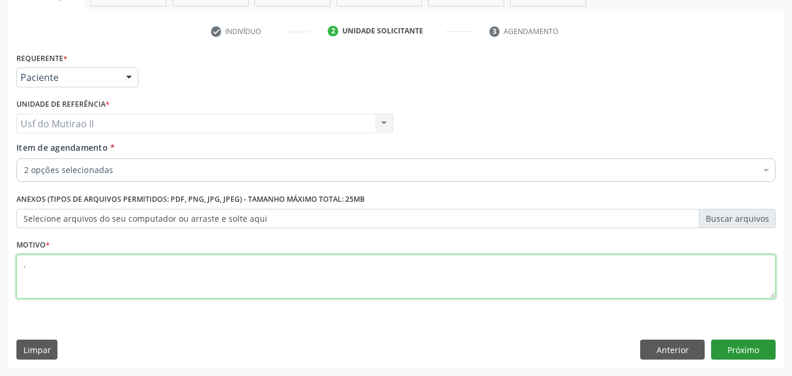
type textarea "."
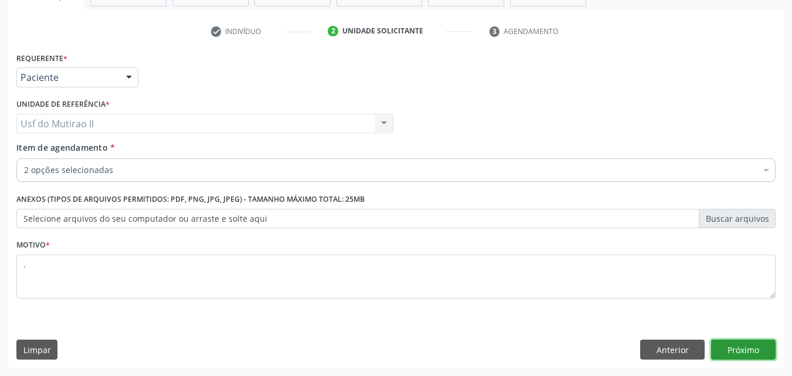
click at [757, 348] on button "Próximo" at bounding box center [743, 349] width 64 height 20
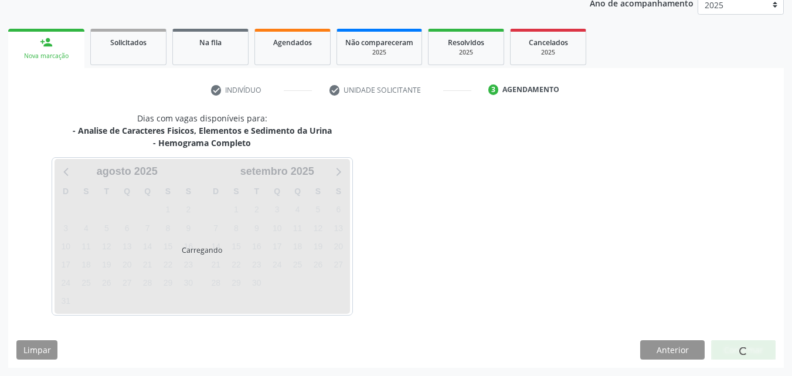
scroll to position [147, 0]
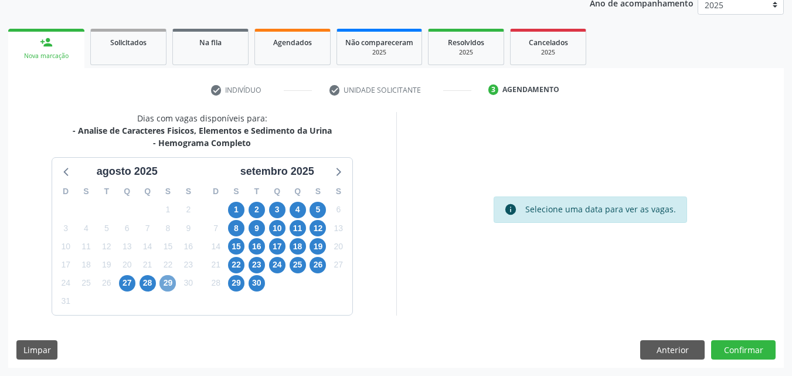
click at [169, 285] on span "29" at bounding box center [167, 283] width 16 height 16
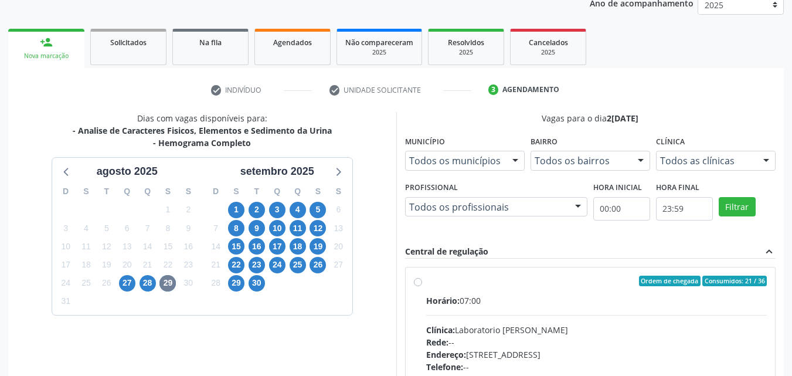
click at [490, 277] on div "Ordem de chegada Consumidos: 21 / 36" at bounding box center [596, 280] width 341 height 11
click at [422, 277] on input "Ordem de chegada Consumidos: 21 / 36 Horário: 07:00 Clínica: Laboratorio Jose P…" at bounding box center [418, 280] width 8 height 11
radio input "true"
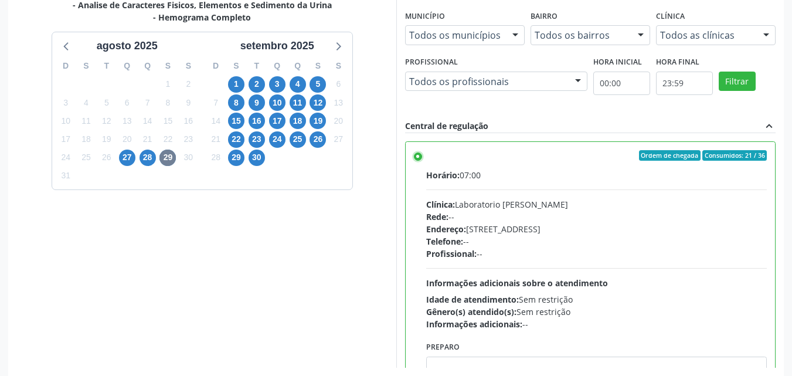
scroll to position [325, 0]
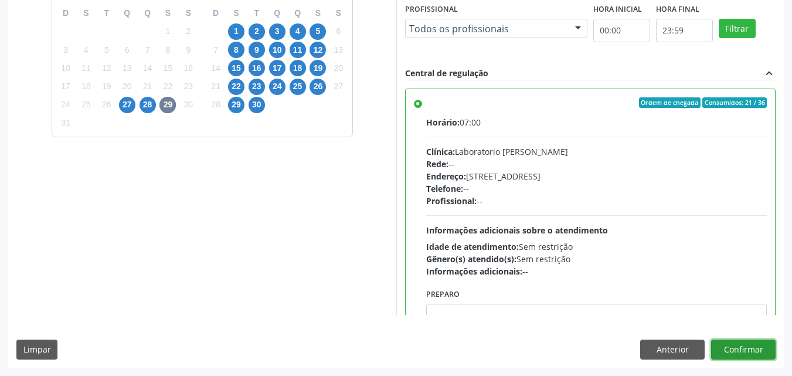
click at [730, 355] on button "Confirmar" at bounding box center [743, 349] width 64 height 20
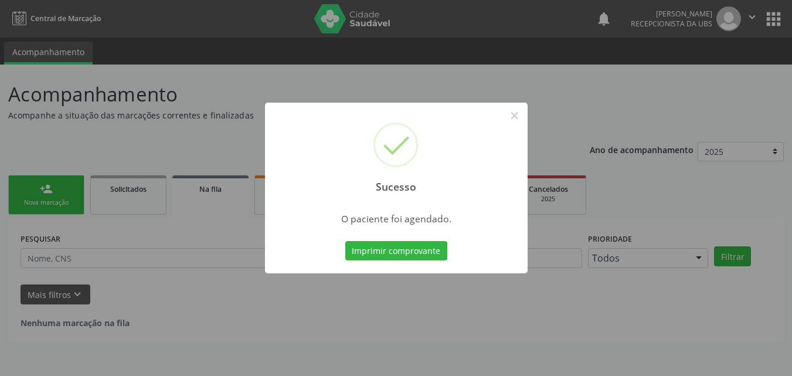
scroll to position [0, 0]
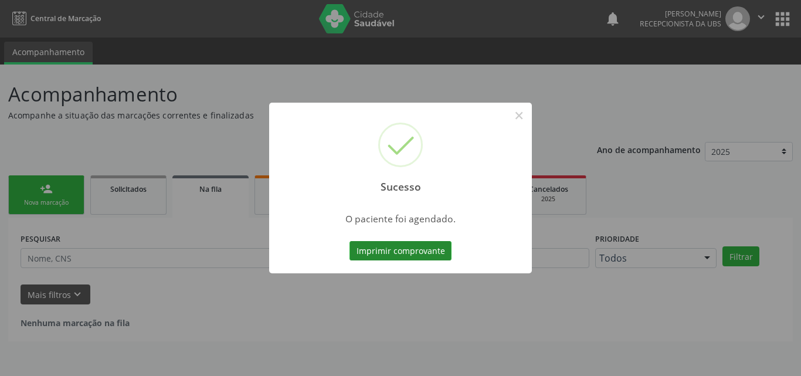
click at [421, 254] on button "Imprimir comprovante" at bounding box center [400, 251] width 102 height 20
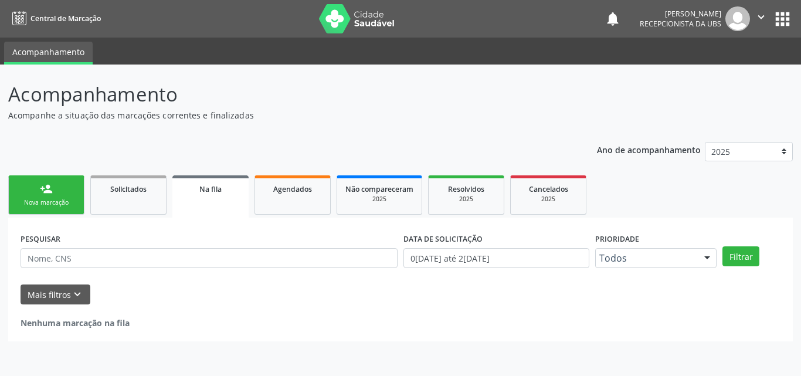
click at [36, 197] on link "person_add Nova marcação" at bounding box center [46, 194] width 76 height 39
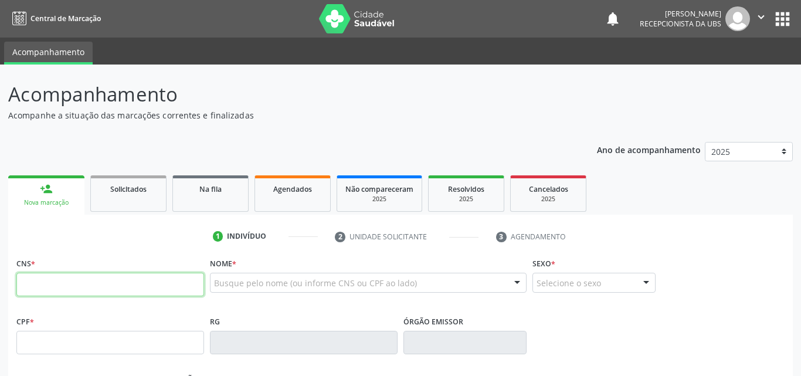
click at [67, 286] on input "text" at bounding box center [110, 284] width 188 height 23
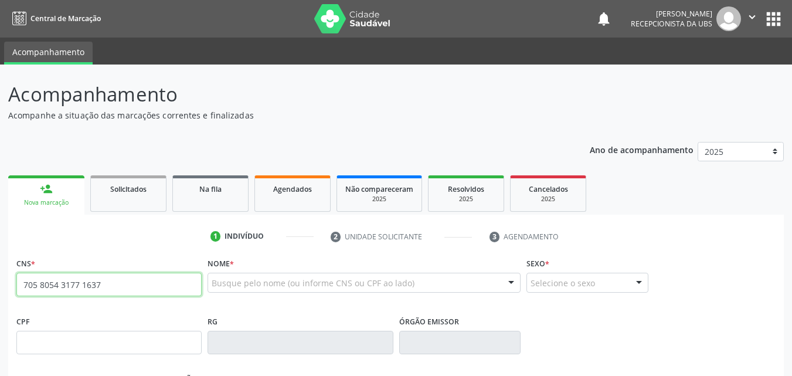
type input "705 8054 3177 1637"
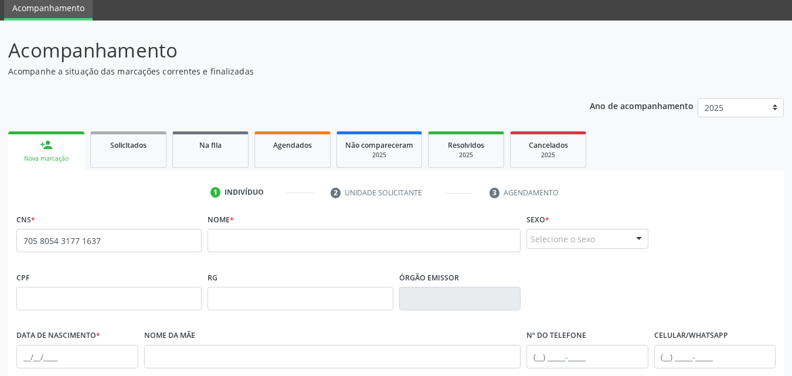
scroll to position [25, 0]
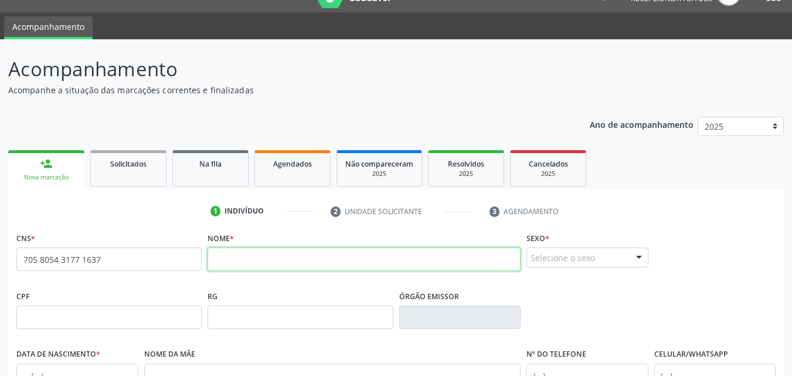
click at [227, 255] on input "text" at bounding box center [363, 258] width 313 height 23
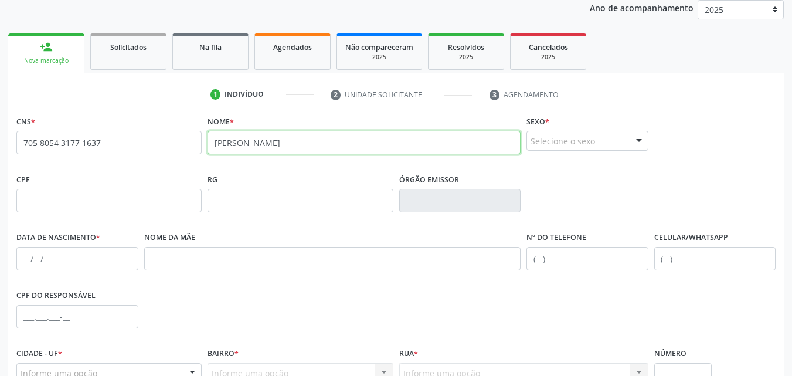
scroll to position [142, 0]
type input "NAIARA DA SILVA SOUZA"
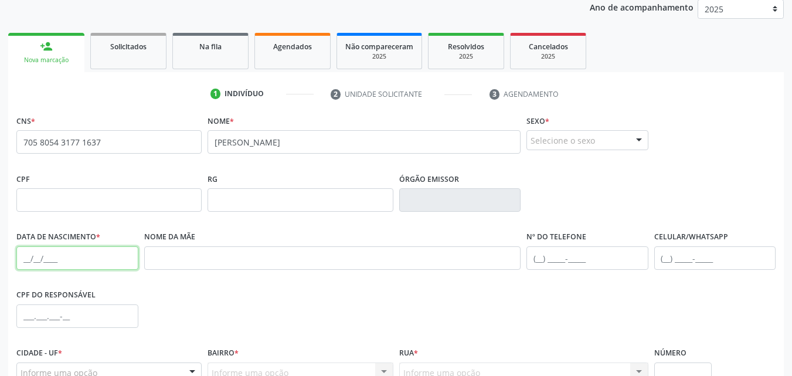
click at [24, 258] on input "text" at bounding box center [77, 257] width 122 height 23
type input "10/04/1993"
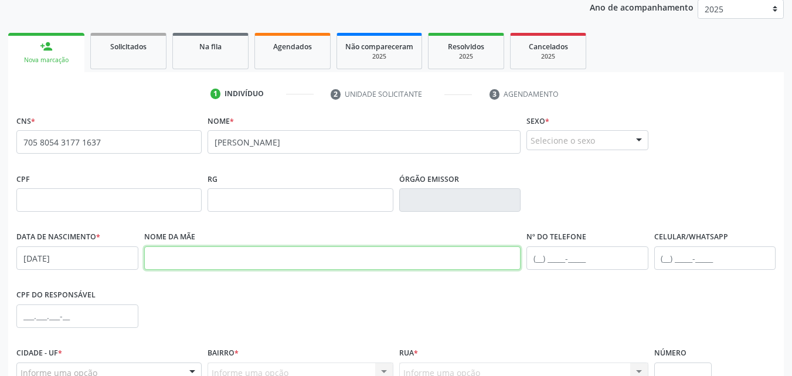
click at [217, 256] on input "text" at bounding box center [332, 257] width 377 height 23
type input "NEIDE MARIA DA SILVA SOUZA"
click at [539, 256] on input "text" at bounding box center [587, 257] width 122 height 23
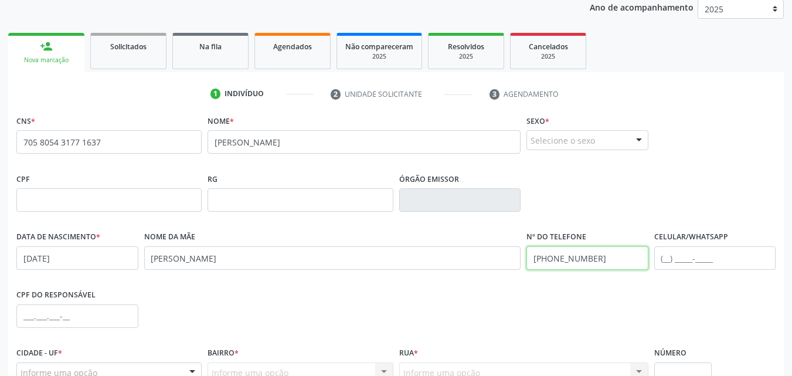
type input "(87) 9996-4480"
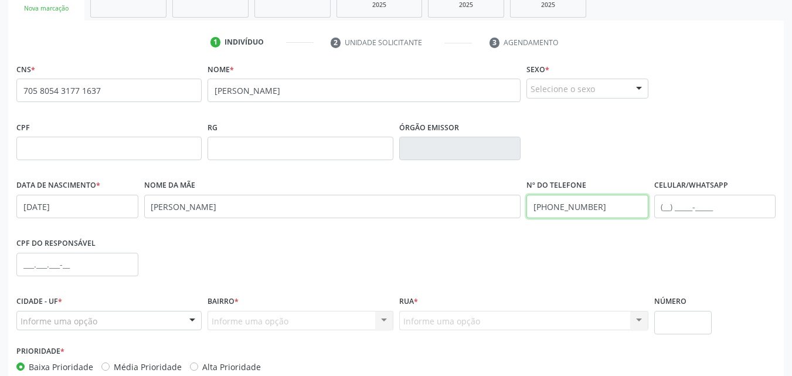
scroll to position [260, 0]
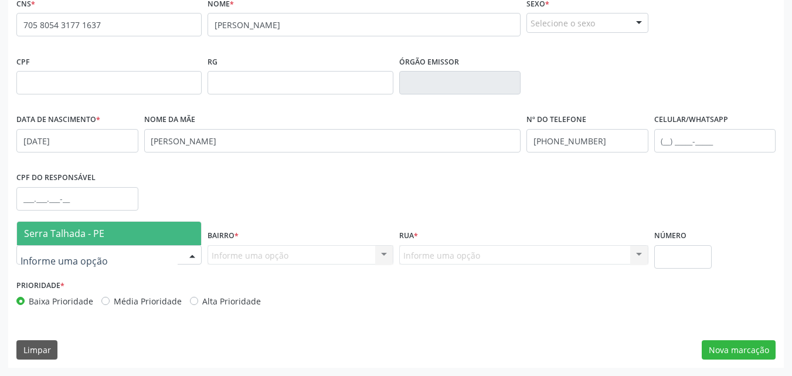
click at [78, 235] on span "Serra Talhada - PE" at bounding box center [64, 233] width 80 height 13
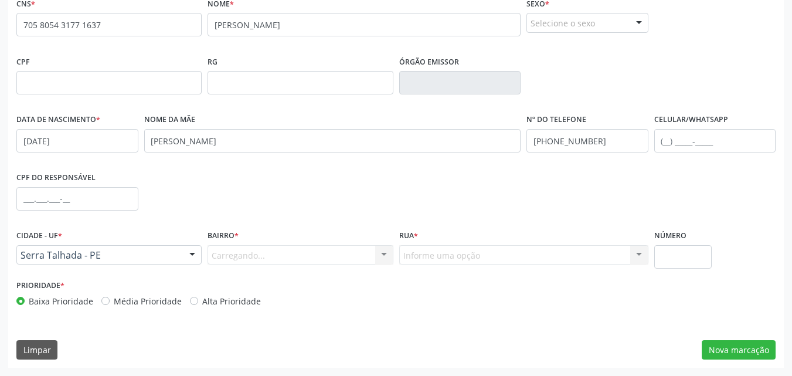
click at [277, 256] on div "Carregando... Nenhum resultado encontrado para: " " Nenhuma opção encontrada. D…" at bounding box center [299, 255] width 185 height 20
click at [312, 251] on div "Informe uma opção" at bounding box center [299, 255] width 185 height 20
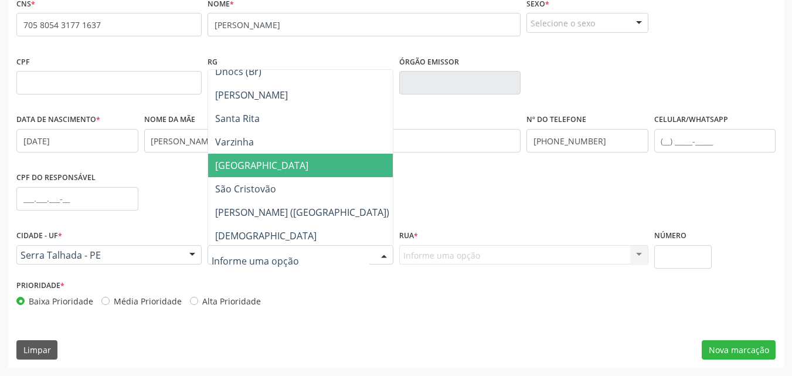
scroll to position [234, 0]
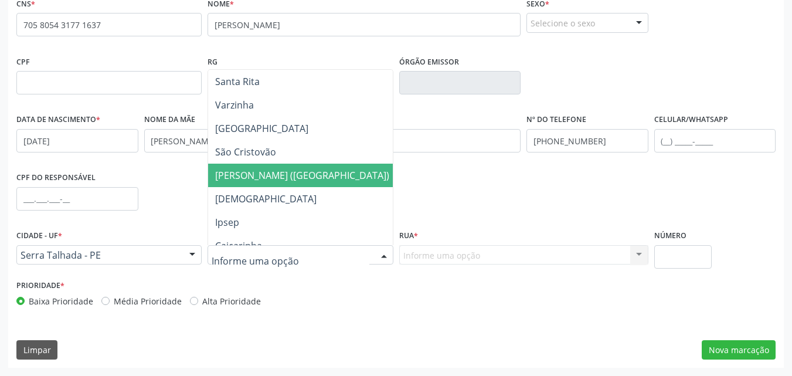
click at [258, 176] on span "[PERSON_NAME] ([GEOGRAPHIC_DATA])" at bounding box center [302, 175] width 174 height 13
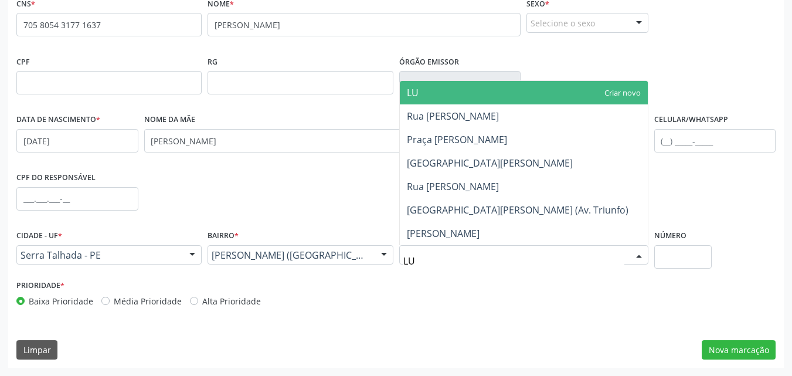
type input "LUI"
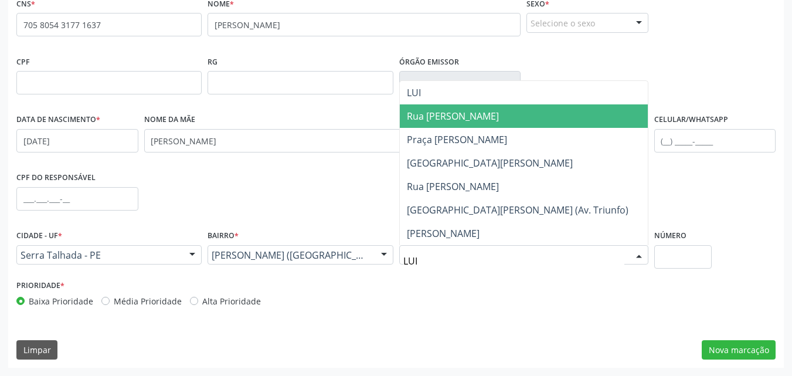
click at [465, 117] on span "Rua Luiz Ferreira de Magalhães" at bounding box center [453, 116] width 92 height 13
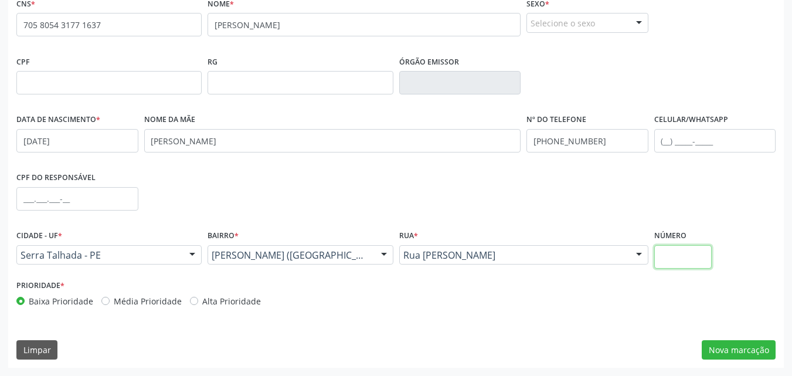
click at [674, 259] on input "text" at bounding box center [683, 256] width 58 height 23
type input "1580"
click at [731, 352] on button "Nova marcação" at bounding box center [738, 350] width 74 height 20
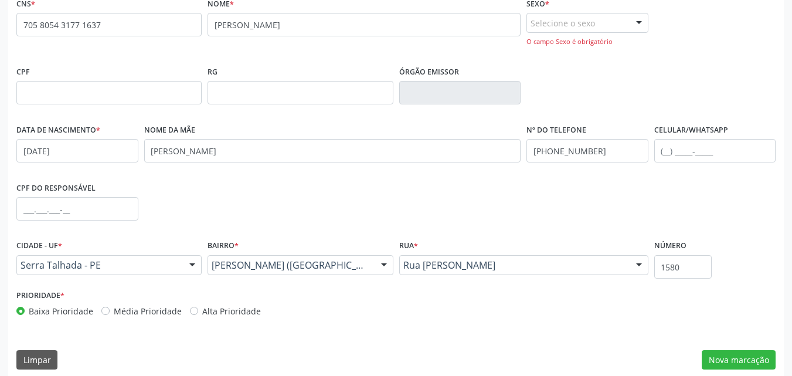
click at [598, 25] on div "Selecione o sexo" at bounding box center [587, 23] width 122 height 20
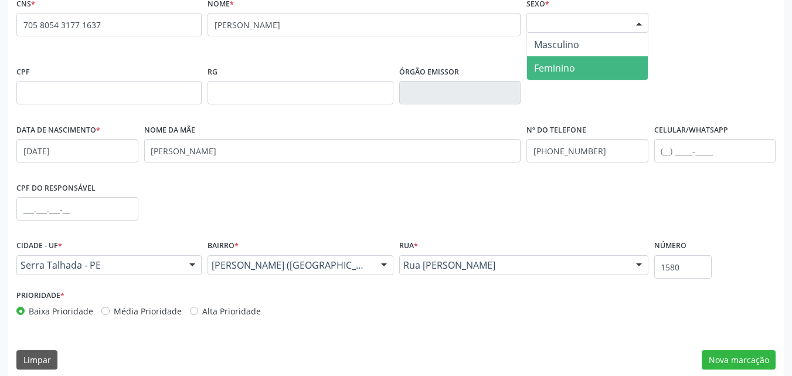
click at [547, 70] on span "Feminino" at bounding box center [554, 68] width 41 height 13
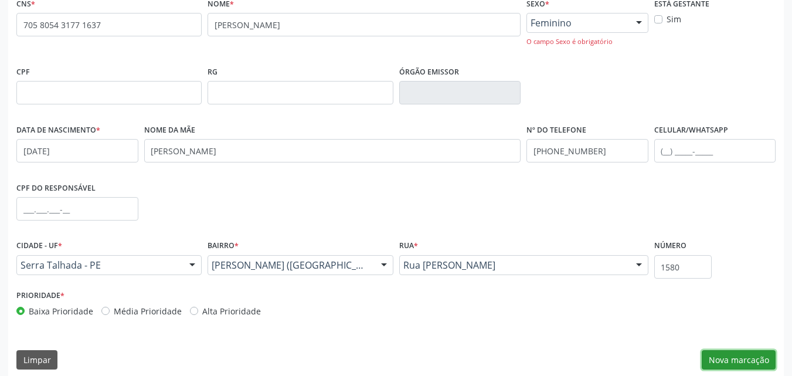
click at [738, 355] on button "Nova marcação" at bounding box center [738, 360] width 74 height 20
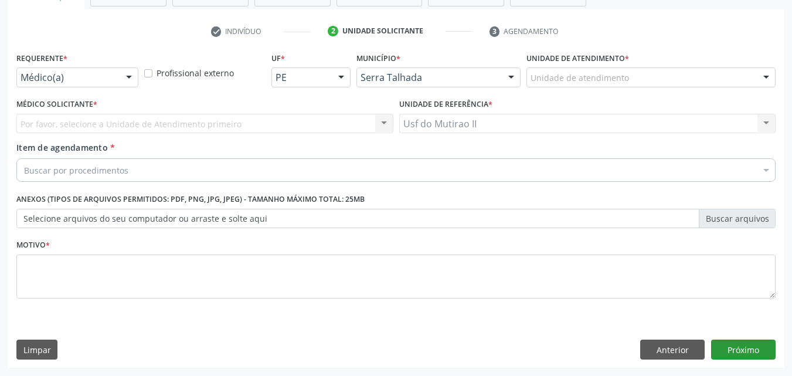
scroll to position [205, 0]
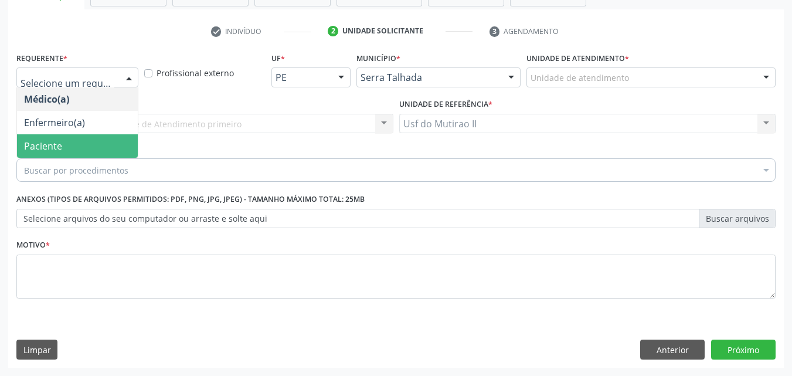
click at [85, 142] on span "Paciente" at bounding box center [77, 145] width 121 height 23
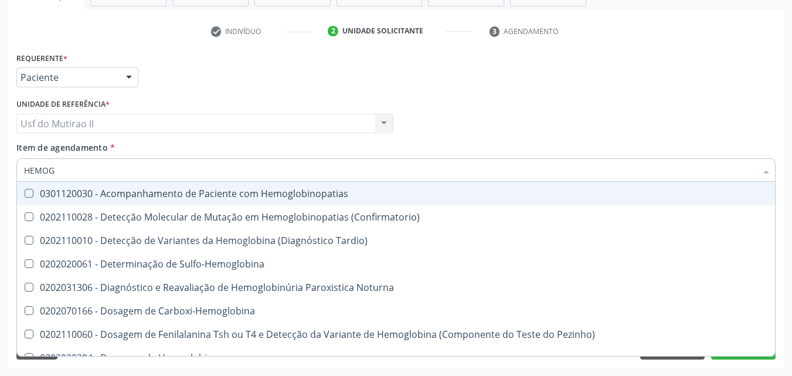
type input "HEMOGR"
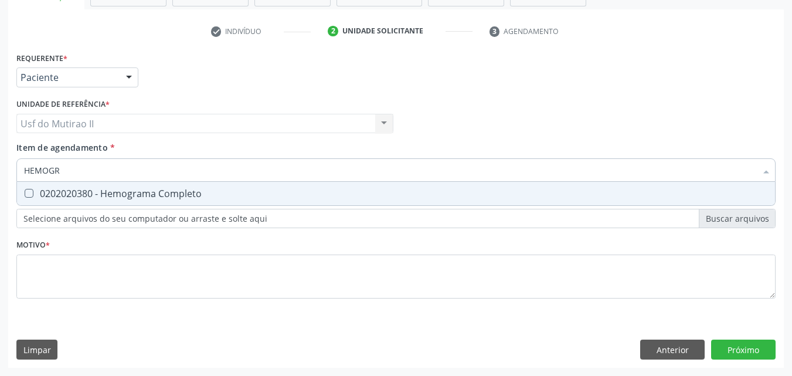
drag, startPoint x: 68, startPoint y: 171, endPoint x: 21, endPoint y: 173, distance: 47.5
click at [21, 173] on div "HEMOGR" at bounding box center [395, 169] width 759 height 23
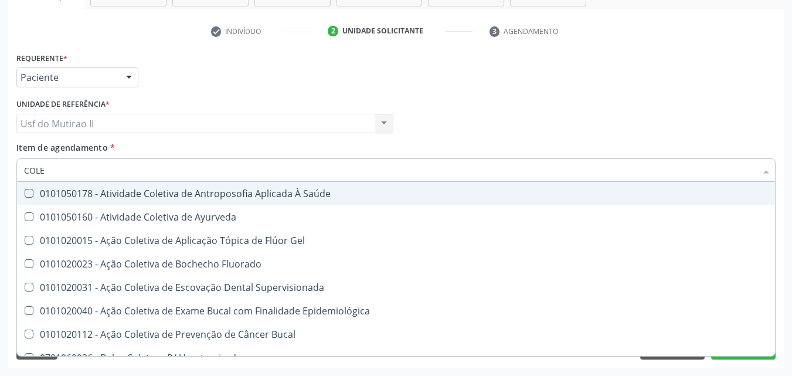
type input "COLES"
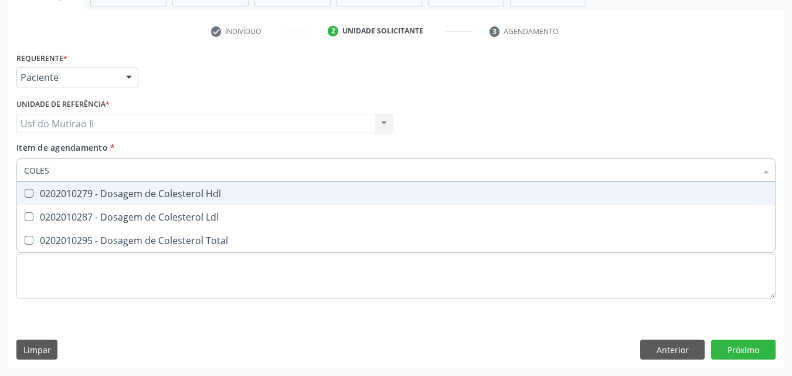
drag, startPoint x: 169, startPoint y: 189, endPoint x: 169, endPoint y: 201, distance: 11.7
click at [171, 189] on div "0202010279 - Dosagem de Colesterol Hdl" at bounding box center [396, 193] width 744 height 9
checkbox Hdl "true"
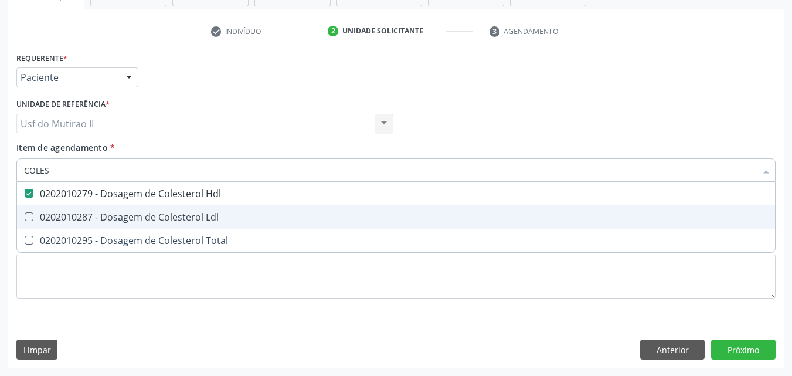
click at [168, 212] on span "0202010287 - Dosagem de Colesterol Ldl" at bounding box center [396, 216] width 758 height 23
checkbox Ldl "true"
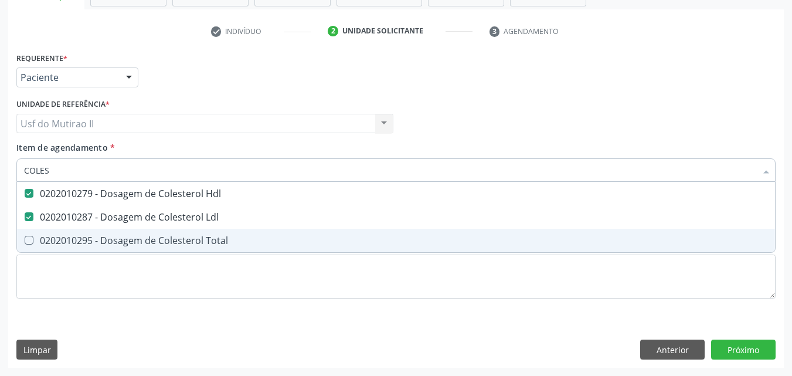
click at [151, 251] on span "0202010295 - Dosagem de Colesterol Total" at bounding box center [396, 240] width 758 height 23
checkbox Total "true"
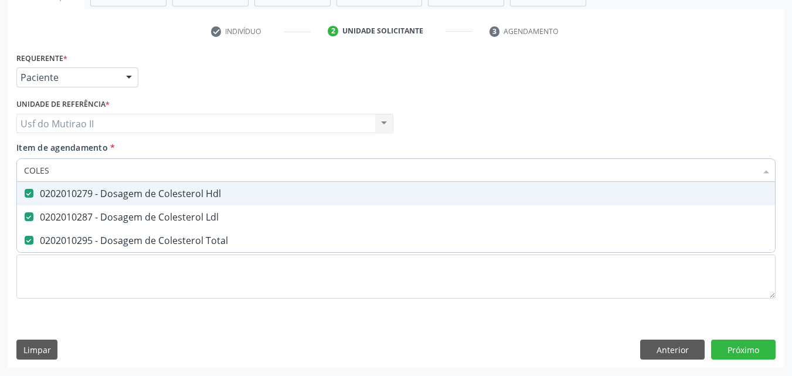
drag, startPoint x: 60, startPoint y: 164, endPoint x: 13, endPoint y: 166, distance: 47.0
click at [13, 166] on div "Requerente * Paciente Médico(a) Enfermeiro(a) Paciente Nenhum resultado encontr…" at bounding box center [395, 208] width 775 height 318
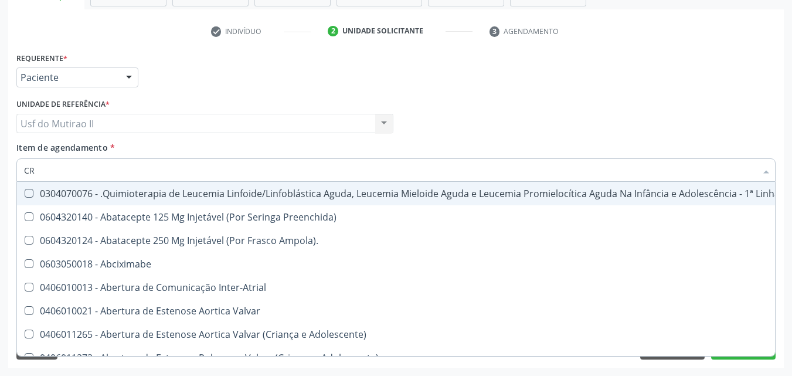
type input "CRE"
checkbox Manutenção "false"
checkbox Preenchida\) "false"
checkbox Ampola\)\ "false"
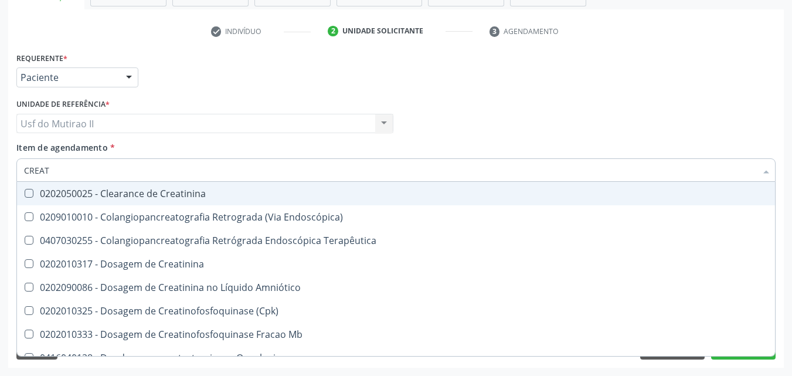
type input "CREATI"
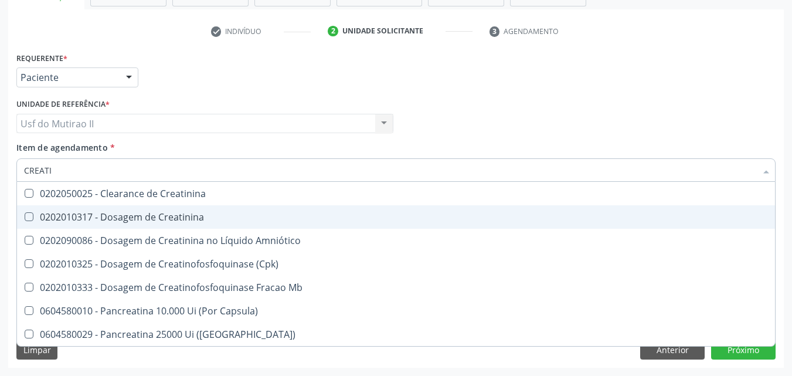
click at [73, 212] on div "0202010317 - Dosagem de Creatinina" at bounding box center [396, 216] width 744 height 9
checkbox Creatinina "true"
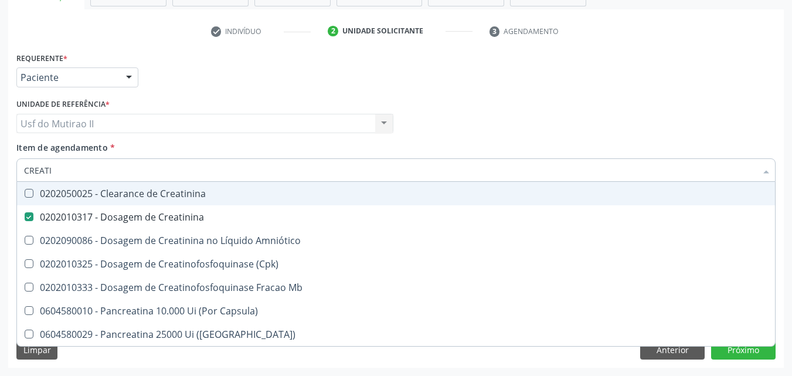
drag, startPoint x: 63, startPoint y: 178, endPoint x: 19, endPoint y: 173, distance: 43.6
click at [19, 173] on div "CREATI" at bounding box center [395, 169] width 759 height 23
checkbox Creatinina "false"
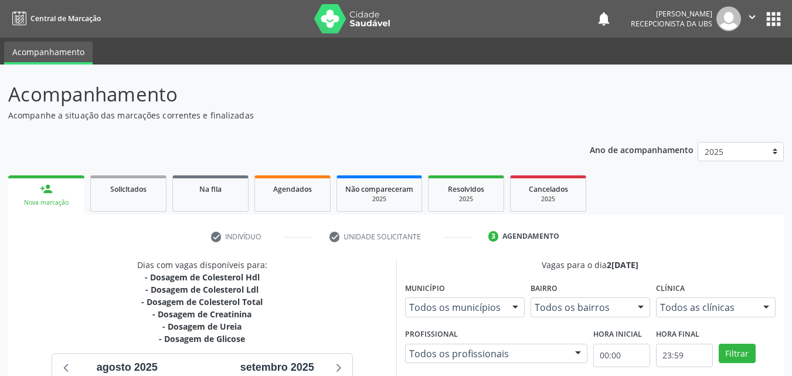
radio input "true"
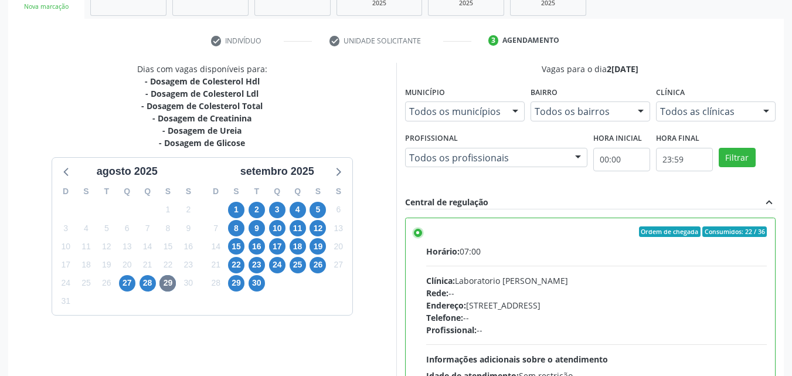
scroll to position [325, 0]
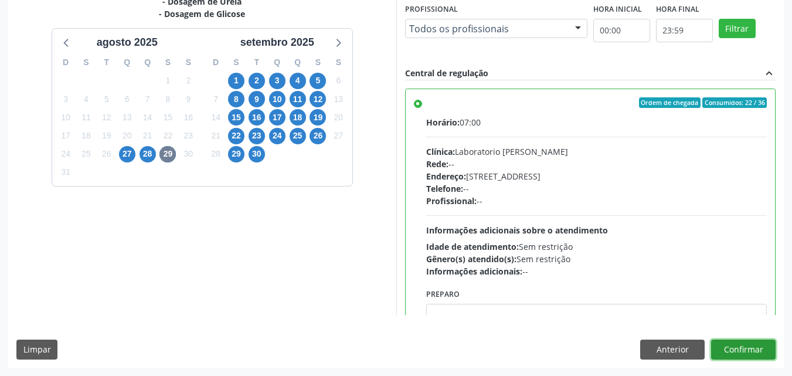
click at [726, 343] on button "Confirmar" at bounding box center [743, 349] width 64 height 20
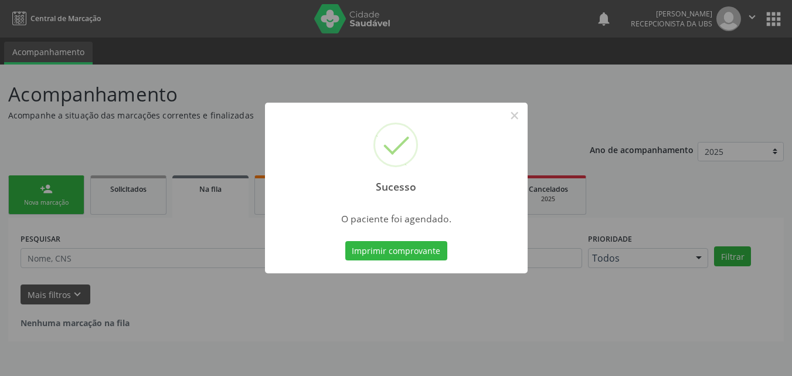
scroll to position [0, 0]
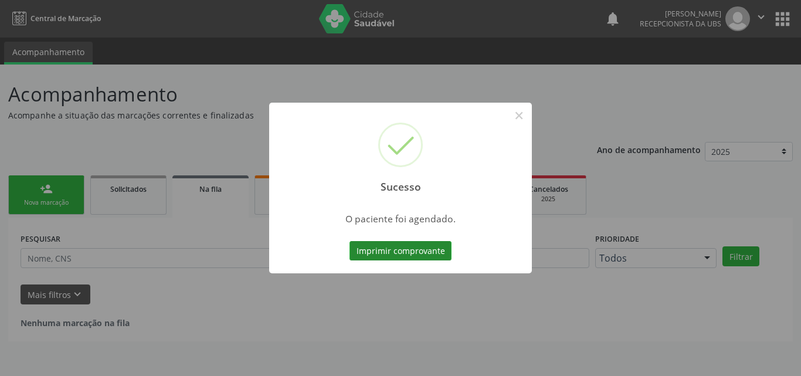
click at [414, 245] on button "Imprimir comprovante" at bounding box center [400, 251] width 102 height 20
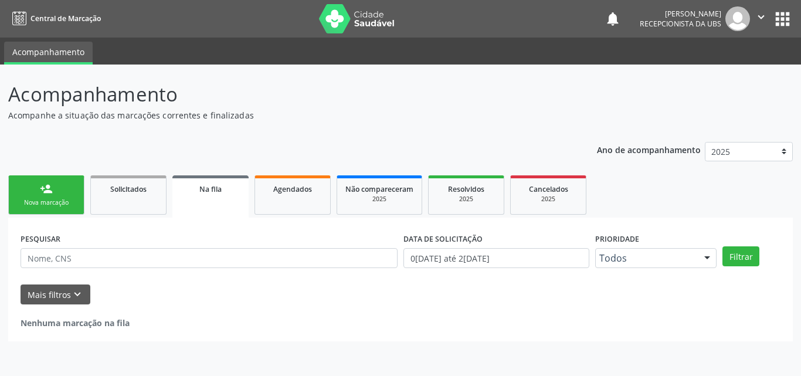
click at [45, 186] on div "person_add" at bounding box center [46, 188] width 13 height 13
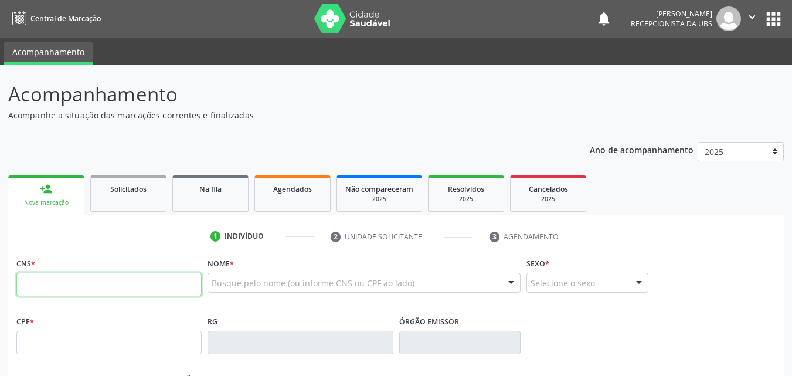
click at [111, 279] on input "text" at bounding box center [108, 284] width 185 height 23
paste input "705 8054 3177 1637"
type input "705 8054 3177 1637"
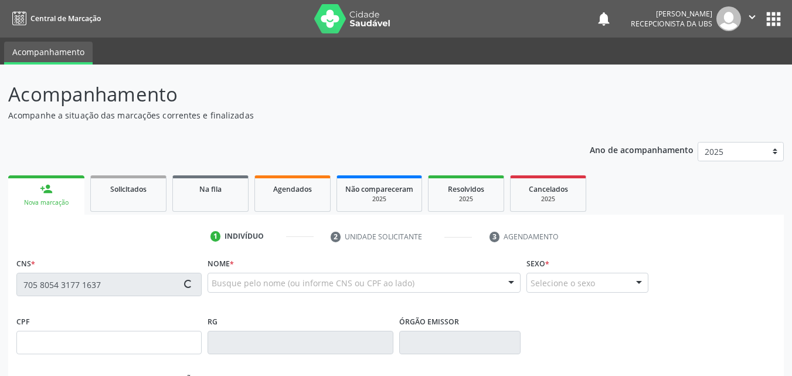
type input "10/04/1993"
type input "Neide Maria da Silva Souza"
type input "(87) 9996-4480"
type input "1580"
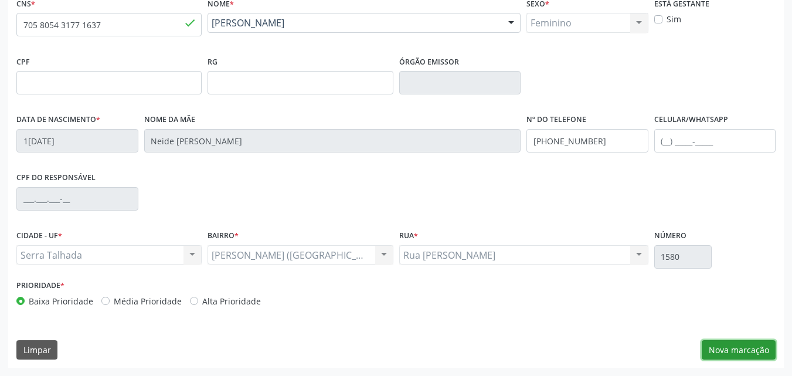
click at [707, 349] on button "Nova marcação" at bounding box center [738, 350] width 74 height 20
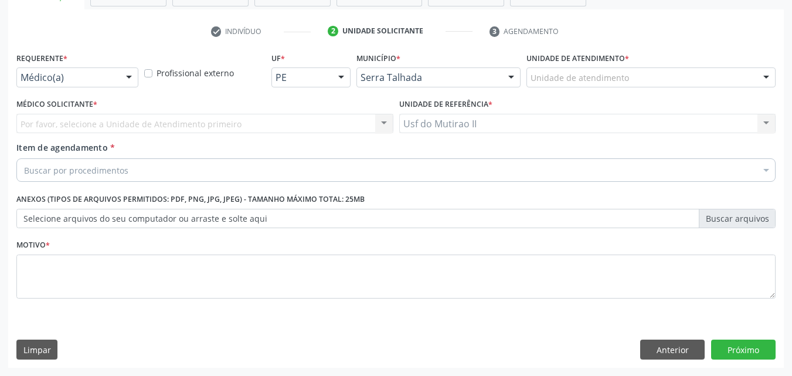
scroll to position [205, 0]
click at [74, 70] on div "Médico(a)" at bounding box center [77, 77] width 122 height 20
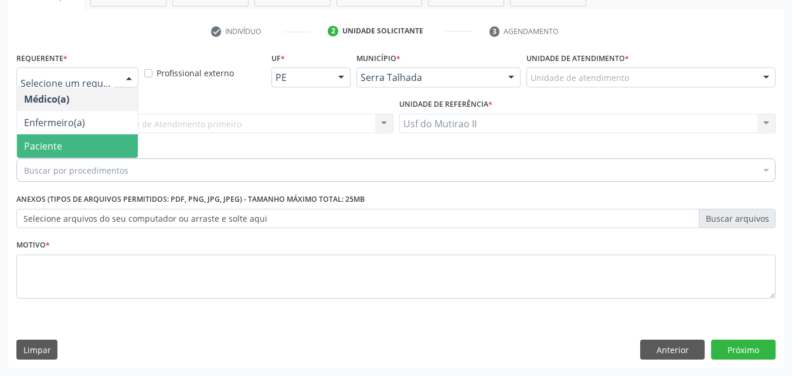
click at [55, 138] on span "Paciente" at bounding box center [77, 145] width 121 height 23
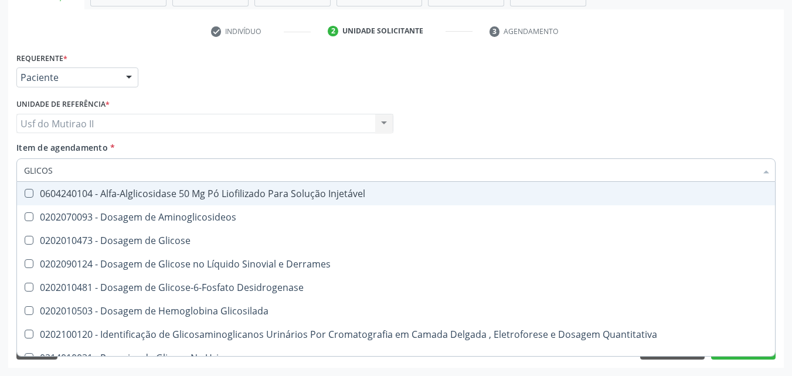
type input "GLICOSI"
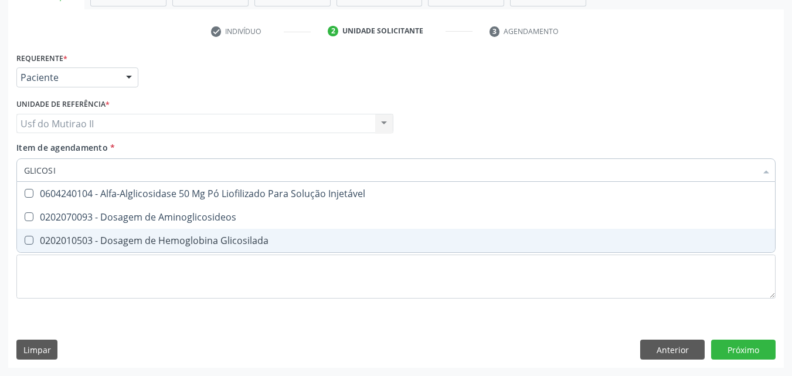
click at [127, 236] on div "0202010503 - Dosagem de Hemoglobina Glicosilada" at bounding box center [396, 240] width 744 height 9
checkbox Glicosilada "true"
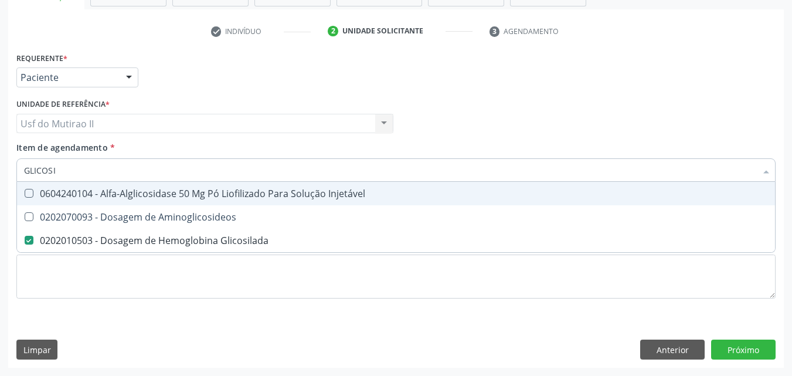
drag, startPoint x: 87, startPoint y: 171, endPoint x: 8, endPoint y: 173, distance: 78.6
click at [8, 173] on div "Requerente * Paciente Médico(a) Enfermeiro(a) Paciente Nenhum resultado encontr…" at bounding box center [395, 208] width 775 height 318
type input "T"
checkbox Glicosilada "false"
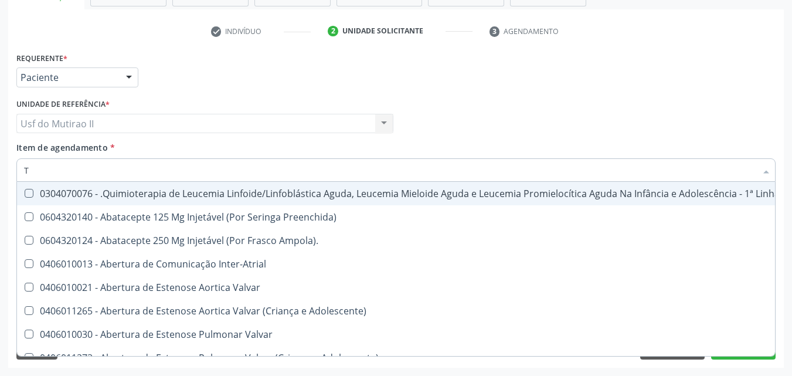
type input "TS"
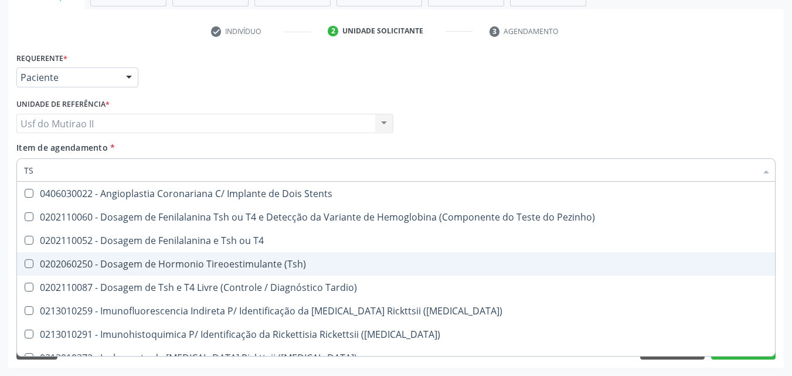
click at [192, 264] on div "0202060250 - Dosagem de Hormonio Tireoestimulante (Tsh)" at bounding box center [396, 263] width 744 height 9
checkbox \(Tsh\) "true"
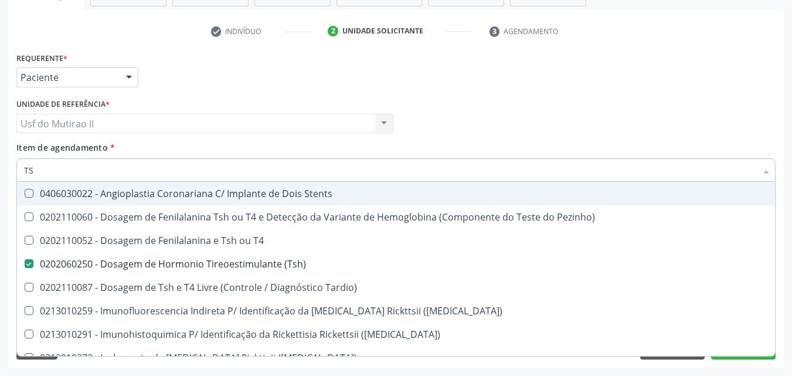
drag, startPoint x: 59, startPoint y: 175, endPoint x: 0, endPoint y: 172, distance: 59.2
click at [3, 175] on div "Acompanhamento Acompanhe a situação das marcações correntes e finalizadas Relat…" at bounding box center [396, 117] width 792 height 516
checkbox \(Tsh\) "false"
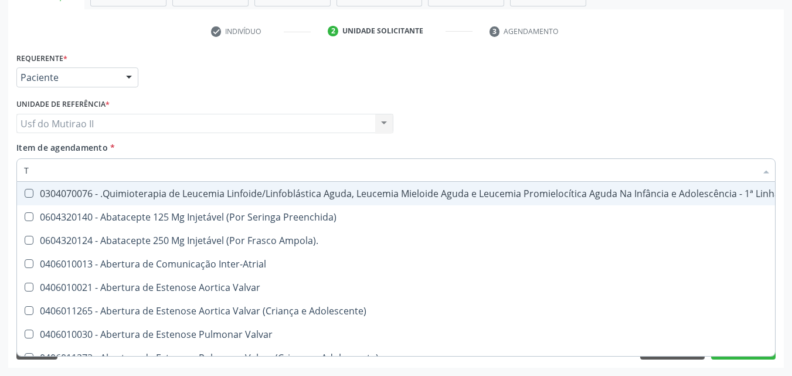
type input "T4"
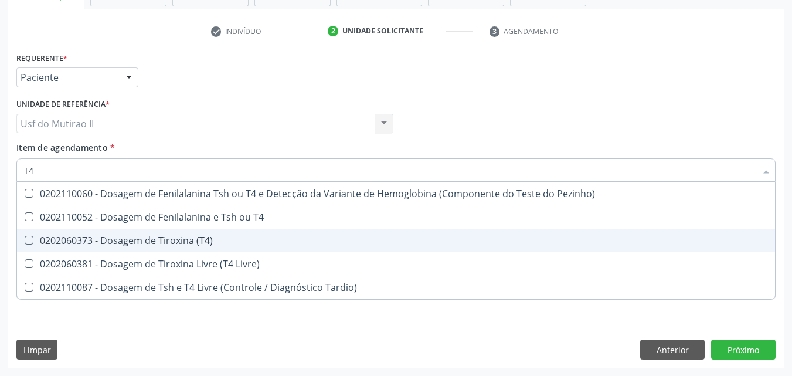
click at [132, 233] on span "0202060373 - Dosagem de Tiroxina (T4)" at bounding box center [396, 240] width 758 height 23
checkbox \(T4\) "true"
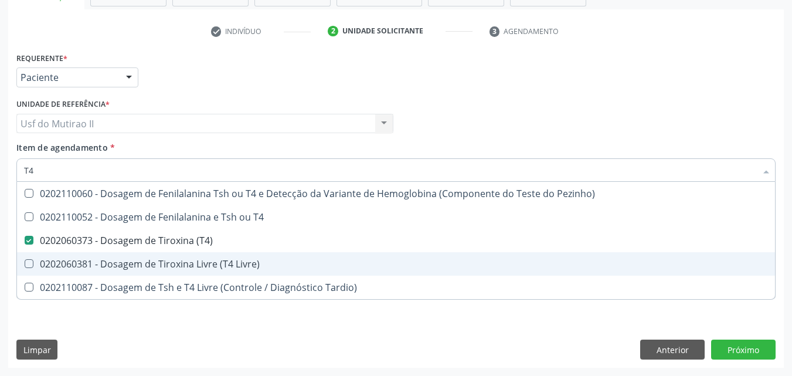
click at [142, 259] on div "0202060381 - Dosagem de Tiroxina Livre (T4 Livre)" at bounding box center [396, 263] width 744 height 9
checkbox Livre\) "true"
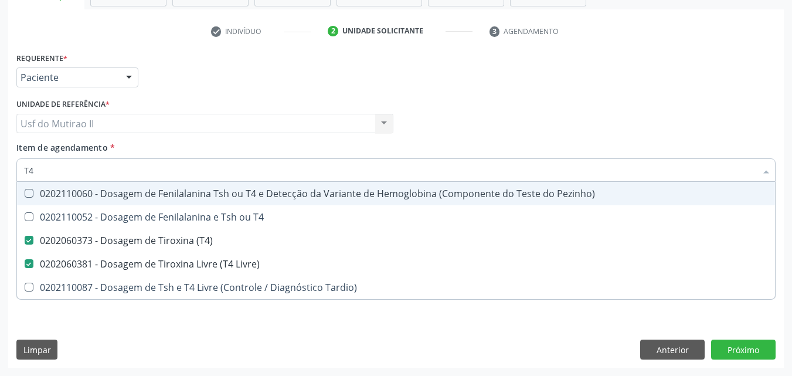
drag, startPoint x: 46, startPoint y: 171, endPoint x: 0, endPoint y: 168, distance: 45.8
click at [0, 168] on div "Acompanhamento Acompanhe a situação das marcações correntes e finalizadas Relat…" at bounding box center [396, 117] width 792 height 516
checkbox \(T4\) "false"
checkbox Livre\) "false"
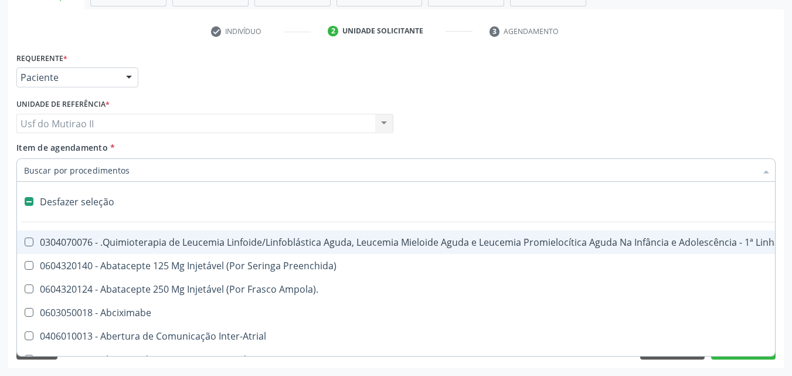
click at [298, 150] on div "Item de agendamento * Desfazer seleção 0304070076 - .Quimioterapia de Leucemia …" at bounding box center [395, 159] width 759 height 37
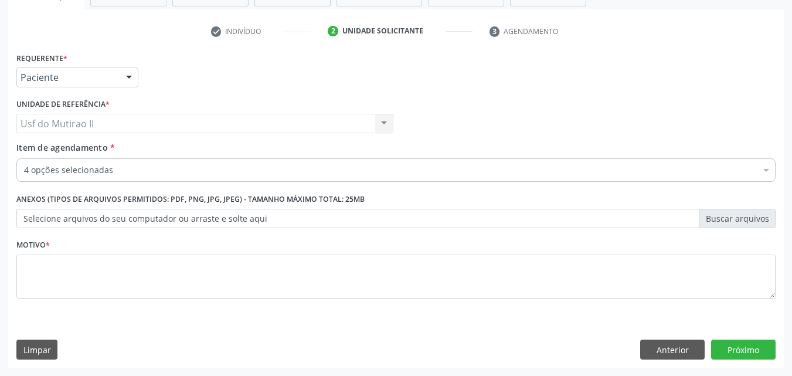
scroll to position [0, 0]
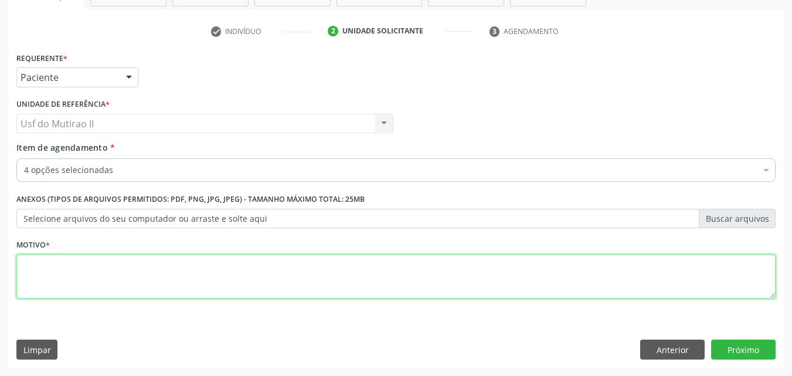
click at [329, 281] on textarea at bounding box center [395, 276] width 759 height 45
type textarea "."
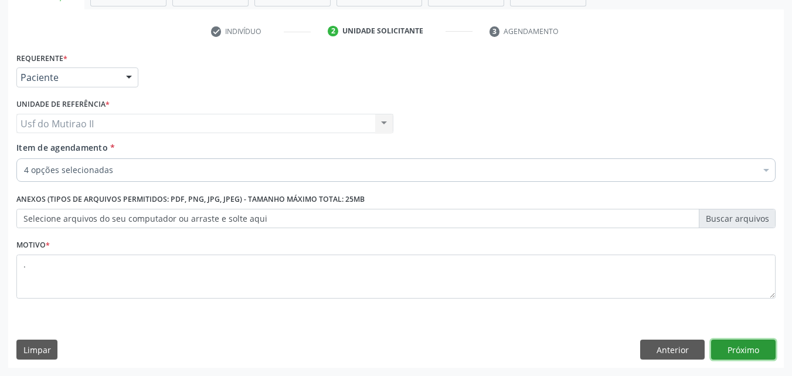
click at [754, 347] on button "Próximo" at bounding box center [743, 349] width 64 height 20
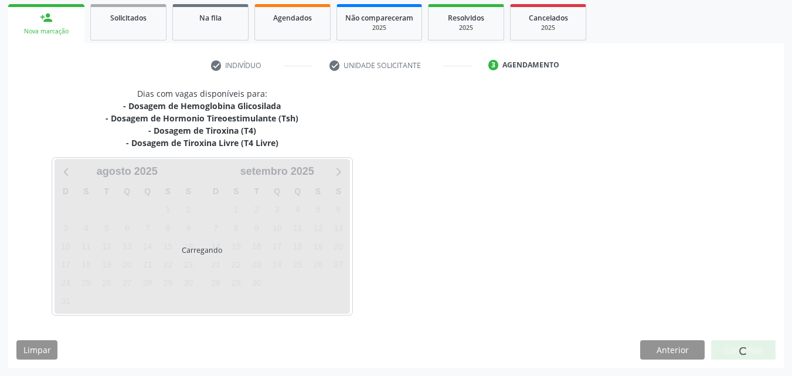
scroll to position [171, 0]
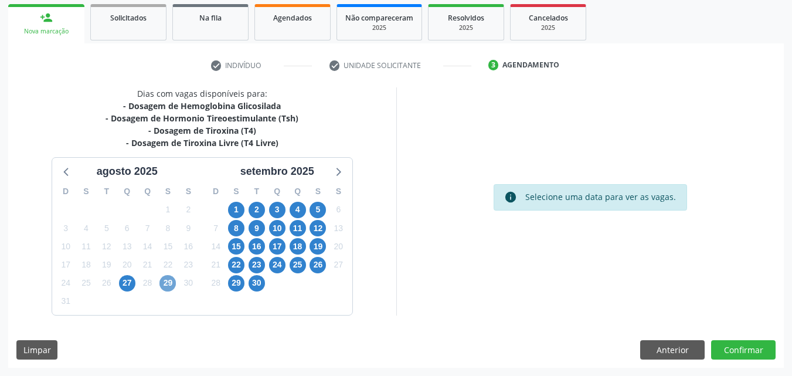
click at [169, 285] on span "29" at bounding box center [167, 283] width 16 height 16
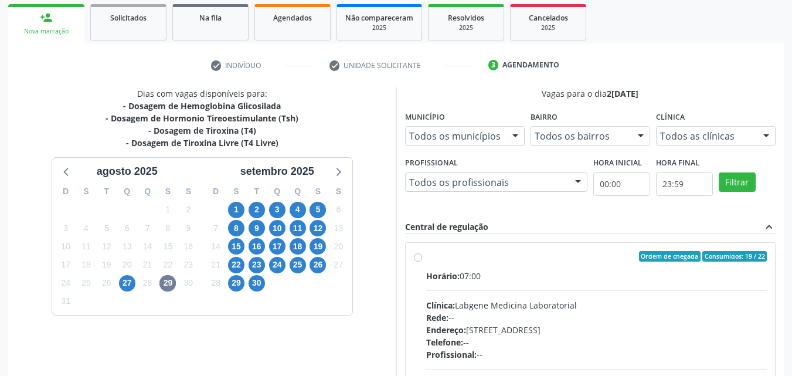
click at [439, 282] on div "Horário: 07:00 Clínica: Labgene Medicina Laboratorial Rede: -- Endereço: [STREE…" at bounding box center [596, 350] width 341 height 161
click at [422, 261] on input "Ordem de chegada Consumidos: 19 / 22 Horário: 07:00 Clínica: Labgene Medicina L…" at bounding box center [418, 256] width 8 height 11
radio input "true"
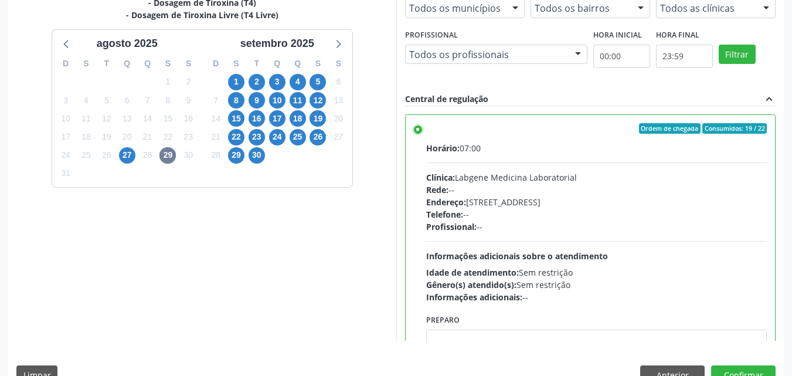
scroll to position [325, 0]
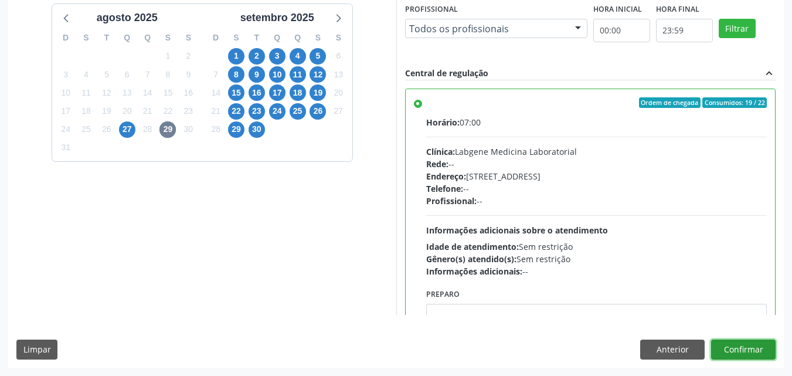
click at [733, 353] on button "Confirmar" at bounding box center [743, 349] width 64 height 20
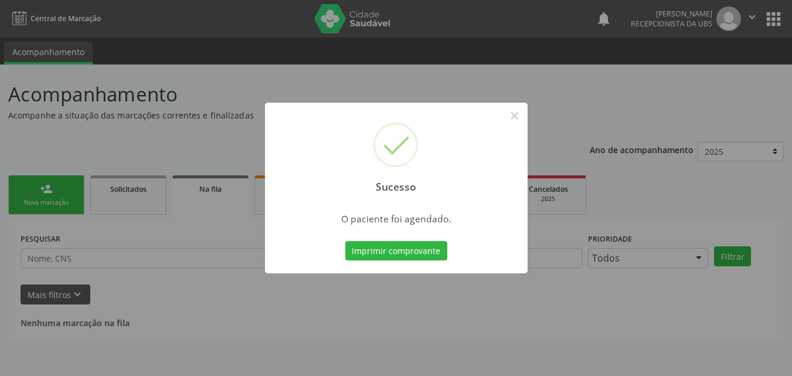
scroll to position [0, 0]
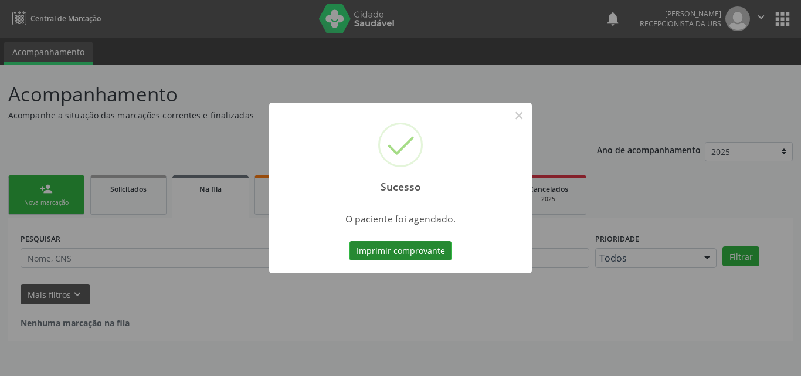
click at [423, 254] on button "Imprimir comprovante" at bounding box center [400, 251] width 102 height 20
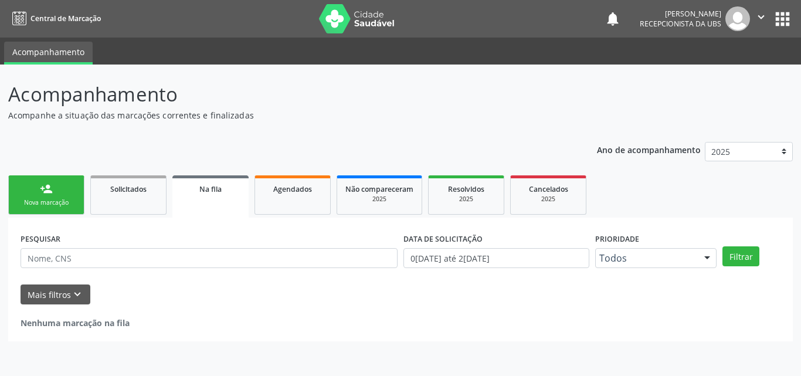
click at [55, 210] on link "person_add Nova marcação" at bounding box center [46, 194] width 76 height 39
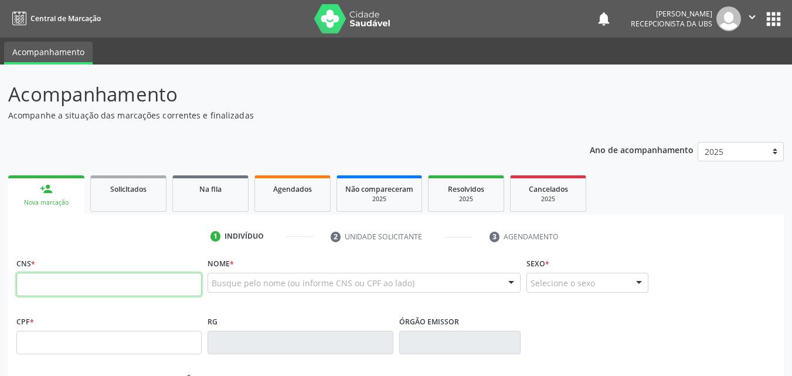
click at [80, 289] on input "text" at bounding box center [108, 284] width 185 height 23
type input "700 5039 0332 3659"
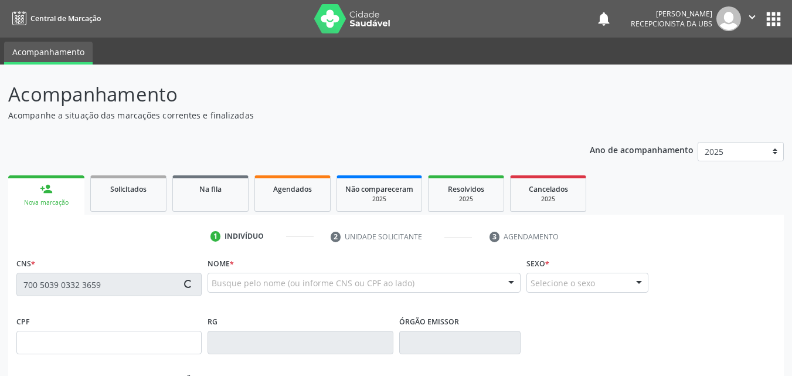
type input "10[DATE]"
type input "[PERSON_NAME]"
type input "[PHONE_NUMBER]"
type input "845"
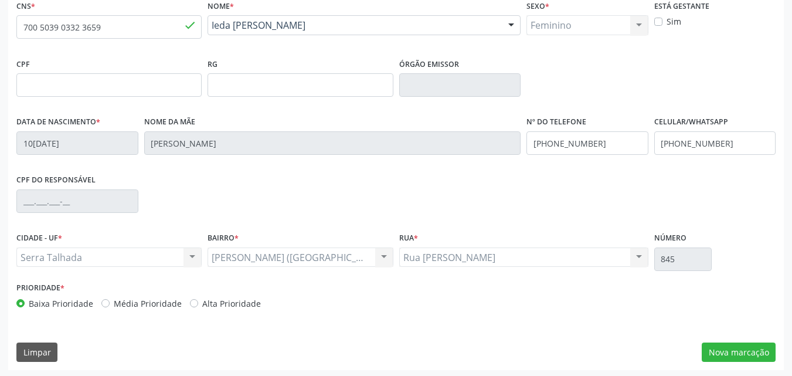
scroll to position [260, 0]
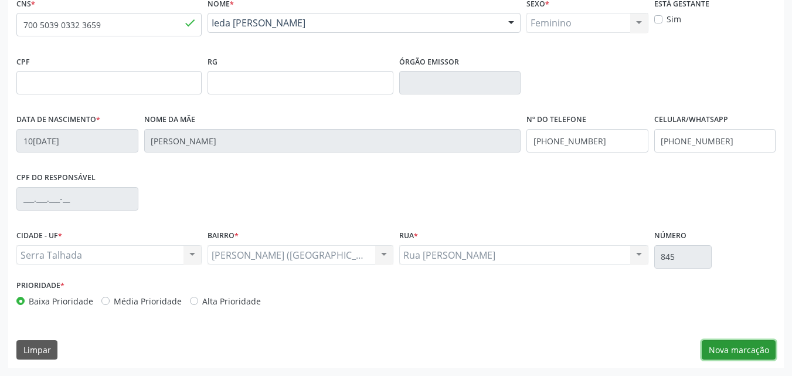
click at [726, 347] on button "Nova marcação" at bounding box center [738, 350] width 74 height 20
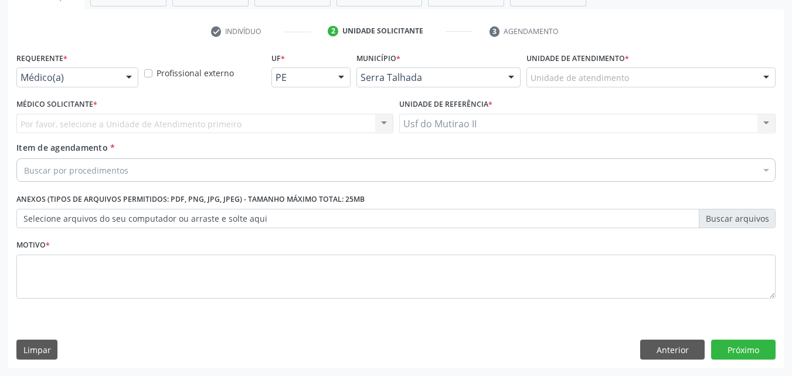
scroll to position [205, 0]
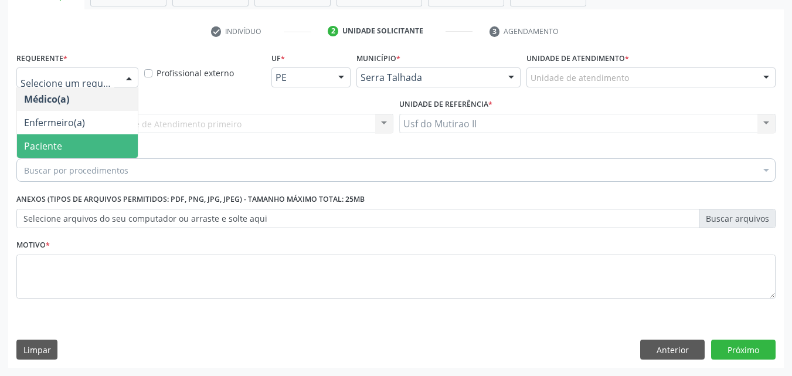
click at [59, 137] on span "Paciente" at bounding box center [77, 145] width 121 height 23
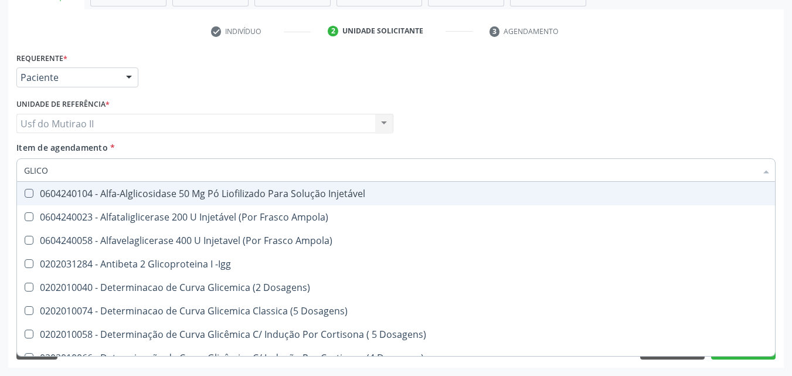
type input "GLICOS"
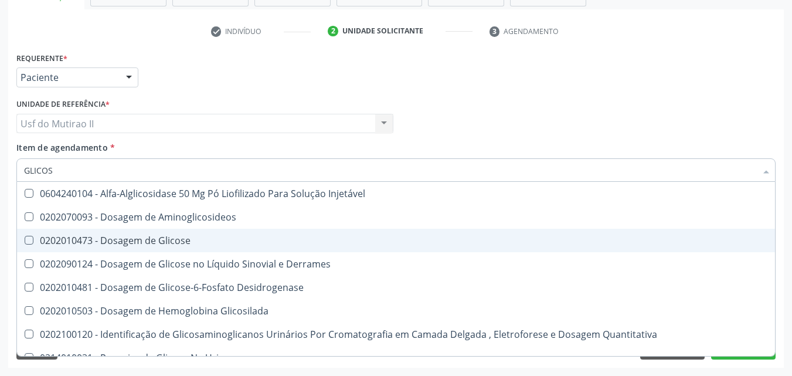
click at [105, 231] on span "0202010473 - Dosagem de Glicose" at bounding box center [396, 240] width 758 height 23
checkbox Glicose "true"
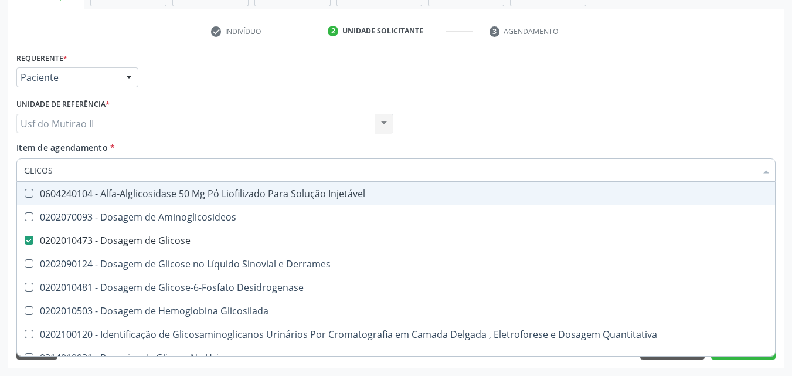
drag, startPoint x: 60, startPoint y: 169, endPoint x: 6, endPoint y: 171, distance: 54.0
click at [6, 171] on div "Acompanhamento Acompanhe a situação das marcações correntes e finalizadas Relat…" at bounding box center [396, 117] width 792 height 516
checkbox Glicose "false"
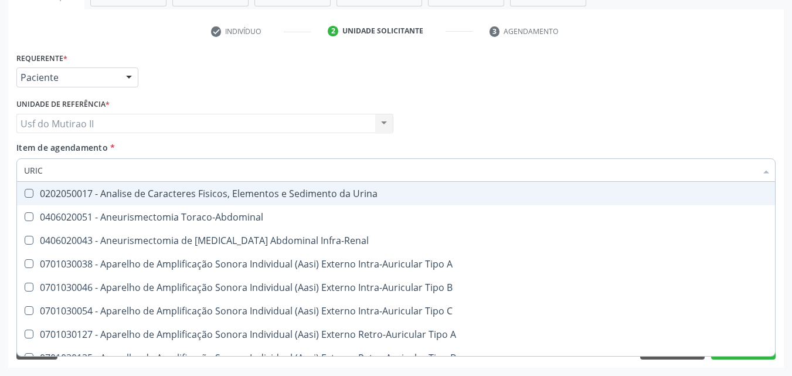
type input "URICO"
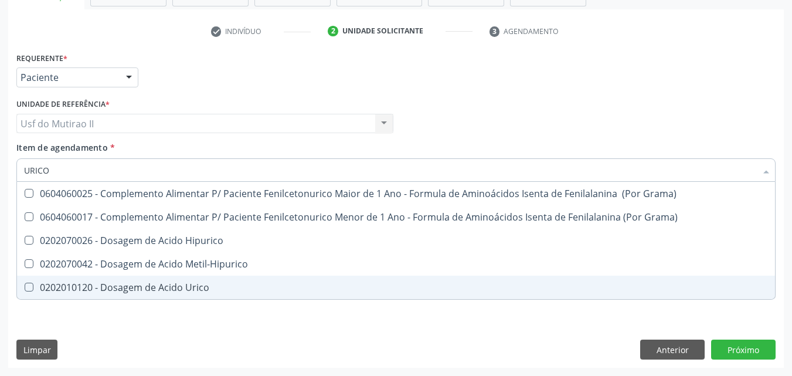
click at [139, 282] on div "0202010120 - Dosagem de Acido Urico" at bounding box center [396, 286] width 744 height 9
checkbox Urico "true"
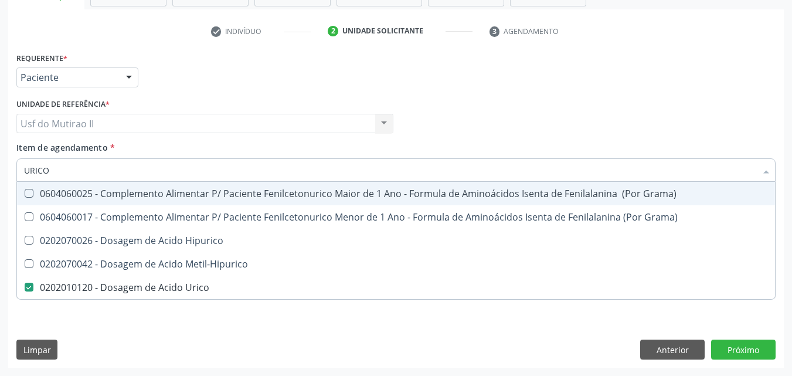
drag, startPoint x: 51, startPoint y: 176, endPoint x: 1, endPoint y: 174, distance: 50.5
click at [0, 176] on div "Acompanhamento Acompanhe a situação das marcações correntes e finalizadas Relat…" at bounding box center [396, 117] width 792 height 516
type input "C"
checkbox Urico "false"
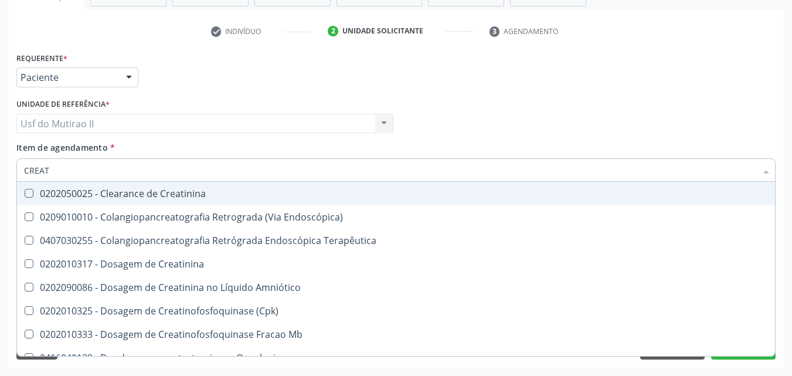
type input "CREATI"
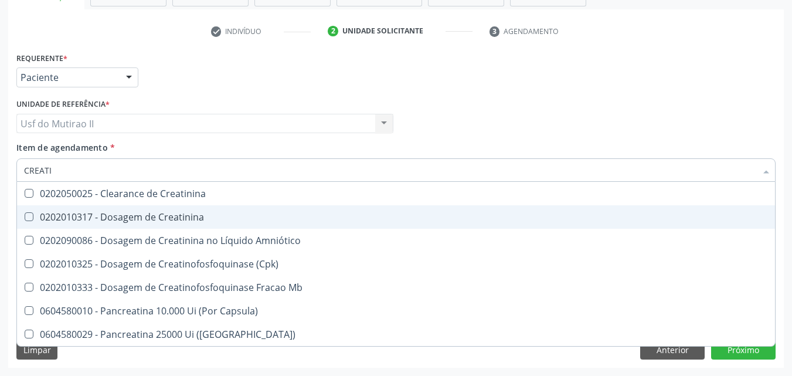
click at [124, 217] on div "0202010317 - Dosagem de Creatinina" at bounding box center [396, 216] width 744 height 9
checkbox Creatinina "true"
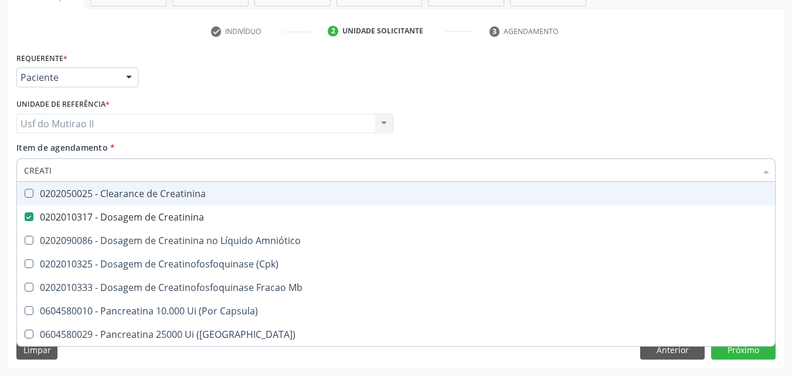
drag, startPoint x: 80, startPoint y: 168, endPoint x: 0, endPoint y: 172, distance: 79.8
click at [0, 172] on div "Acompanhamento Acompanhe a situação das marcações correntes e finalizadas Relat…" at bounding box center [396, 117] width 792 height 516
checkbox Creatinina "false"
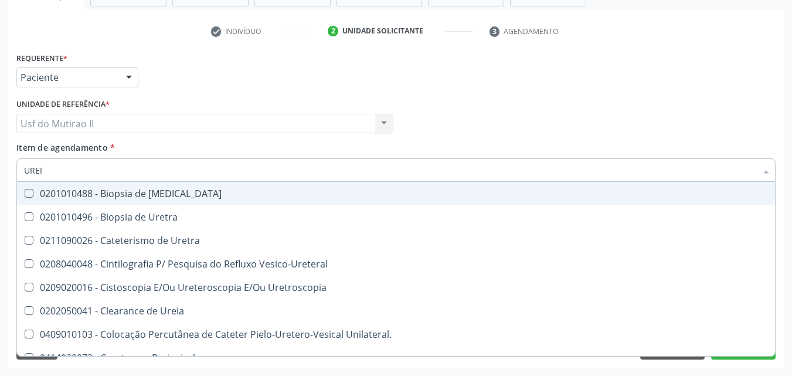
type input "UREIA"
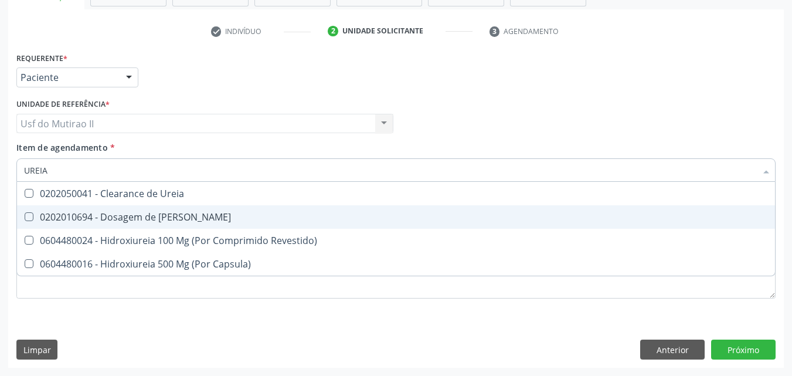
click at [88, 206] on span "0202010694 - Dosagem de [PERSON_NAME]" at bounding box center [396, 216] width 758 height 23
checkbox Ureia "true"
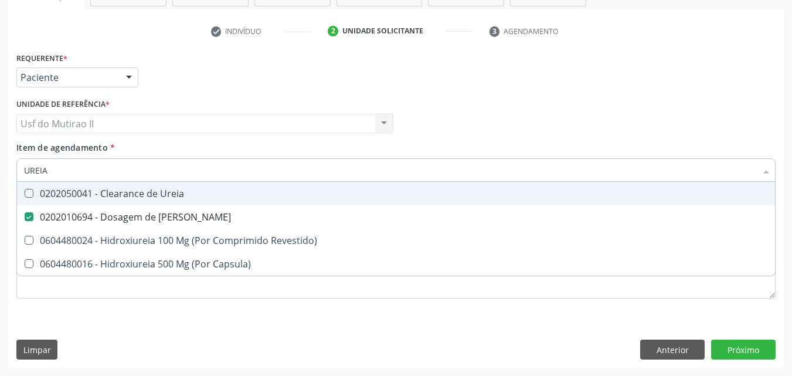
drag, startPoint x: 66, startPoint y: 165, endPoint x: 0, endPoint y: 172, distance: 66.0
click at [0, 172] on div "Acompanhamento Acompanhe a situação das marcações correntes e finalizadas Relat…" at bounding box center [396, 117] width 792 height 516
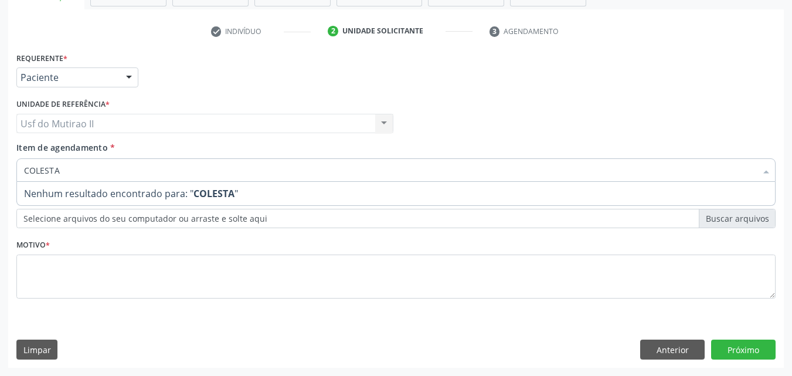
type input "COLEST"
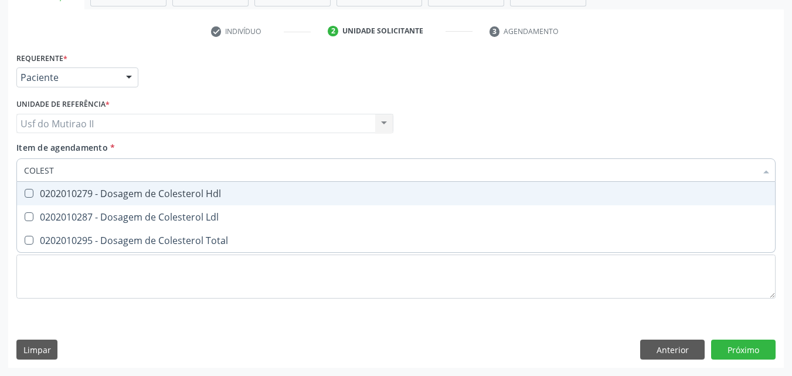
click at [68, 192] on div "0202010279 - Dosagem de Colesterol Hdl" at bounding box center [396, 193] width 744 height 9
checkbox Hdl "true"
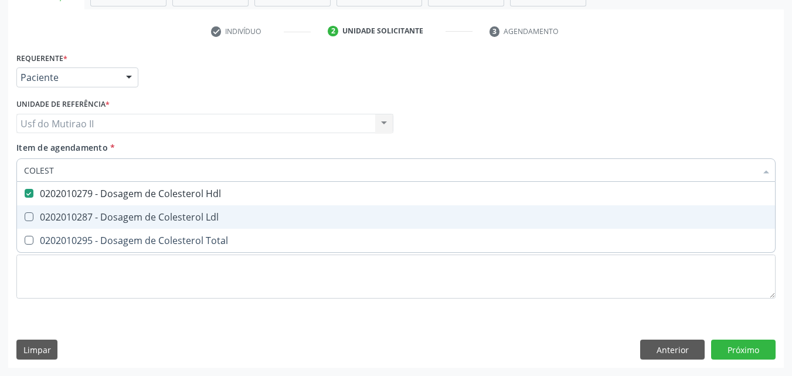
click at [70, 214] on div "0202010287 - Dosagem de Colesterol Ldl" at bounding box center [396, 216] width 744 height 9
checkbox Ldl "true"
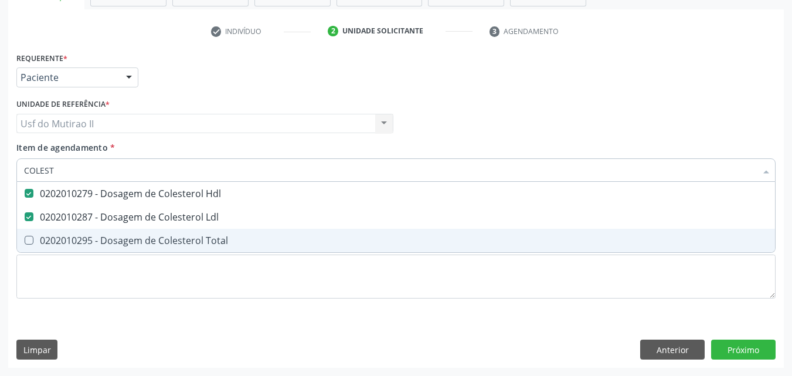
click at [66, 236] on div "0202010295 - Dosagem de Colesterol Total" at bounding box center [396, 240] width 744 height 9
checkbox Total "true"
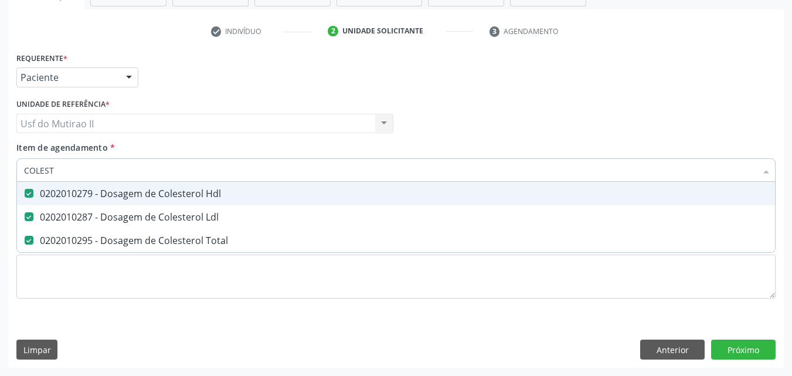
drag, startPoint x: 83, startPoint y: 176, endPoint x: 9, endPoint y: 182, distance: 73.4
click at [9, 182] on div "Requerente * Paciente Médico(a) Enfermeiro(a) Paciente Nenhum resultado encontr…" at bounding box center [395, 208] width 775 height 318
type input "T"
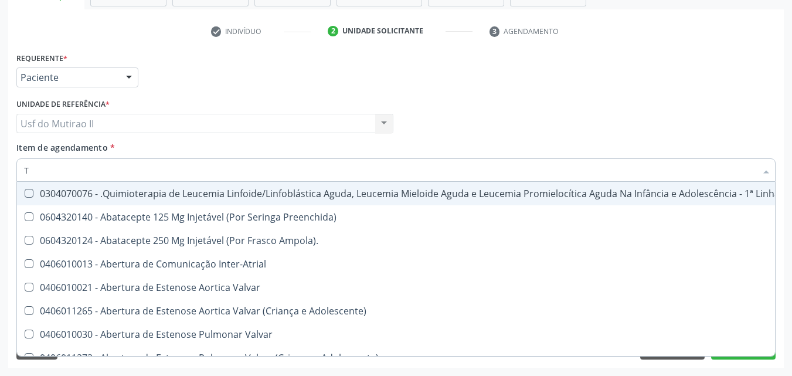
checkbox Manutenção "false"
checkbox Preenchida\) "false"
checkbox Ampola\)\ "false"
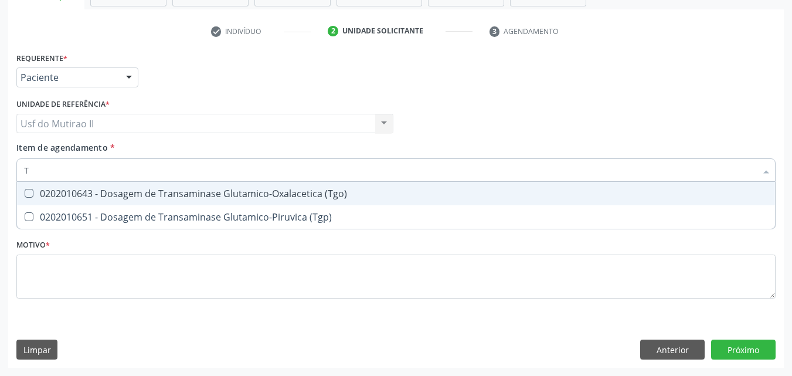
type input "TG"
drag, startPoint x: 70, startPoint y: 185, endPoint x: 58, endPoint y: 219, distance: 36.1
click at [70, 187] on span "0202010643 - Dosagem de Transaminase Glutamico-Oxalacetica (Tgo)" at bounding box center [396, 193] width 758 height 23
checkbox \(Tgo\) "true"
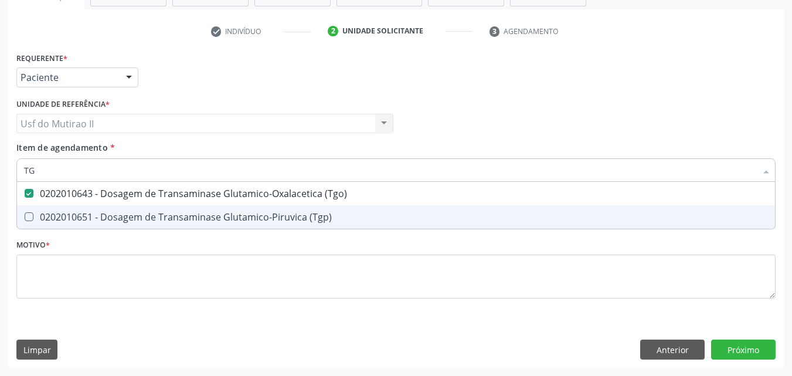
click at [58, 209] on span "0202010651 - Dosagem de Transaminase Glutamico-Piruvica (Tgp)" at bounding box center [396, 216] width 758 height 23
checkbox \(Tgp\) "true"
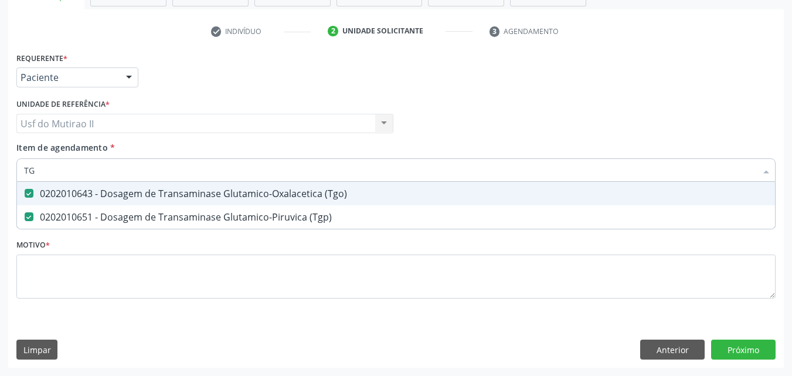
drag, startPoint x: 50, startPoint y: 173, endPoint x: 0, endPoint y: 173, distance: 49.8
click at [0, 173] on div "Acompanhamento Acompanhe a situação das marcações correntes e finalizadas Relat…" at bounding box center [396, 117] width 792 height 516
type input "T"
checkbox \(Tgo\) "false"
checkbox \(Tgp\) "false"
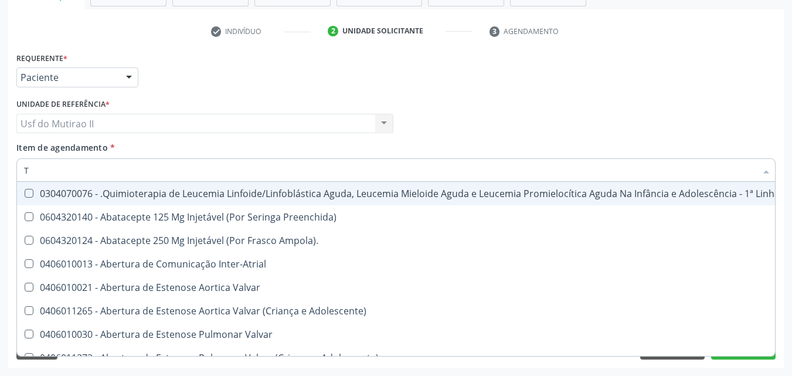
type input "TR"
checkbox Ii\) "true"
checkbox Grupo "true"
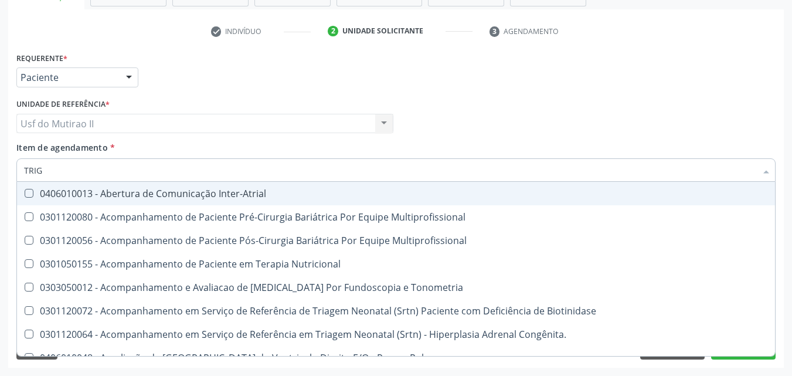
type input "TRIGL"
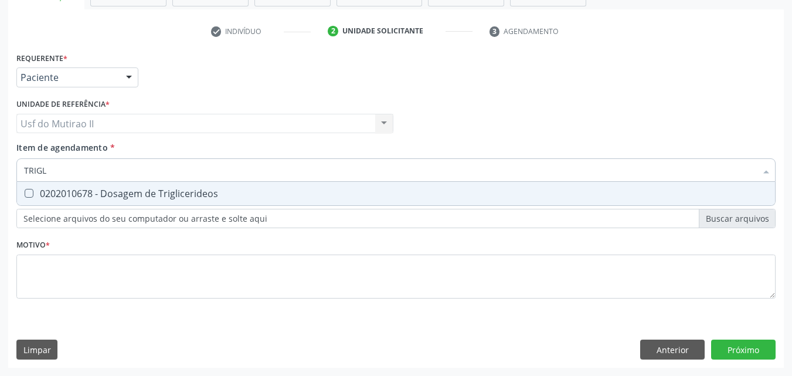
click at [42, 190] on div "0202010678 - Dosagem de Triglicerideos" at bounding box center [396, 193] width 744 height 9
checkbox Triglicerideos "true"
drag, startPoint x: 74, startPoint y: 170, endPoint x: 11, endPoint y: 173, distance: 63.4
click at [12, 173] on div "Requerente * Paciente Médico(a) Enfermeiro(a) Paciente Nenhum resultado encontr…" at bounding box center [395, 208] width 775 height 318
checkbox Triglicerideos "false"
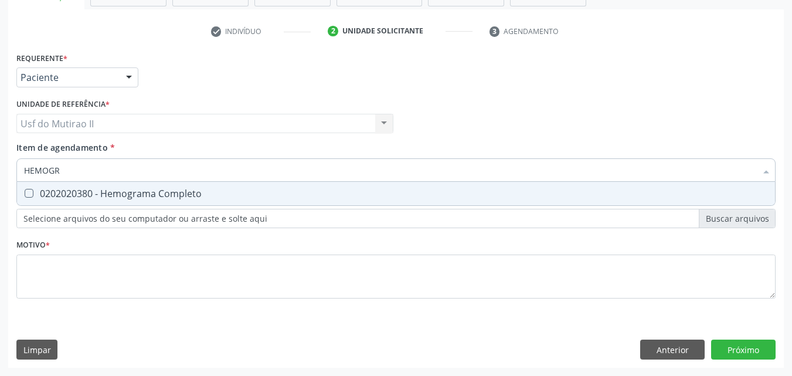
type input "HEMOGRA"
click at [30, 189] on Completo at bounding box center [29, 193] width 9 height 9
click at [25, 189] on Completo "checkbox" at bounding box center [21, 193] width 8 height 8
checkbox Completo "true"
drag, startPoint x: 107, startPoint y: 163, endPoint x: 0, endPoint y: 166, distance: 107.3
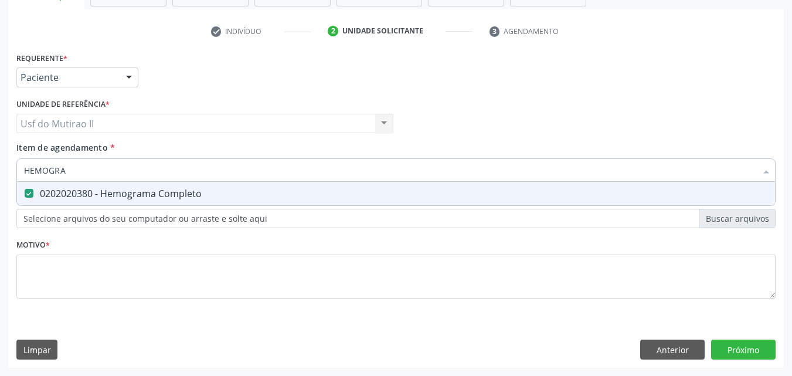
click at [0, 166] on div "Acompanhamento Acompanhe a situação das marcações correntes e finalizadas Relat…" at bounding box center [396, 117] width 792 height 516
checkbox Completo "false"
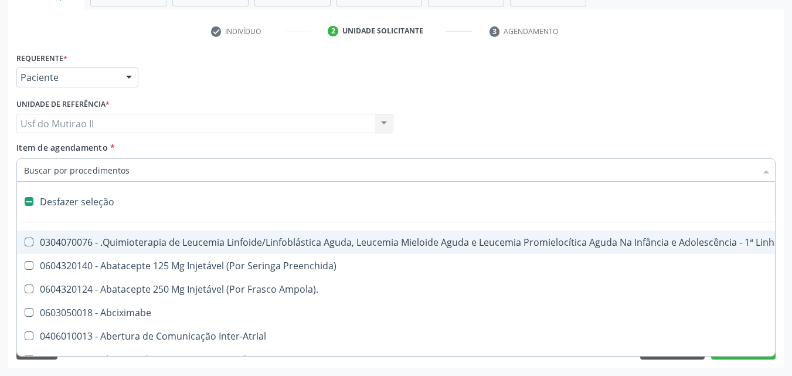
click at [232, 101] on div "Unidade de referência * Usf do Mutirao II Usf do Mutirao II Nenhum resultado en…" at bounding box center [204, 115] width 377 height 38
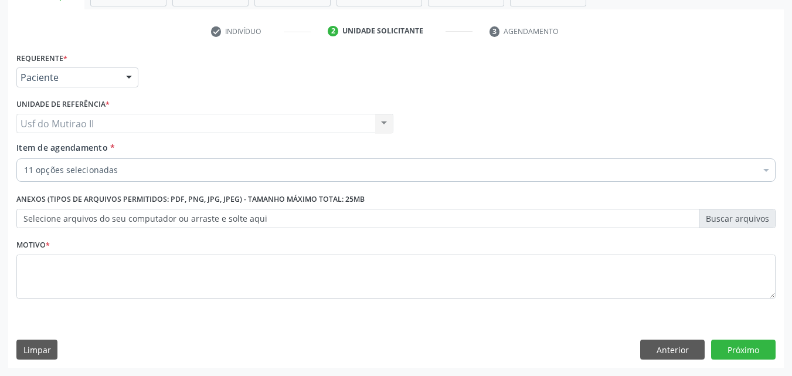
checkbox Glicose "true"
checkbox Urico "true"
checkbox Creatinina "true"
checkbox Ureia "true"
checkbox Hdl "true"
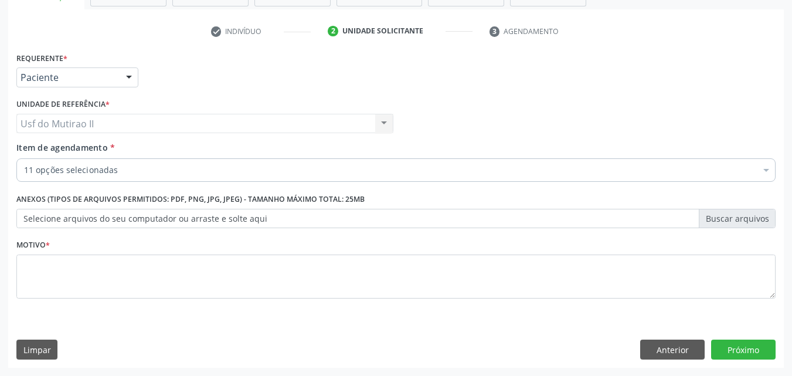
checkbox Ldl "true"
checkbox Total "true"
checkbox \(Tgo\) "true"
checkbox \(Tgp\) "true"
checkbox Triglicerideos "true"
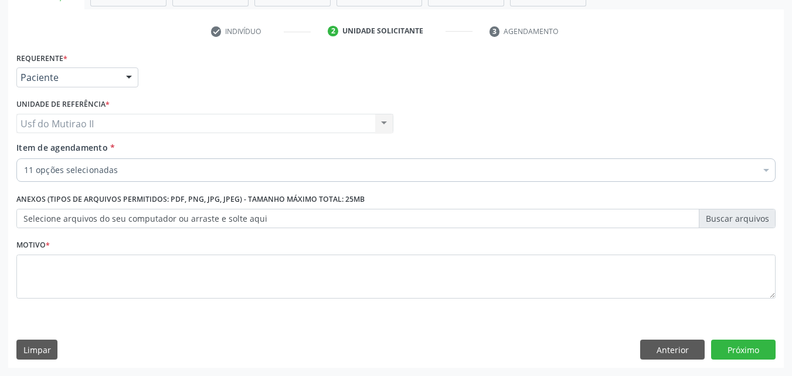
checkbox Completo "true"
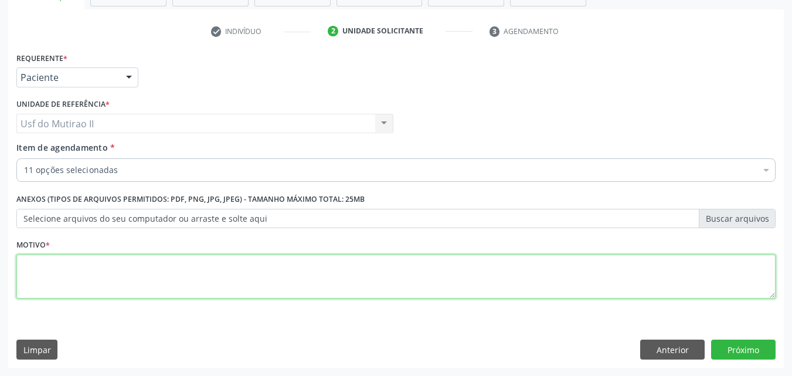
click at [128, 262] on textarea at bounding box center [395, 276] width 759 height 45
type textarea "."
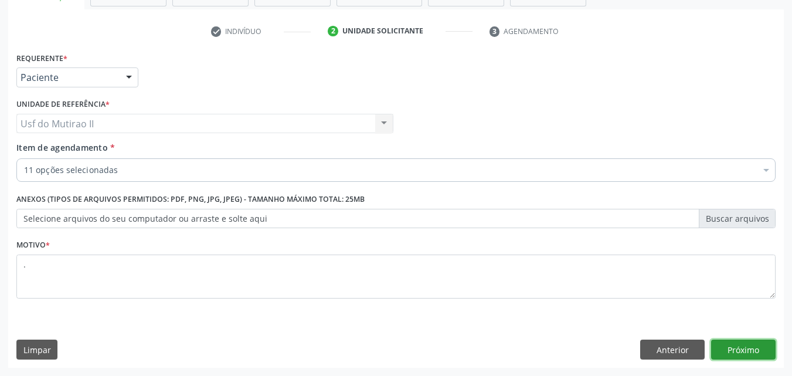
click at [746, 355] on button "Próximo" at bounding box center [743, 349] width 64 height 20
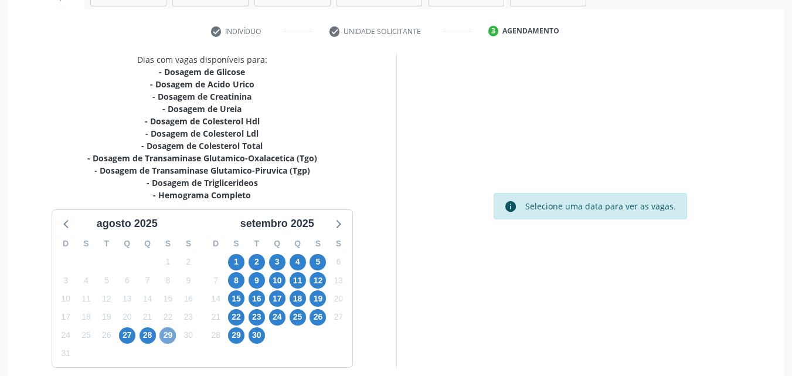
click at [163, 335] on span "29" at bounding box center [167, 335] width 16 height 16
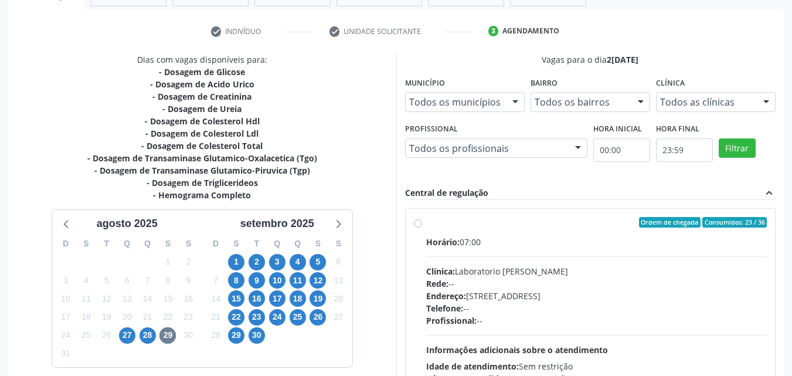
click at [421, 239] on div "Ordem de chegada Consumidos: 23 / 36 Horário: 07:00 Clínica: Laboratorio Jose P…" at bounding box center [590, 307] width 353 height 180
radio input "true"
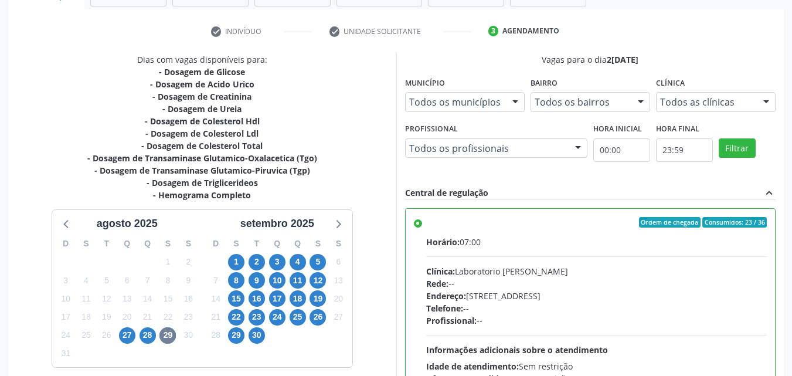
scroll to position [325, 0]
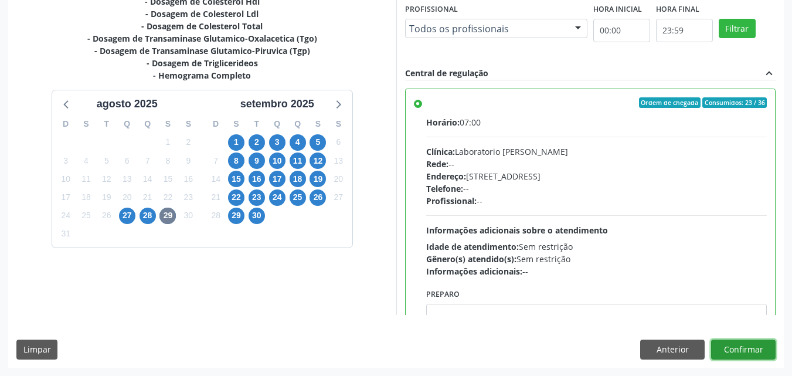
click at [737, 354] on button "Confirmar" at bounding box center [743, 349] width 64 height 20
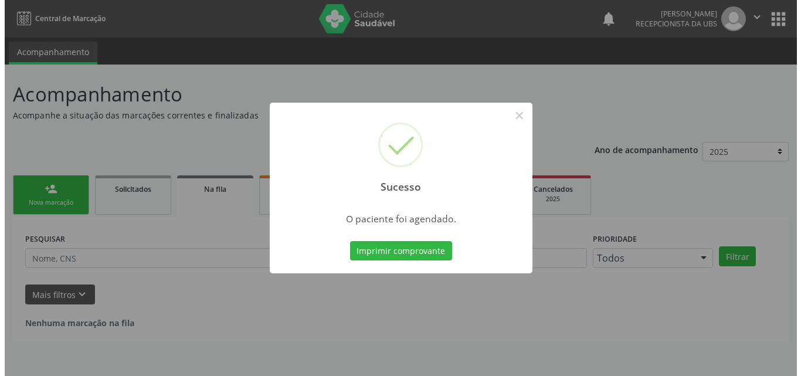
scroll to position [0, 0]
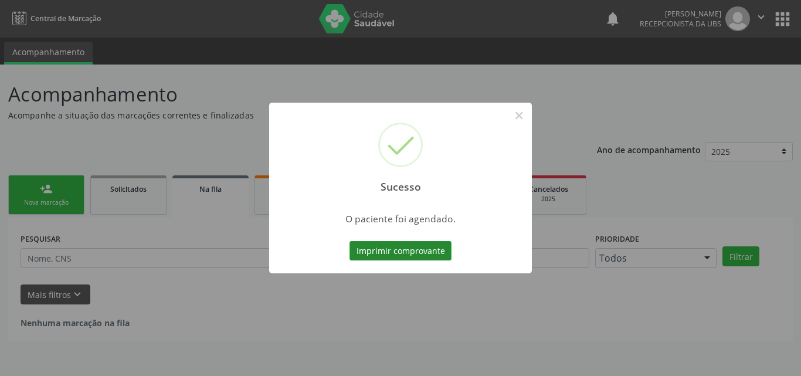
click at [399, 257] on button "Imprimir comprovante" at bounding box center [400, 251] width 102 height 20
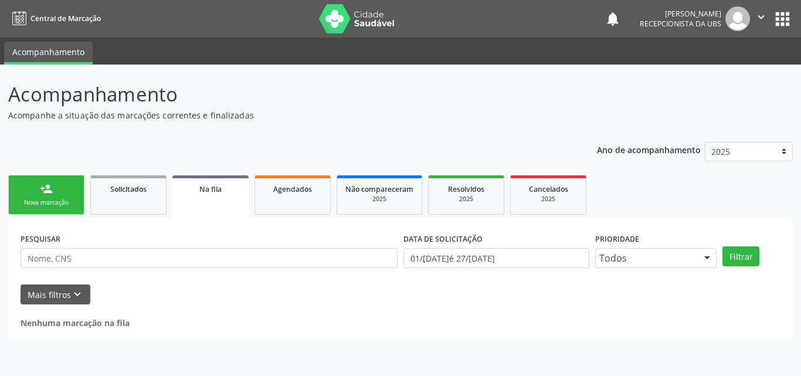
click at [45, 199] on div "Nova marcação" at bounding box center [46, 202] width 59 height 9
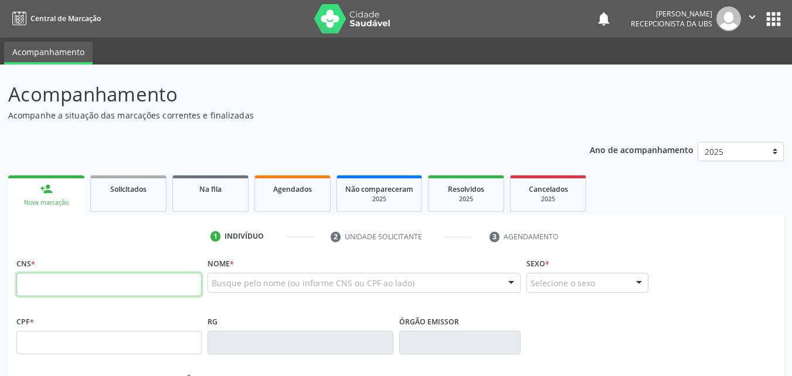
click at [74, 291] on input "text" at bounding box center [108, 284] width 185 height 23
paste input "700 5039 0332 3659"
type input "700 5039 0332 3659"
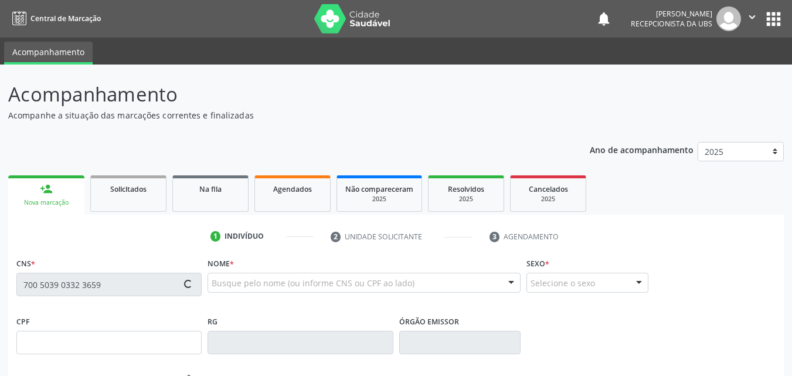
type input "10[DATE]"
type input "[PERSON_NAME]"
type input "[PHONE_NUMBER]"
type input "845"
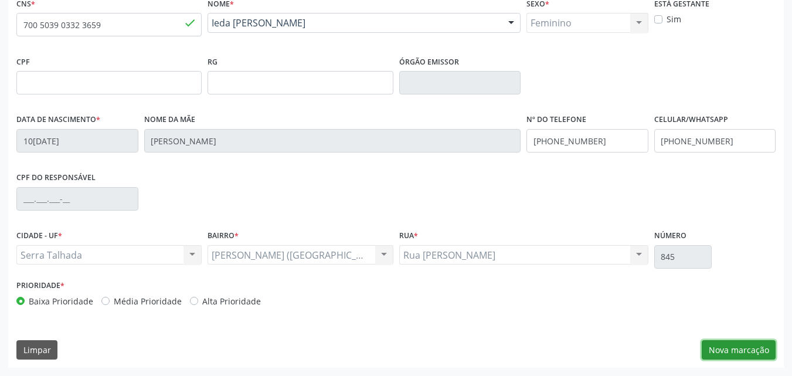
click at [745, 346] on button "Nova marcação" at bounding box center [738, 350] width 74 height 20
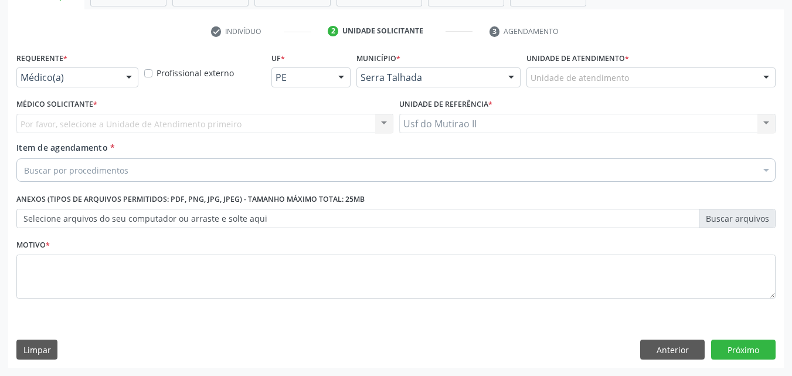
scroll to position [205, 0]
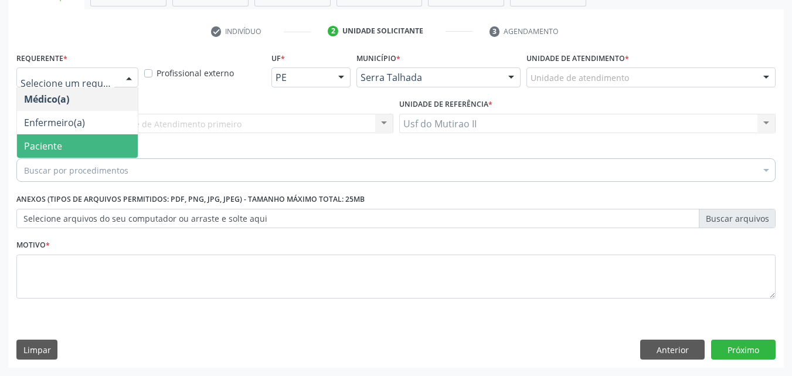
click at [52, 147] on span "Paciente" at bounding box center [43, 145] width 38 height 13
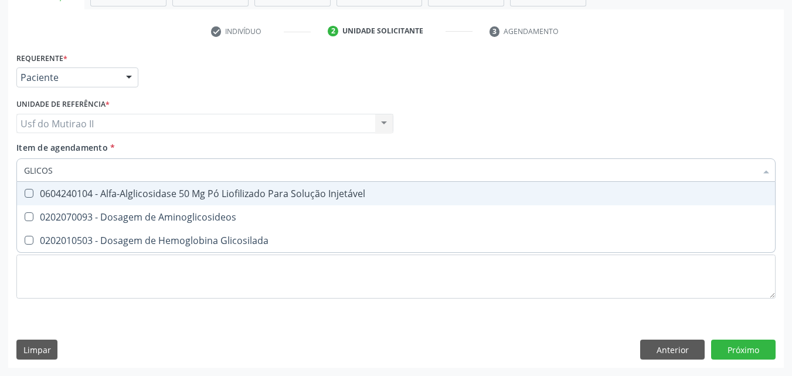
type input "GLICOSI"
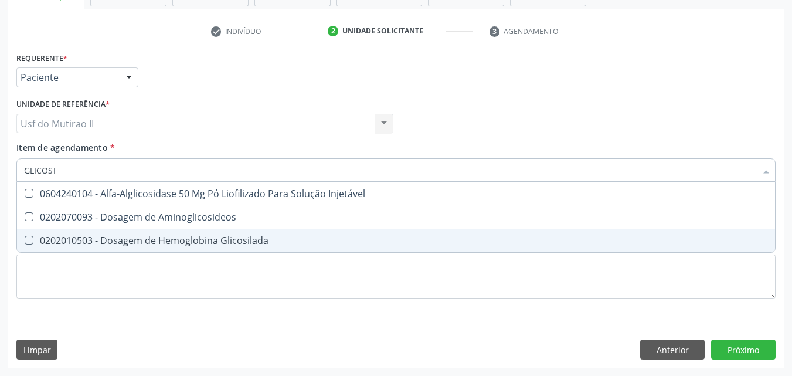
click at [127, 242] on div "0202010503 - Dosagem de Hemoglobina Glicosilada" at bounding box center [396, 240] width 744 height 9
checkbox Glicosilada "true"
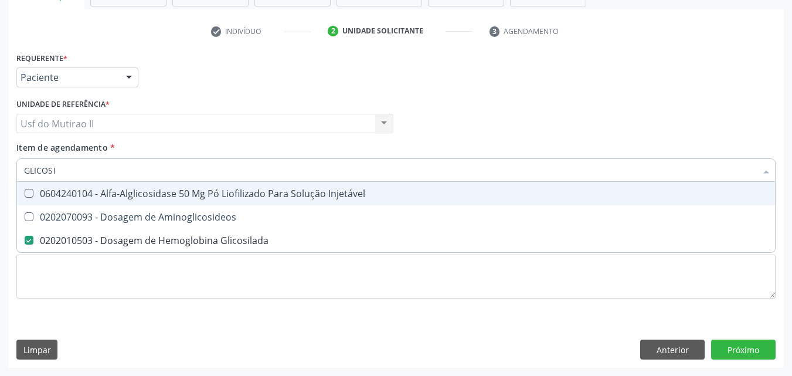
drag, startPoint x: 82, startPoint y: 172, endPoint x: 12, endPoint y: 172, distance: 69.7
click at [12, 172] on div "Requerente * Paciente Médico(a) Enfermeiro(a) Paciente Nenhum resultado encontr…" at bounding box center [395, 208] width 775 height 318
checkbox Glicosilada "false"
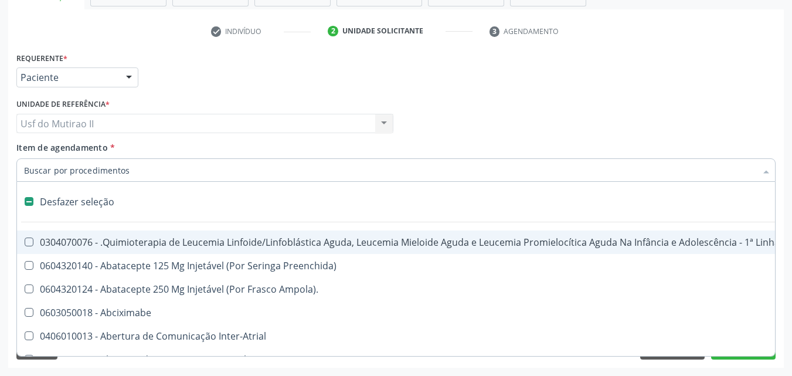
click at [152, 141] on div "Item de agendamento * Desfazer seleção 0304070076 - .Quimioterapia de Leucemia …" at bounding box center [395, 159] width 759 height 37
click at [630, 121] on div "Médico Solicitante Por favor, selecione a Unidade de Atendimento primeiro Nenhu…" at bounding box center [395, 119] width 765 height 46
checkbox Preenchida\) "true"
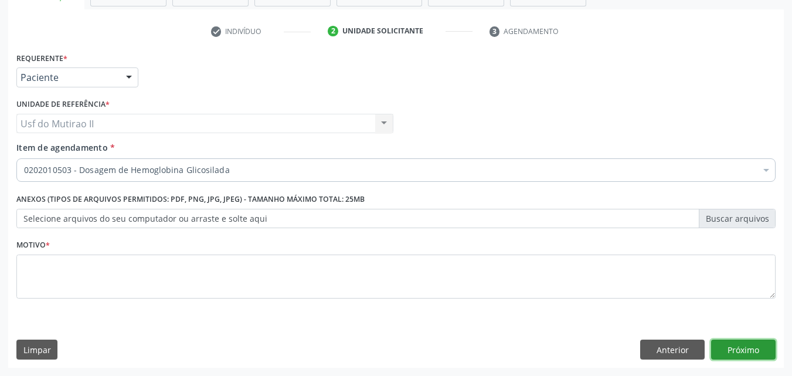
click at [743, 352] on button "Próximo" at bounding box center [743, 349] width 64 height 20
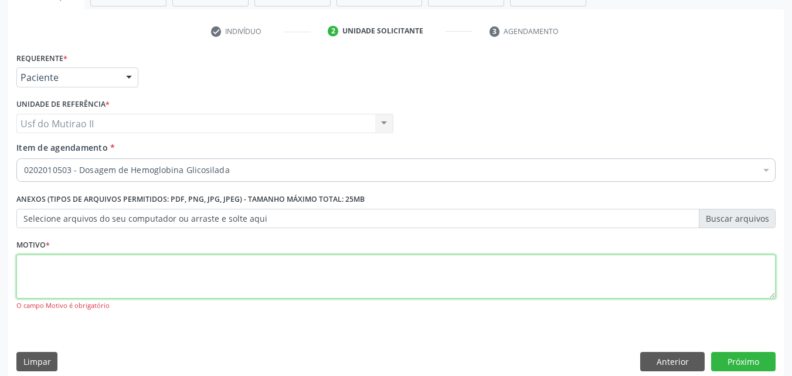
click at [50, 281] on textarea at bounding box center [395, 276] width 759 height 45
type textarea "."
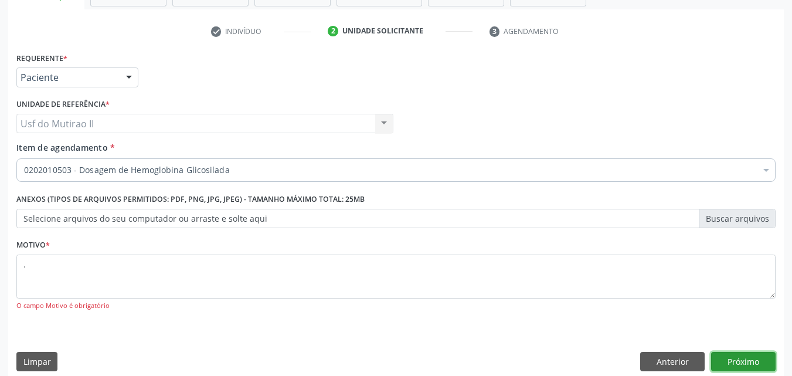
click at [722, 359] on button "Próximo" at bounding box center [743, 362] width 64 height 20
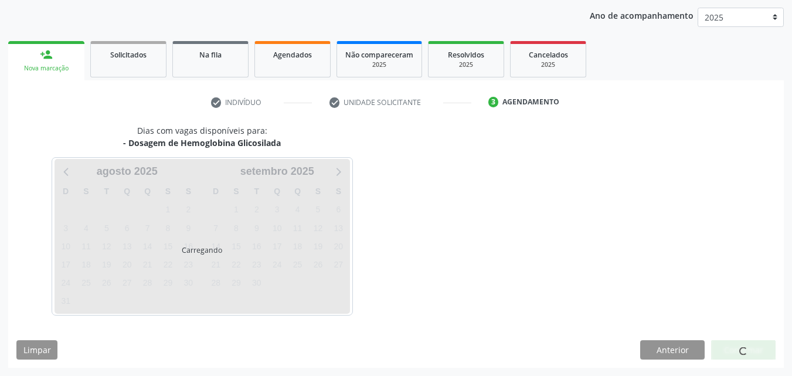
scroll to position [134, 0]
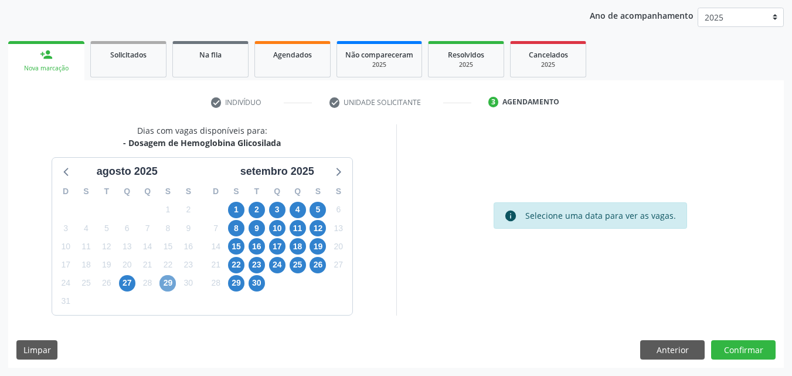
click at [168, 285] on span "29" at bounding box center [167, 283] width 16 height 16
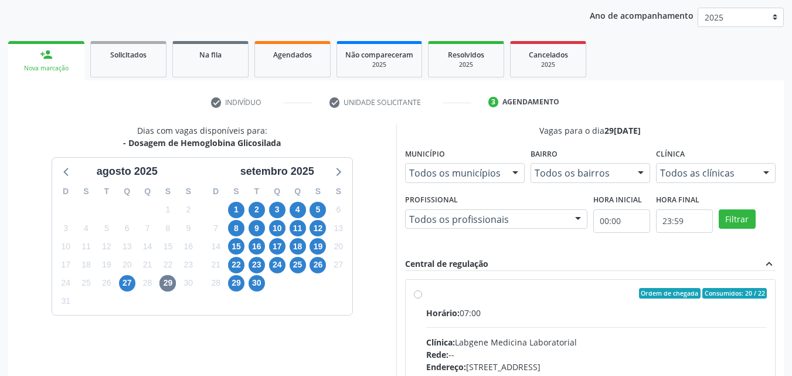
click at [422, 298] on input "Ordem de chegada Consumidos: 20 / 22 Horário: 07:00 Clínica: Labgene Medicina L…" at bounding box center [418, 293] width 8 height 11
radio input "true"
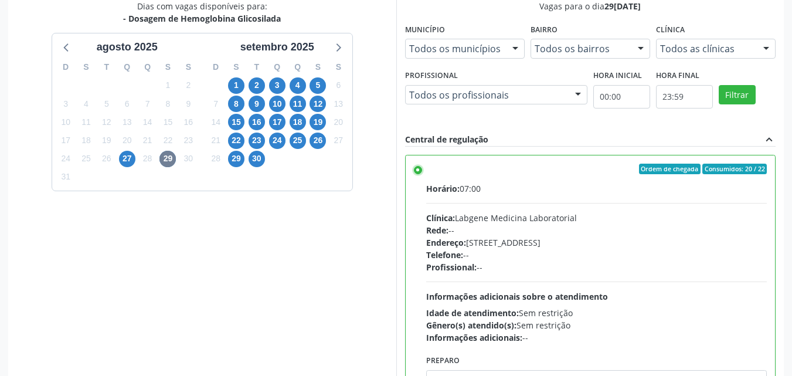
scroll to position [325, 0]
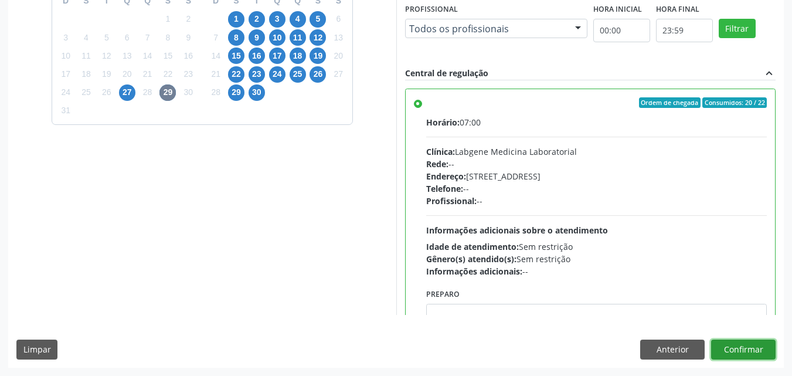
click at [758, 352] on button "Confirmar" at bounding box center [743, 349] width 64 height 20
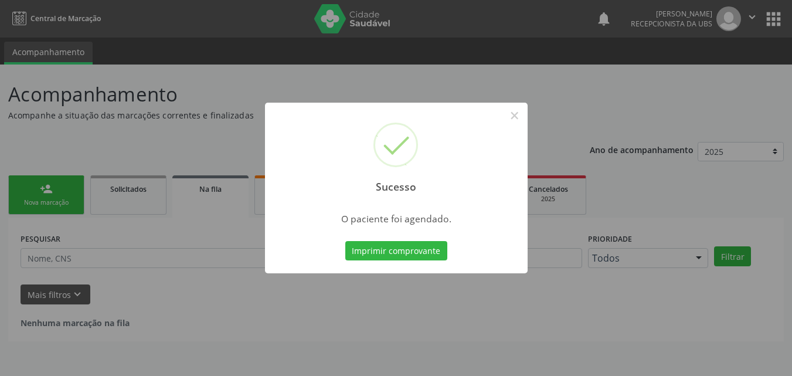
scroll to position [0, 0]
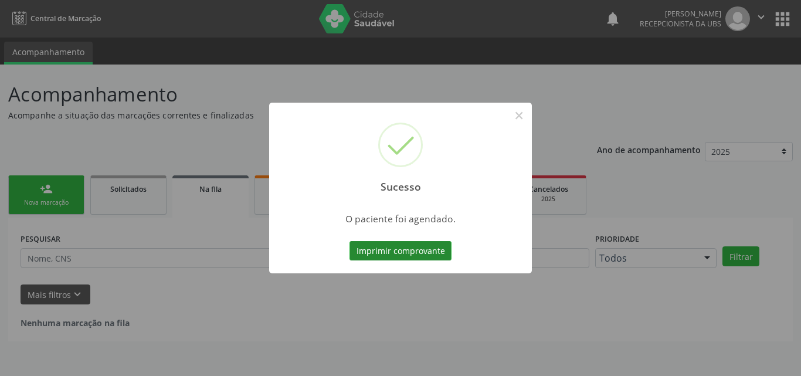
click at [378, 251] on button "Imprimir comprovante" at bounding box center [400, 251] width 102 height 20
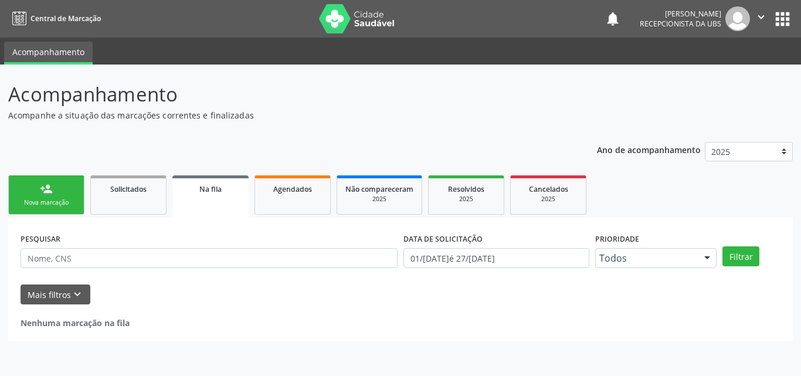
click at [53, 208] on link "person_add Nova marcação" at bounding box center [46, 194] width 76 height 39
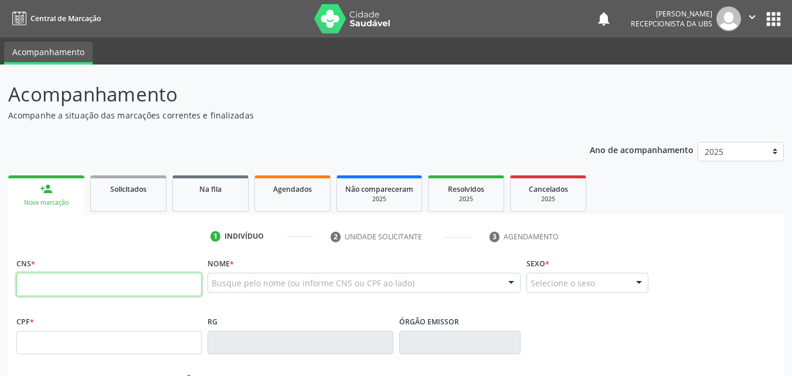
click at [128, 287] on input "text" at bounding box center [108, 284] width 185 height 23
type input "708 0093 7697 3623"
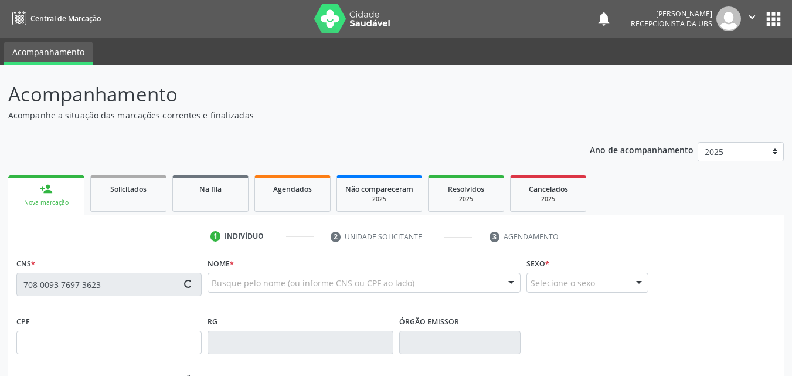
type input "155.837.764-63"
type input "04[DATE]"
type input "[PERSON_NAME]"
type input "[PHONE_NUMBER]"
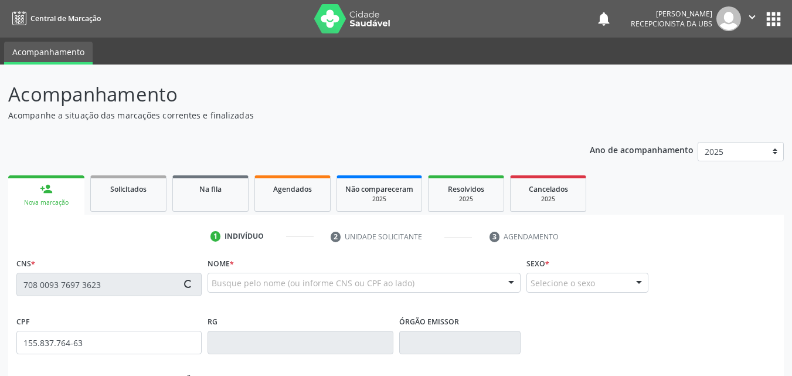
type input "065.480.864-30"
type input "322"
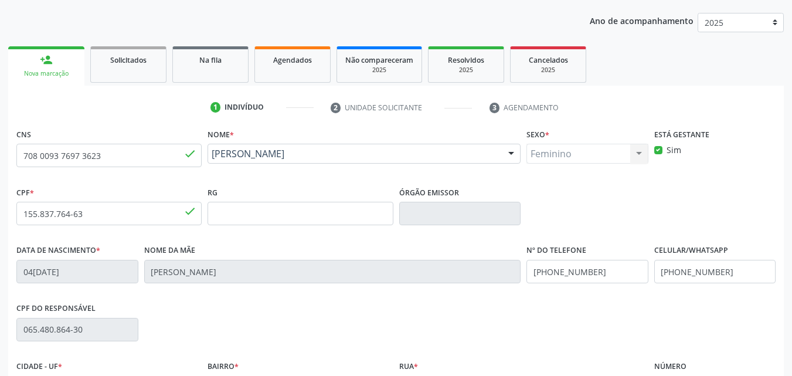
scroll to position [260, 0]
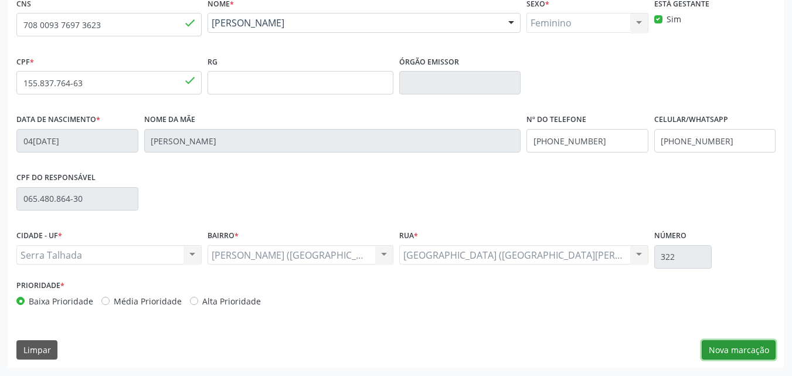
click at [753, 349] on button "Nova marcação" at bounding box center [738, 350] width 74 height 20
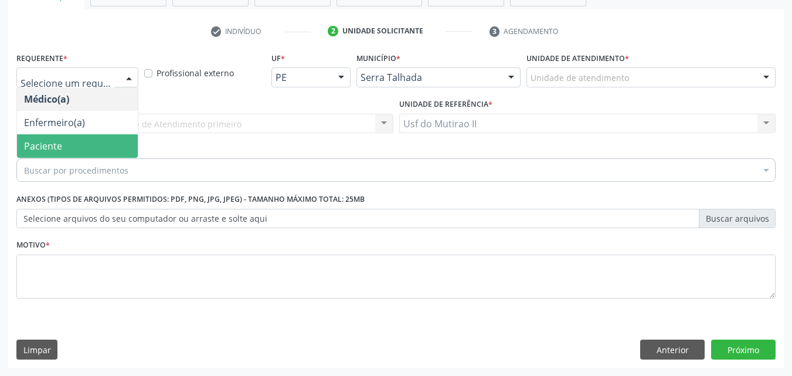
click at [55, 149] on span "Paciente" at bounding box center [43, 145] width 38 height 13
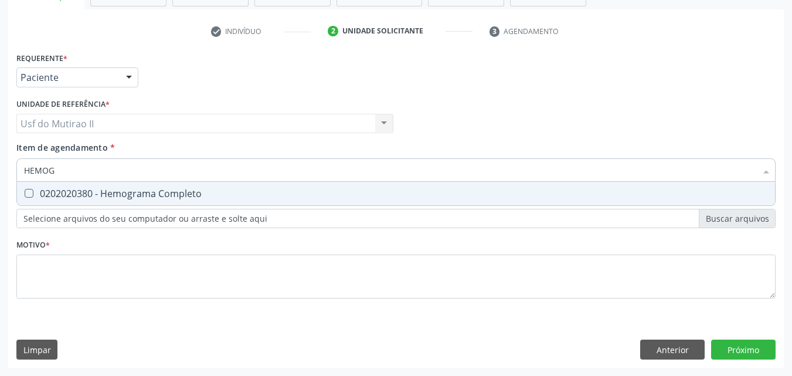
type input "HEMOGR"
click at [80, 195] on div "0202020380 - Hemograma Completo" at bounding box center [396, 193] width 744 height 9
checkbox Completo "true"
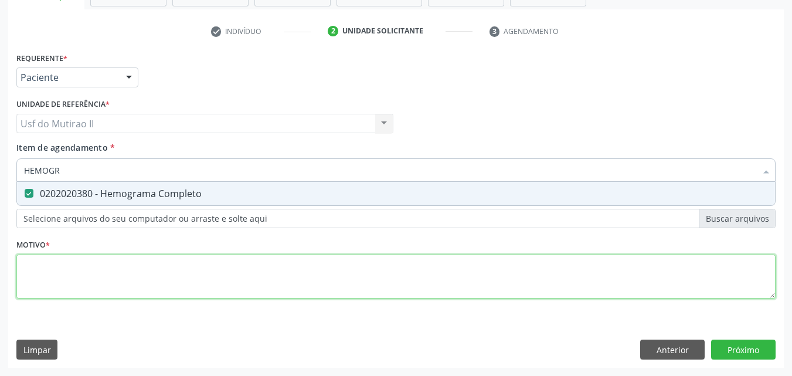
click at [81, 264] on div "Requerente * Paciente Médico(a) Enfermeiro(a) Paciente Nenhum resultado encontr…" at bounding box center [395, 181] width 759 height 265
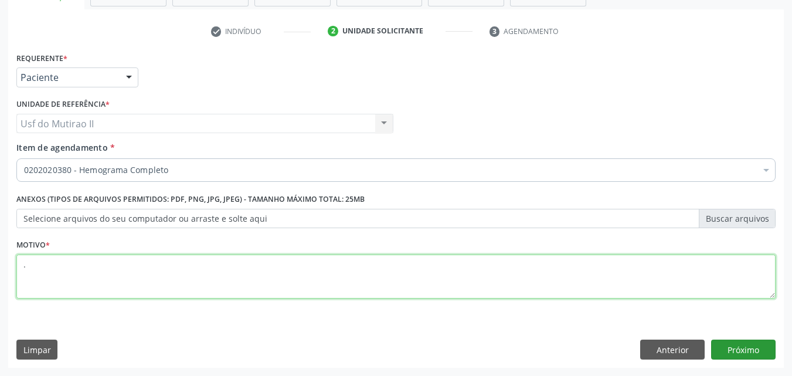
type textarea "."
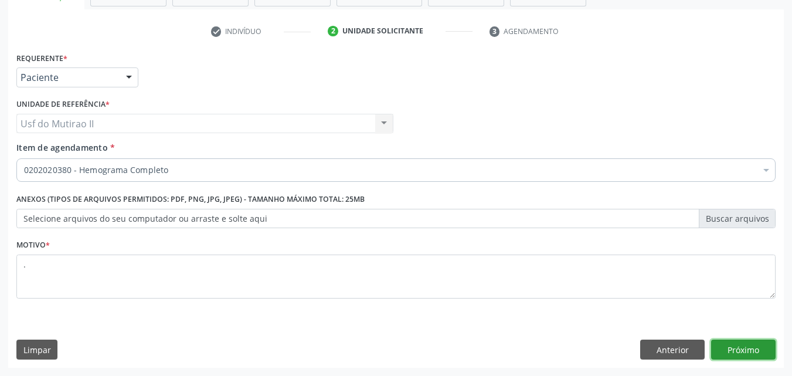
click at [741, 350] on button "Próximo" at bounding box center [743, 349] width 64 height 20
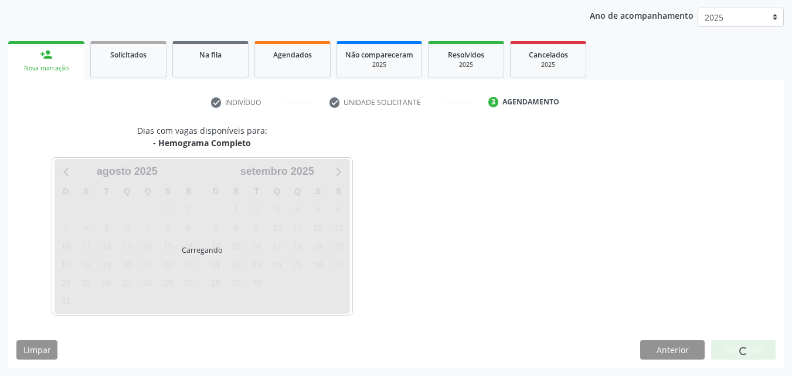
scroll to position [134, 0]
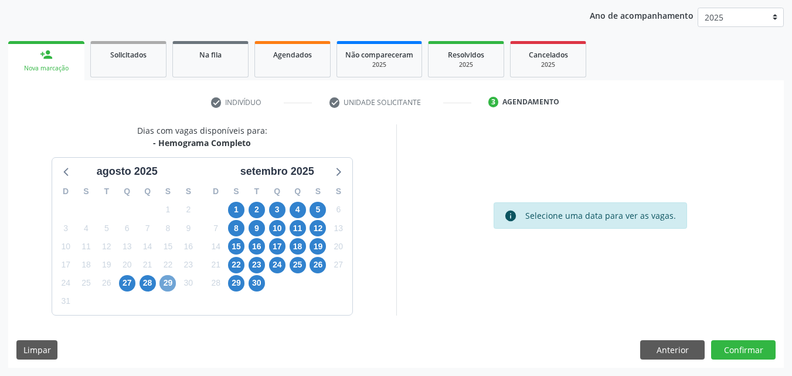
click at [165, 285] on span "29" at bounding box center [167, 283] width 16 height 16
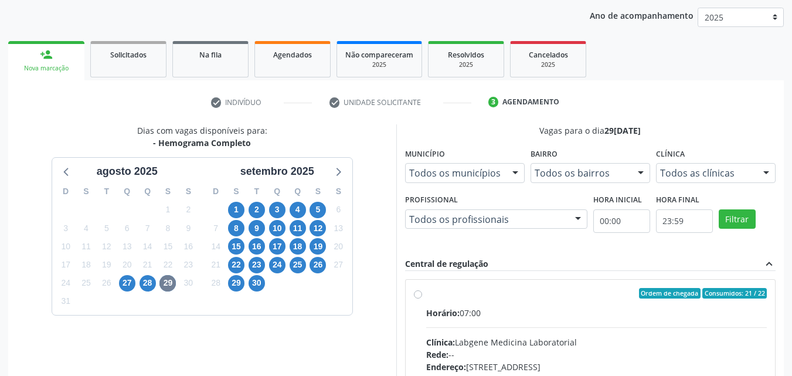
click at [468, 312] on div "Horário: 07:00" at bounding box center [596, 313] width 341 height 12
click at [422, 298] on input "Ordem de chegada Consumidos: 21 / 22 Horário: 07:00 Clínica: Labgene Medicina L…" at bounding box center [418, 293] width 8 height 11
radio input "true"
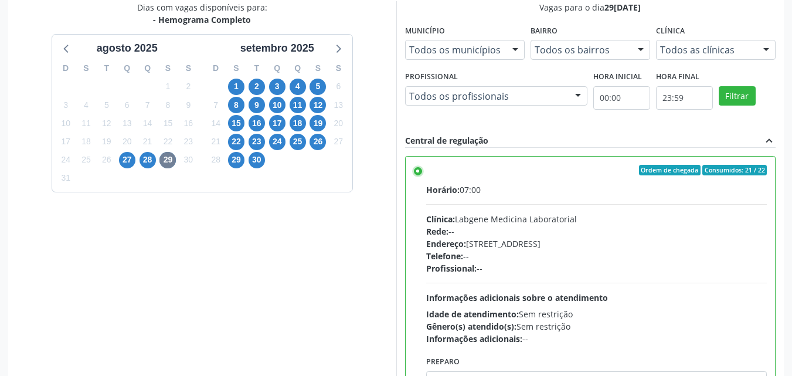
scroll to position [325, 0]
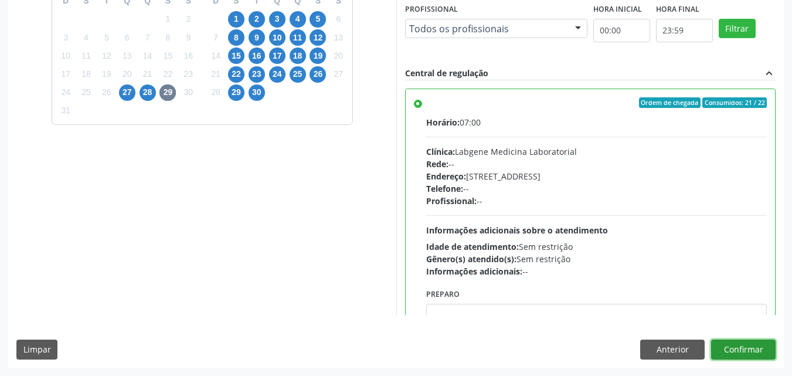
click at [749, 349] on button "Confirmar" at bounding box center [743, 349] width 64 height 20
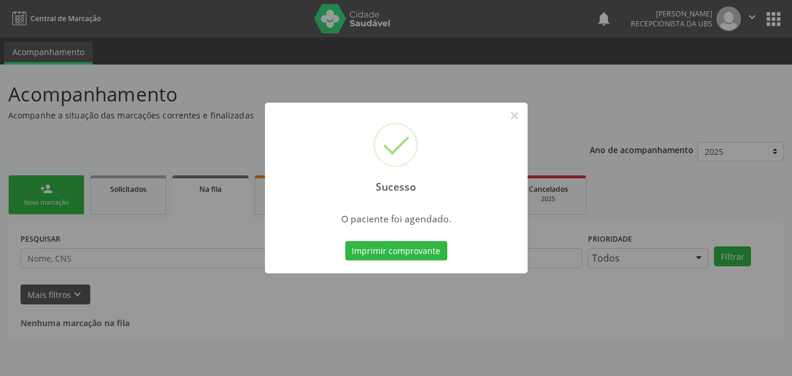
scroll to position [0, 0]
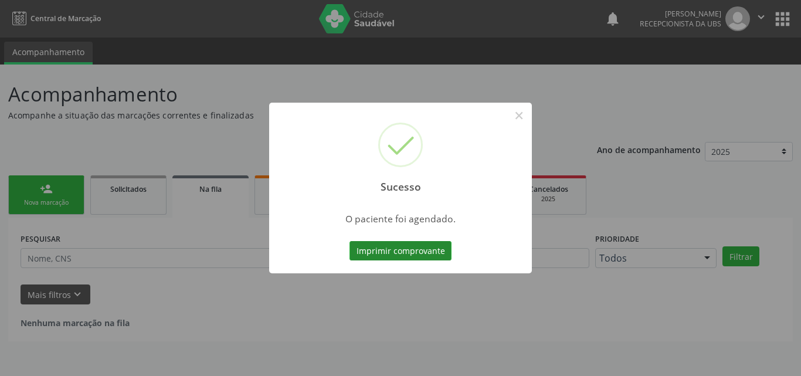
click at [410, 256] on button "Imprimir comprovante" at bounding box center [400, 251] width 102 height 20
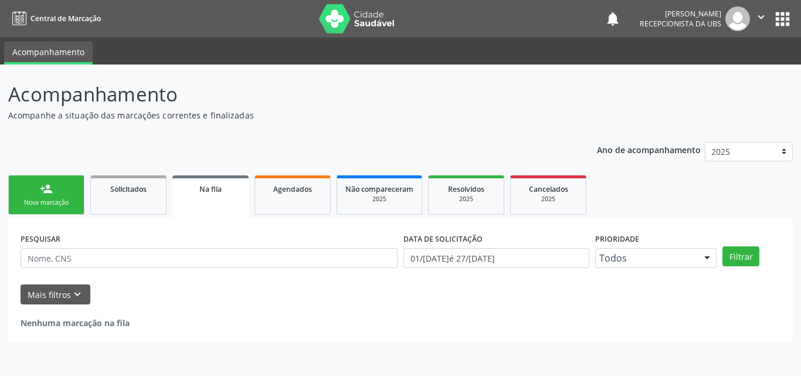
click at [49, 202] on div "Nova marcação" at bounding box center [46, 202] width 59 height 9
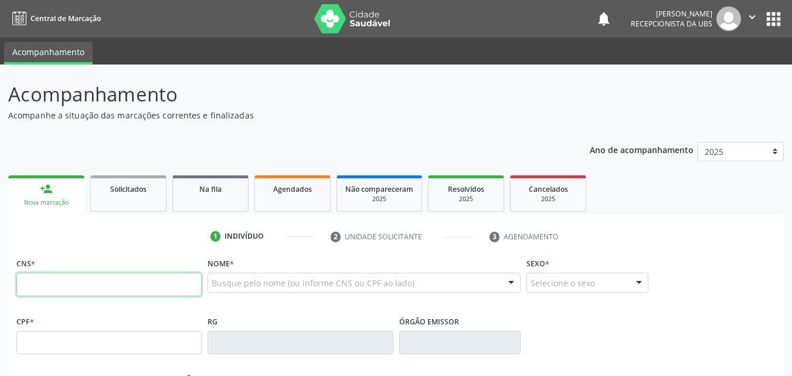
click at [76, 278] on input "text" at bounding box center [108, 284] width 185 height 23
paste input "708 0093 7697 3623"
type input "708 0093 7697 3623"
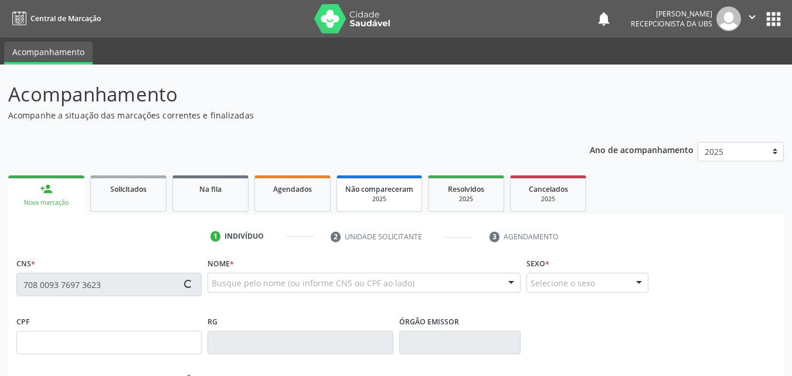
type input "155.837.764-63"
type input "04[DATE]"
type input "[PERSON_NAME]"
type input "[PHONE_NUMBER]"
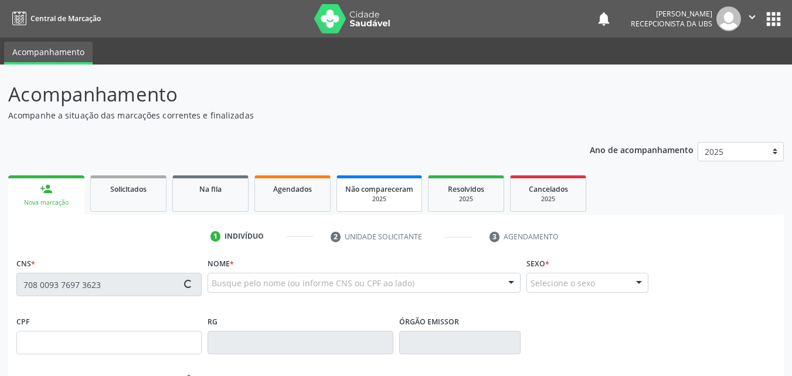
type input "065.480.864-30"
type input "322"
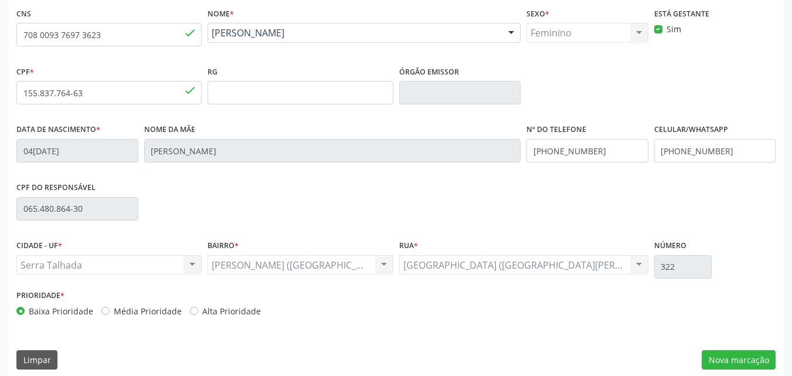
scroll to position [260, 0]
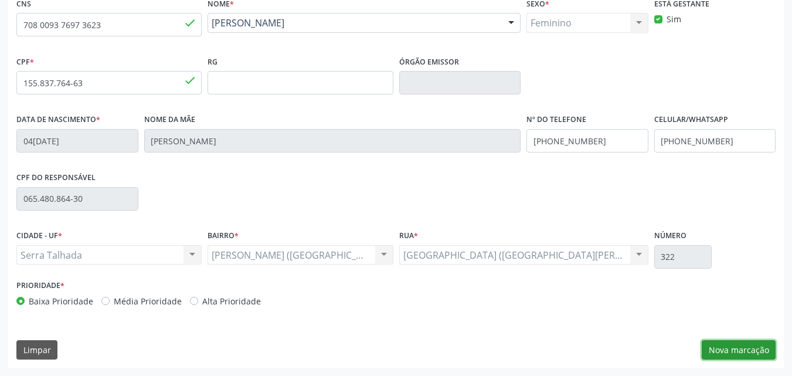
click at [746, 348] on button "Nova marcação" at bounding box center [738, 350] width 74 height 20
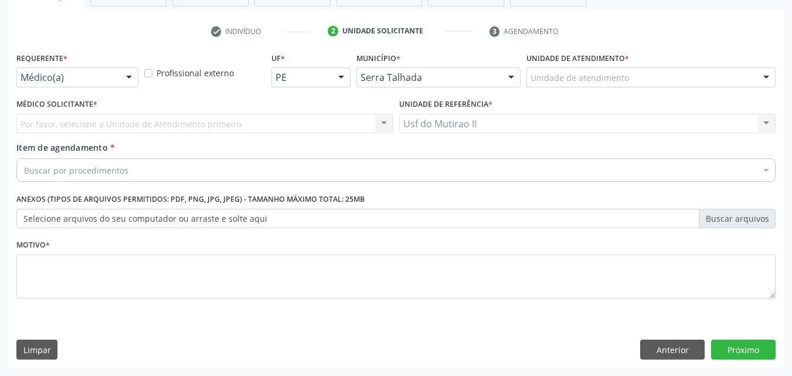
scroll to position [205, 0]
click at [115, 79] on div "Médico(a)" at bounding box center [77, 77] width 122 height 20
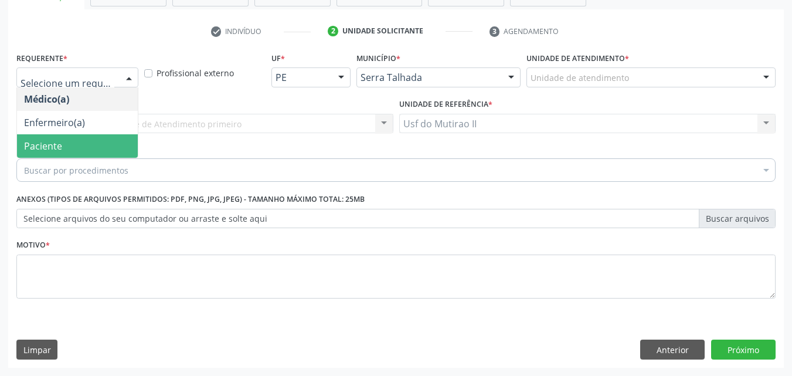
click at [77, 142] on span "Paciente" at bounding box center [77, 145] width 121 height 23
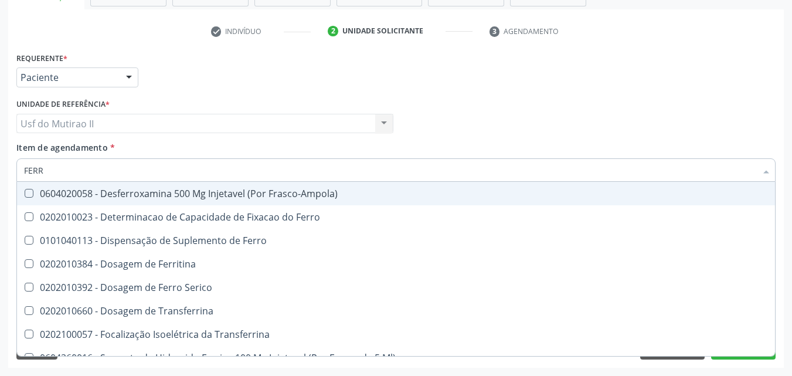
type input "FERRI"
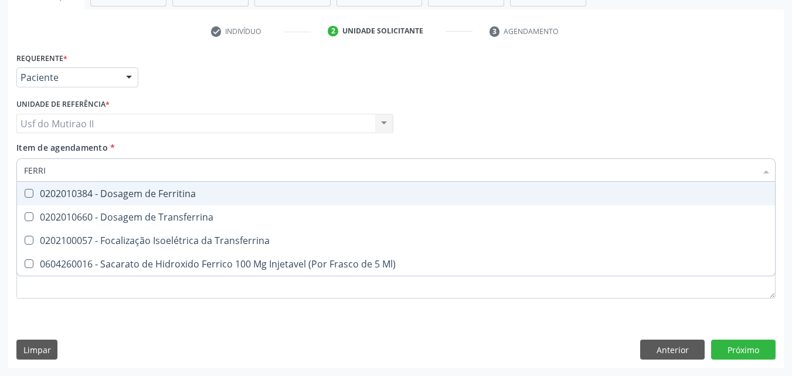
click at [98, 195] on div "0202010384 - Dosagem de Ferritina" at bounding box center [396, 193] width 744 height 9
checkbox Ferritina "true"
drag, startPoint x: 75, startPoint y: 173, endPoint x: 17, endPoint y: 178, distance: 58.2
click at [17, 178] on div "FERRI" at bounding box center [395, 169] width 759 height 23
checkbox Ferritina "false"
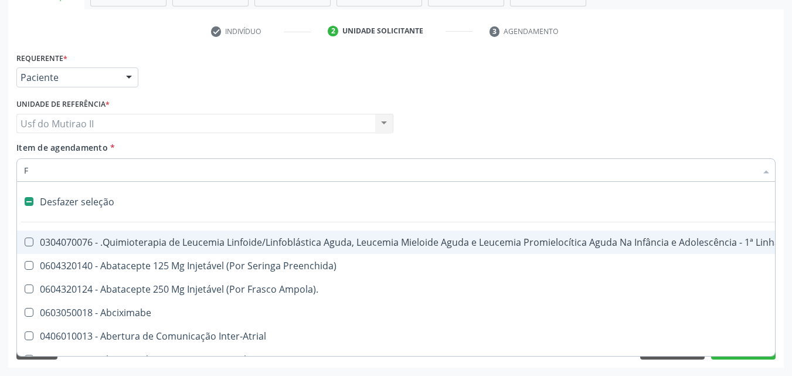
type input "FE"
checkbox Paciente\/Mês "true"
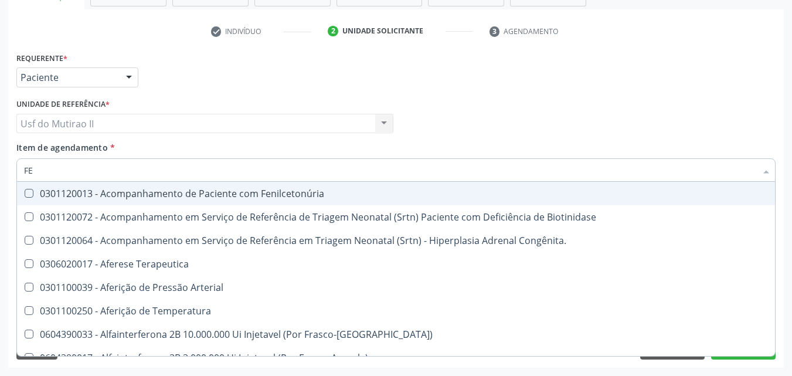
type input "FER"
checkbox Grama\) "true"
checkbox Ferritina "false"
type input "FERR"
checkbox Terapeutica "true"
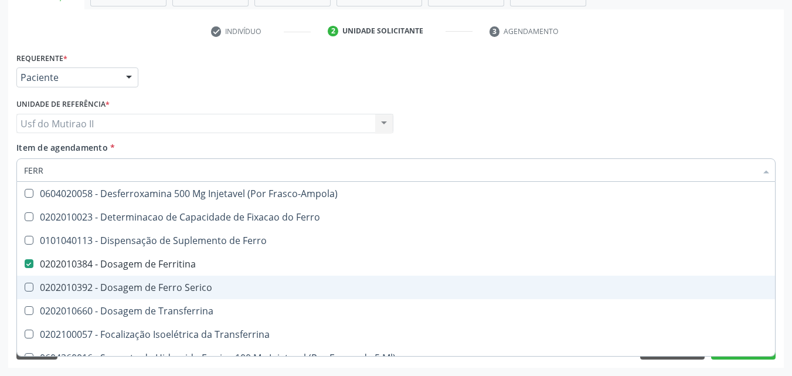
click at [71, 284] on div "0202010392 - Dosagem de Ferro Serico" at bounding box center [396, 286] width 744 height 9
checkbox Serico "true"
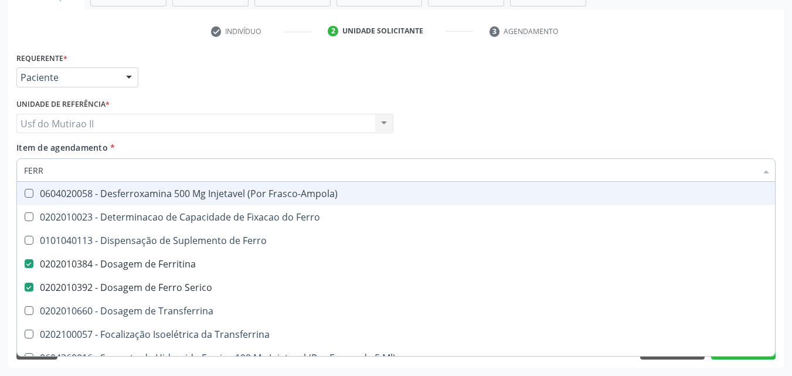
click at [131, 139] on div "Unidade de referência * Usf do Mutirao II Usf do Mutirao II Nenhum resultado en…" at bounding box center [204, 119] width 383 height 46
checkbox Ferro "true"
checkbox Serico "false"
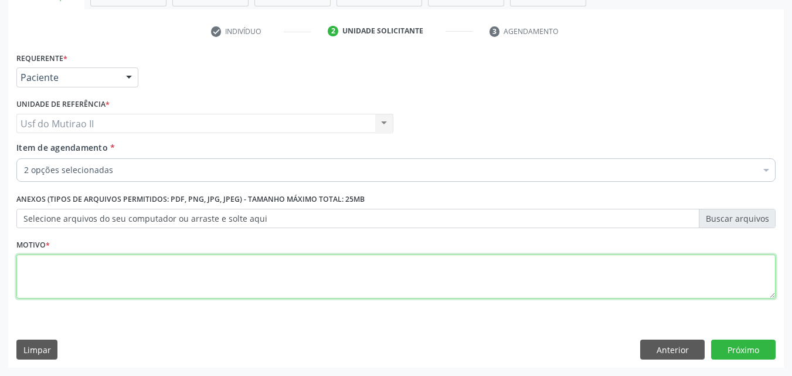
click at [118, 277] on textarea at bounding box center [395, 276] width 759 height 45
type textarea "."
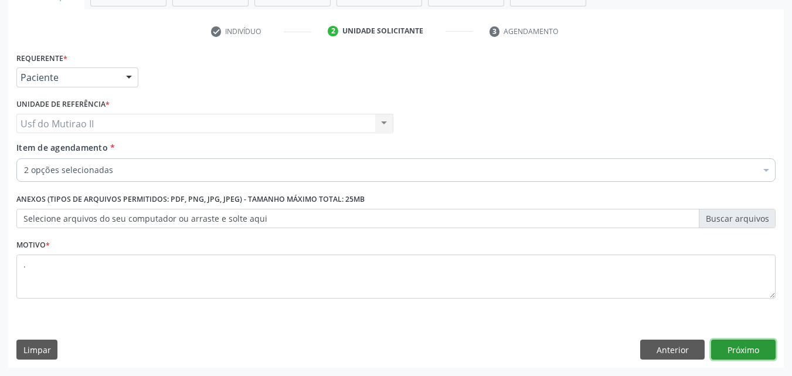
click at [758, 346] on button "Próximo" at bounding box center [743, 349] width 64 height 20
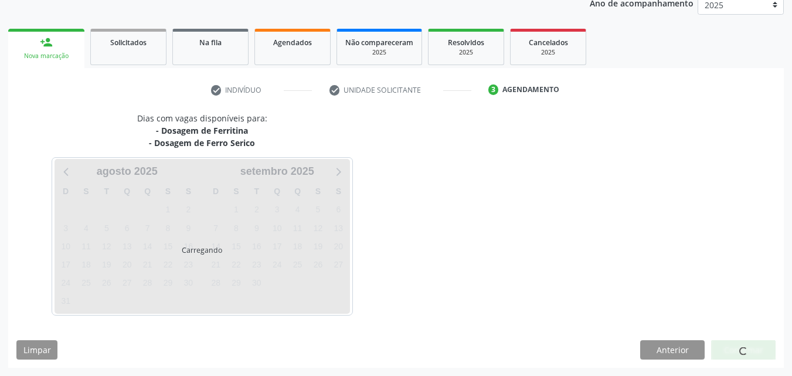
scroll to position [147, 0]
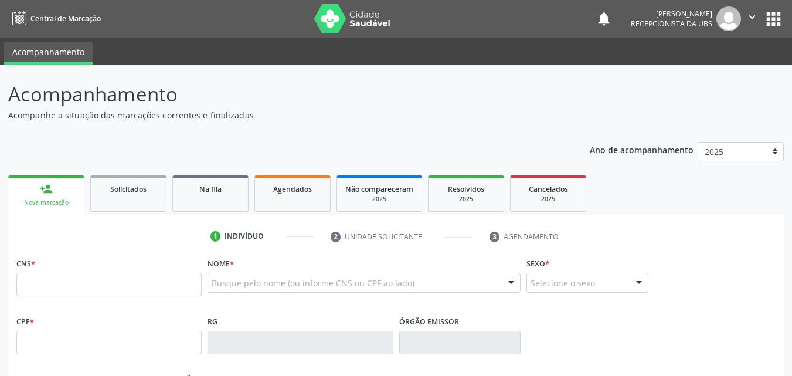
scroll to position [147, 0]
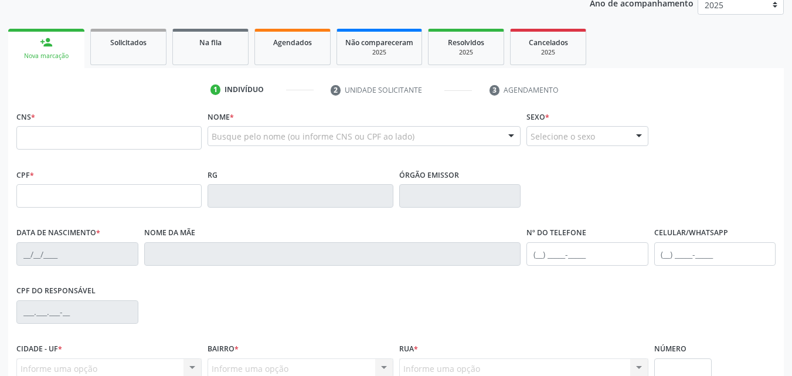
click at [59, 144] on input "text" at bounding box center [108, 137] width 185 height 23
type input "707 1007 9993 3090"
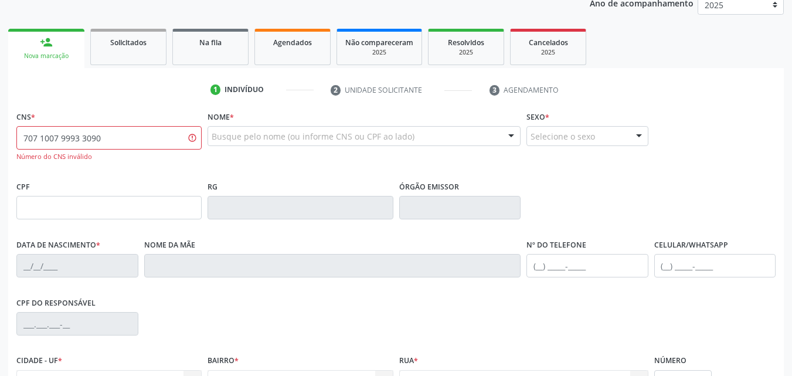
drag, startPoint x: 104, startPoint y: 138, endPoint x: 12, endPoint y: 134, distance: 91.5
click at [12, 134] on div "CNS * 707 1007 9993 3090 Número do CNS inválido Nome * Busque pelo nome (ou inf…" at bounding box center [395, 300] width 775 height 384
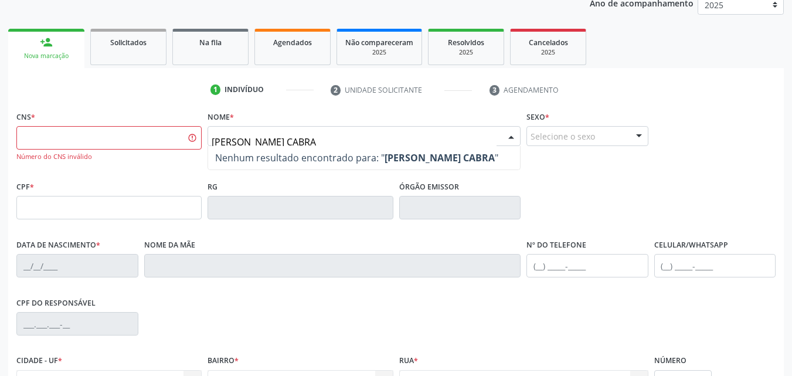
type input "[PERSON_NAME]"
drag, startPoint x: 338, startPoint y: 142, endPoint x: 205, endPoint y: 140, distance: 133.6
click at [205, 140] on div "Nome * [PERSON_NAME] Nenhum resultado encontrado para: " [PERSON_NAME] " Não há…" at bounding box center [364, 143] width 319 height 70
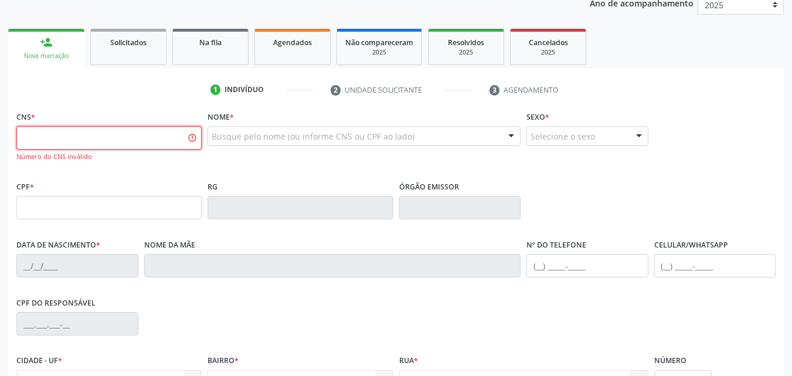
click at [87, 131] on input "text" at bounding box center [108, 137] width 185 height 23
type input "704 2017 7581 1080"
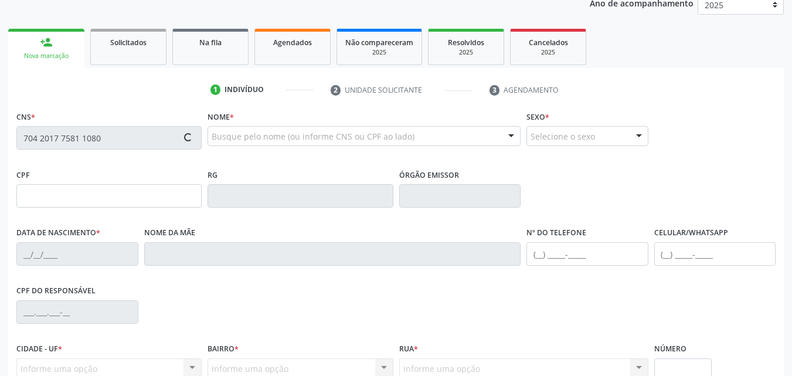
type input "028.802.304-89"
type input "[DATE]"
type input "[PERSON_NAME]"
type input "[PHONE_NUMBER]"
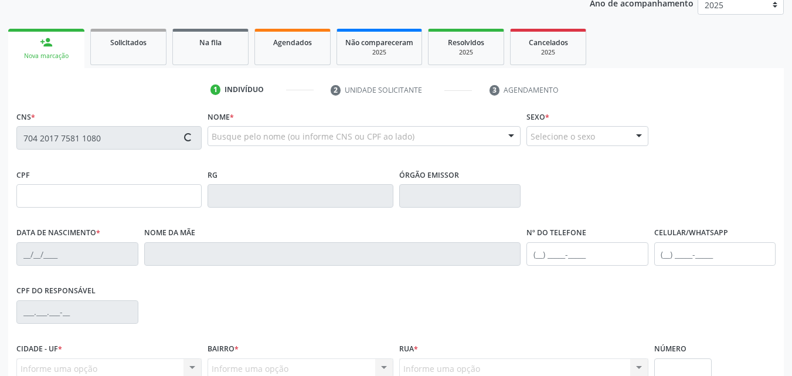
type input "007.826.424-38"
type input "S/N"
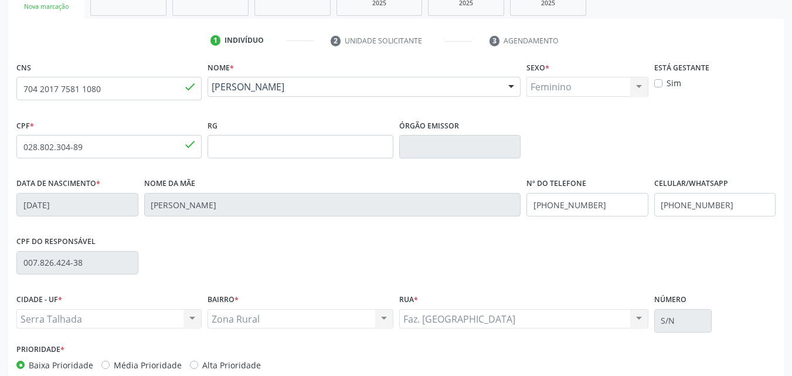
scroll to position [260, 0]
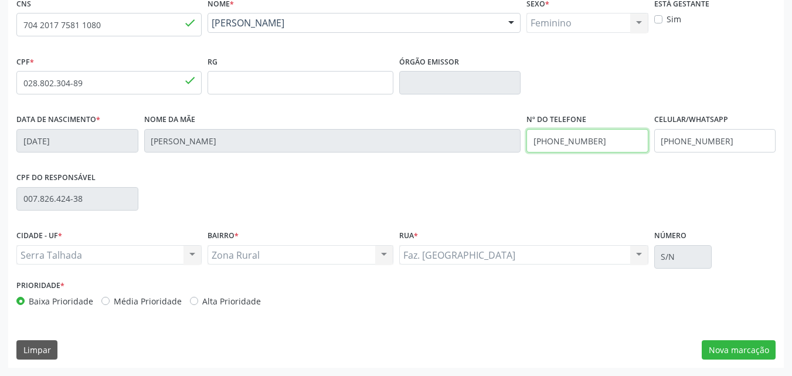
click at [440, 132] on div "Data de nascimento * 08[DATE] Nome da mãe [PERSON_NAME] Nº do Telefone [PHONE_N…" at bounding box center [395, 140] width 765 height 58
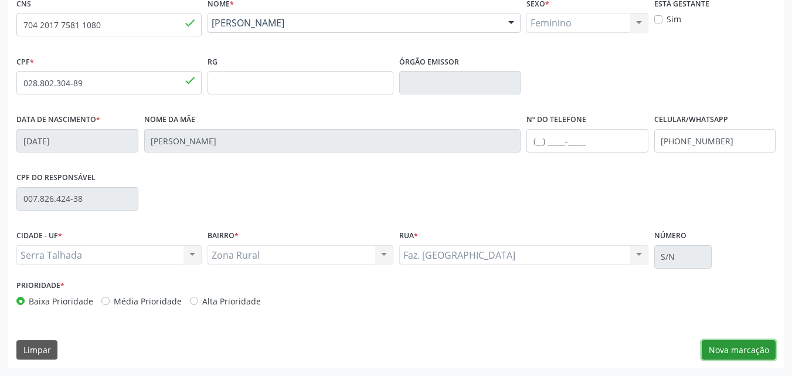
click at [755, 349] on button "Nova marcação" at bounding box center [738, 350] width 74 height 20
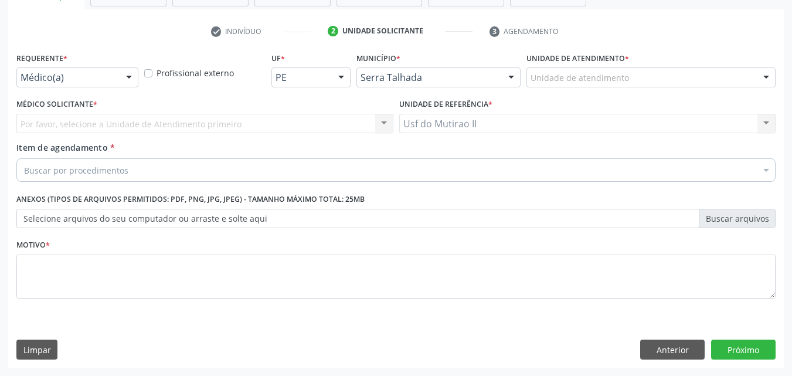
scroll to position [205, 0]
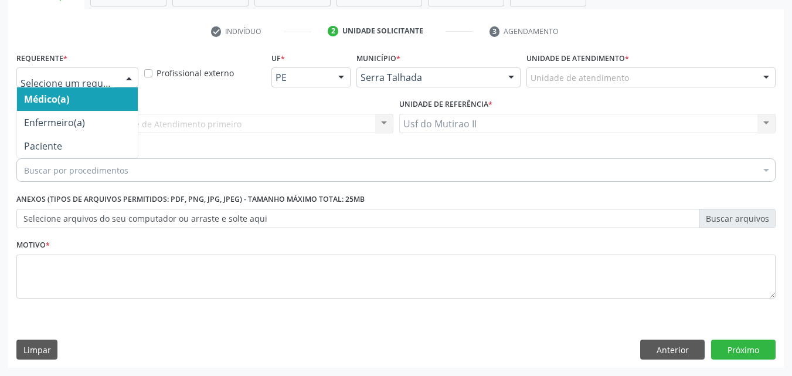
click at [131, 78] on div at bounding box center [129, 78] width 18 height 20
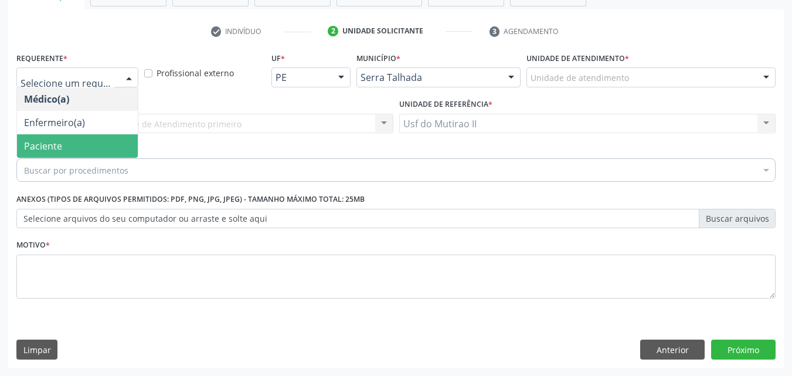
click at [77, 142] on span "Paciente" at bounding box center [77, 145] width 121 height 23
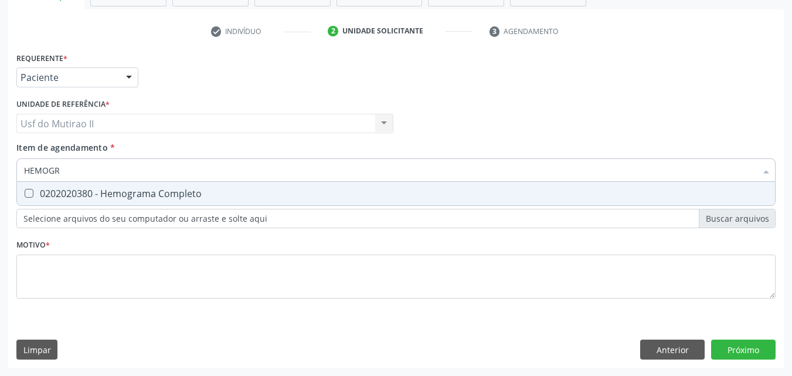
type input "HEMOGRA"
click at [95, 190] on div "0202020380 - Hemograma Completo" at bounding box center [396, 193] width 744 height 9
checkbox Completo "true"
drag, startPoint x: 69, startPoint y: 171, endPoint x: 0, endPoint y: 175, distance: 69.3
click at [0, 175] on div "Acompanhamento Acompanhe a situação das marcações correntes e finalizadas Relat…" at bounding box center [396, 117] width 792 height 516
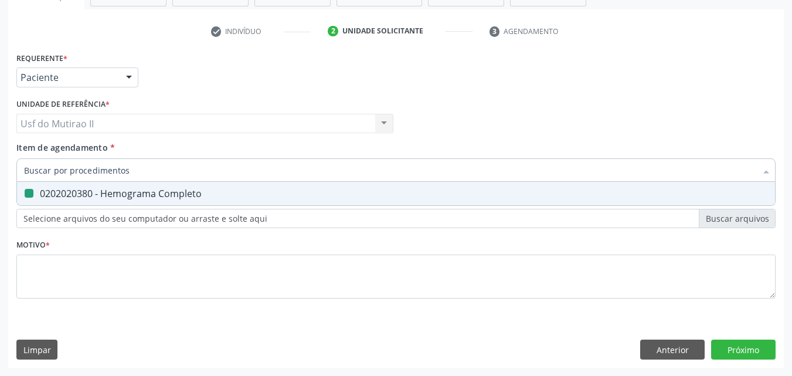
checkbox Completo "false"
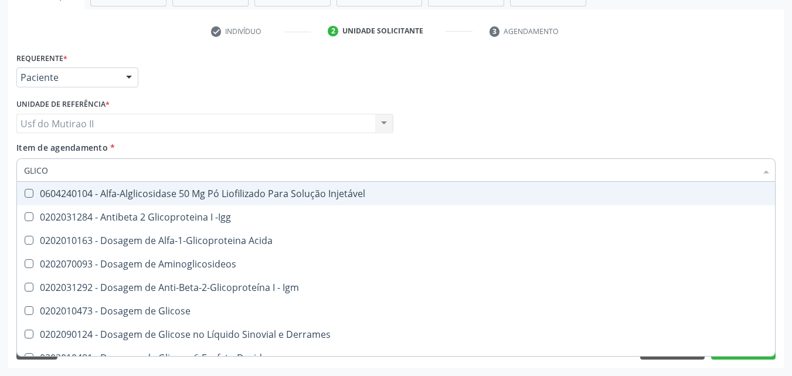
type input "GLICOS"
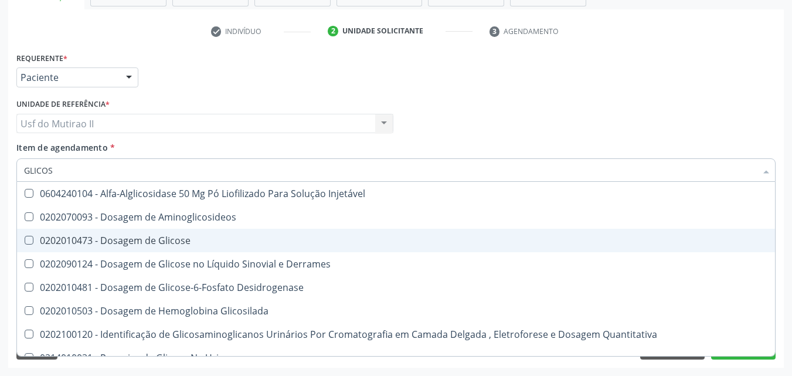
click at [80, 243] on div "0202010473 - Dosagem de Glicose" at bounding box center [396, 240] width 744 height 9
checkbox Glicose "true"
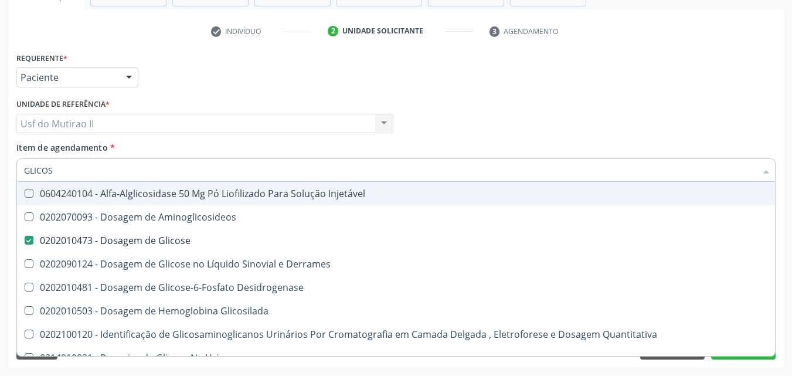
drag, startPoint x: 76, startPoint y: 171, endPoint x: 8, endPoint y: 167, distance: 68.1
click at [8, 167] on div "Requerente * Paciente Médico(a) Enfermeiro(a) Paciente Nenhum resultado encontr…" at bounding box center [395, 208] width 775 height 318
checkbox Glicose "false"
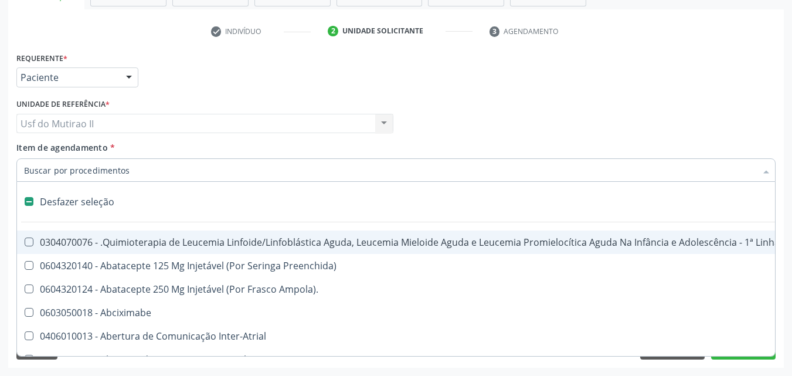
click at [158, 151] on div "Item de agendamento * Desfazer seleção 0304070076 - .Quimioterapia de Leucemia …" at bounding box center [395, 159] width 759 height 37
checkbox Preenchida\) "true"
checkbox Ampola\)\ "true"
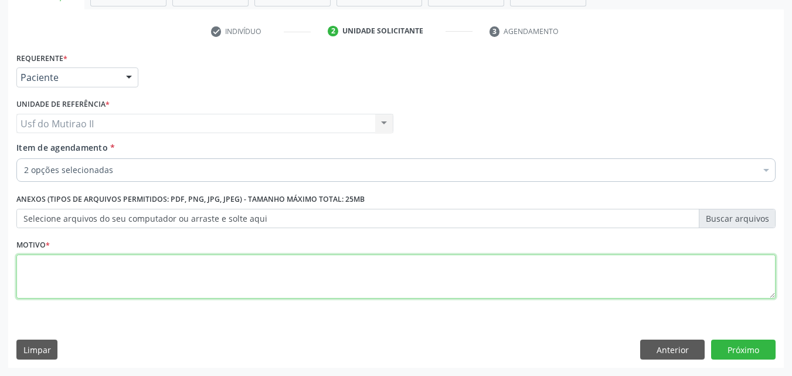
click at [214, 271] on textarea at bounding box center [395, 276] width 759 height 45
type textarea "."
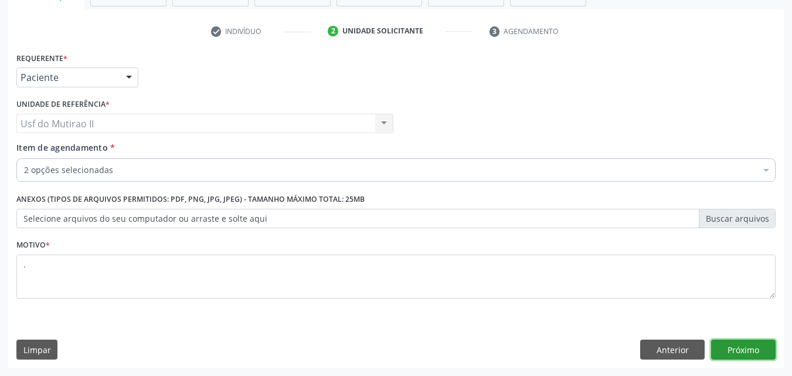
click at [730, 348] on button "Próximo" at bounding box center [743, 349] width 64 height 20
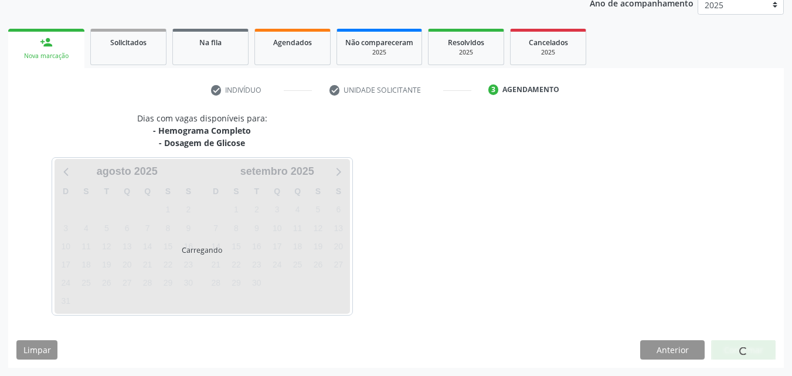
scroll to position [147, 0]
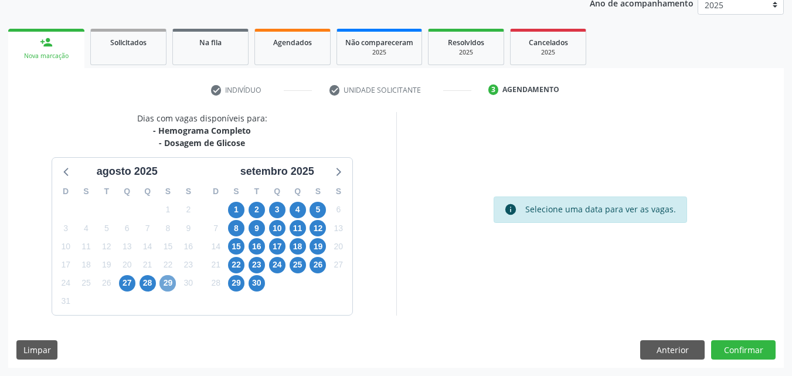
click at [168, 285] on span "29" at bounding box center [167, 283] width 16 height 16
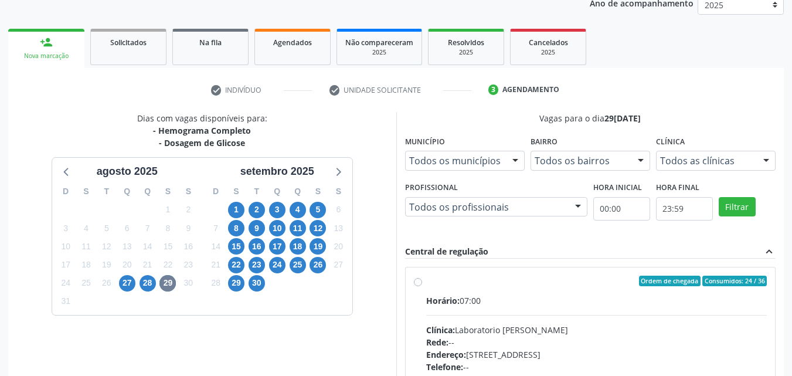
click at [440, 287] on label "Ordem de chegada Consumidos: 24 / 36 Horário: 07:00 Clínica: Laboratorio [PERSO…" at bounding box center [596, 365] width 341 height 180
click at [422, 286] on input "Ordem de chegada Consumidos: 24 / 36 Horário: 07:00 Clínica: Laboratorio [PERSO…" at bounding box center [418, 280] width 8 height 11
radio input "true"
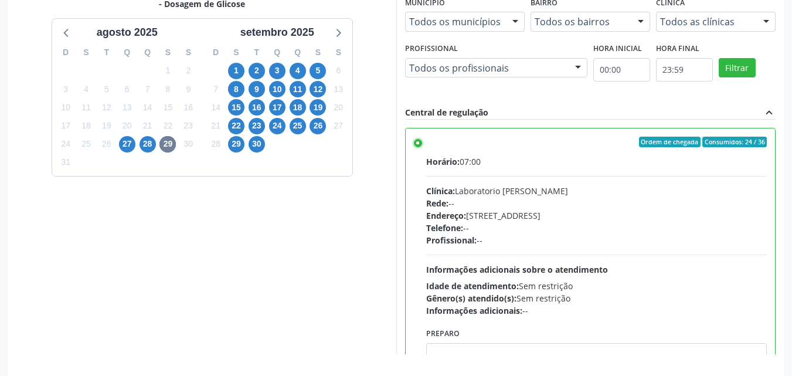
scroll to position [325, 0]
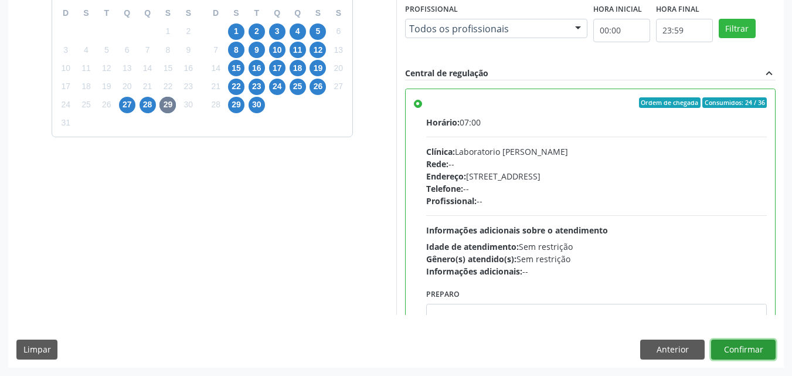
click at [760, 352] on button "Confirmar" at bounding box center [743, 349] width 64 height 20
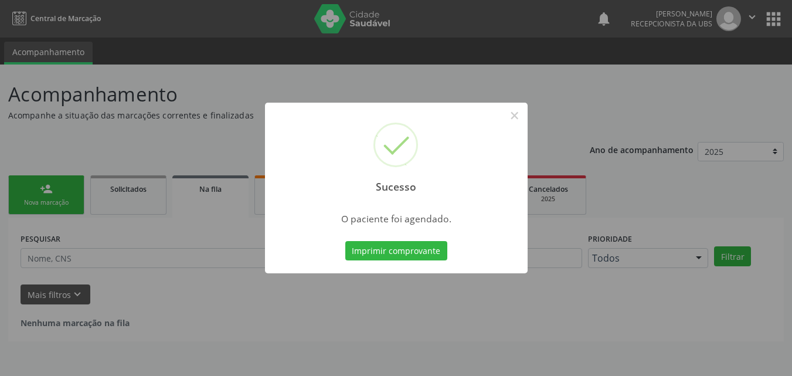
scroll to position [0, 0]
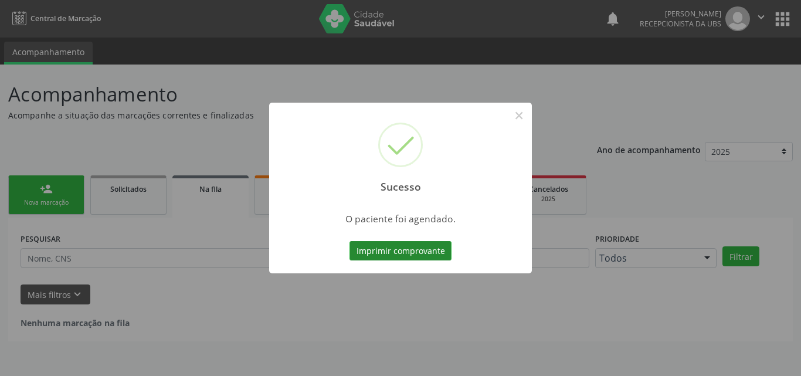
click at [380, 248] on button "Imprimir comprovante" at bounding box center [400, 251] width 102 height 20
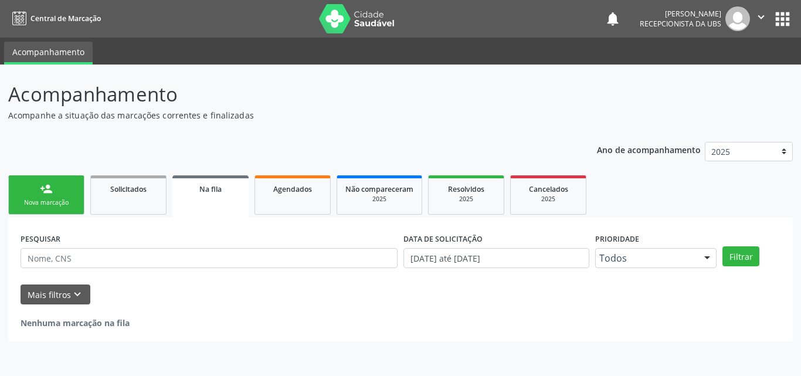
click at [31, 200] on div "Nova marcação" at bounding box center [46, 202] width 59 height 9
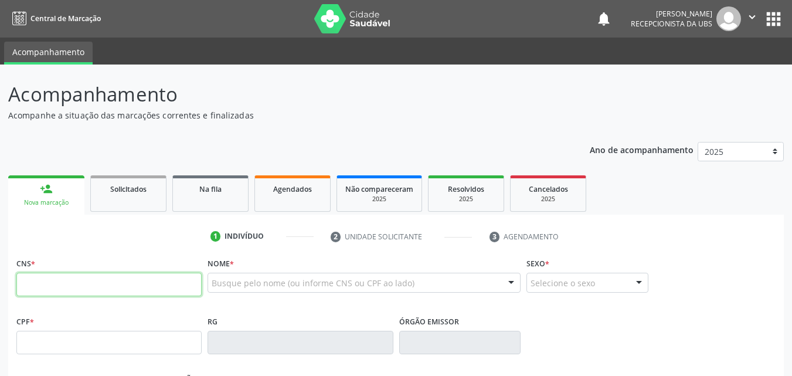
click at [96, 286] on input "text" at bounding box center [108, 284] width 185 height 23
paste input "704 2017 7581 1080"
type input "704 2017 7581 1080"
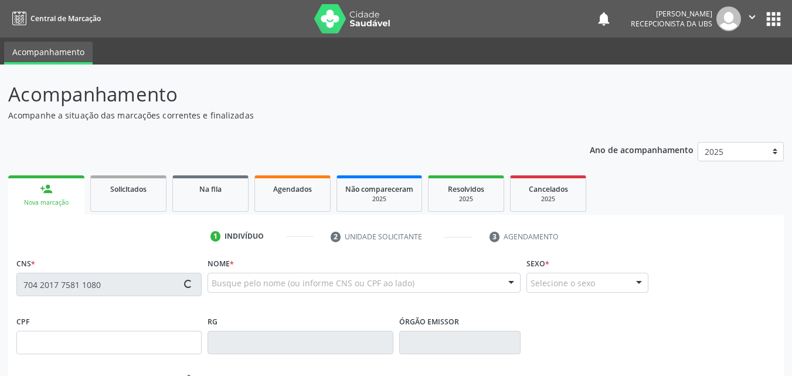
type input "028.802.304-89"
type input "[DATE]"
type input "[PERSON_NAME]"
type input "[PHONE_NUMBER]"
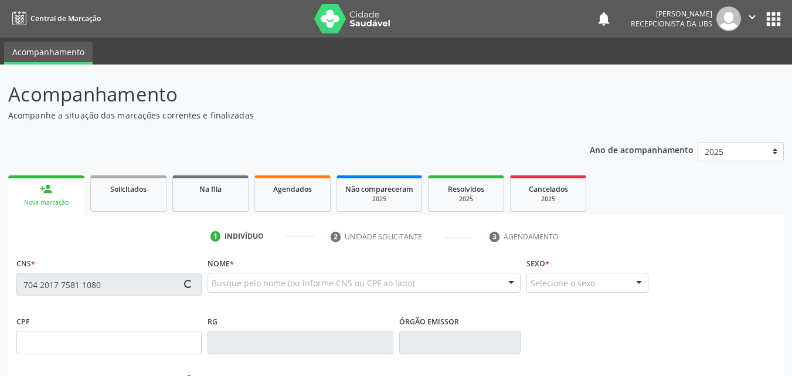
type input "007.826.424-38"
type input "S/N"
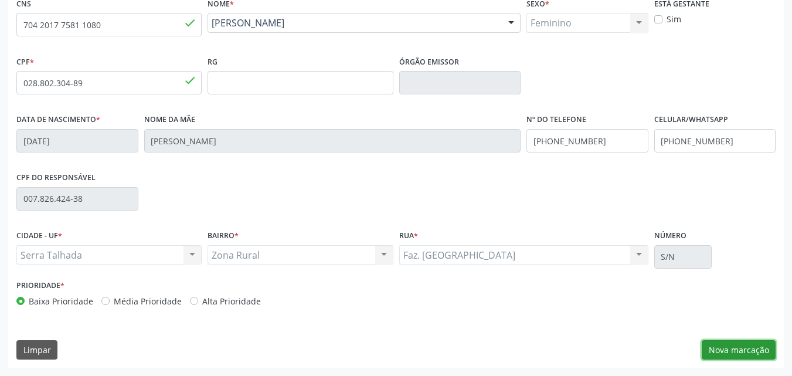
click at [727, 349] on button "Nova marcação" at bounding box center [738, 350] width 74 height 20
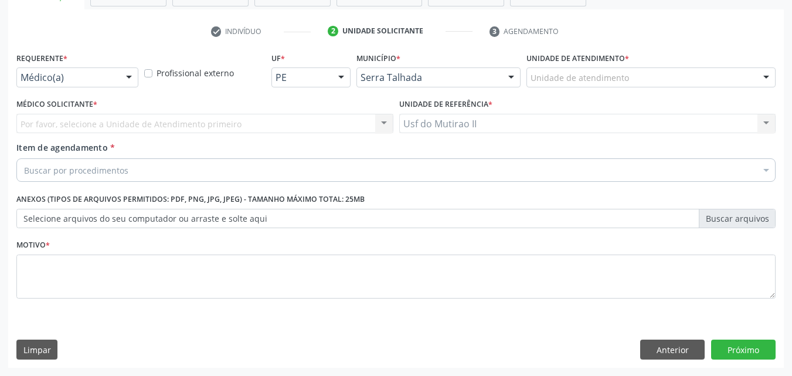
scroll to position [205, 0]
click at [98, 86] on div "Médico(a)" at bounding box center [77, 77] width 122 height 20
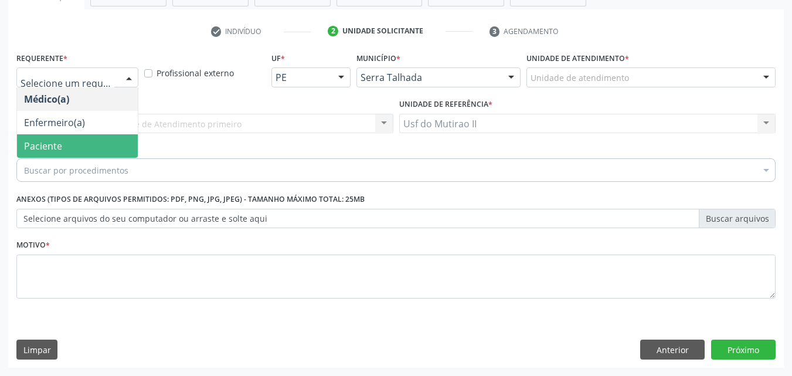
click at [83, 142] on span "Paciente" at bounding box center [77, 145] width 121 height 23
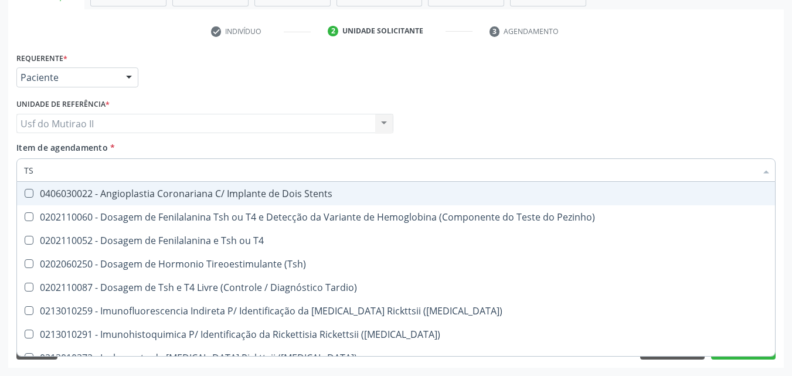
type input "TSH"
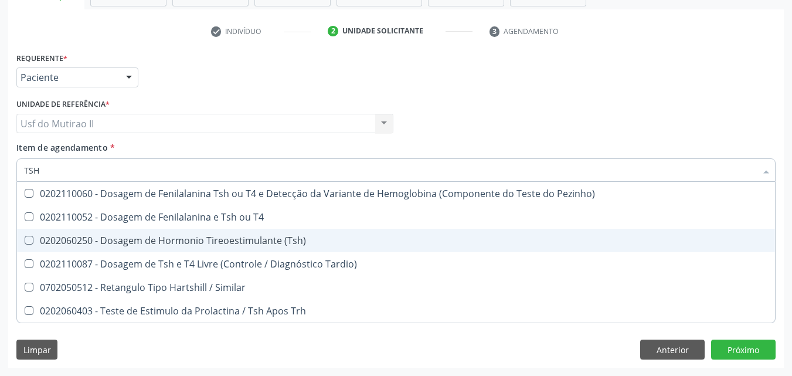
drag, startPoint x: 155, startPoint y: 243, endPoint x: 128, endPoint y: 206, distance: 45.7
click at [152, 240] on div "0202060250 - Dosagem de Hormonio Tireoestimulante (Tsh)" at bounding box center [396, 240] width 744 height 9
checkbox \(Tsh\) "true"
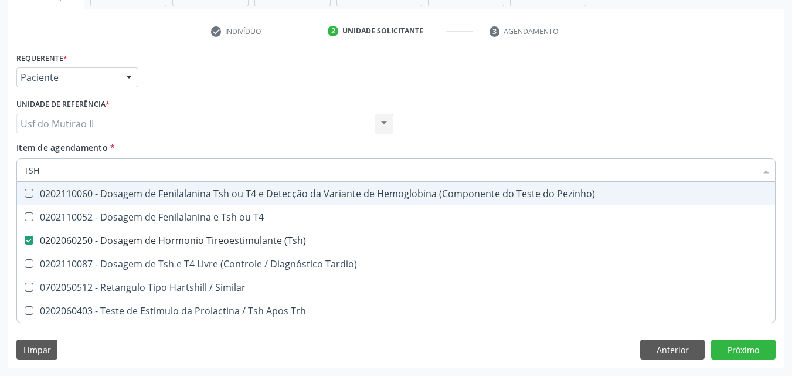
drag, startPoint x: 79, startPoint y: 173, endPoint x: 0, endPoint y: 158, distance: 79.9
click at [2, 165] on div "Acompanhamento Acompanhe a situação das marcações correntes e finalizadas Relat…" at bounding box center [396, 117] width 792 height 516
type input "T"
checkbox \(Tsh\) "false"
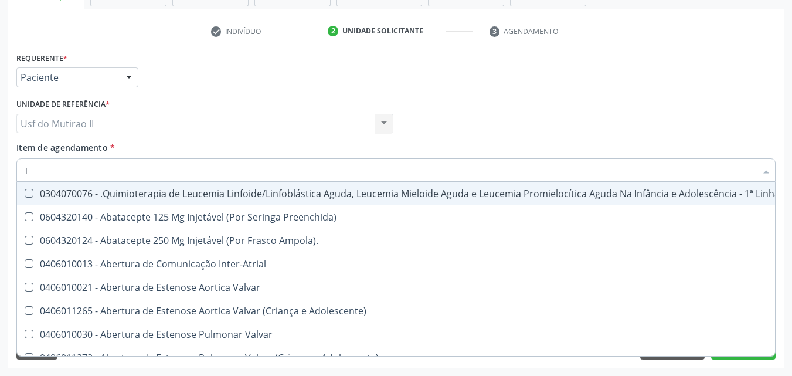
type input "T4"
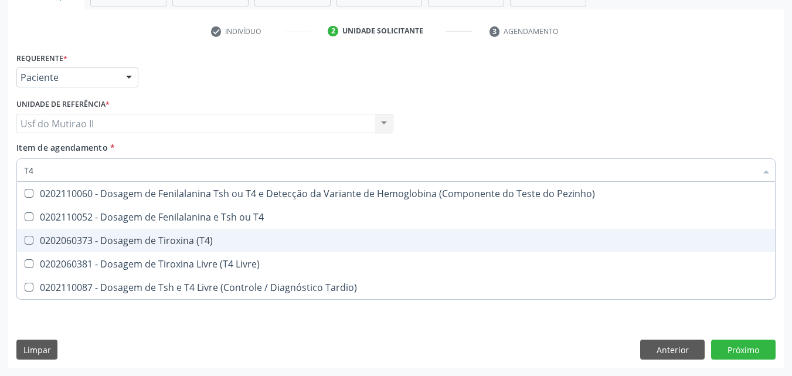
click at [132, 247] on span "0202060373 - Dosagem de Tiroxina (T4)" at bounding box center [396, 240] width 758 height 23
checkbox \(T4\) "true"
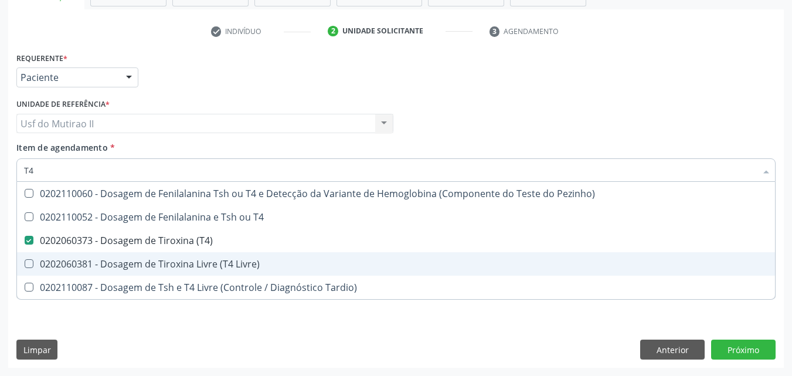
click at [136, 259] on div "0202060381 - Dosagem de Tiroxina Livre (T4 Livre)" at bounding box center [396, 263] width 744 height 9
checkbox Livre\) "true"
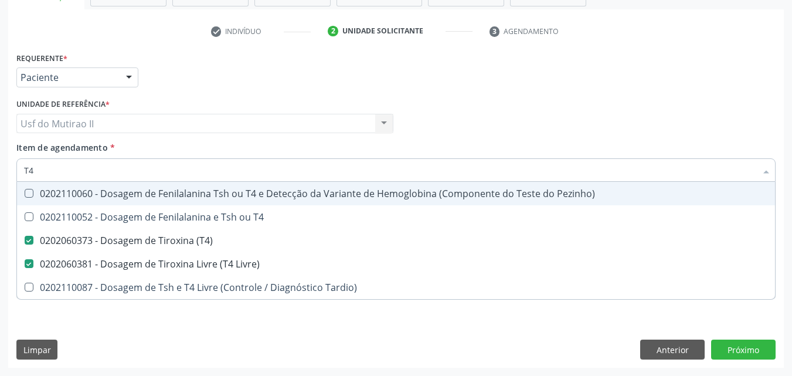
drag, startPoint x: 79, startPoint y: 174, endPoint x: 0, endPoint y: 169, distance: 78.7
click at [0, 169] on div "Acompanhamento Acompanhe a situação das marcações correntes e finalizadas Relat…" at bounding box center [396, 117] width 792 height 516
checkbox \(T4\) "false"
checkbox Livre\) "false"
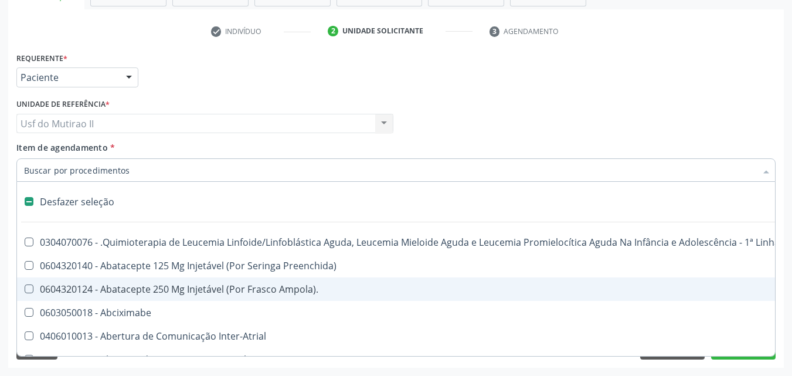
click at [425, 79] on div "Requerente * Paciente Médico(a) Enfermeiro(a) Paciente Nenhum resultado encontr…" at bounding box center [395, 72] width 765 height 46
checkbox Preenchida\) "true"
checkbox Ampola\)\ "true"
checkbox Abciximabe "true"
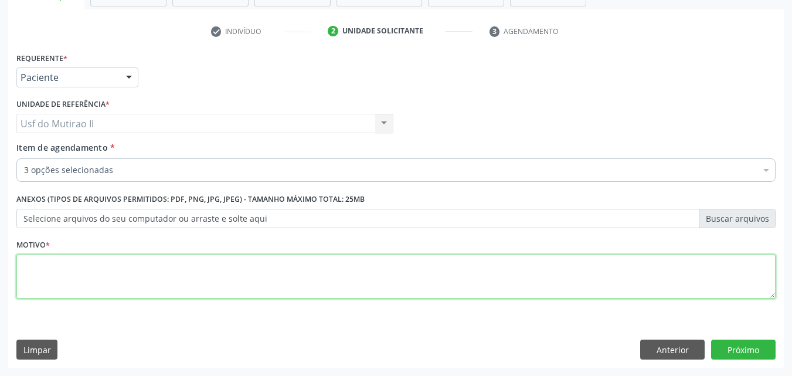
click at [427, 270] on textarea at bounding box center [395, 276] width 759 height 45
type textarea "."
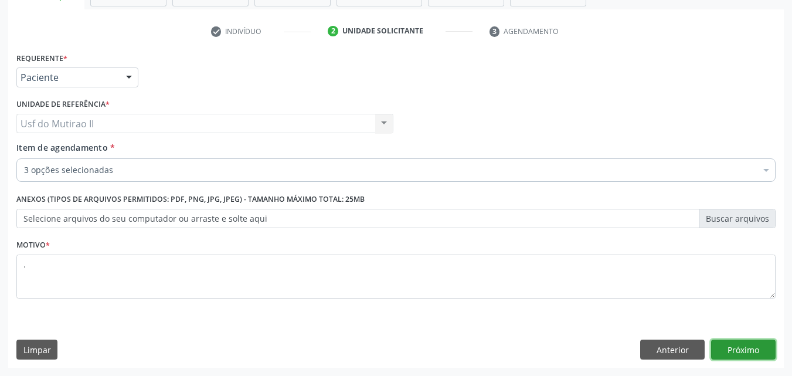
click at [769, 356] on button "Próximo" at bounding box center [743, 349] width 64 height 20
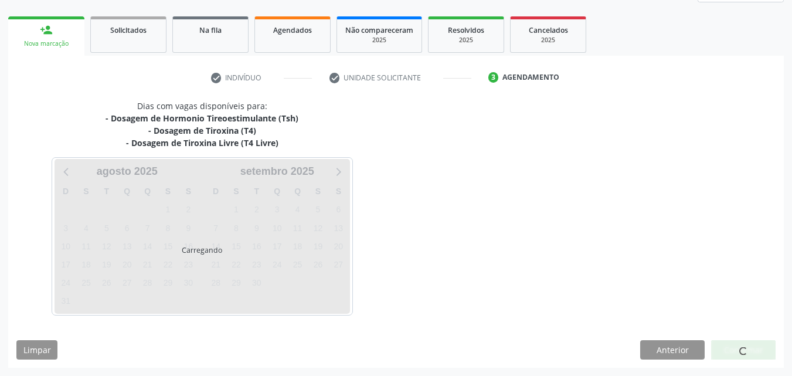
scroll to position [159, 0]
